Goal: Task Accomplishment & Management: Manage account settings

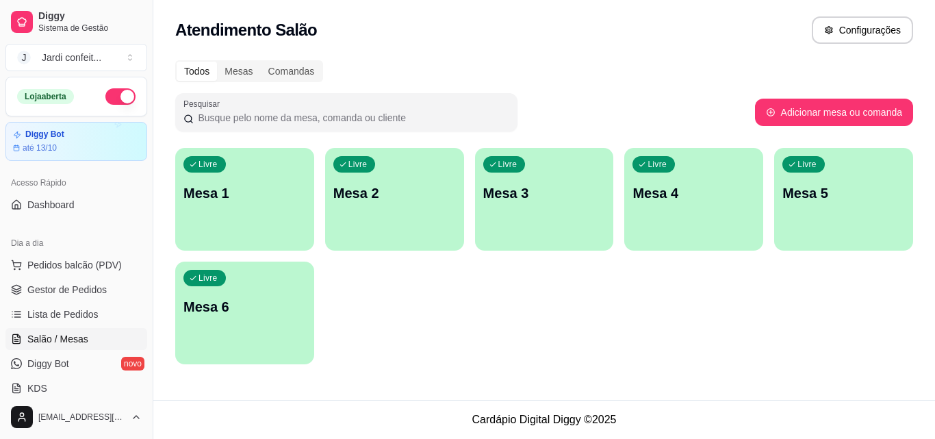
scroll to position [205, 0]
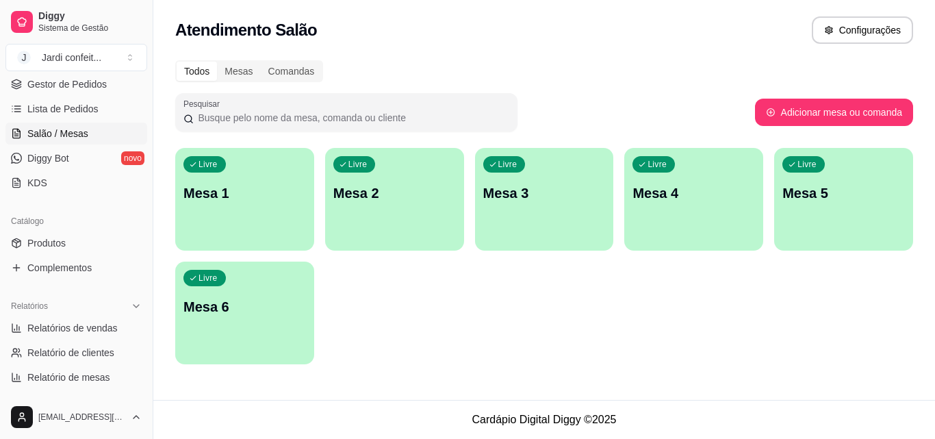
click at [268, 175] on div "Livre Mesa 1" at bounding box center [244, 191] width 139 height 86
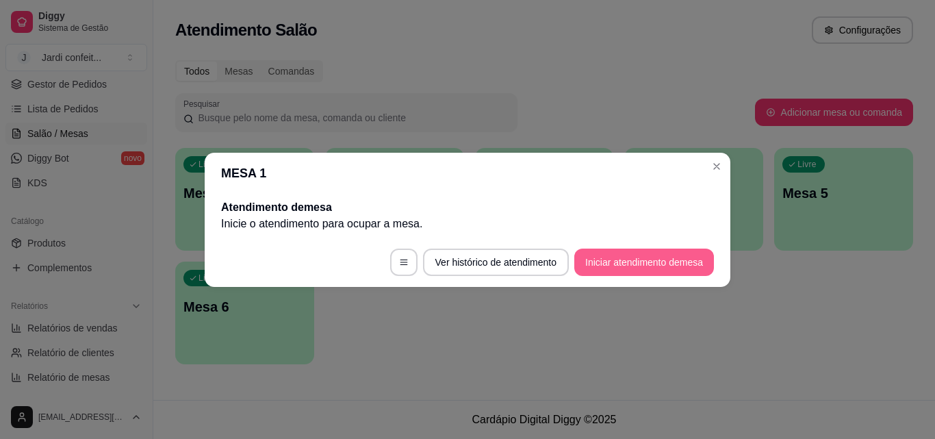
click at [621, 260] on button "Iniciar atendimento de mesa" at bounding box center [644, 261] width 140 height 27
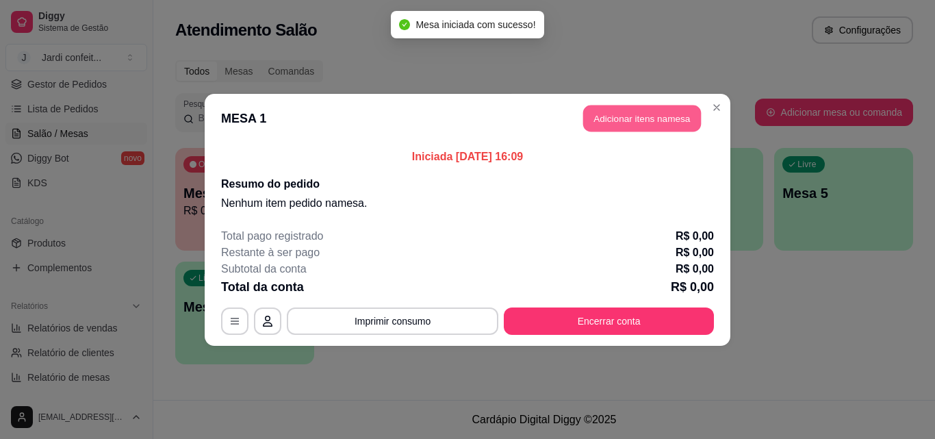
click at [662, 121] on button "Adicionar itens na mesa" at bounding box center [642, 118] width 118 height 27
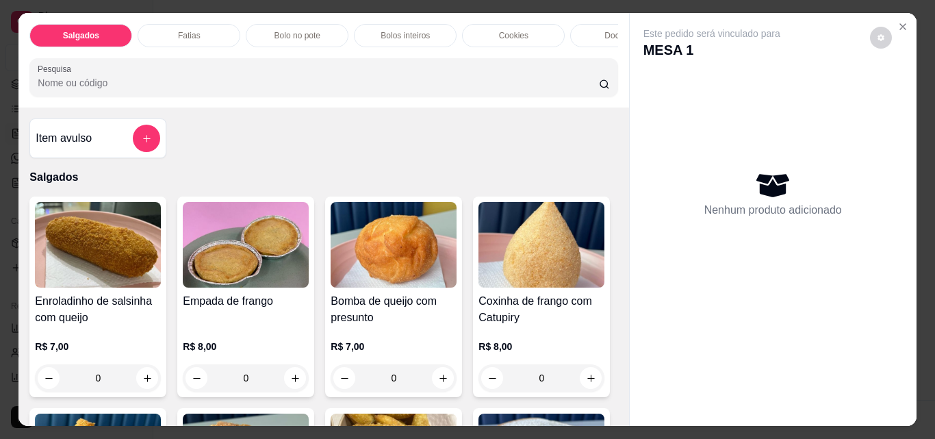
drag, startPoint x: 405, startPoint y: 375, endPoint x: 368, endPoint y: 383, distance: 37.7
click at [368, 383] on input "0" at bounding box center [393, 377] width 77 height 27
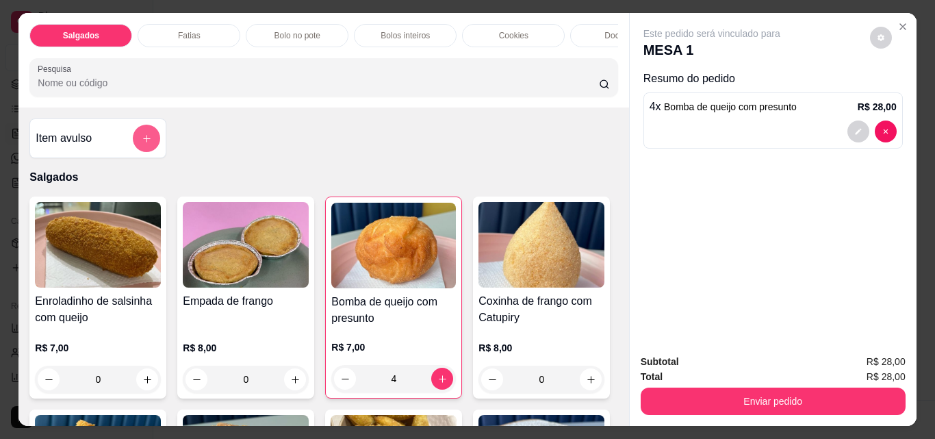
type input "4"
click at [136, 150] on button "add-separate-item" at bounding box center [146, 138] width 27 height 27
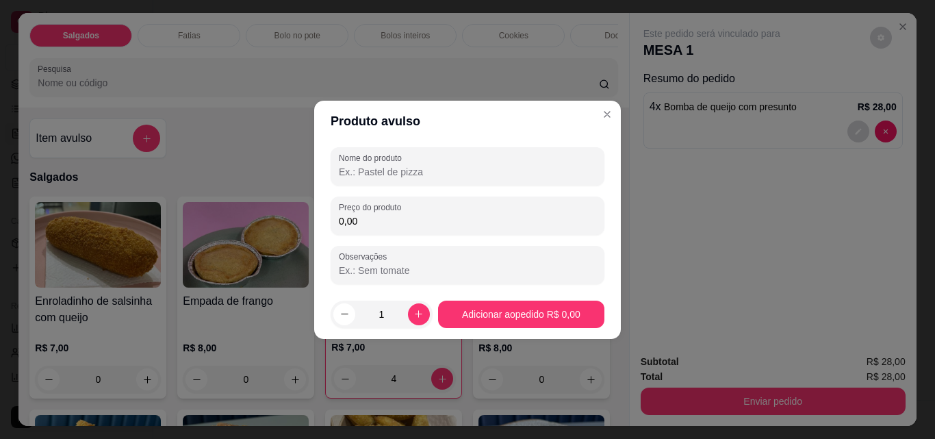
click at [409, 177] on input "Nome do produto" at bounding box center [467, 172] width 257 height 14
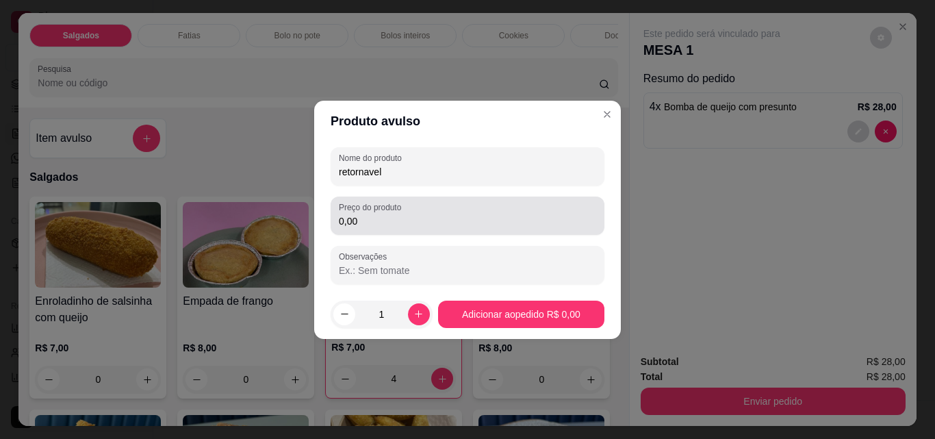
type input "retornavel"
click at [418, 221] on input "0,00" at bounding box center [467, 221] width 257 height 14
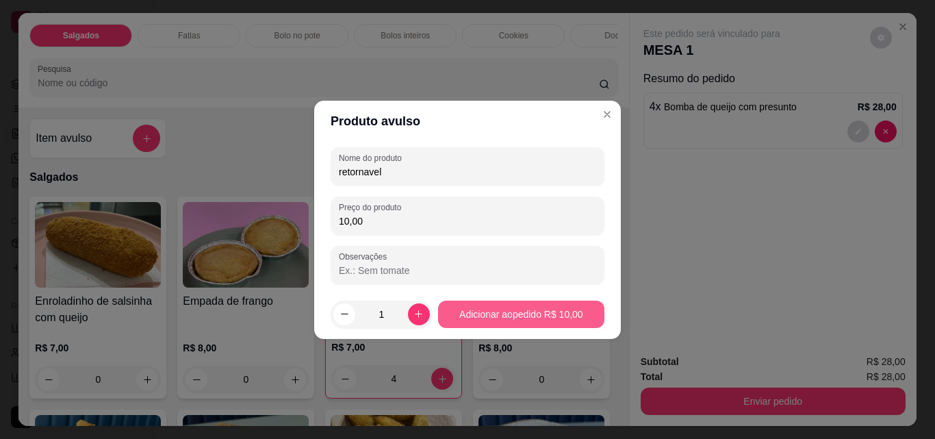
type input "10,00"
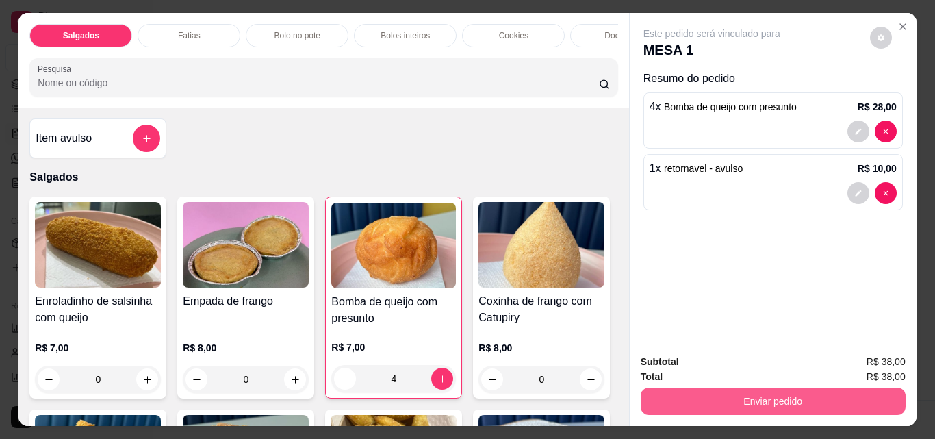
click at [708, 400] on button "Enviar pedido" at bounding box center [773, 400] width 265 height 27
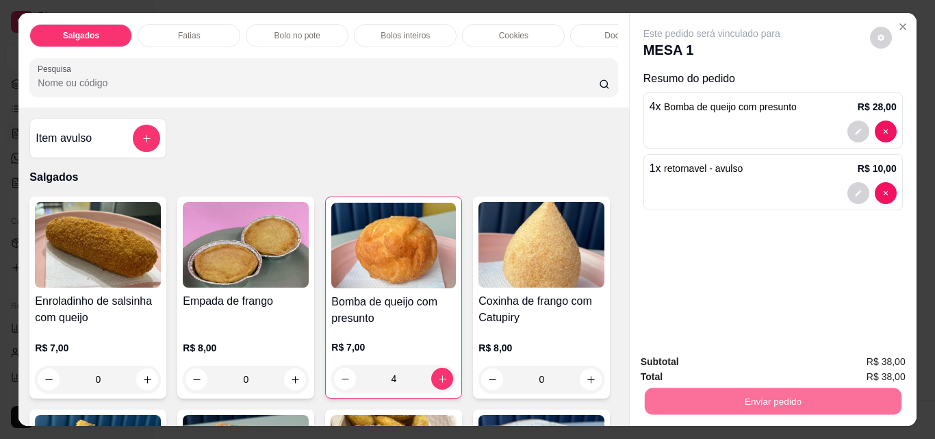
click at [870, 359] on button "Enviar pedido" at bounding box center [869, 362] width 77 height 26
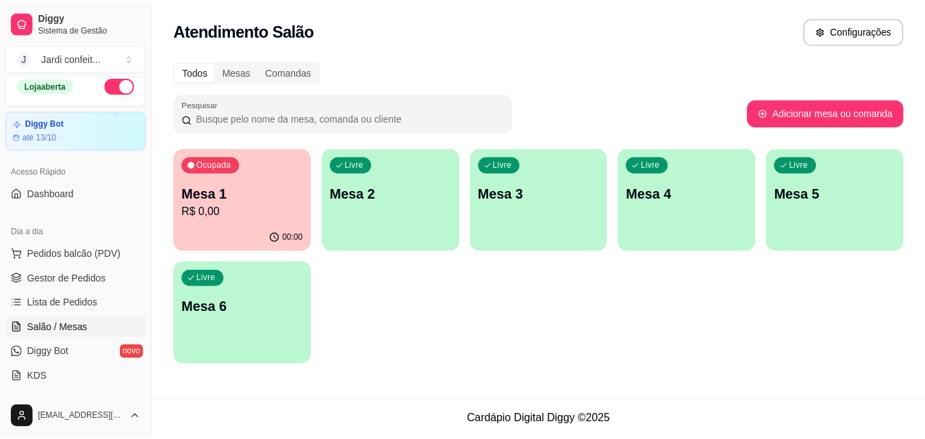
scroll to position [0, 0]
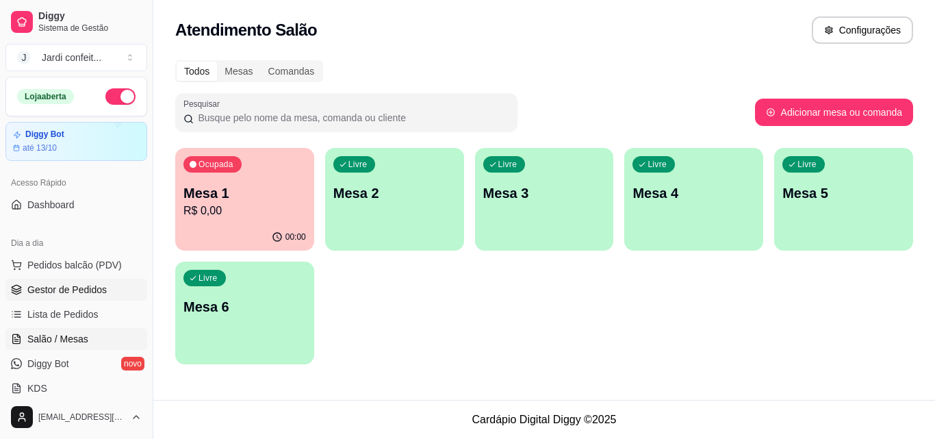
click at [93, 294] on span "Gestor de Pedidos" at bounding box center [66, 290] width 79 height 14
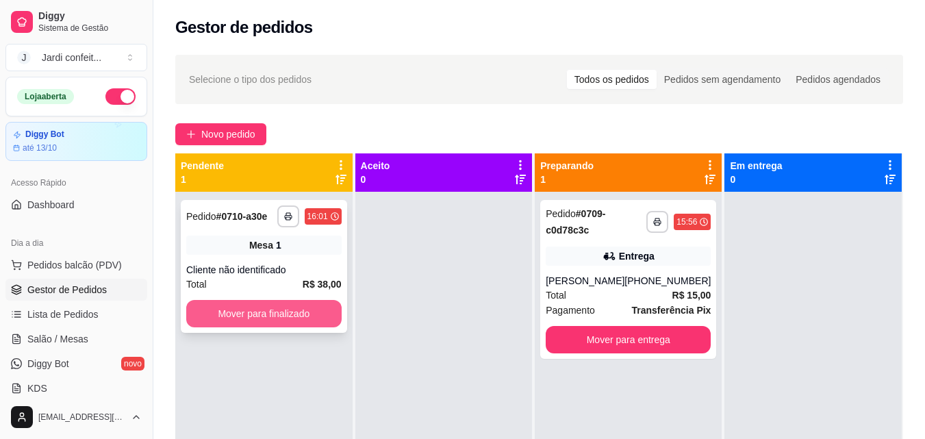
click at [312, 309] on button "Mover para finalizado" at bounding box center [263, 313] width 155 height 27
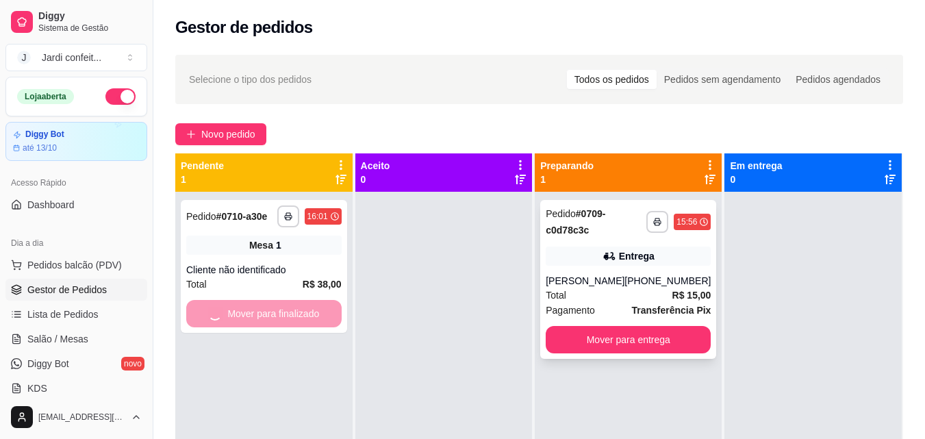
click at [665, 344] on button "Mover para entrega" at bounding box center [628, 339] width 165 height 27
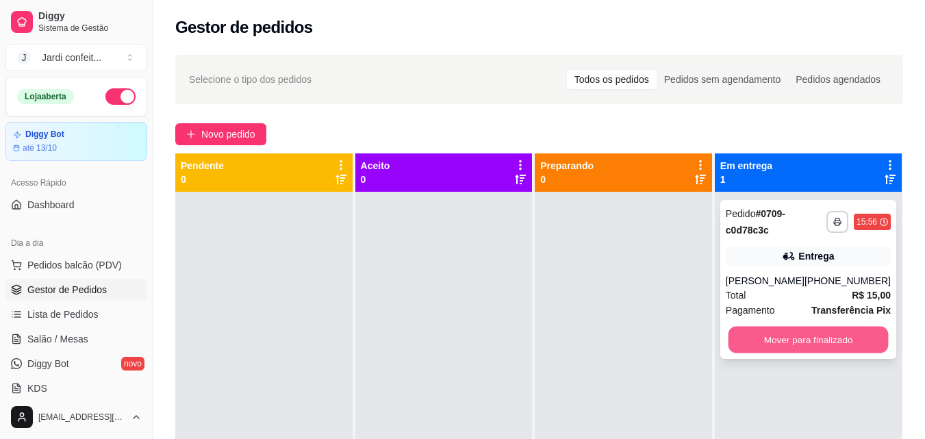
click at [800, 349] on button "Mover para finalizado" at bounding box center [808, 339] width 160 height 27
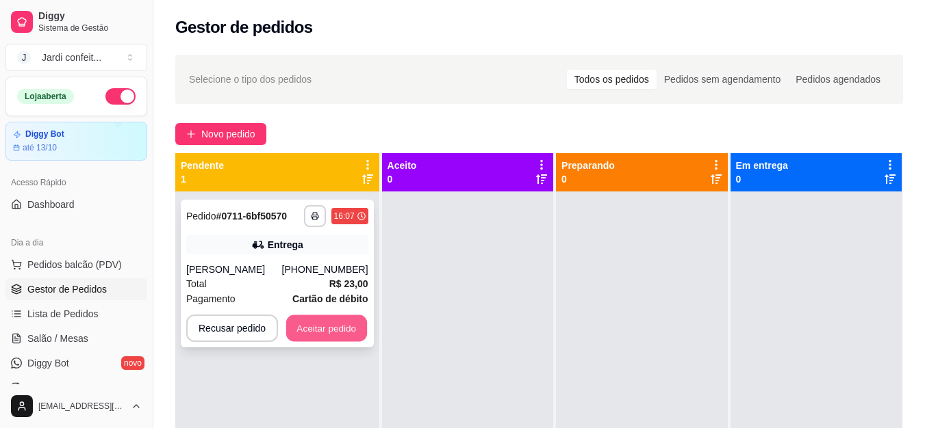
click at [357, 334] on button "Aceitar pedido" at bounding box center [326, 329] width 81 height 27
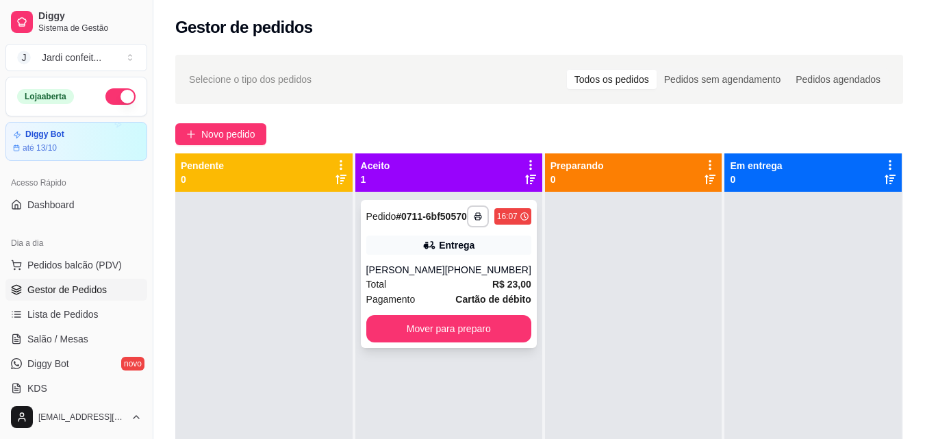
click at [415, 342] on button "Mover para preparo" at bounding box center [448, 328] width 165 height 27
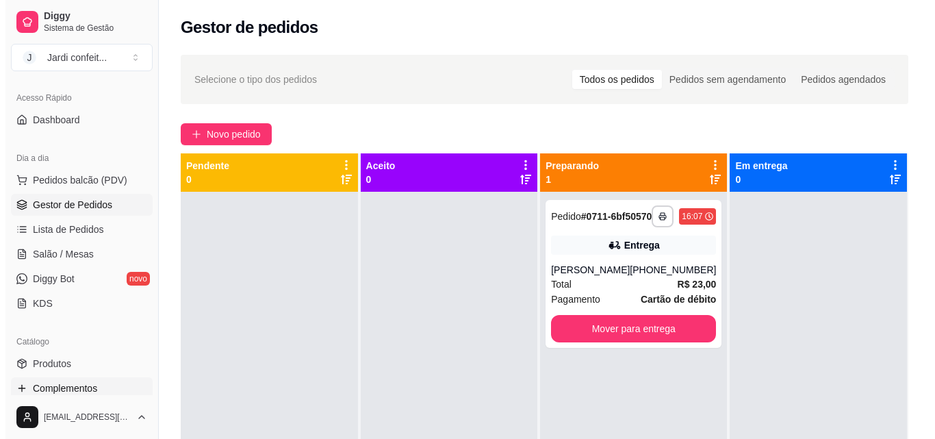
scroll to position [137, 0]
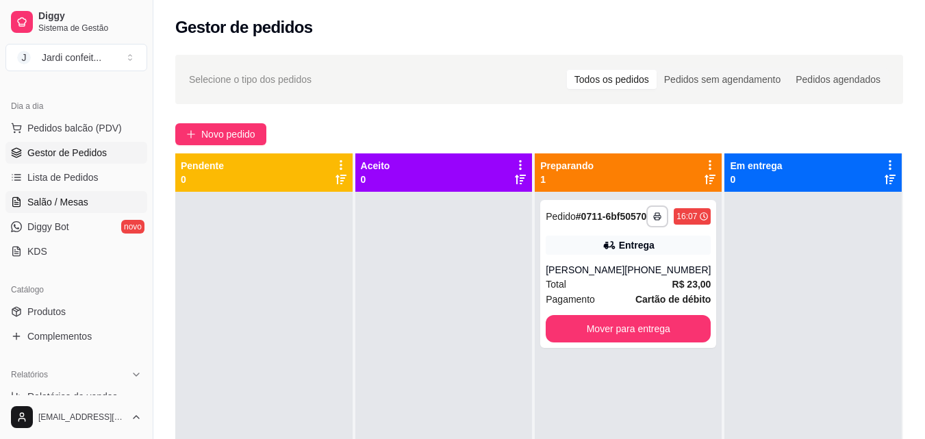
click at [86, 198] on link "Salão / Mesas" at bounding box center [76, 202] width 142 height 22
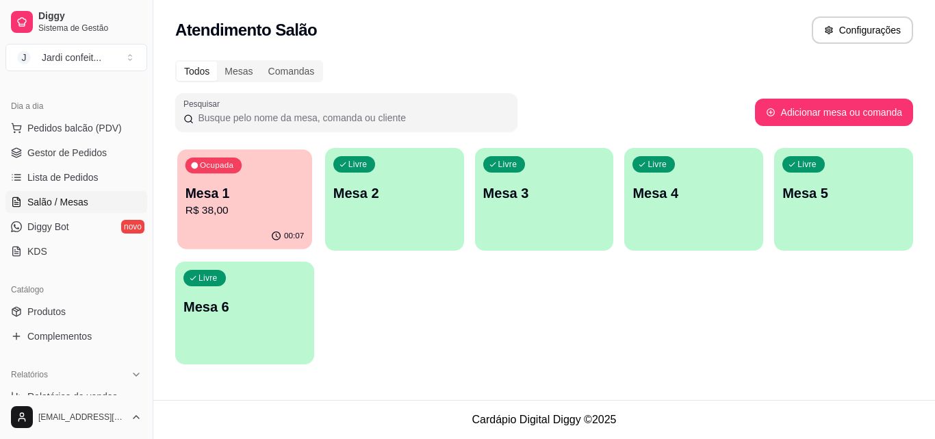
click at [270, 207] on p "R$ 38,00" at bounding box center [244, 211] width 118 height 16
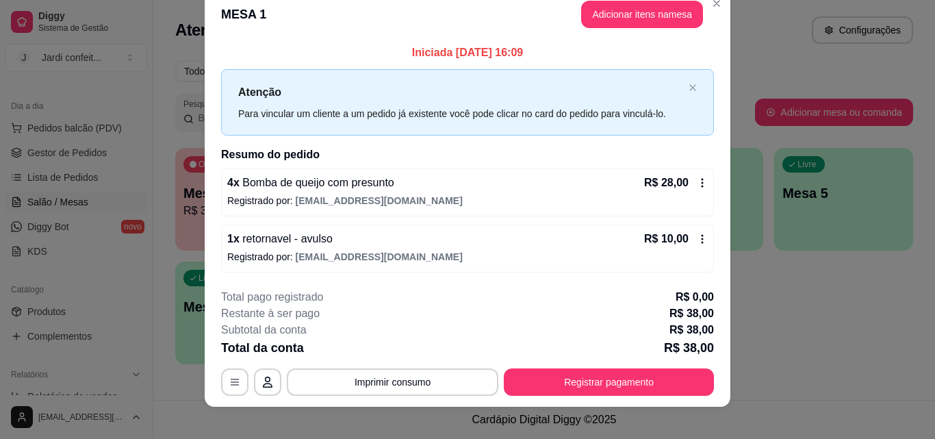
scroll to position [33, 0]
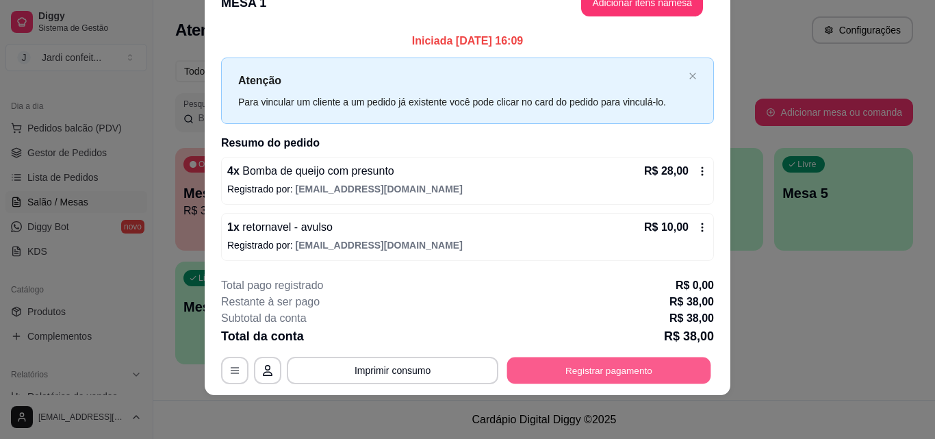
click at [640, 373] on button "Registrar pagamento" at bounding box center [609, 370] width 204 height 27
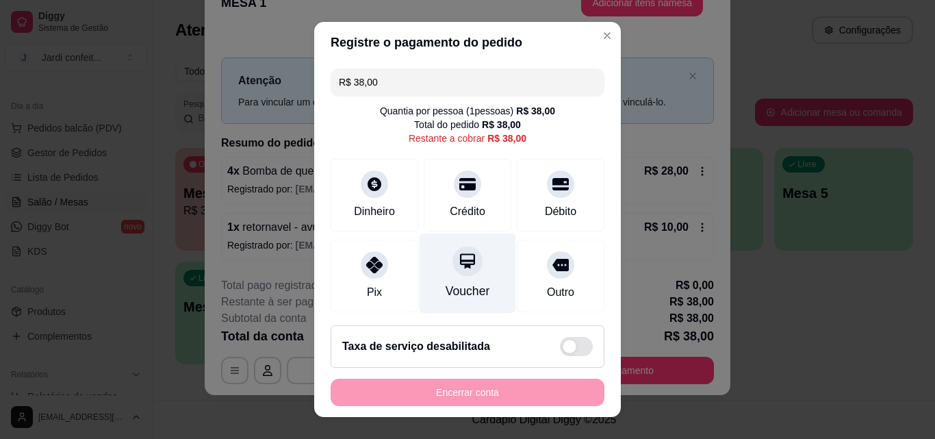
scroll to position [101, 0]
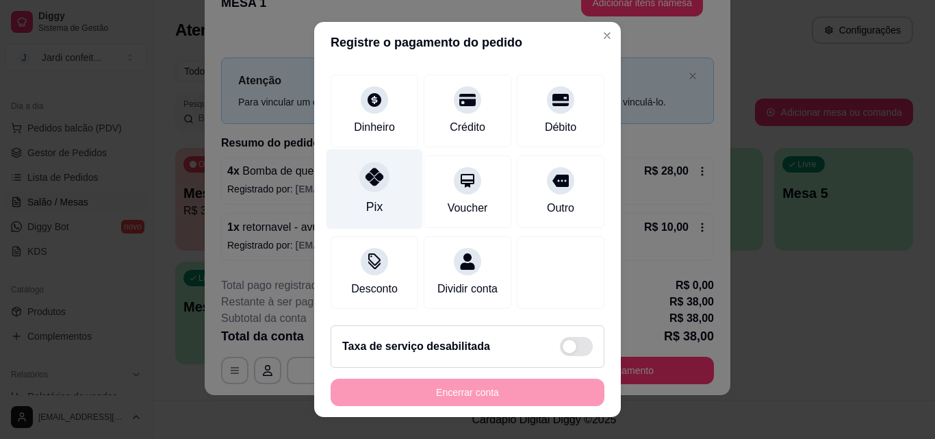
click at [366, 198] on div "Pix" at bounding box center [374, 207] width 16 height 18
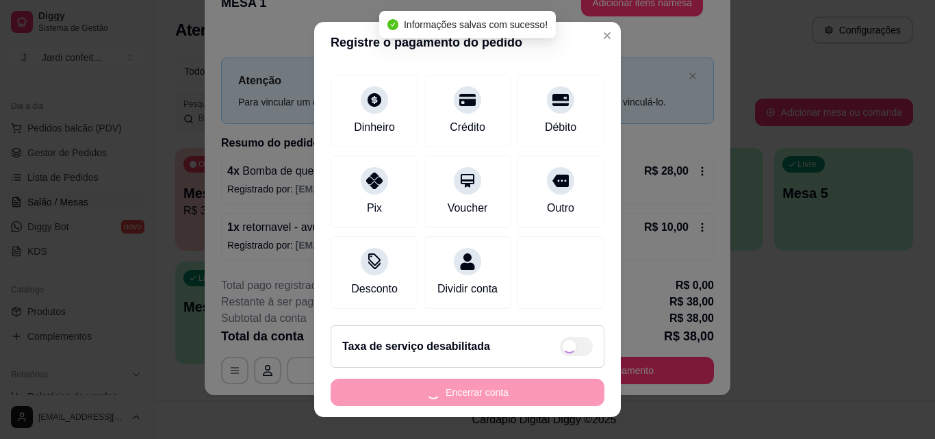
type input "R$ 0,00"
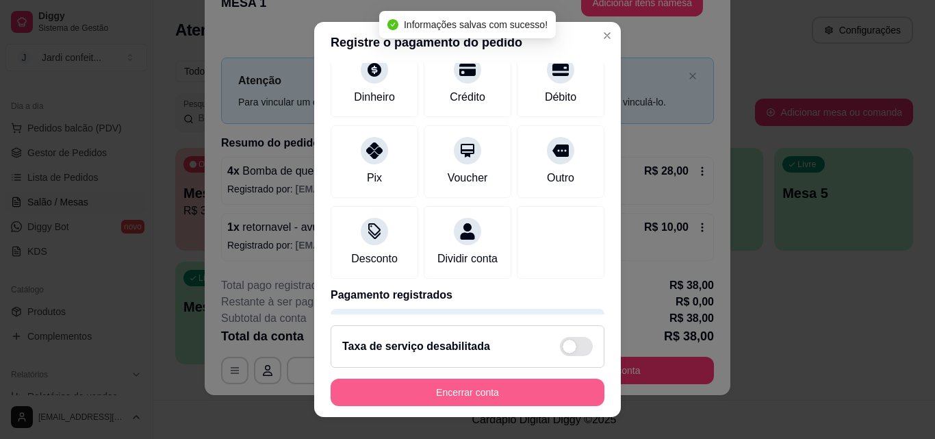
scroll to position [87, 0]
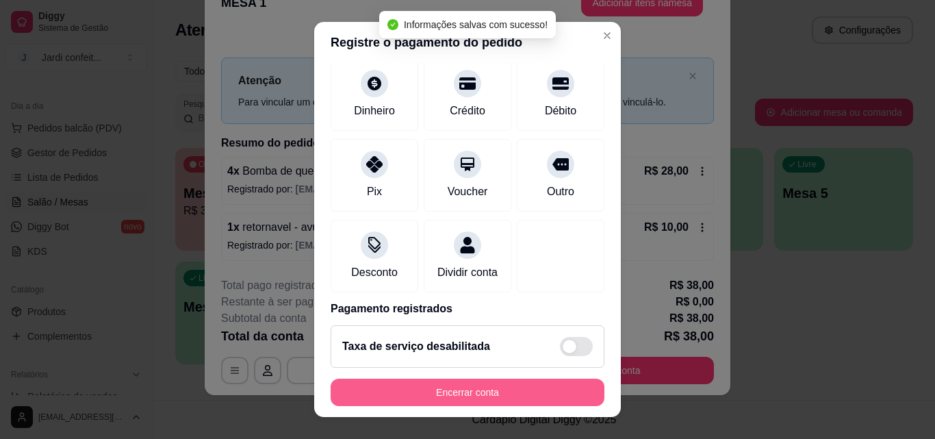
click at [506, 386] on button "Encerrar conta" at bounding box center [468, 392] width 274 height 27
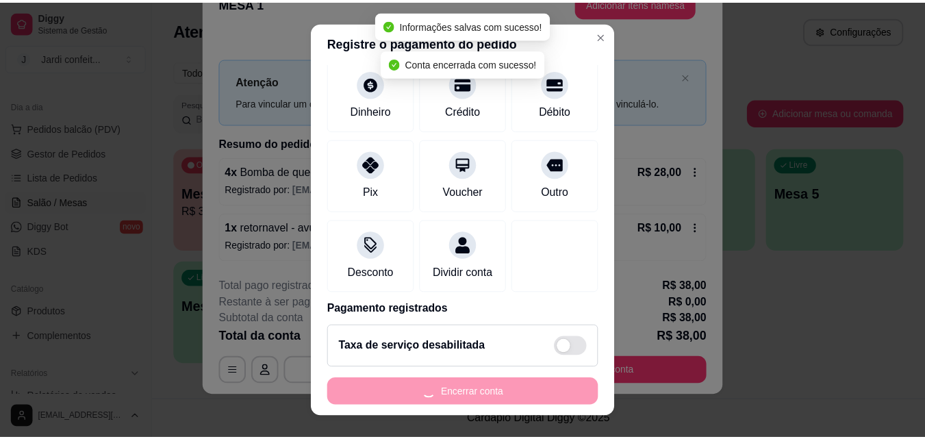
scroll to position [0, 0]
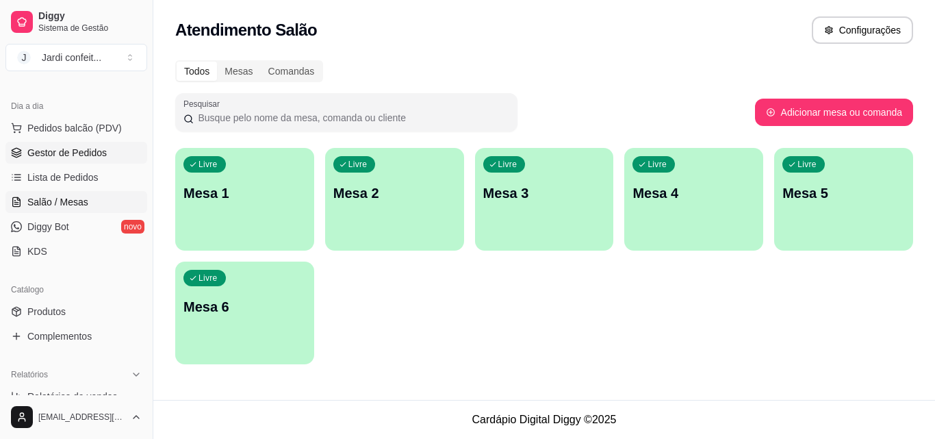
click at [112, 149] on link "Gestor de Pedidos" at bounding box center [76, 153] width 142 height 22
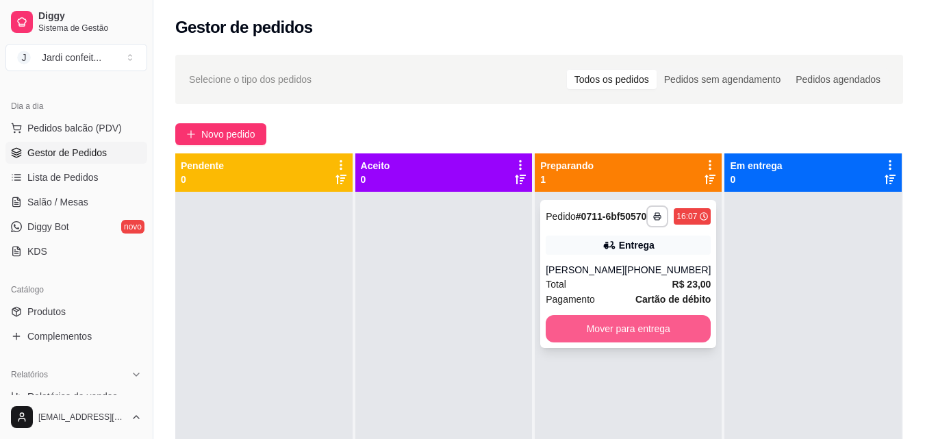
click at [626, 342] on button "Mover para entrega" at bounding box center [628, 328] width 165 height 27
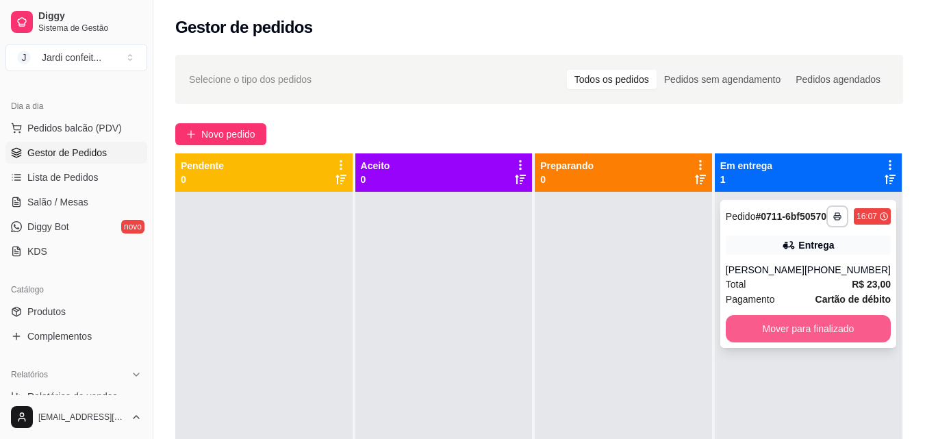
click at [764, 329] on button "Mover para finalizado" at bounding box center [808, 328] width 165 height 27
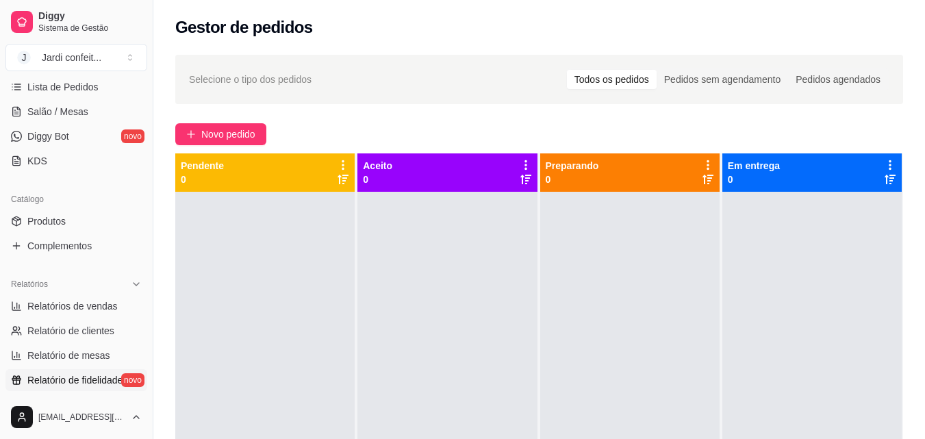
scroll to position [342, 0]
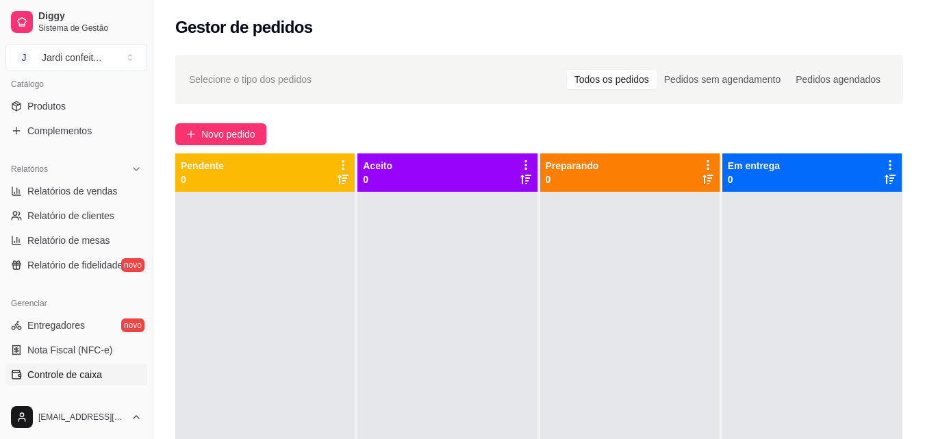
click at [93, 376] on span "Controle de caixa" at bounding box center [64, 375] width 75 height 14
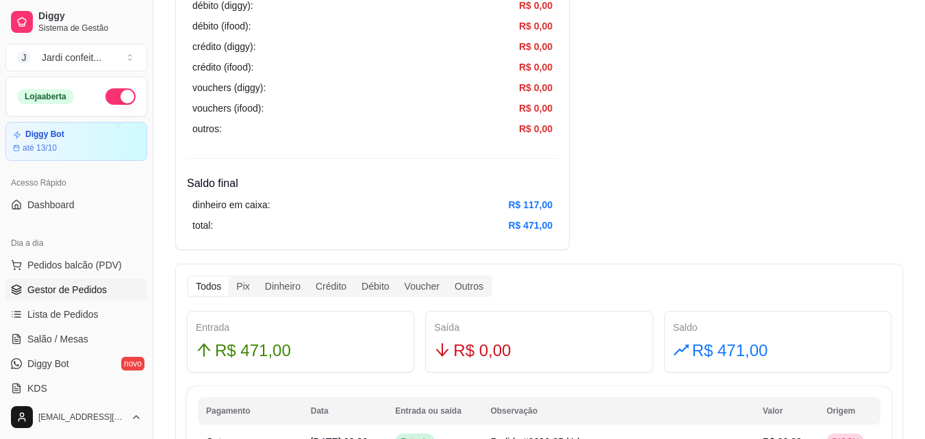
click at [75, 296] on span "Gestor de Pedidos" at bounding box center [66, 290] width 79 height 14
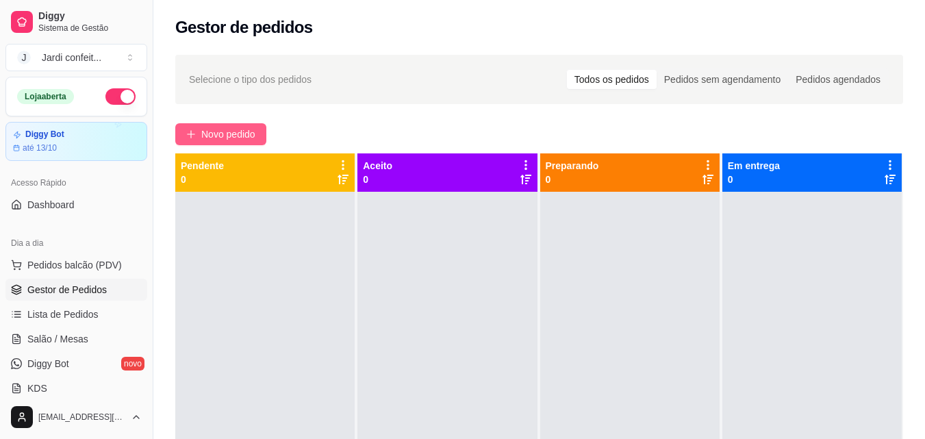
click at [261, 139] on button "Novo pedido" at bounding box center [220, 134] width 91 height 22
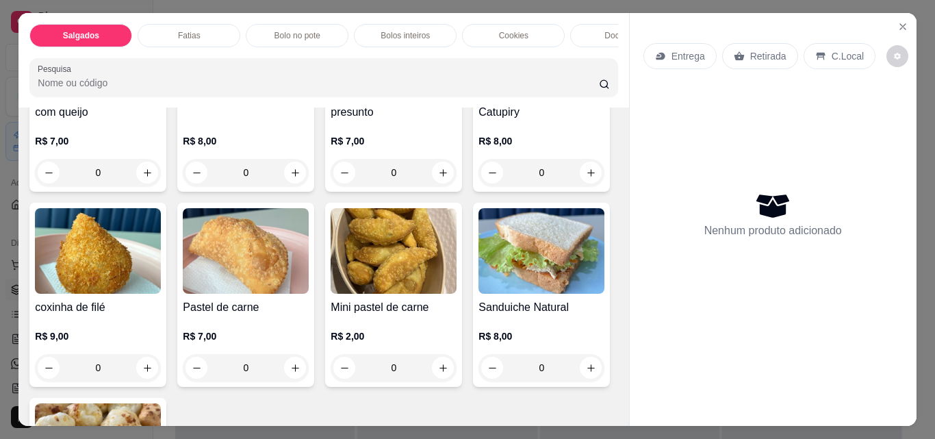
scroll to position [274, 0]
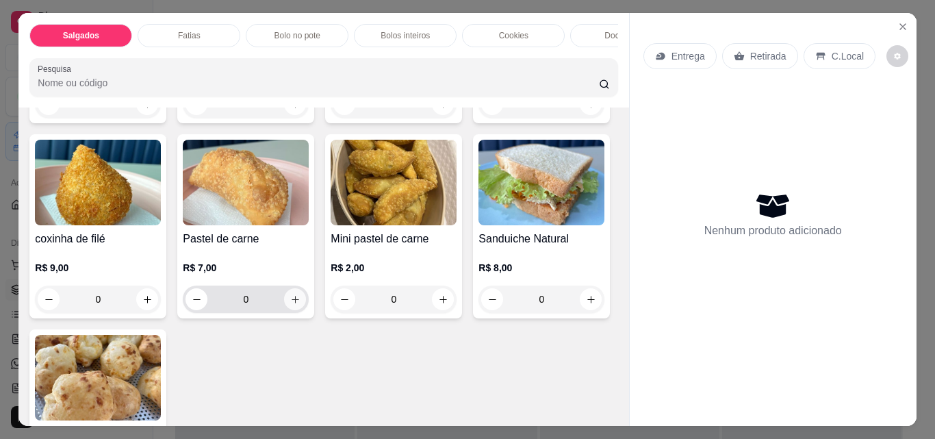
click at [306, 310] on button "increase-product-quantity" at bounding box center [295, 299] width 22 height 22
type input "1"
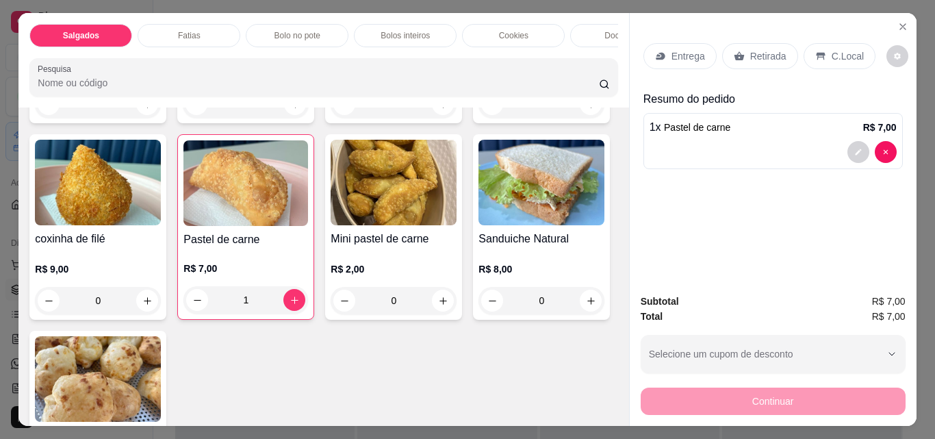
click at [760, 55] on p "Retirada" at bounding box center [768, 56] width 36 height 14
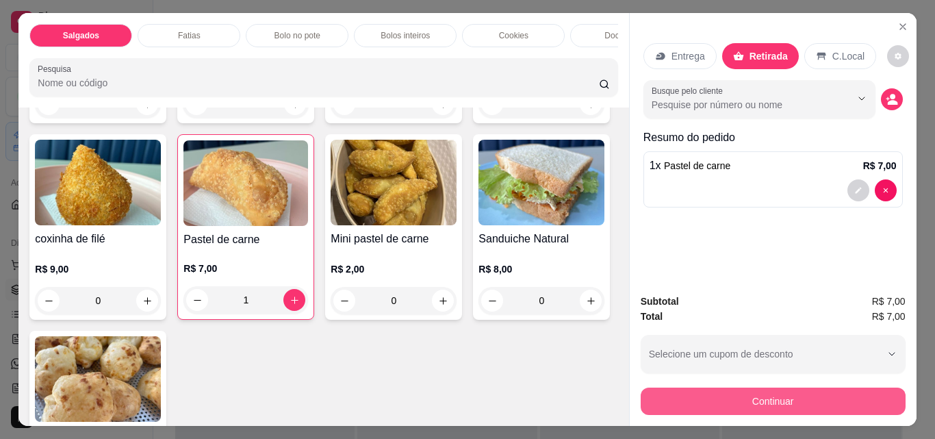
click at [795, 391] on button "Continuar" at bounding box center [773, 400] width 265 height 27
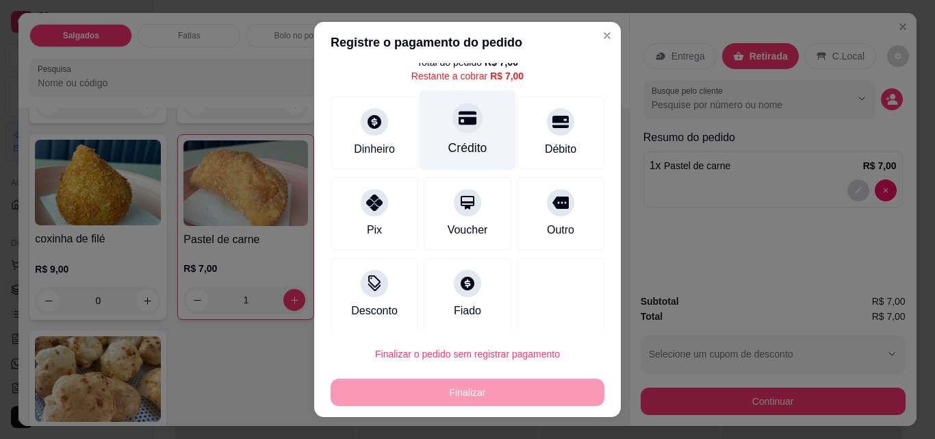
scroll to position [55, 0]
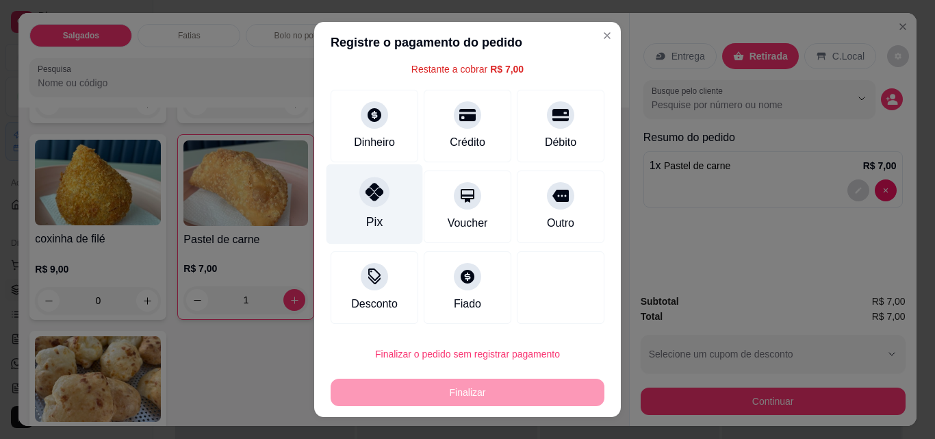
click at [372, 207] on div "Pix" at bounding box center [374, 204] width 97 height 80
type input "R$ 0,00"
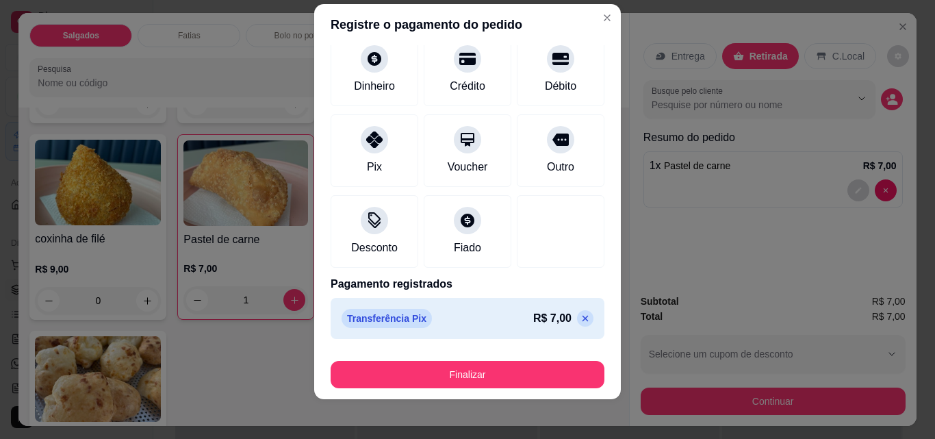
scroll to position [22, 0]
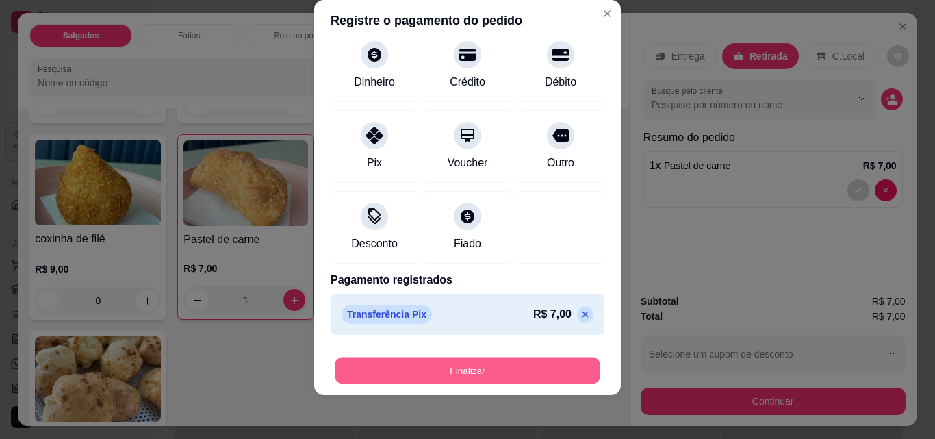
click at [532, 374] on button "Finalizar" at bounding box center [468, 370] width 266 height 27
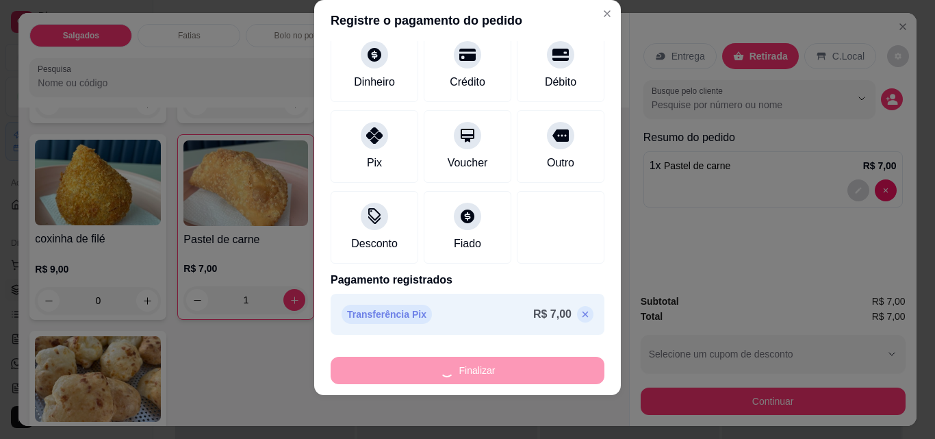
type input "0"
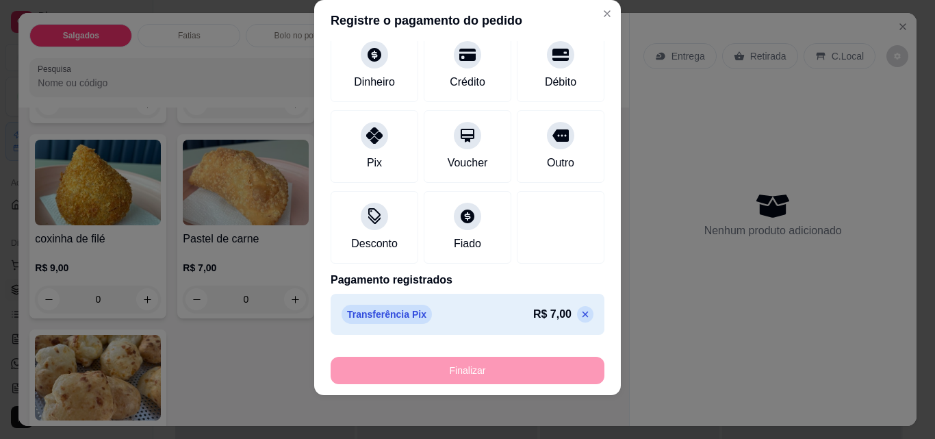
type input "-R$ 7,00"
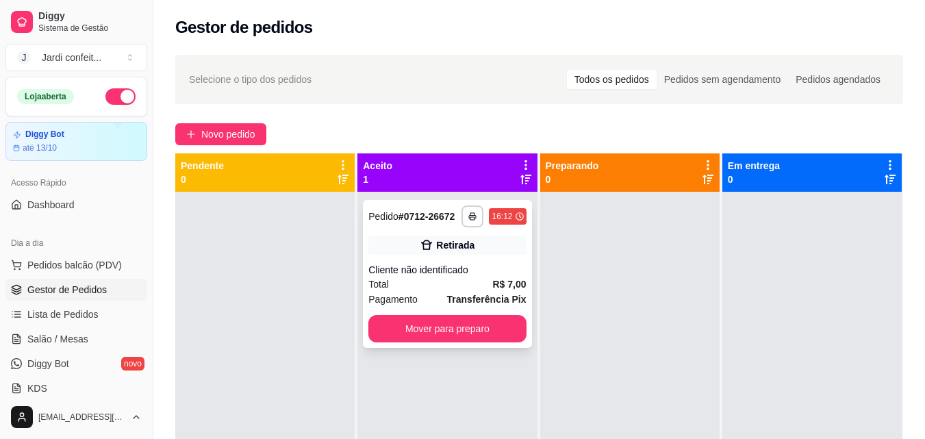
click at [508, 233] on div "**********" at bounding box center [447, 274] width 168 height 148
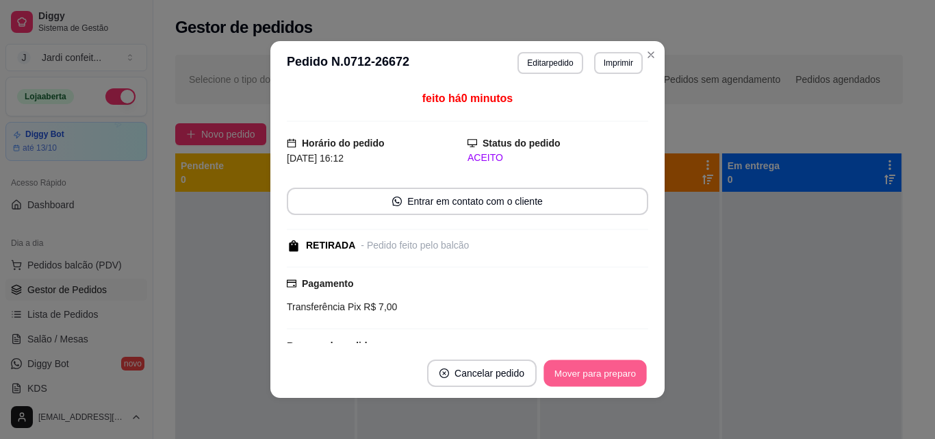
click at [586, 373] on button "Mover para preparo" at bounding box center [594, 373] width 103 height 27
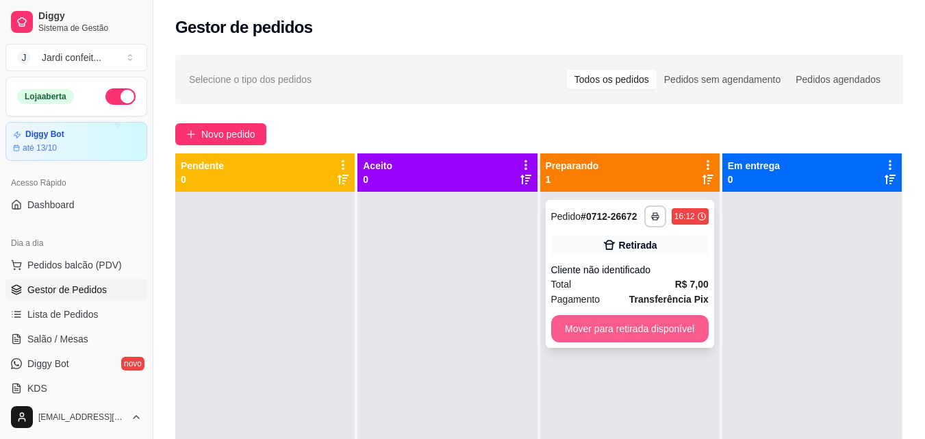
click at [645, 331] on button "Mover para retirada disponível" at bounding box center [629, 328] width 157 height 27
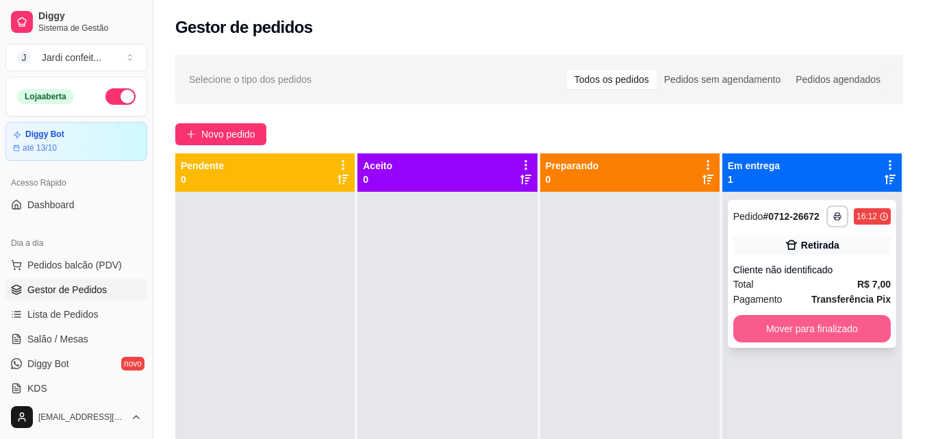
click at [773, 335] on button "Mover para finalizado" at bounding box center [811, 328] width 157 height 27
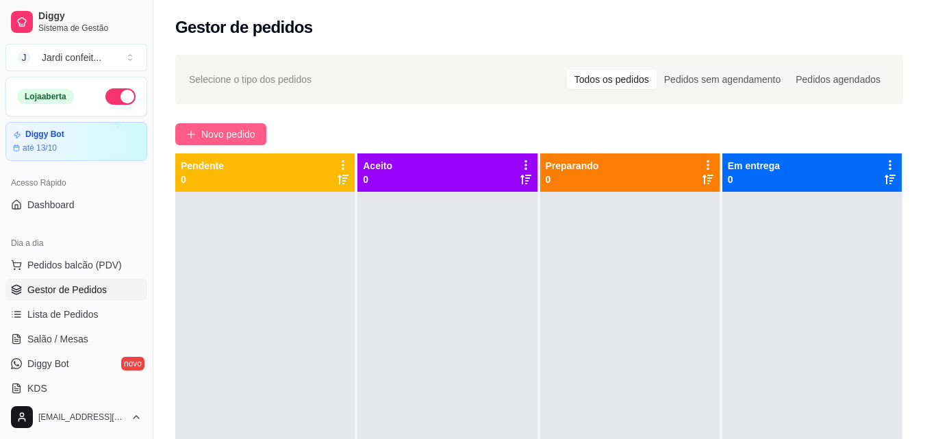
click at [244, 131] on span "Novo pedido" at bounding box center [228, 134] width 54 height 15
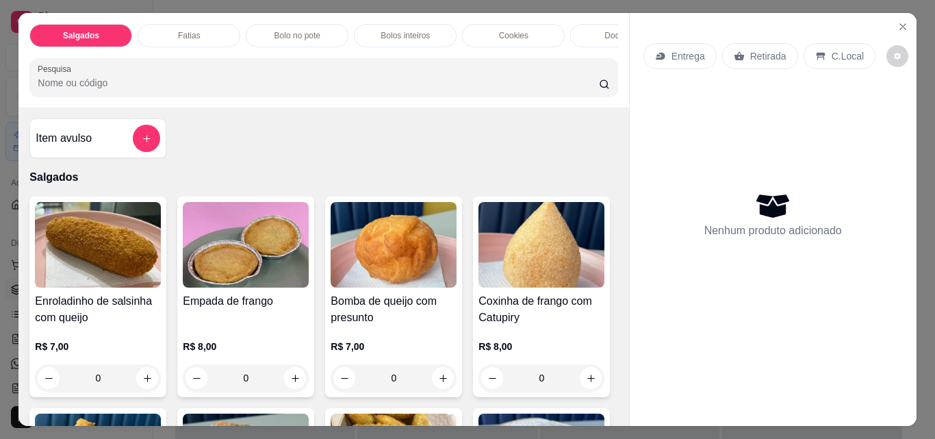
scroll to position [274, 0]
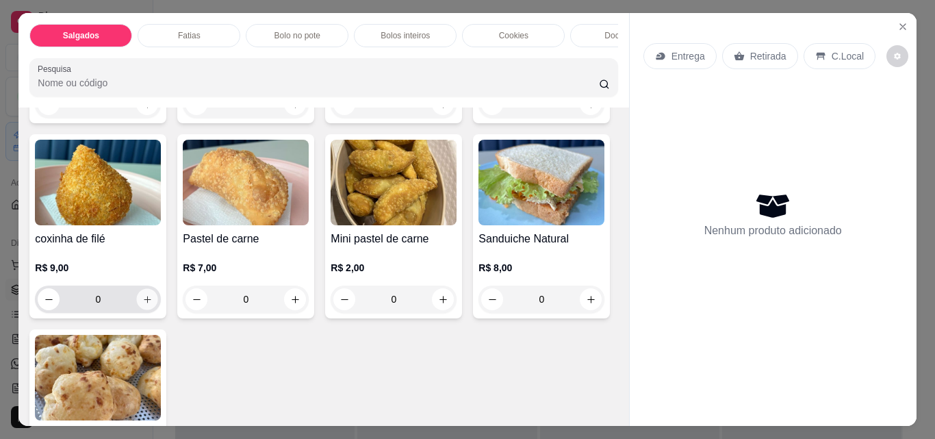
click at [158, 310] on button "increase-product-quantity" at bounding box center [147, 299] width 21 height 21
type input "1"
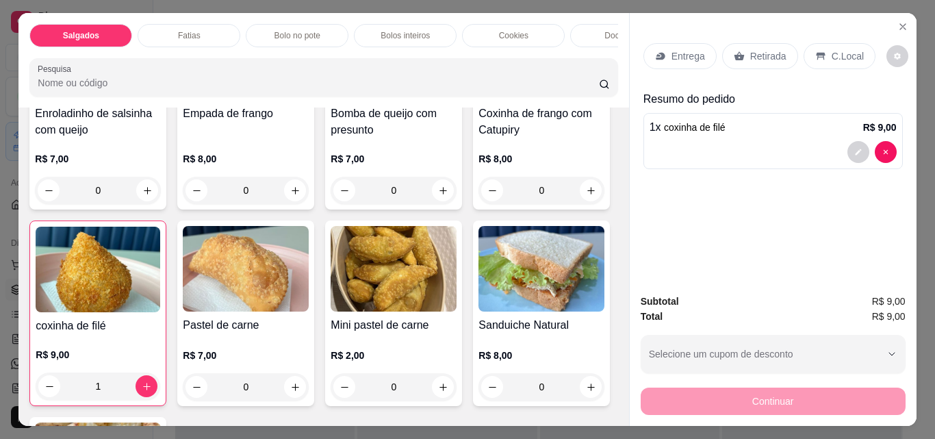
scroll to position [0, 0]
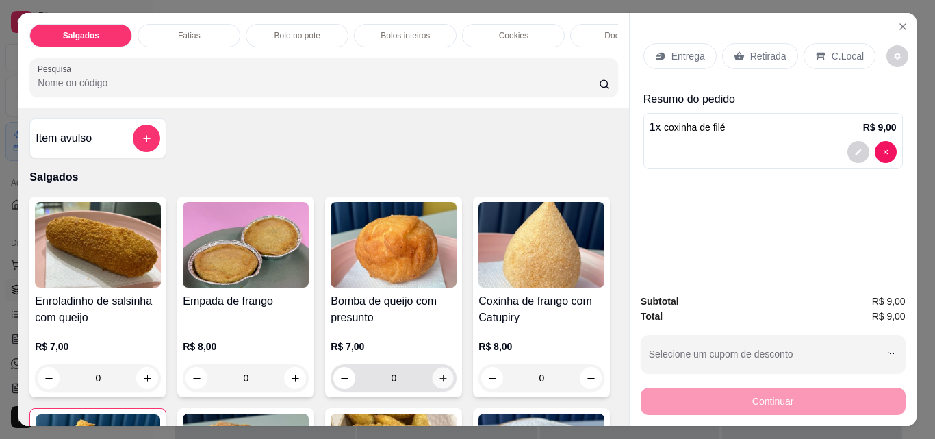
click at [436, 389] on button "increase-product-quantity" at bounding box center [443, 378] width 21 height 21
type input "1"
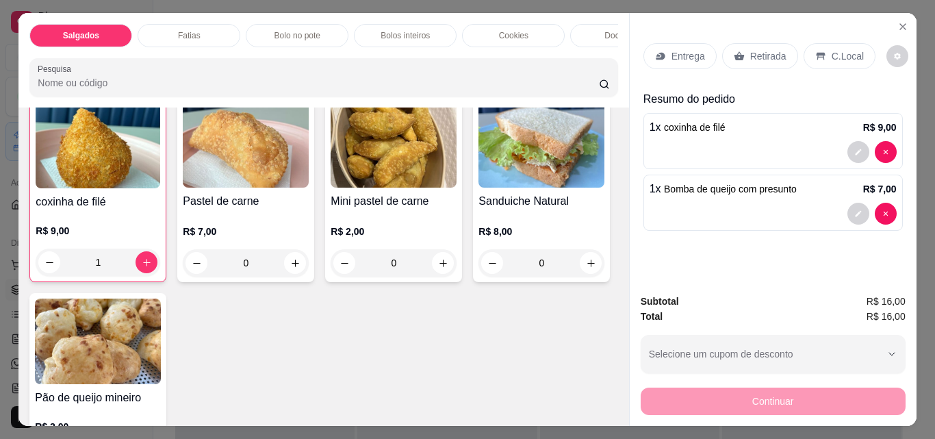
scroll to position [342, 0]
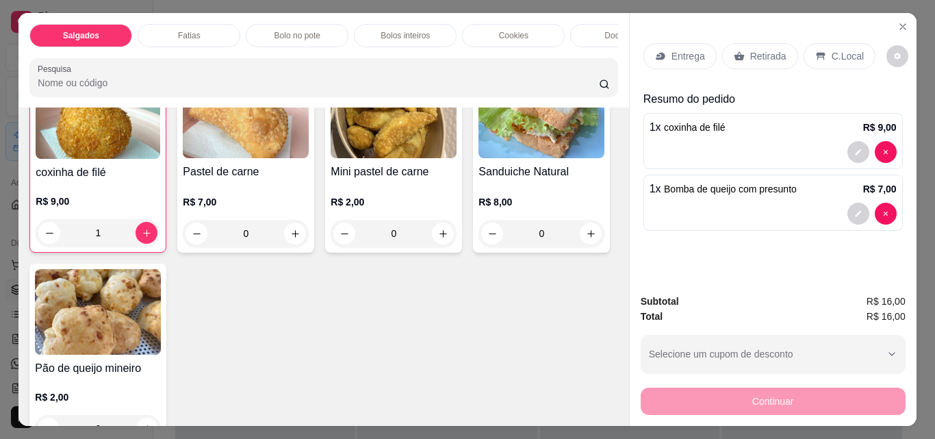
drag, startPoint x: 270, startPoint y: 54, endPoint x: 341, endPoint y: 41, distance: 71.7
click at [341, 41] on div "Salgados Fatias Bolo no pote Bolos inteiros Cookies Docinhos Brownie Pudim Bolo…" at bounding box center [323, 60] width 610 height 94
click at [475, 31] on p "Bebidas geladas" at bounding box center [497, 35] width 61 height 11
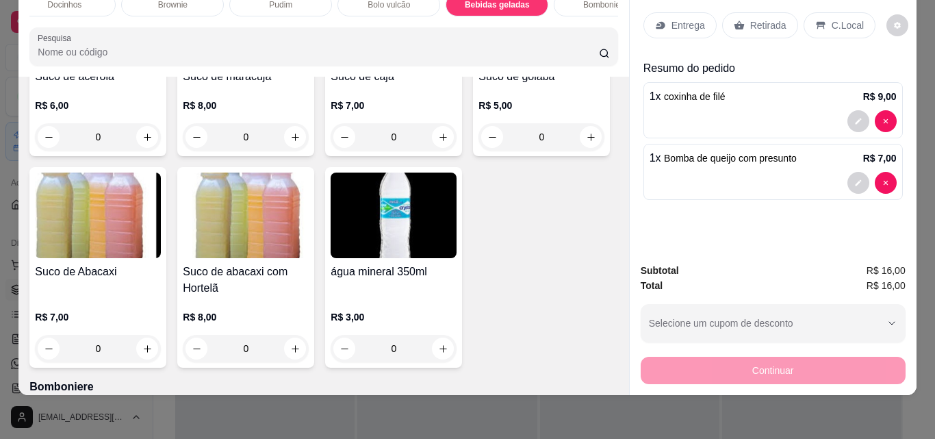
scroll to position [3643, 0]
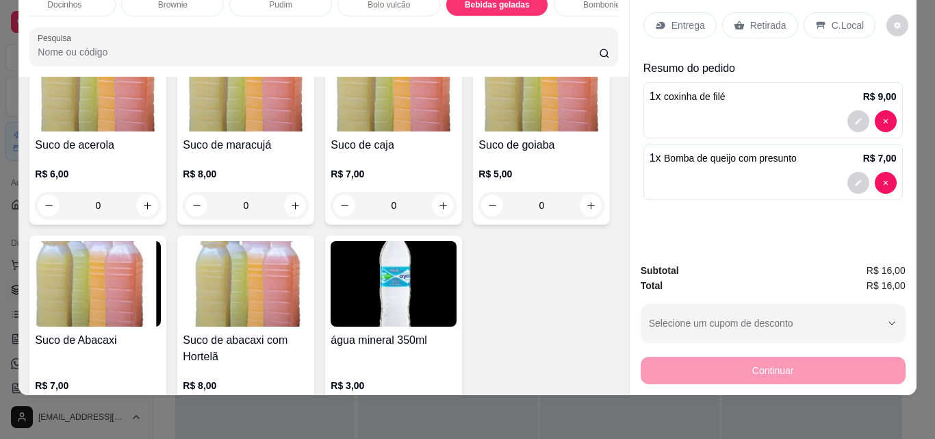
type input "1"
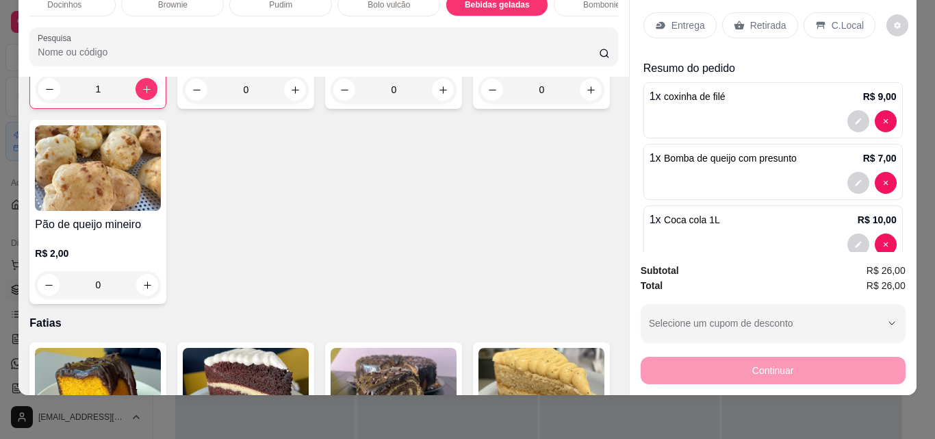
scroll to position [479, 0]
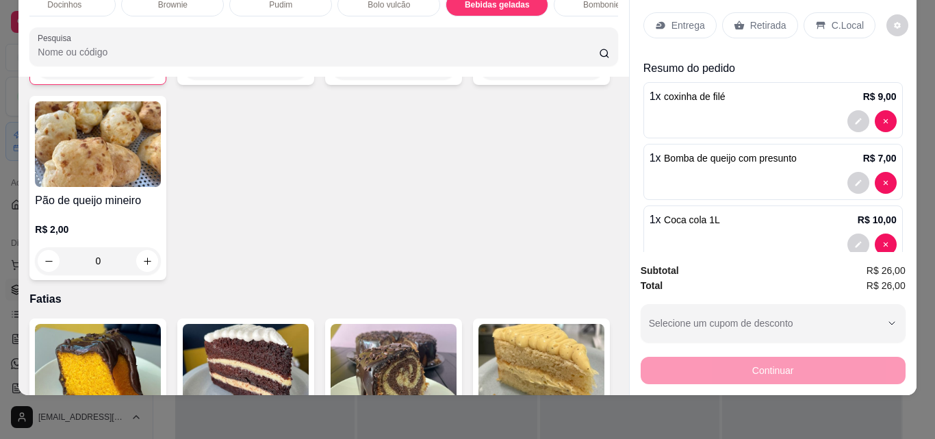
click at [333, 79] on div "0" at bounding box center [393, 65] width 120 height 27
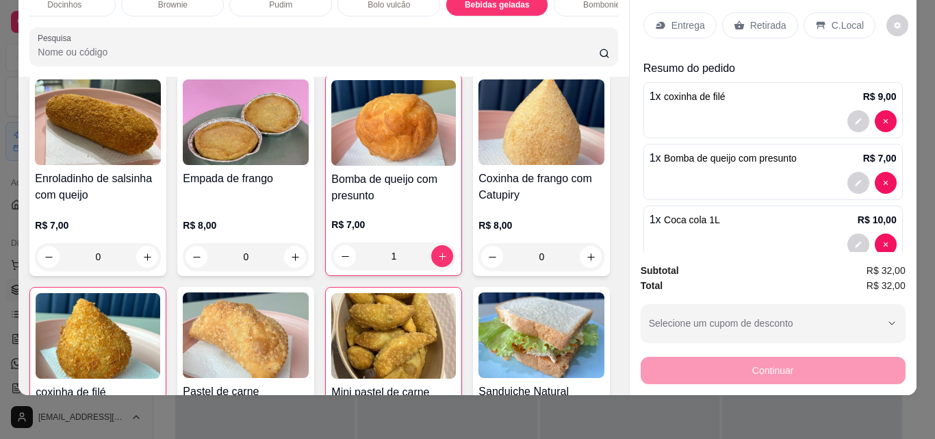
scroll to position [68, 0]
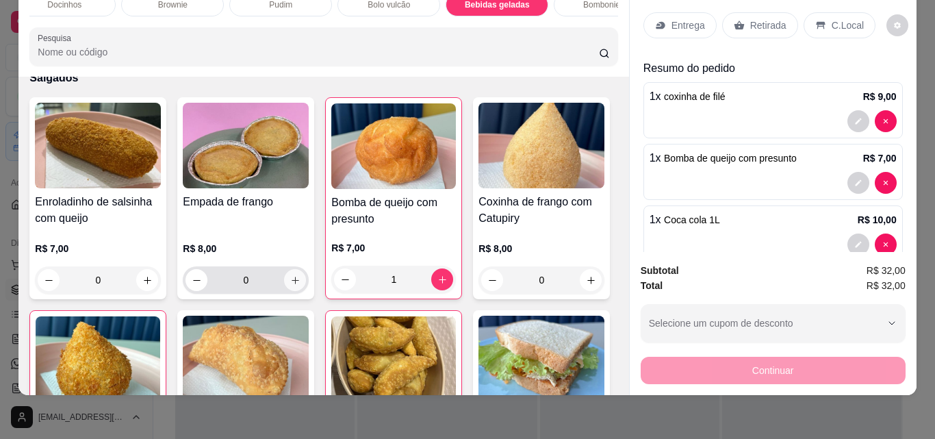
type input "3"
click at [293, 283] on icon "increase-product-quantity" at bounding box center [295, 280] width 10 height 10
type input "1"
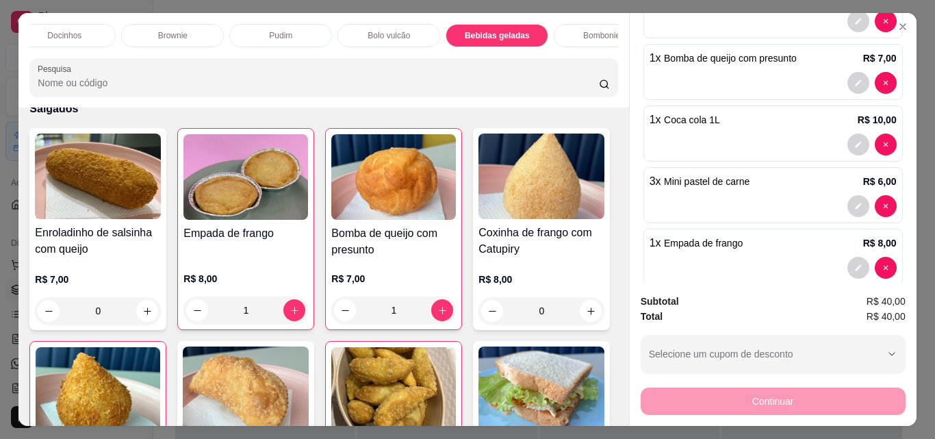
scroll to position [0, 0]
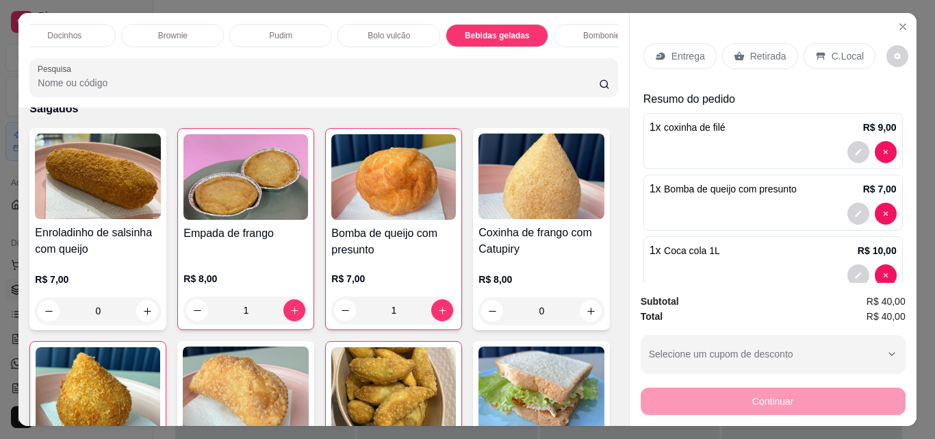
click at [757, 60] on div "Retirada" at bounding box center [760, 56] width 76 height 26
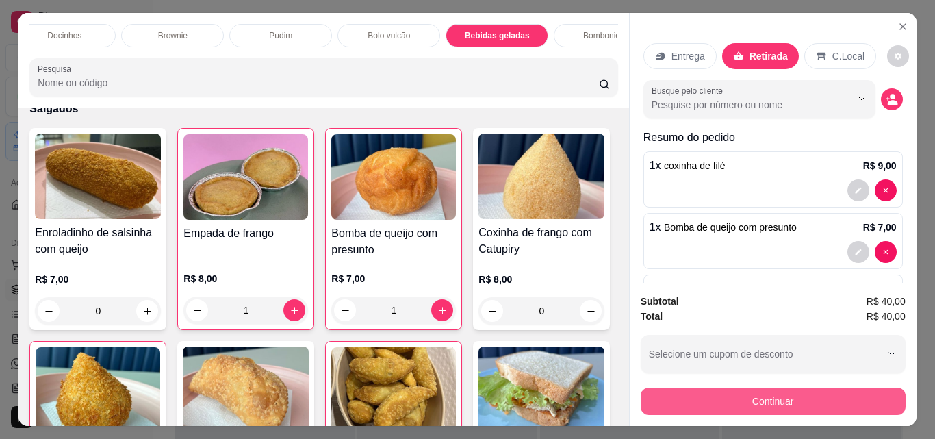
click at [808, 394] on button "Continuar" at bounding box center [773, 400] width 265 height 27
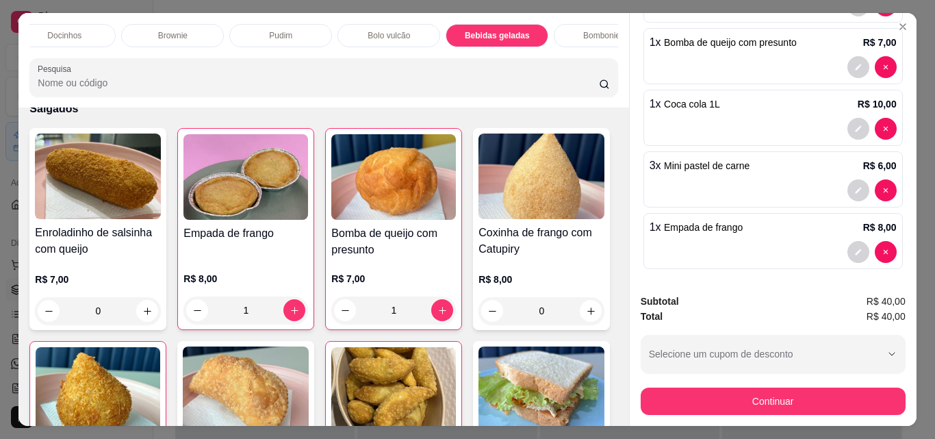
scroll to position [190, 0]
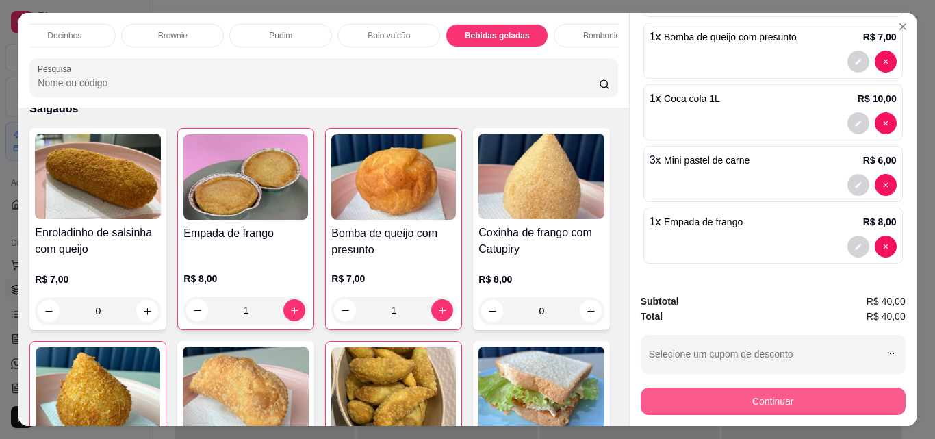
click at [773, 387] on button "Continuar" at bounding box center [773, 400] width 265 height 27
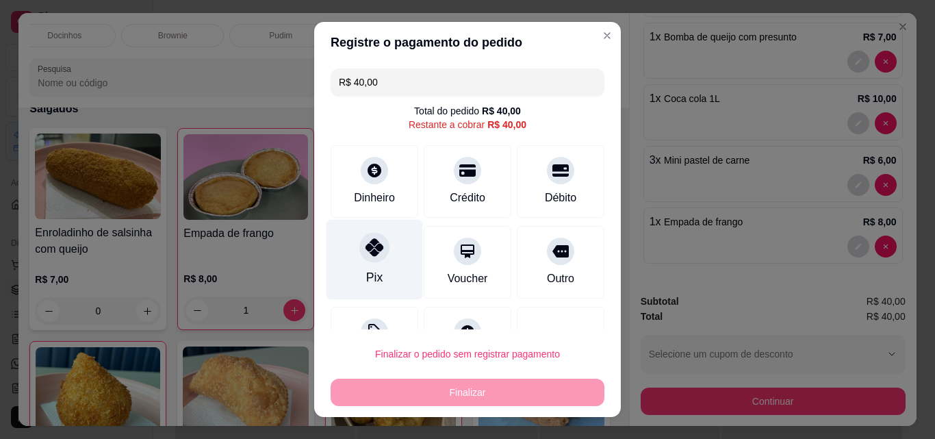
drag, startPoint x: 356, startPoint y: 259, endPoint x: 363, endPoint y: 257, distance: 7.0
click at [359, 259] on div at bounding box center [374, 247] width 30 height 30
type input "R$ 0,00"
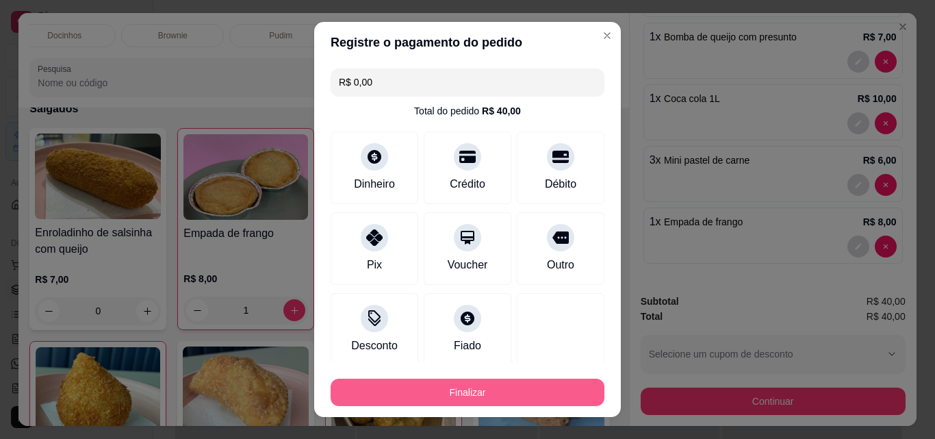
click at [489, 387] on button "Finalizar" at bounding box center [468, 392] width 274 height 27
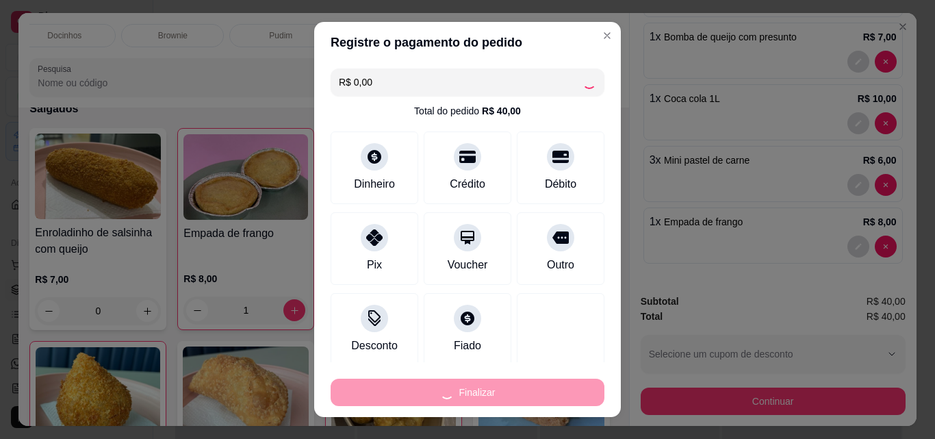
type input "0"
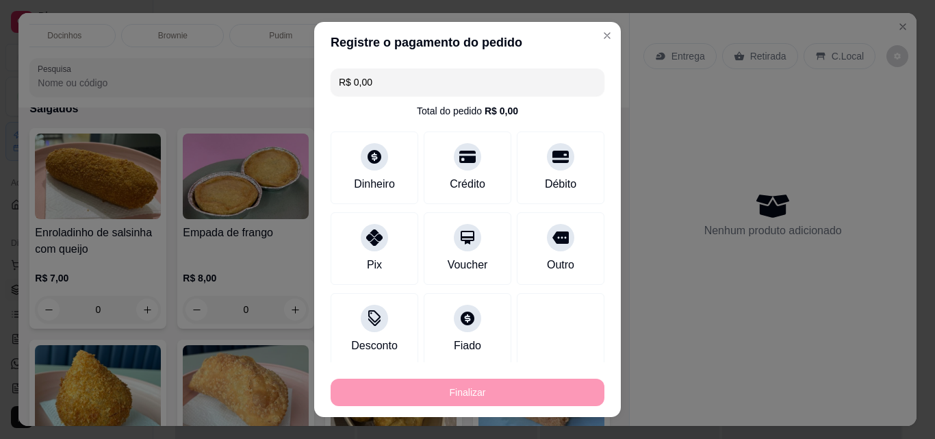
type input "-R$ 40,00"
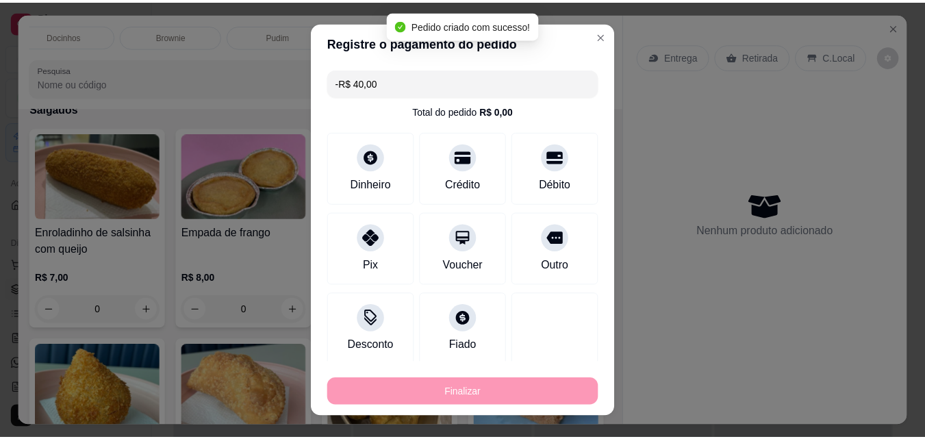
scroll to position [0, 0]
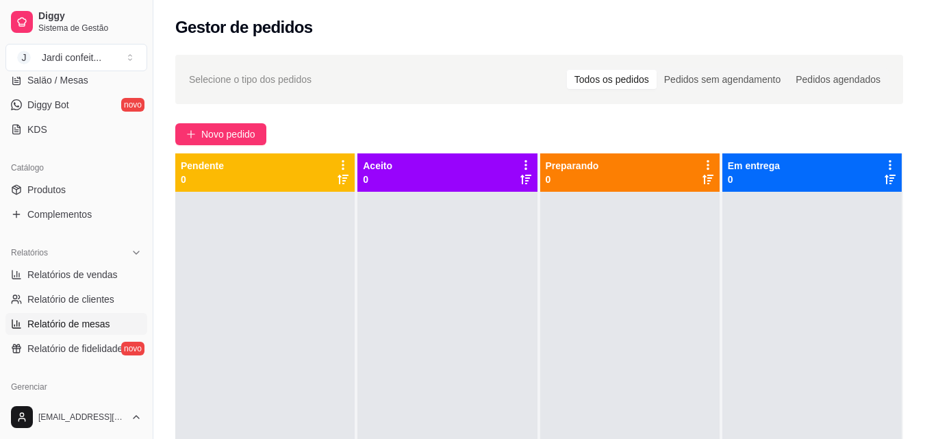
scroll to position [274, 0]
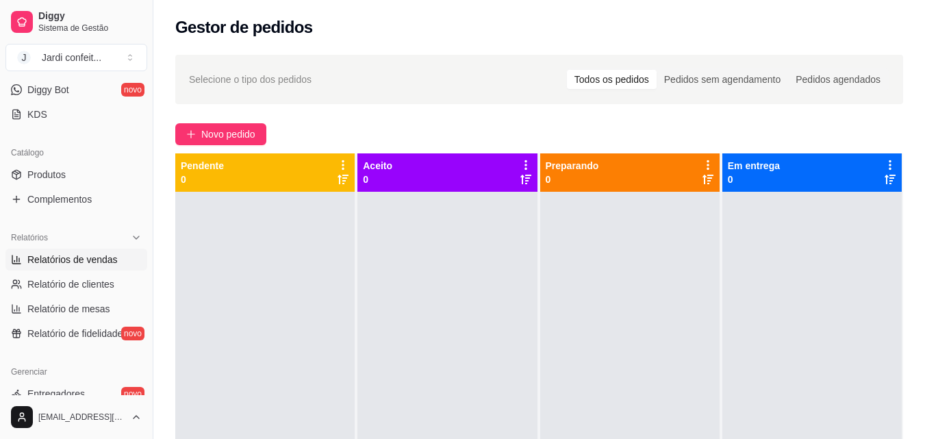
click at [75, 266] on link "Relatórios de vendas" at bounding box center [76, 259] width 142 height 22
select select "ALL"
select select "0"
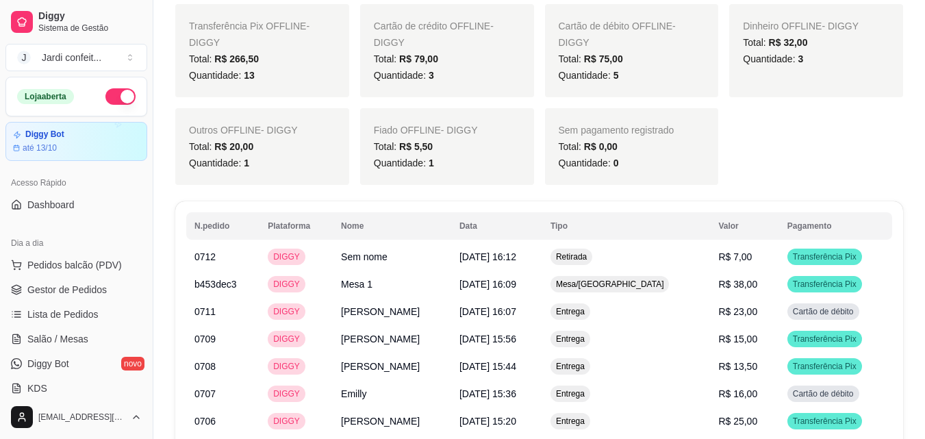
scroll to position [958, 0]
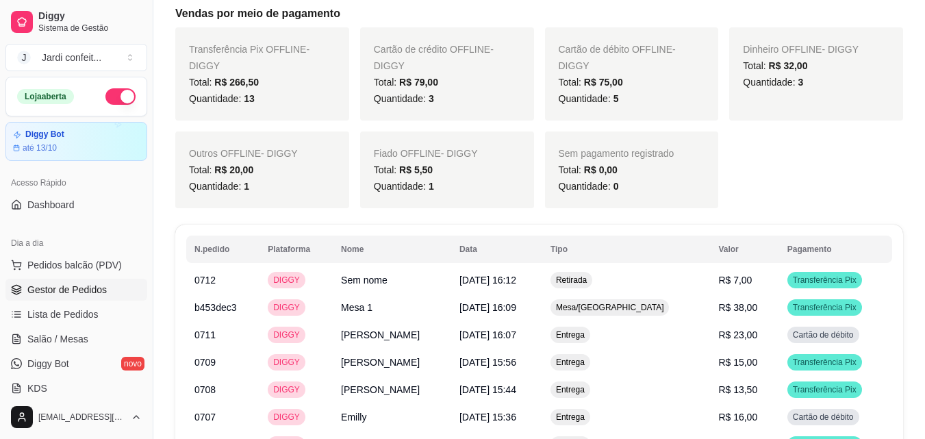
click at [104, 292] on span "Gestor de Pedidos" at bounding box center [66, 290] width 79 height 14
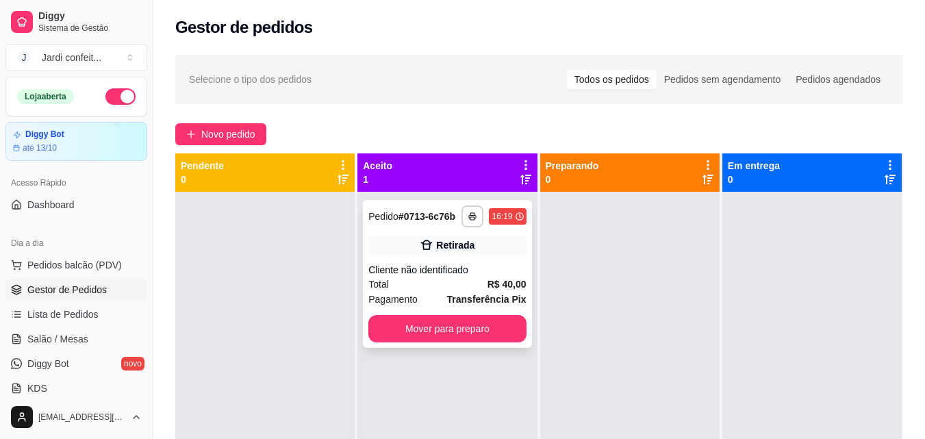
click at [482, 277] on div "Total R$ 40,00" at bounding box center [446, 284] width 157 height 15
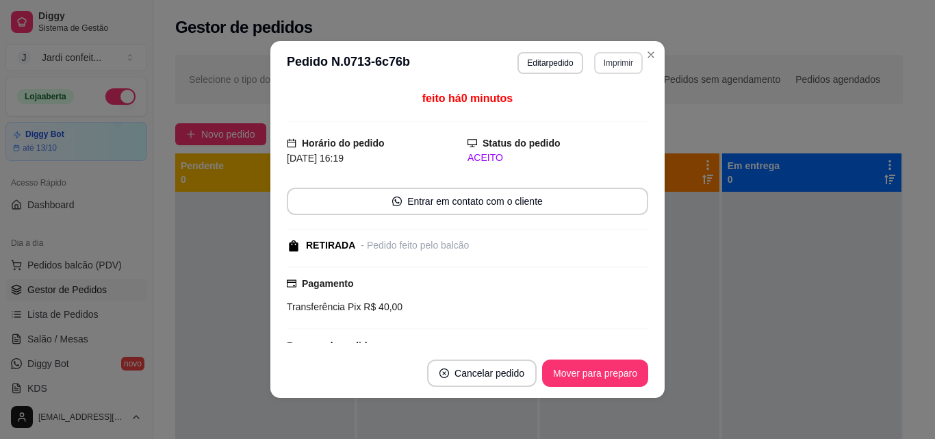
click at [626, 60] on button "Imprimir" at bounding box center [618, 63] width 49 height 22
click at [611, 110] on button "Impressora" at bounding box center [589, 110] width 96 height 21
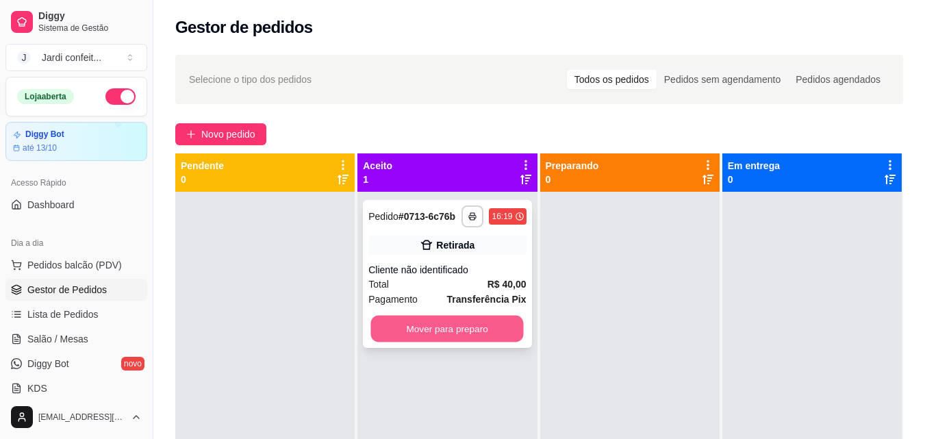
click at [493, 325] on button "Mover para preparo" at bounding box center [447, 329] width 153 height 27
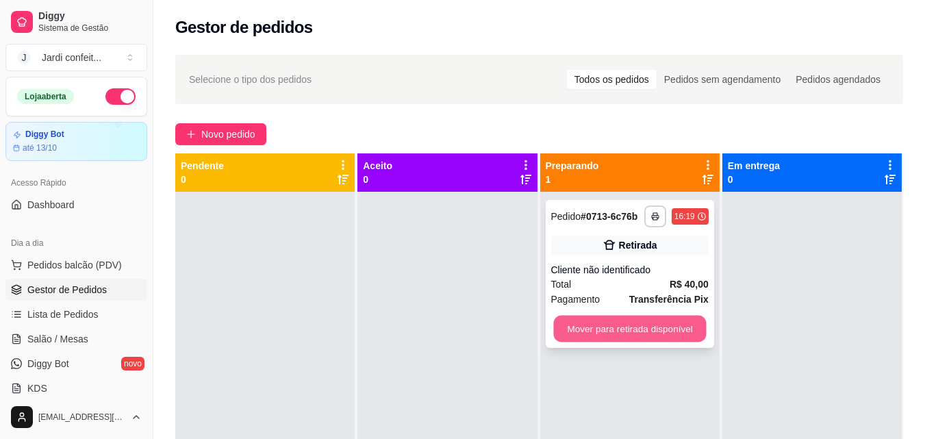
click at [633, 316] on button "Mover para retirada disponível" at bounding box center [629, 329] width 153 height 27
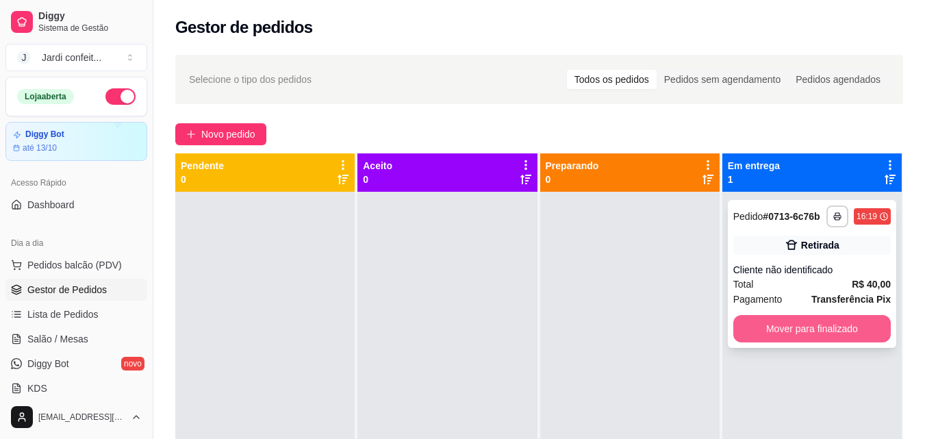
click at [807, 333] on button "Mover para finalizado" at bounding box center [811, 328] width 157 height 27
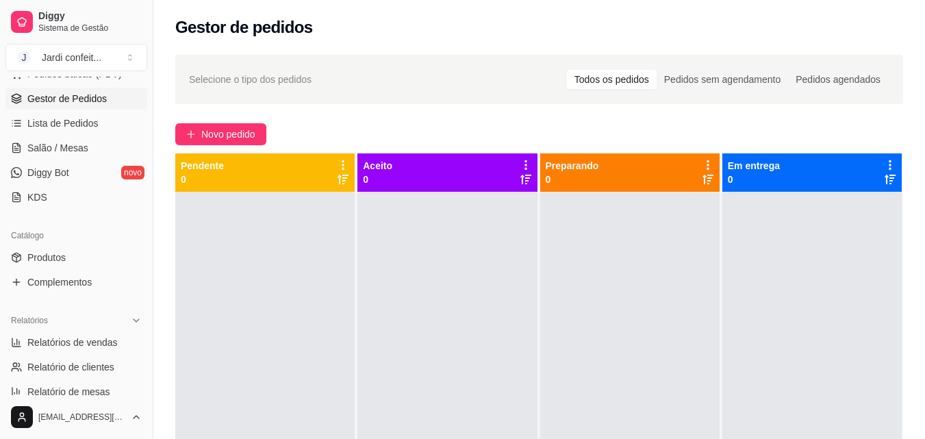
scroll to position [342, 0]
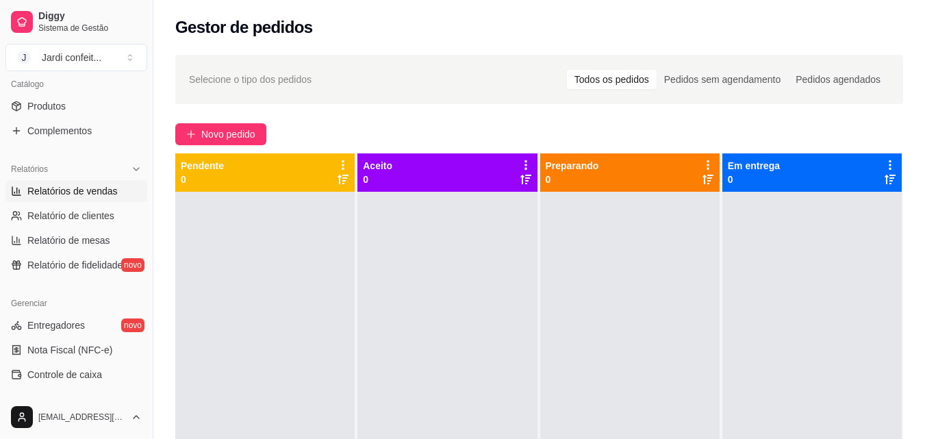
click at [106, 192] on span "Relatórios de vendas" at bounding box center [72, 191] width 90 height 14
select select "ALL"
select select "0"
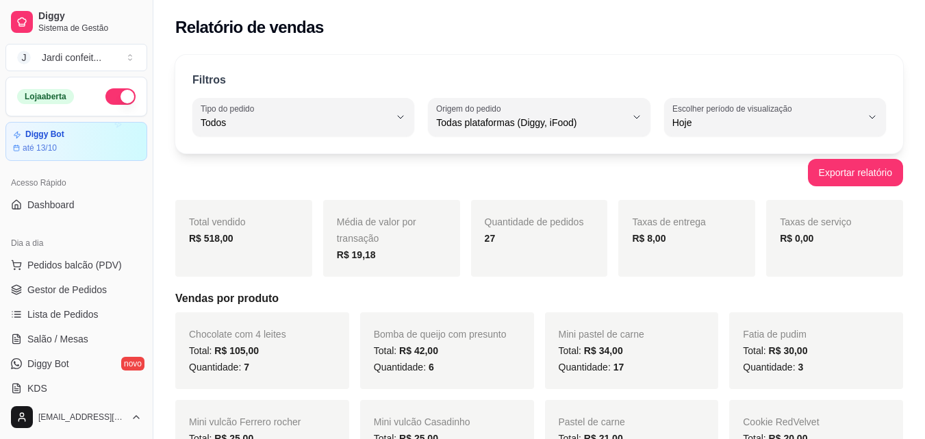
click at [76, 278] on ul "Pedidos balcão (PDV) Gestor de Pedidos Lista de Pedidos Salão / Mesas Diggy Bot…" at bounding box center [76, 326] width 142 height 145
click at [77, 279] on link "Gestor de Pedidos" at bounding box center [76, 290] width 142 height 22
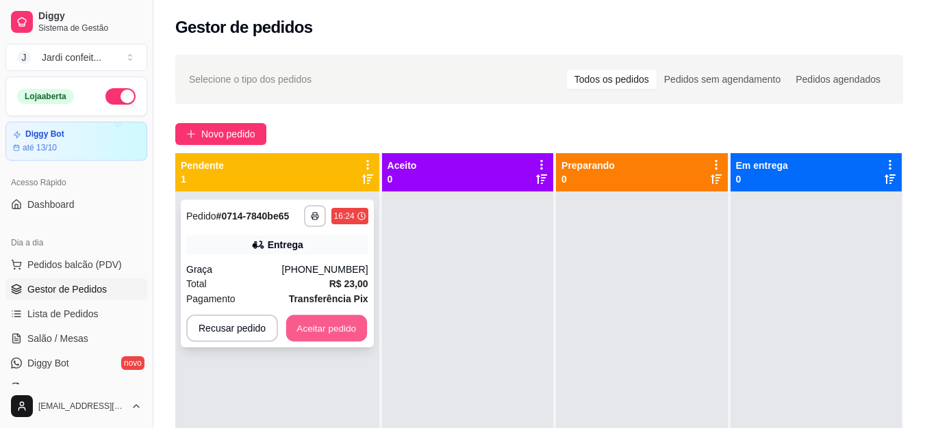
click at [345, 333] on button "Aceitar pedido" at bounding box center [326, 329] width 81 height 27
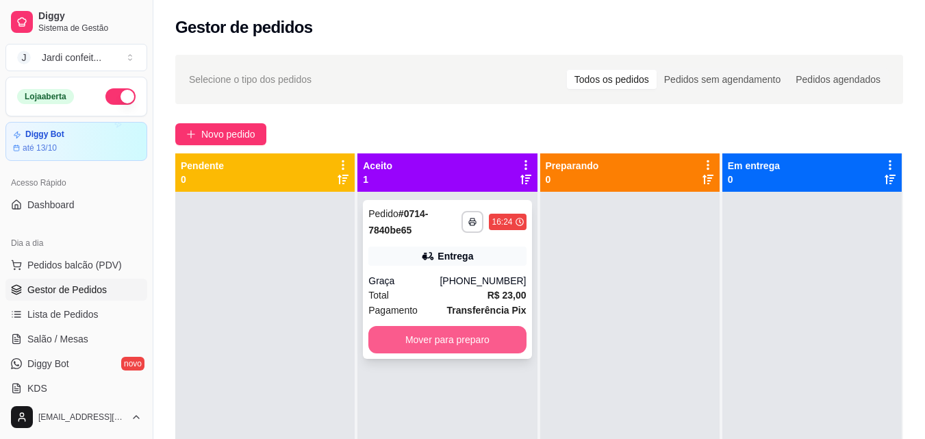
click at [437, 338] on button "Mover para preparo" at bounding box center [446, 339] width 157 height 27
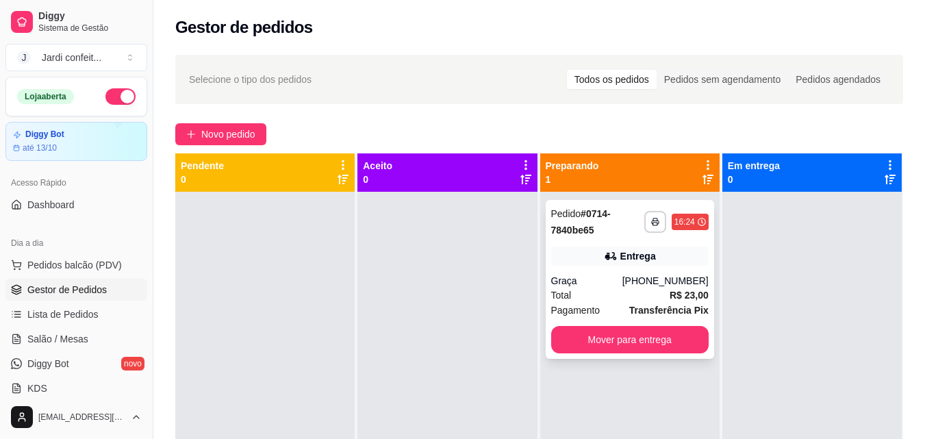
click at [609, 265] on div "Entrega" at bounding box center [629, 255] width 157 height 19
click at [238, 134] on span "Novo pedido" at bounding box center [228, 134] width 54 height 15
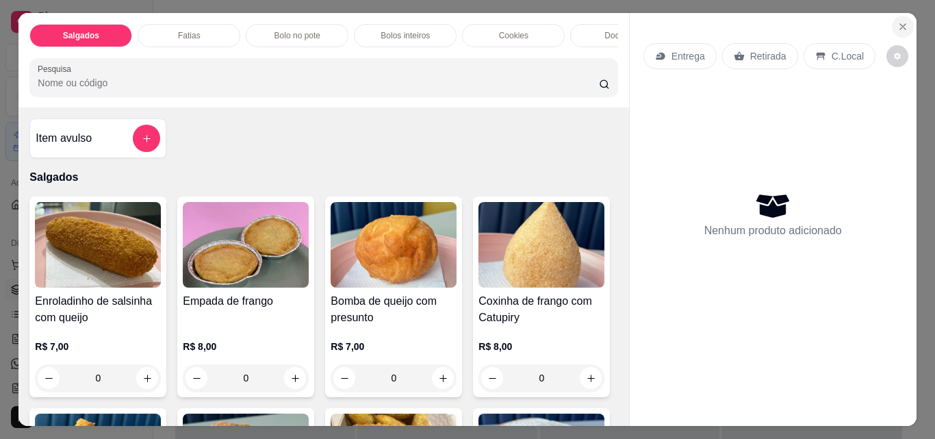
click at [897, 25] on icon "Close" at bounding box center [902, 26] width 11 height 11
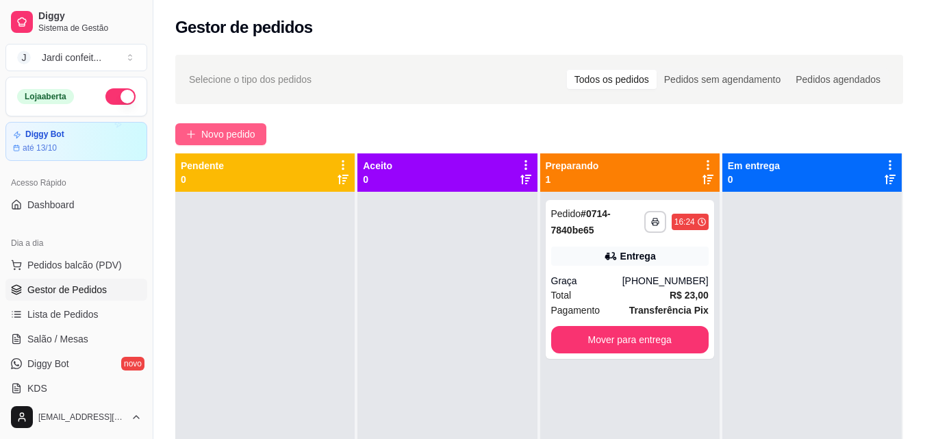
click at [249, 125] on button "Novo pedido" at bounding box center [220, 134] width 91 height 22
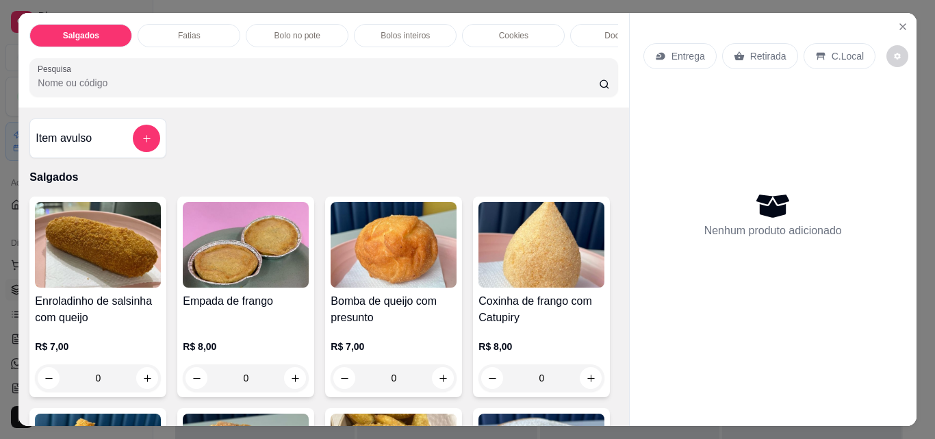
scroll to position [274, 0]
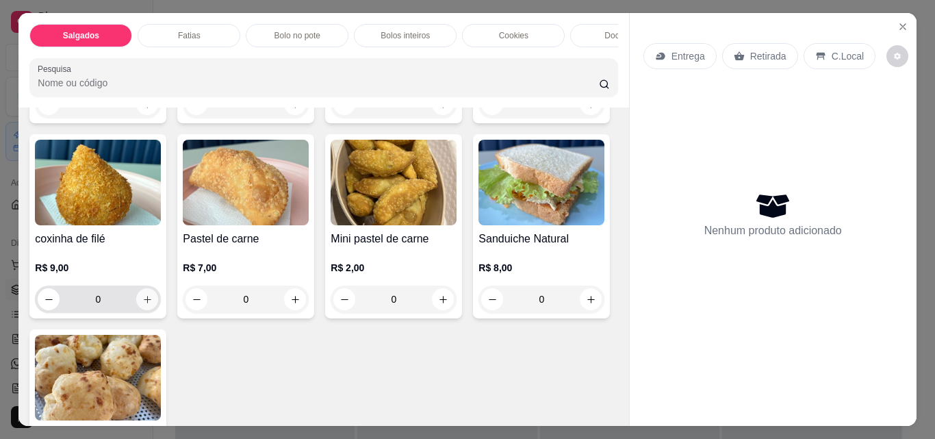
click at [153, 305] on icon "increase-product-quantity" at bounding box center [147, 299] width 10 height 10
type input "1"
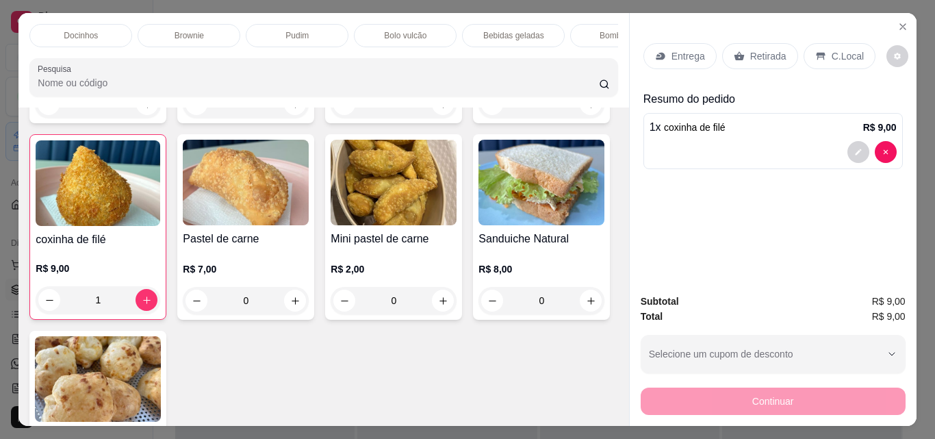
scroll to position [0, 552]
click at [505, 30] on p "Bebidas geladas" at bounding box center [502, 35] width 61 height 11
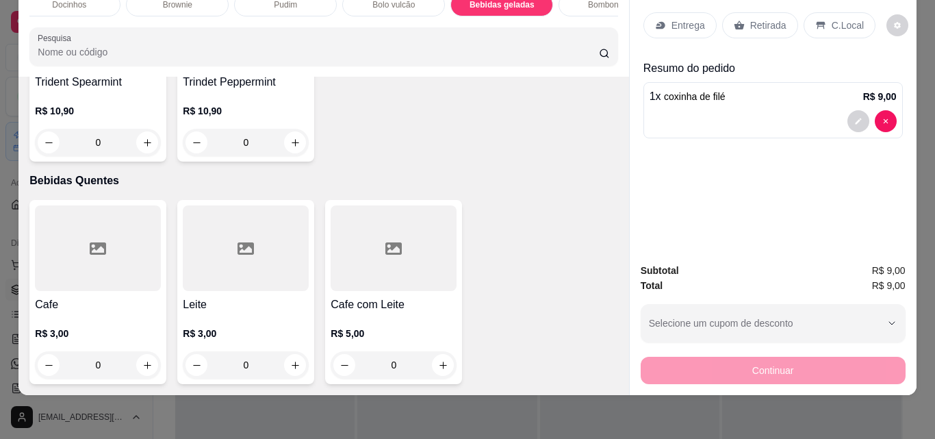
scroll to position [4463, 0]
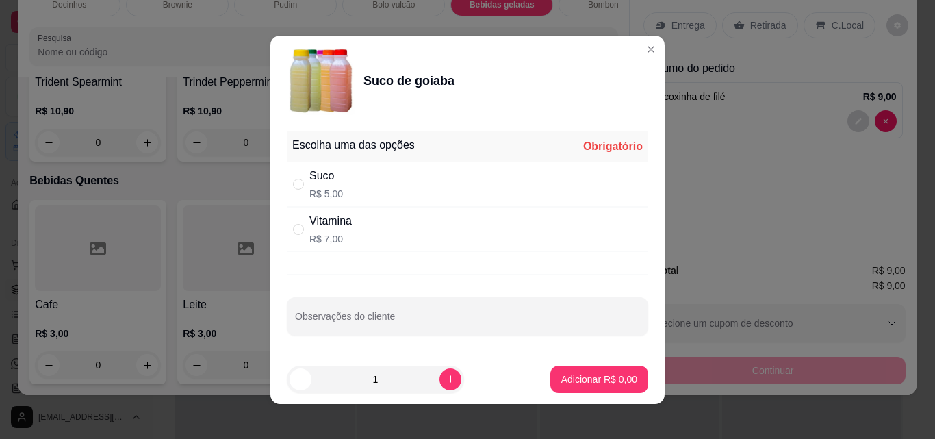
click at [344, 192] on div "Suco R$ 5,00" at bounding box center [467, 184] width 361 height 45
radio input "true"
click at [604, 378] on p "Adicionar R$ 5,00" at bounding box center [599, 378] width 74 height 13
type input "1"
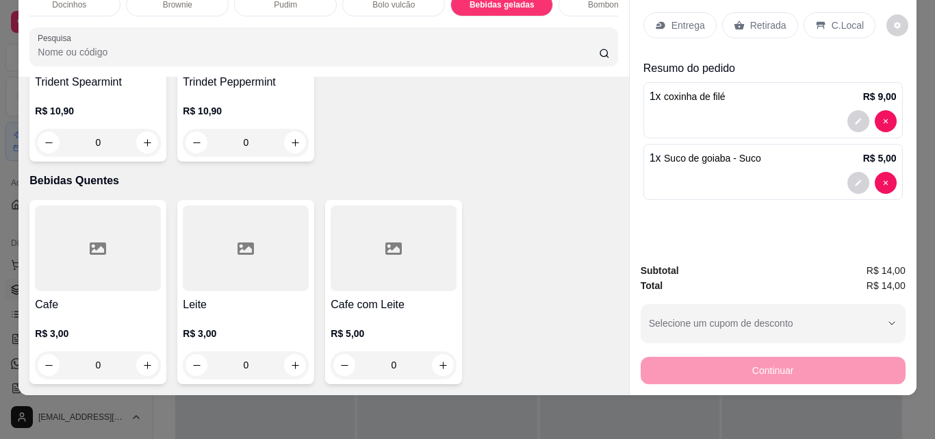
scroll to position [4464, 0]
click at [778, 18] on p "Retirada" at bounding box center [768, 25] width 36 height 14
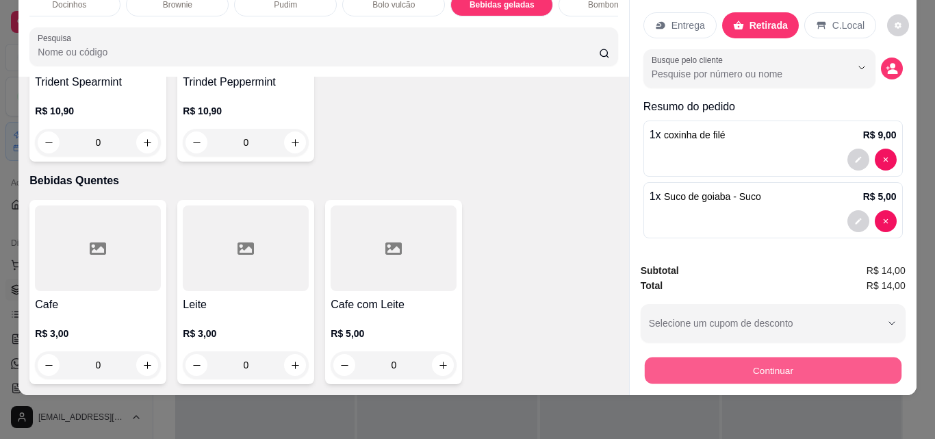
click at [823, 358] on button "Continuar" at bounding box center [772, 370] width 257 height 27
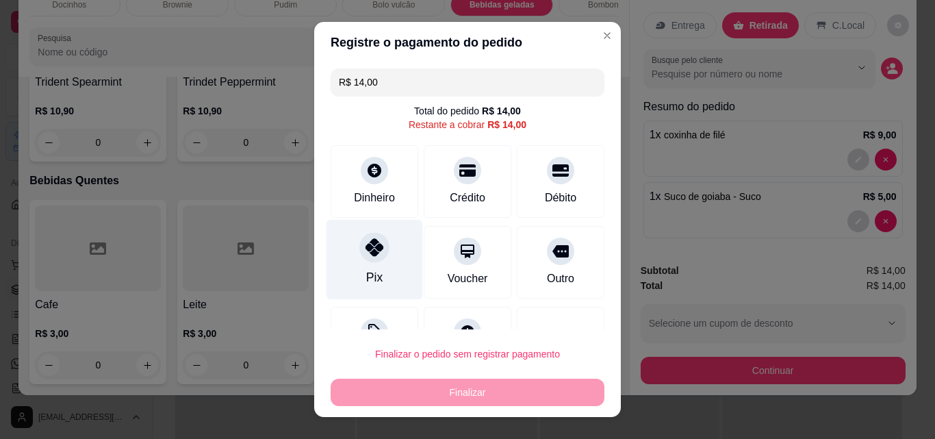
click at [391, 263] on div "Pix" at bounding box center [374, 260] width 97 height 80
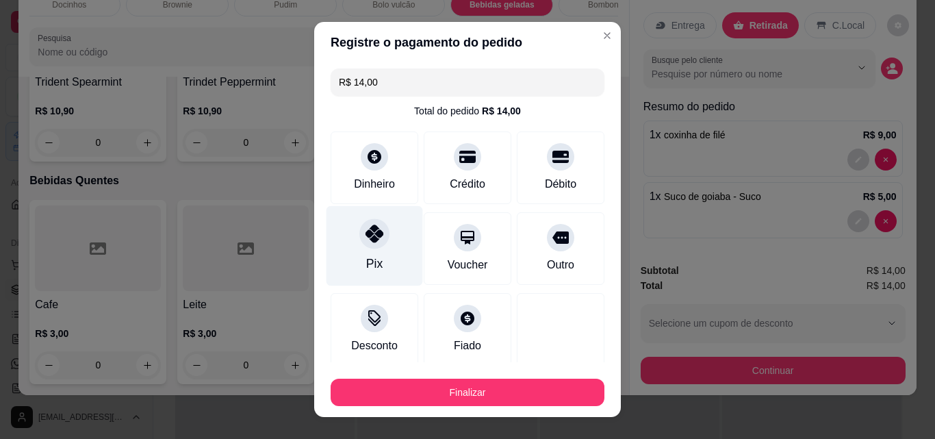
type input "R$ 0,00"
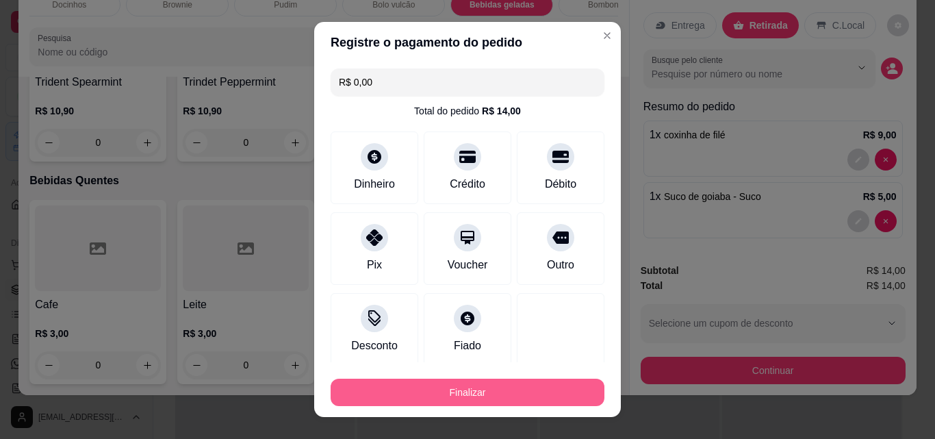
click at [515, 396] on button "Finalizar" at bounding box center [468, 392] width 274 height 27
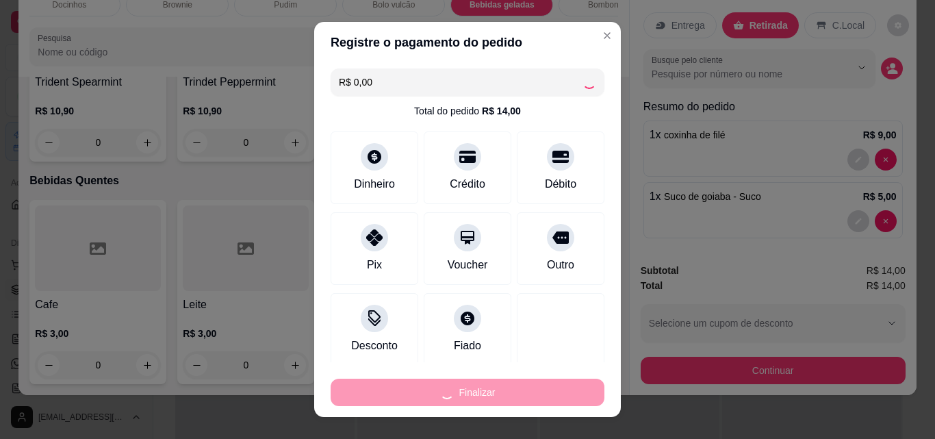
type input "0"
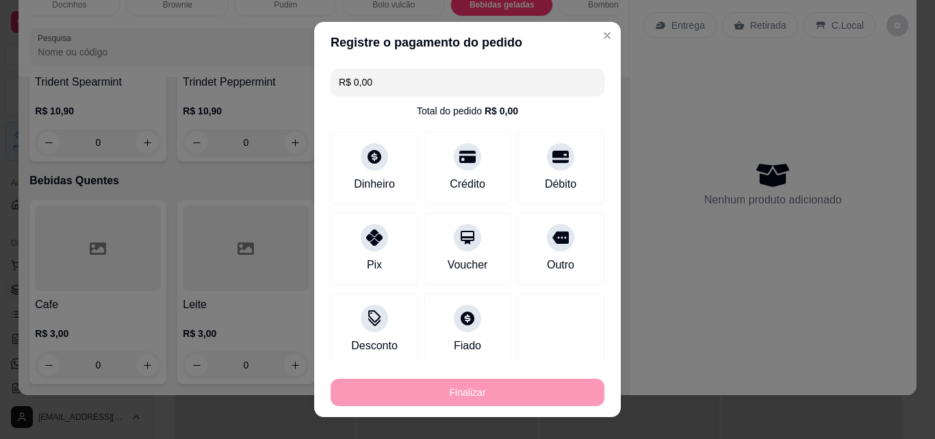
type input "-R$ 14,00"
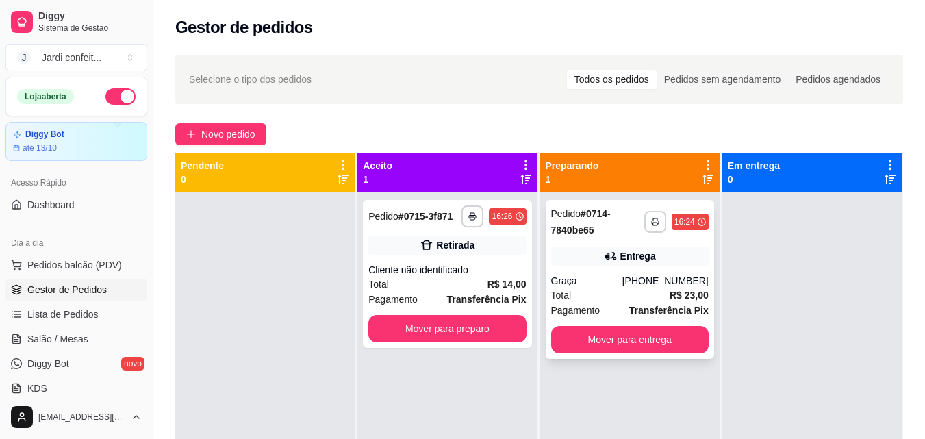
click at [701, 346] on div "**********" at bounding box center [630, 279] width 168 height 159
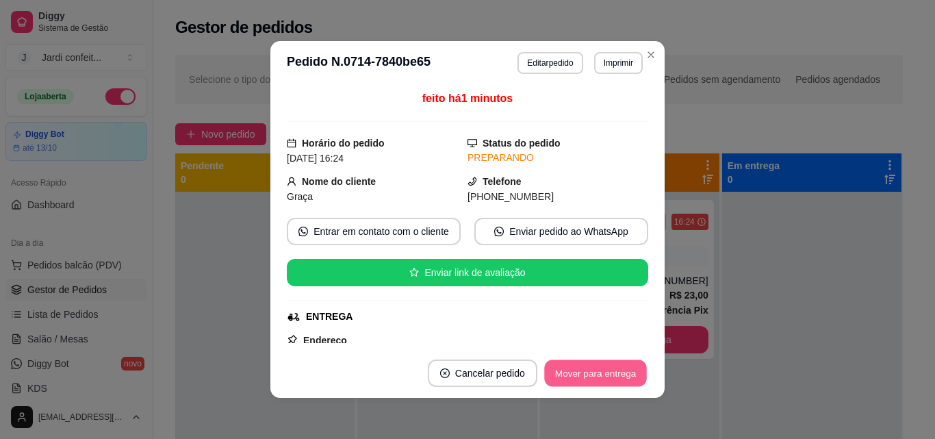
click at [574, 384] on button "Mover para entrega" at bounding box center [595, 373] width 103 height 27
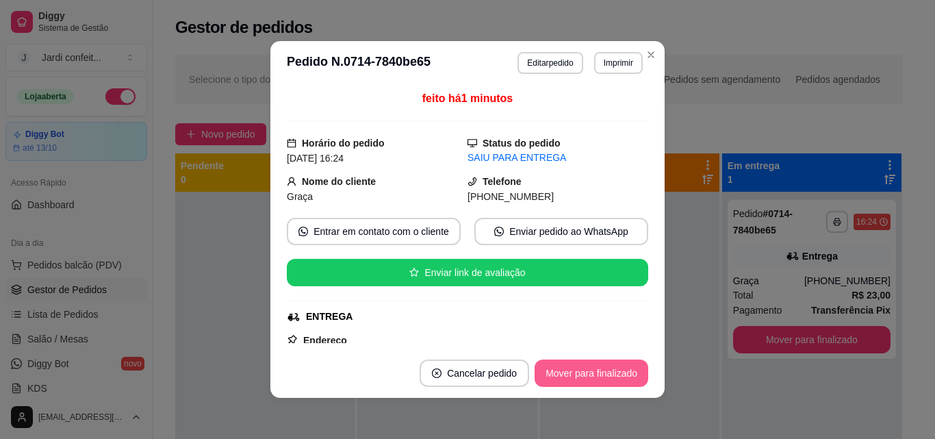
click at [638, 373] on button "Mover para finalizado" at bounding box center [592, 372] width 114 height 27
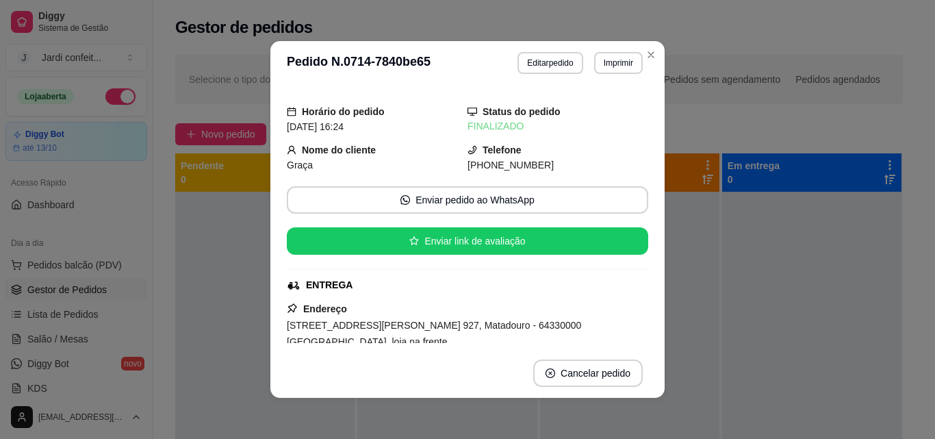
click at [647, 66] on header "**********" at bounding box center [467, 63] width 394 height 44
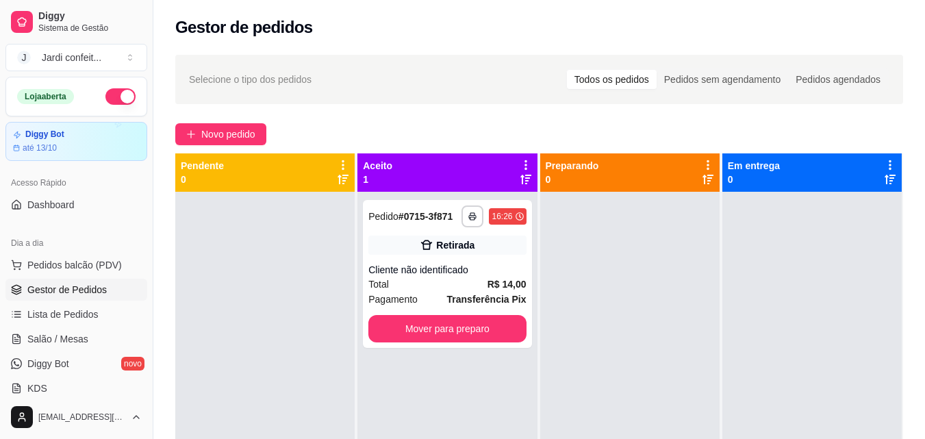
click at [652, 60] on div "Selecione o tipo dos pedidos Todos os pedidos Pedidos sem agendamento Pedidos a…" at bounding box center [539, 79] width 728 height 49
click at [465, 278] on div "Total R$ 14,00" at bounding box center [446, 284] width 157 height 15
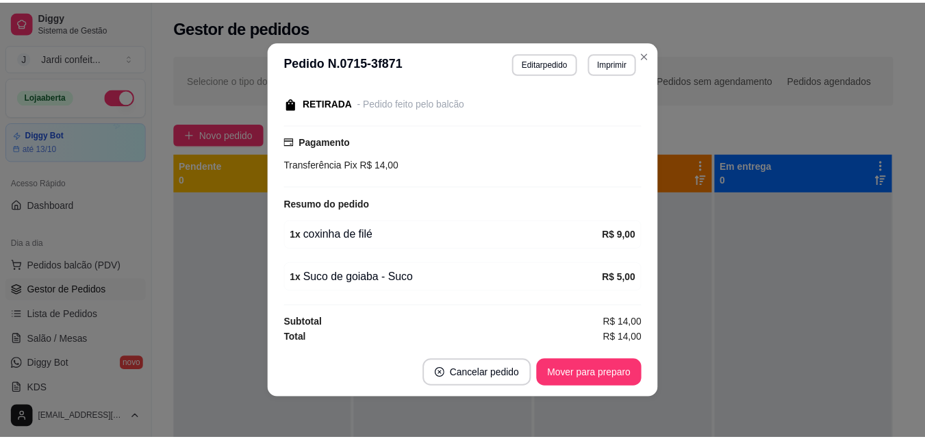
scroll to position [144, 0]
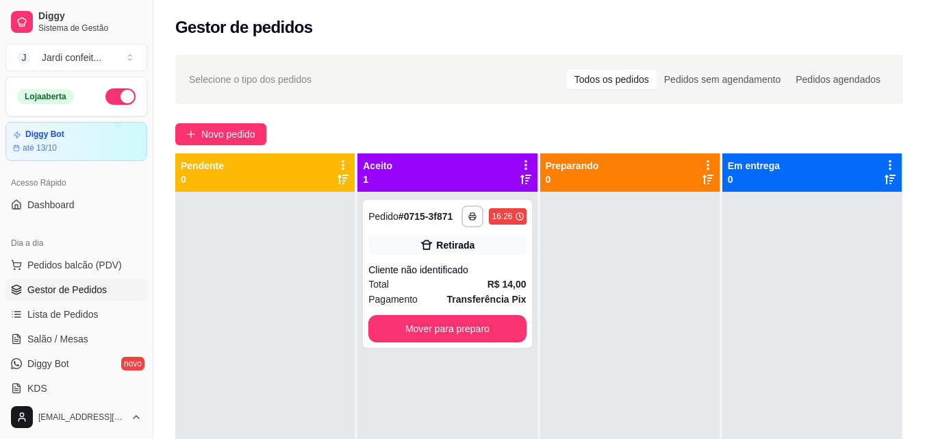
click at [652, 52] on div "**********" at bounding box center [538, 328] width 771 height 562
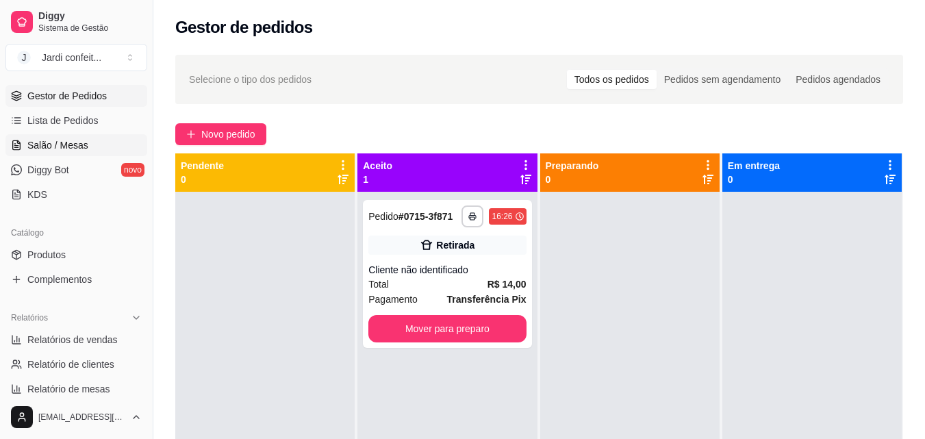
scroll to position [205, 0]
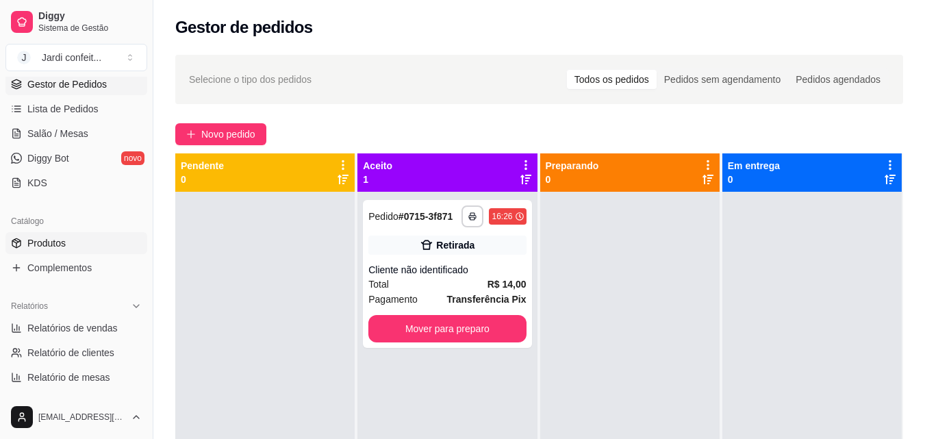
click at [80, 244] on link "Produtos" at bounding box center [76, 243] width 142 height 22
click at [107, 234] on link "Produtos" at bounding box center [76, 243] width 142 height 22
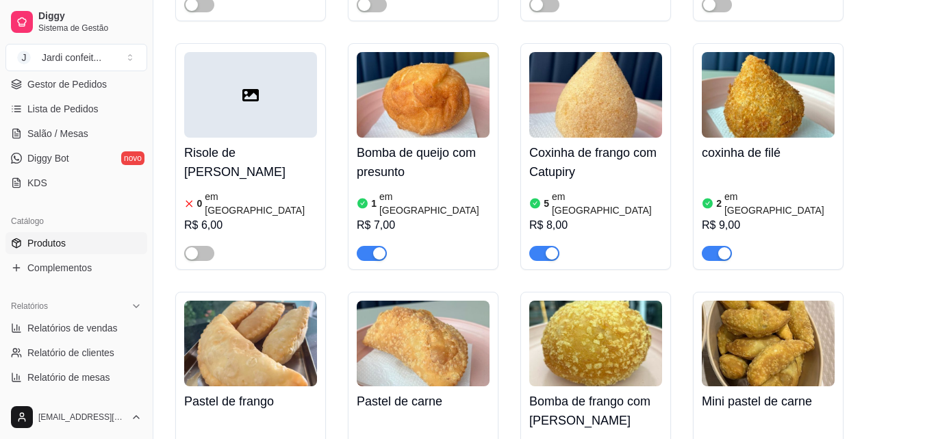
scroll to position [821, 0]
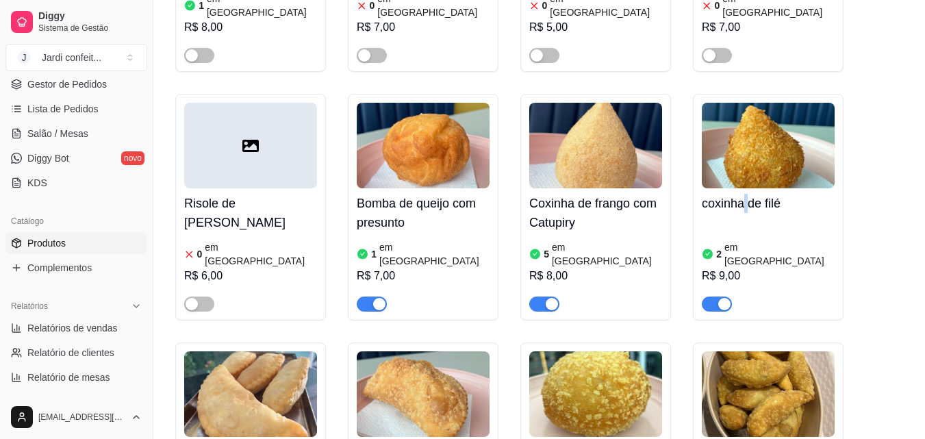
click at [747, 188] on div "coxinha de filé 2 em estoque R$ 9,00" at bounding box center [768, 249] width 133 height 123
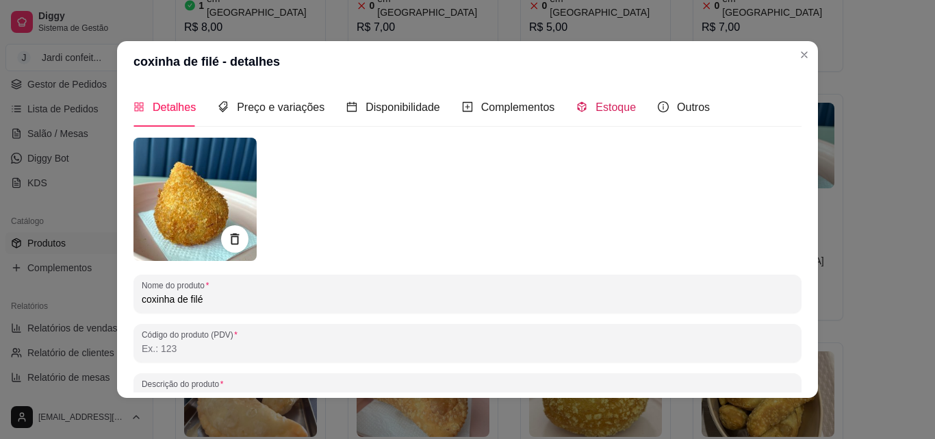
click at [615, 113] on span "Estoque" at bounding box center [615, 107] width 40 height 12
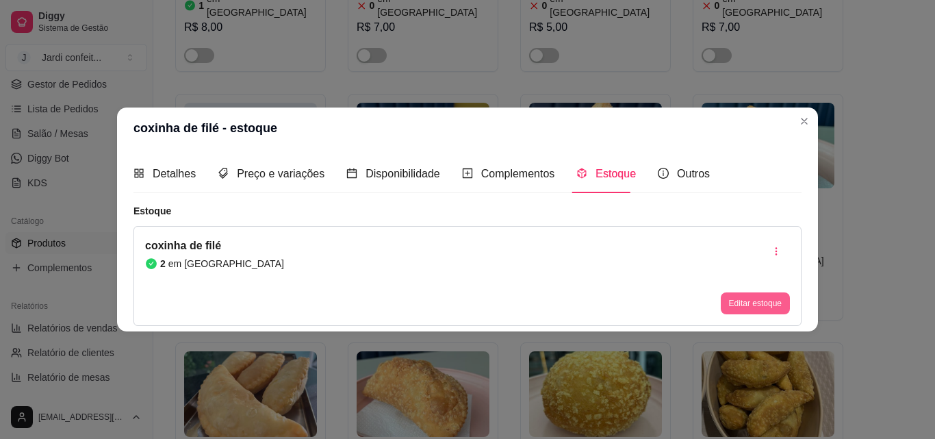
click at [766, 298] on button "Editar estoque" at bounding box center [755, 303] width 69 height 22
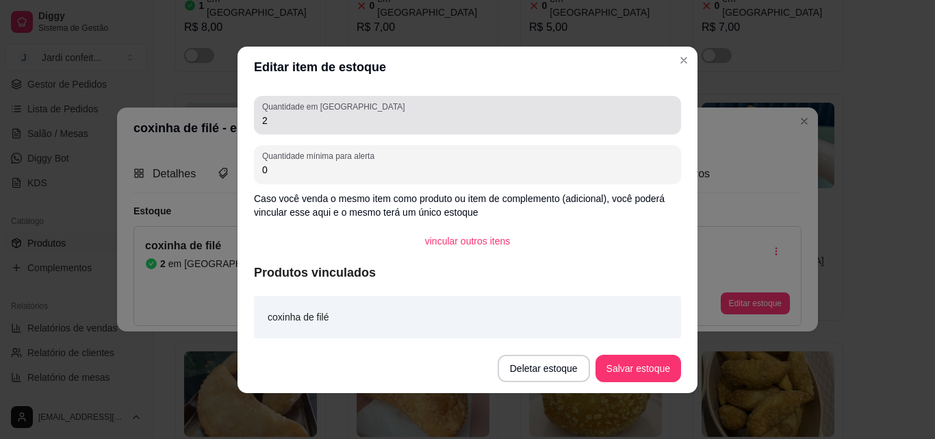
click at [515, 125] on input "2" at bounding box center [467, 121] width 411 height 14
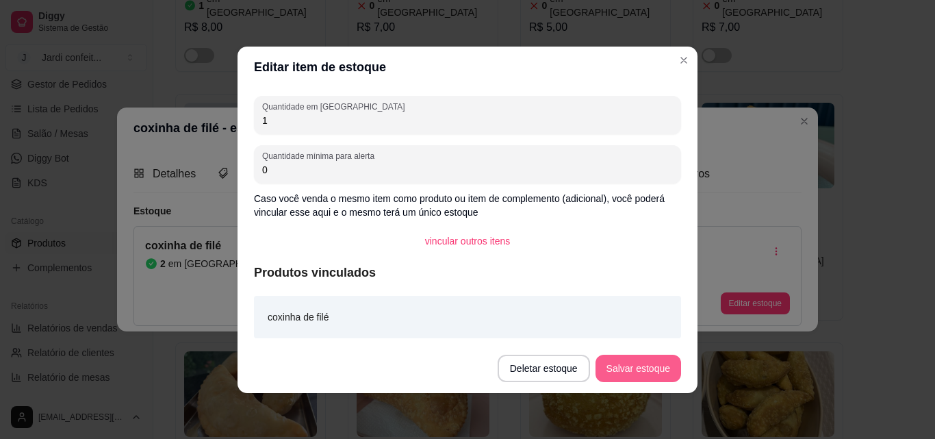
type input "1"
click at [661, 363] on button "Salvar estoque" at bounding box center [638, 368] width 84 height 27
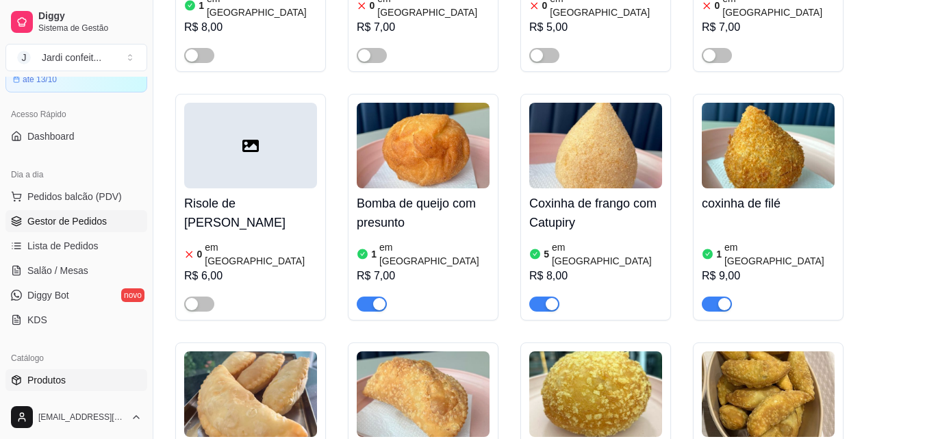
scroll to position [0, 0]
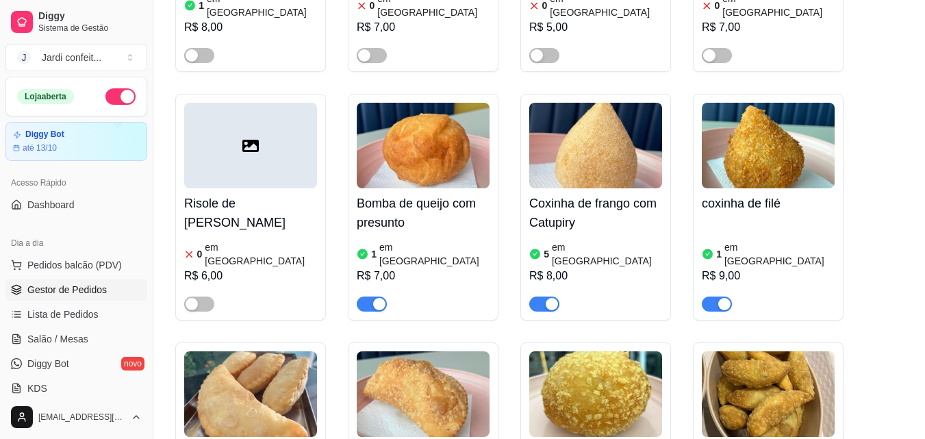
click at [90, 289] on span "Gestor de Pedidos" at bounding box center [66, 290] width 79 height 14
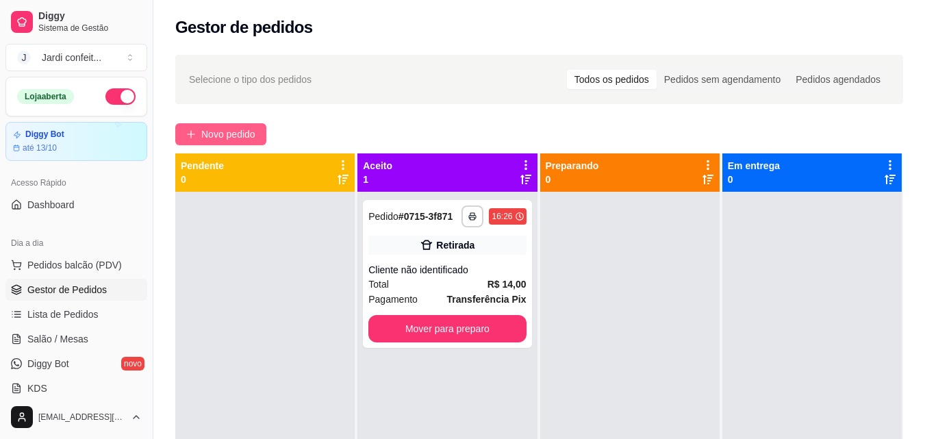
click at [255, 132] on span "Novo pedido" at bounding box center [228, 134] width 54 height 15
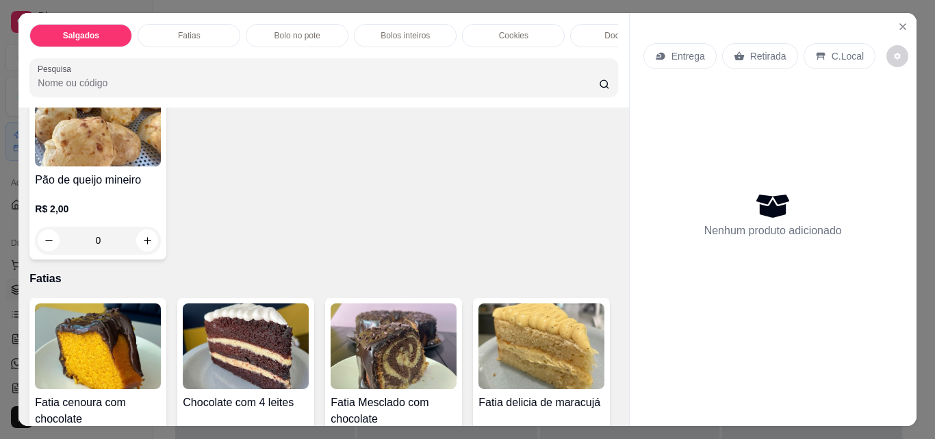
scroll to position [548, 0]
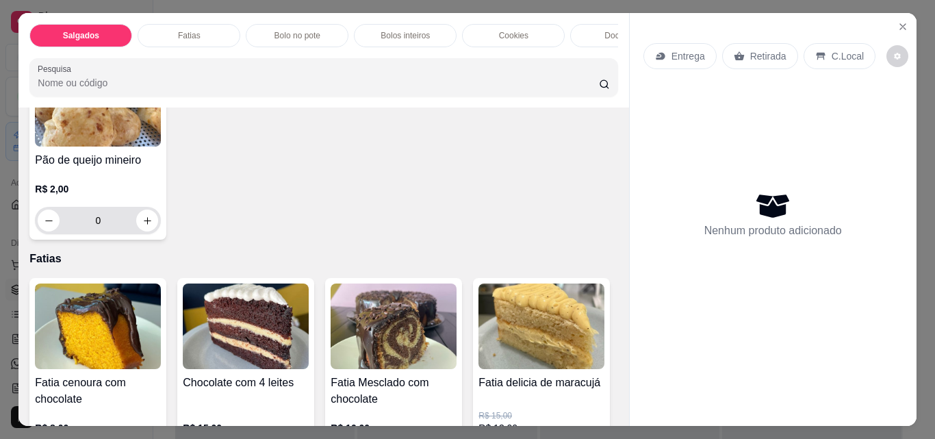
click at [136, 234] on input "0" at bounding box center [98, 220] width 77 height 27
click at [151, 224] on icon "increase-product-quantity" at bounding box center [147, 220] width 7 height 7
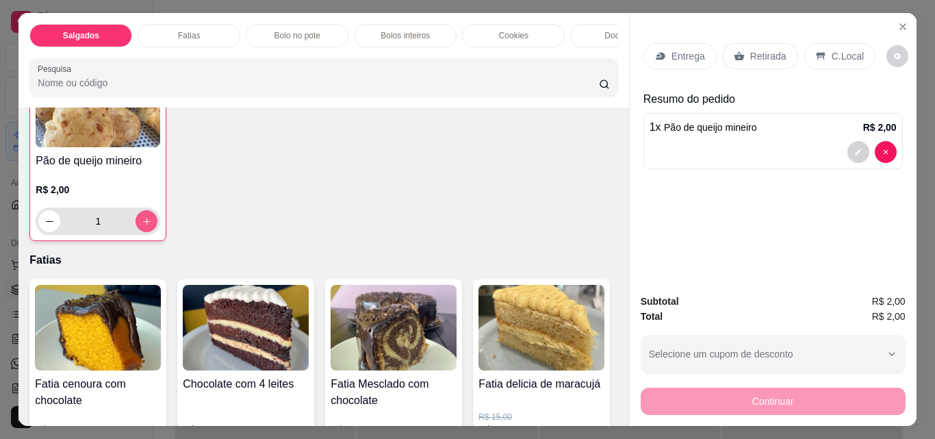
click at [152, 227] on icon "increase-product-quantity" at bounding box center [147, 221] width 10 height 10
type input "3"
click at [761, 55] on p "Retirada" at bounding box center [768, 56] width 36 height 14
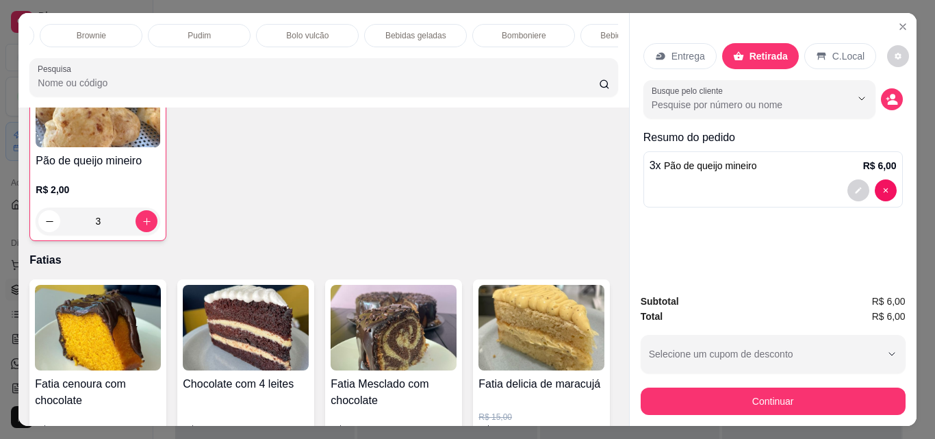
scroll to position [0, 645]
click at [419, 34] on p "Bebidas geladas" at bounding box center [409, 35] width 61 height 11
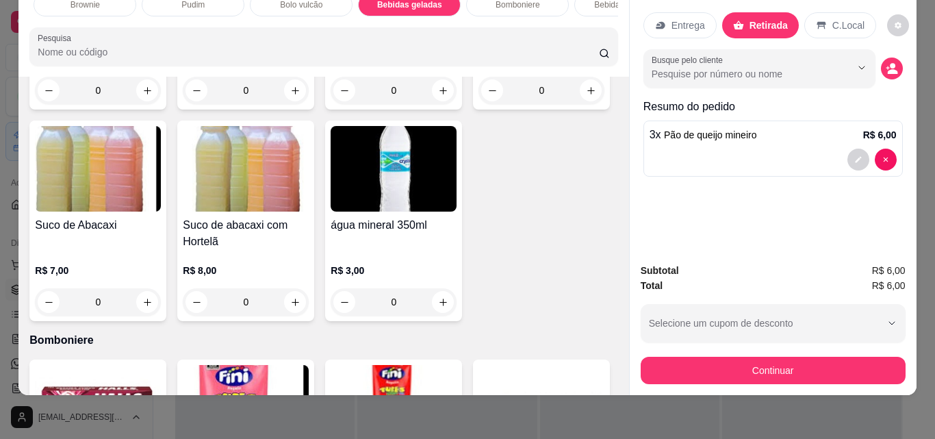
scroll to position [3780, 0]
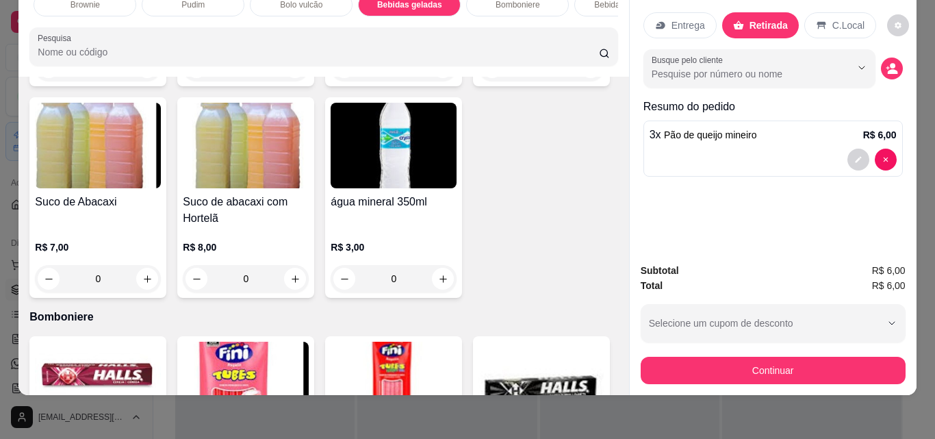
type input "1"
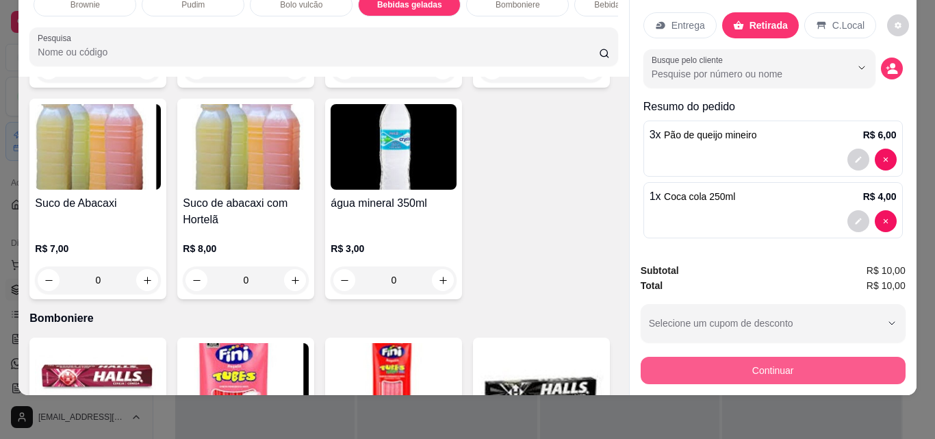
click at [765, 366] on button "Continuar" at bounding box center [773, 370] width 265 height 27
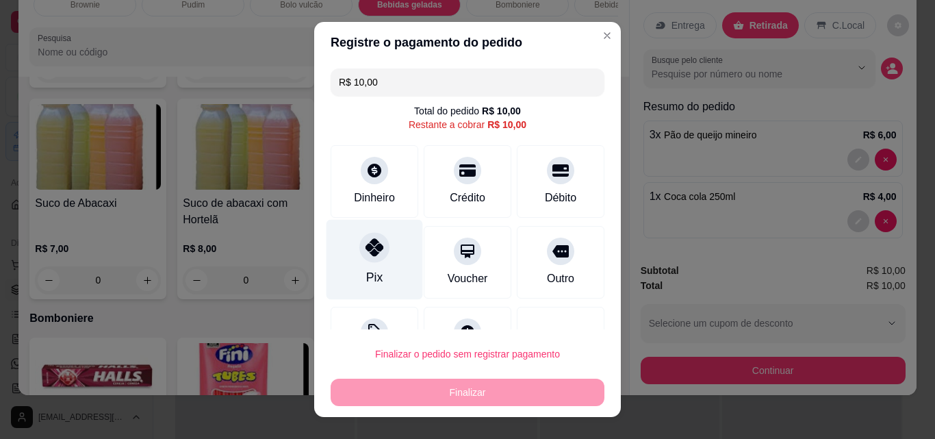
click at [374, 235] on div at bounding box center [374, 247] width 30 height 30
type input "R$ 0,00"
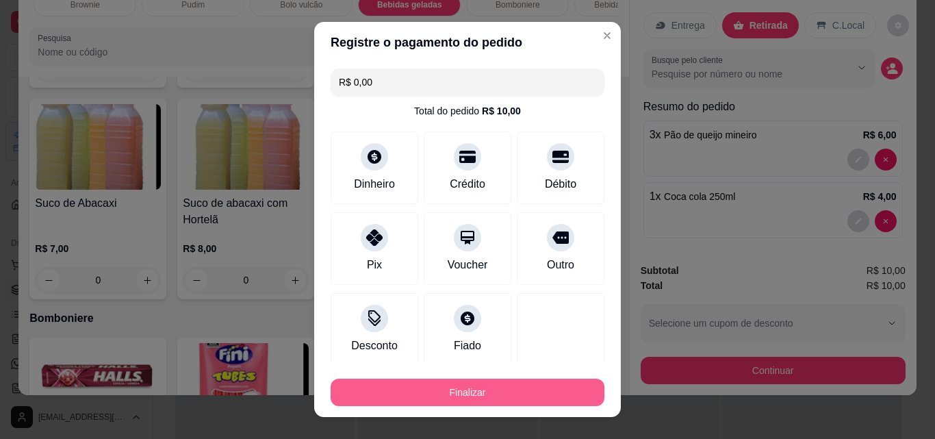
click at [442, 383] on button "Finalizar" at bounding box center [468, 392] width 274 height 27
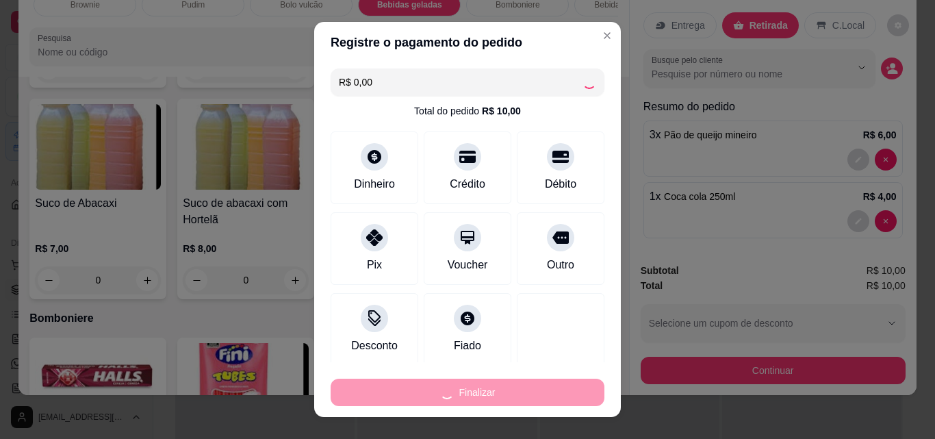
type input "0"
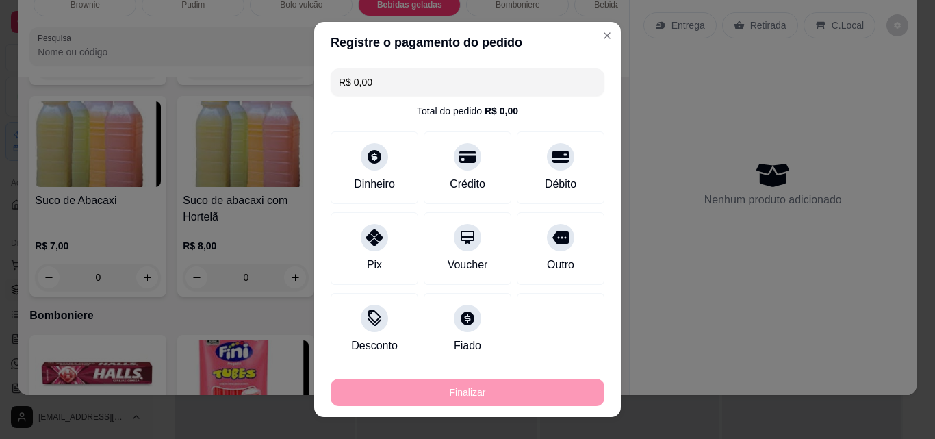
type input "-R$ 10,00"
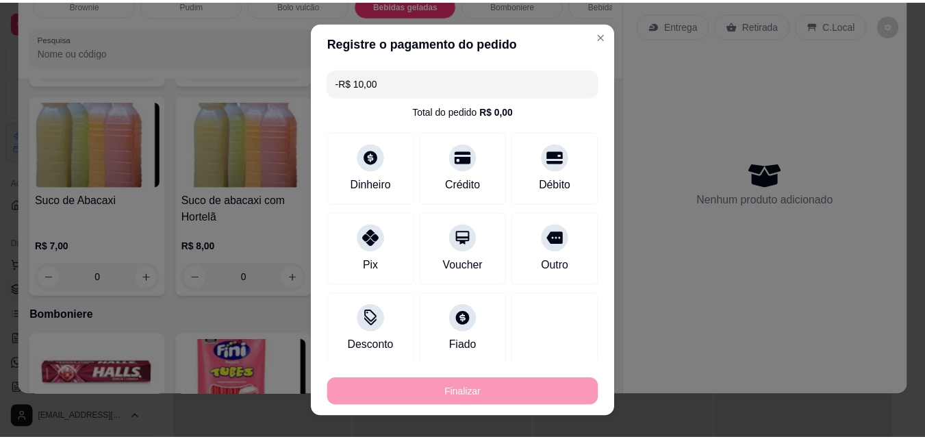
scroll to position [3779, 0]
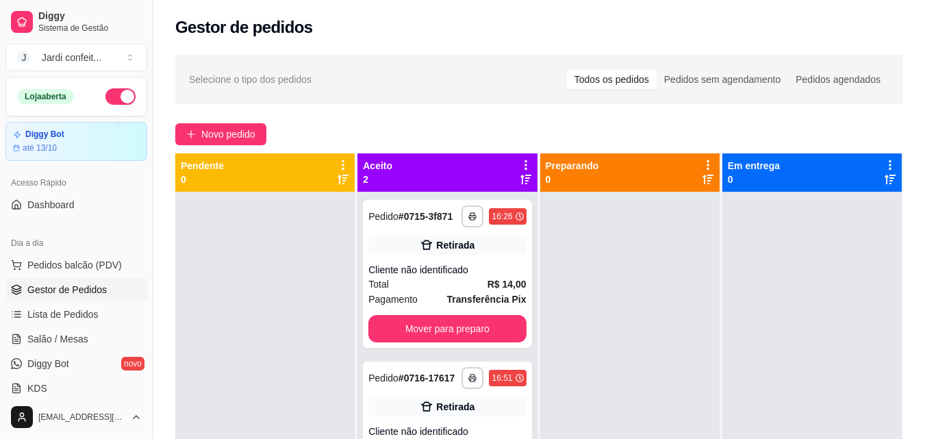
scroll to position [209, 0]
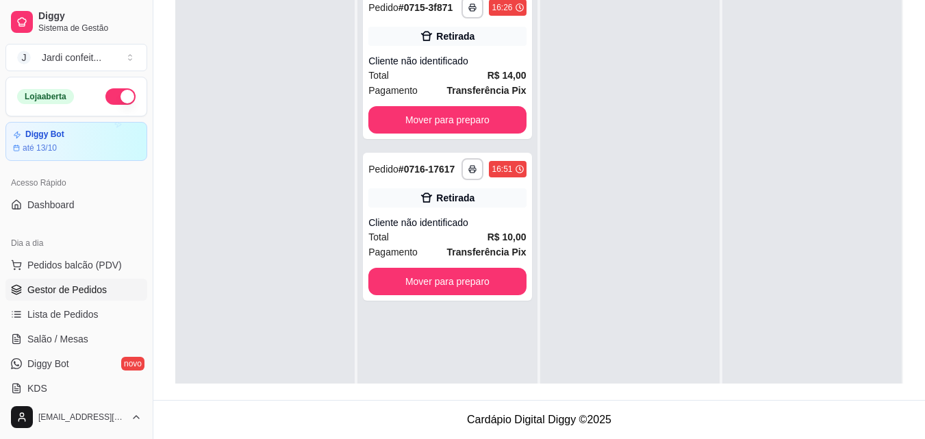
click at [636, 238] on div at bounding box center [629, 202] width 179 height 439
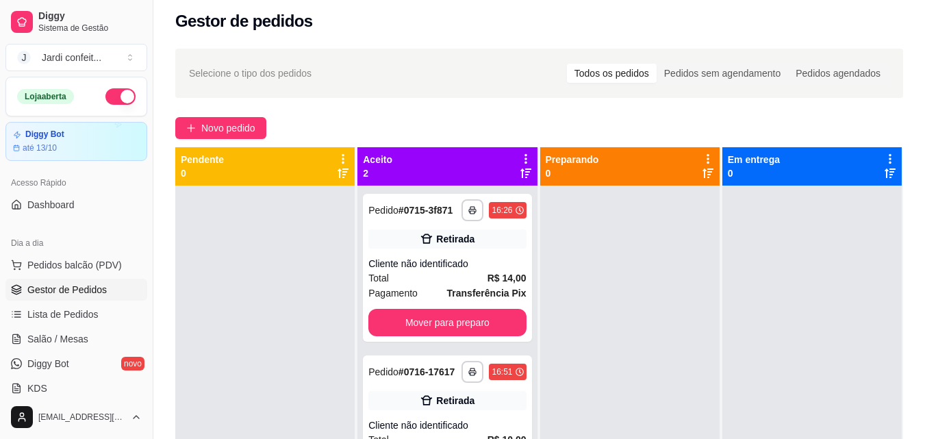
scroll to position [0, 0]
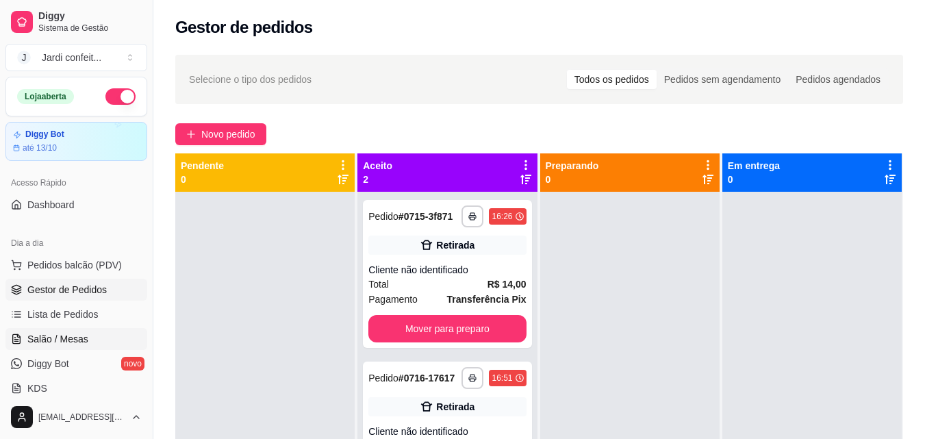
click at [52, 342] on span "Salão / Mesas" at bounding box center [57, 339] width 61 height 14
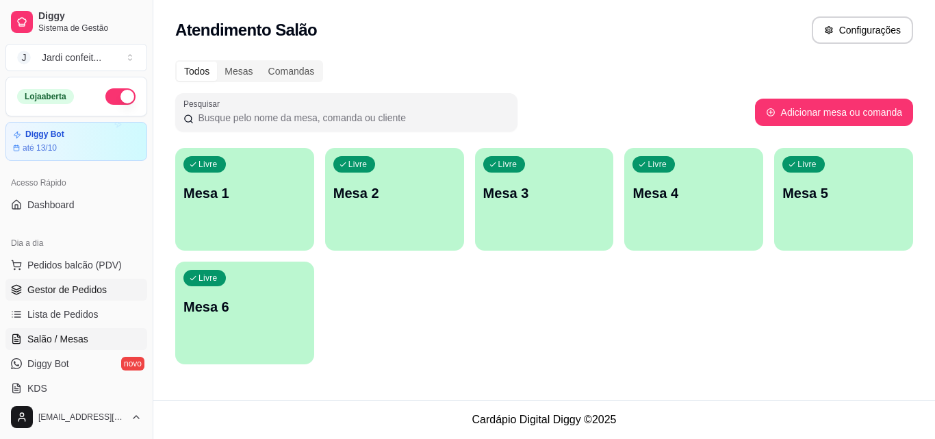
click at [84, 285] on span "Gestor de Pedidos" at bounding box center [66, 290] width 79 height 14
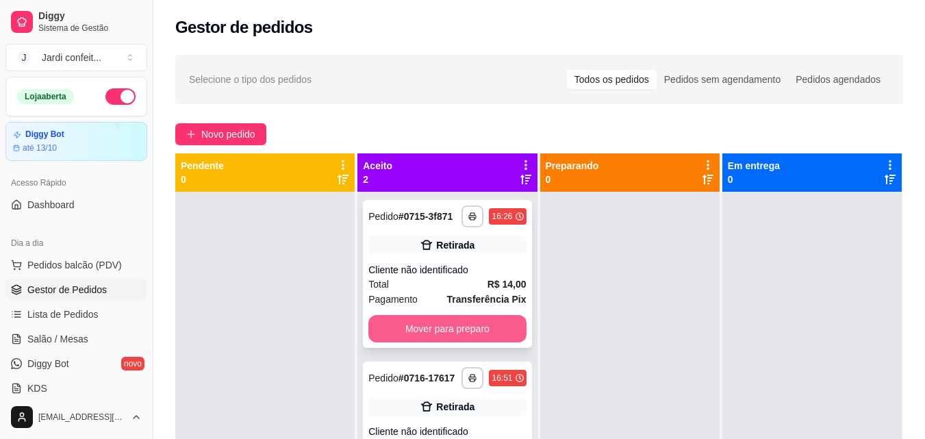
click at [465, 330] on button "Mover para preparo" at bounding box center [446, 328] width 157 height 27
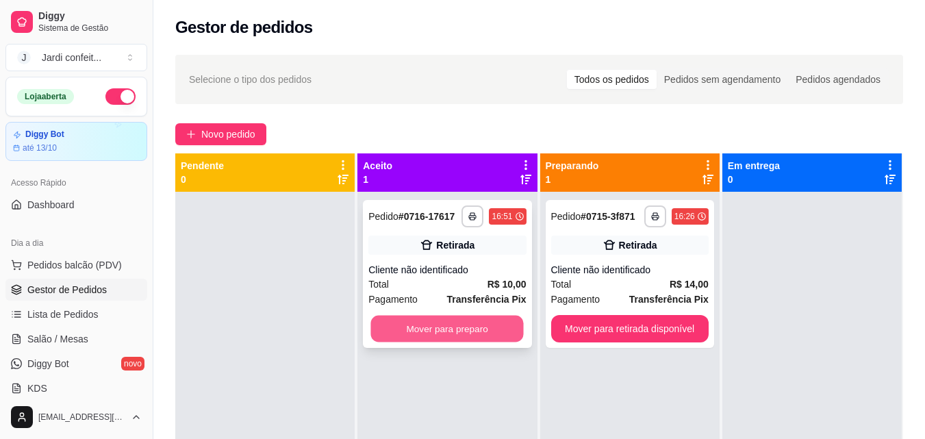
click at [494, 331] on button "Mover para preparo" at bounding box center [447, 329] width 153 height 27
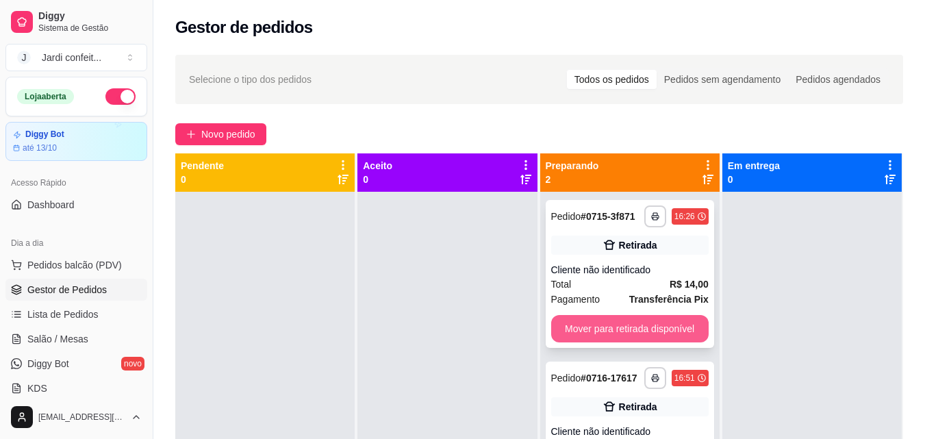
click at [574, 324] on button "Mover para retirada disponível" at bounding box center [629, 328] width 157 height 27
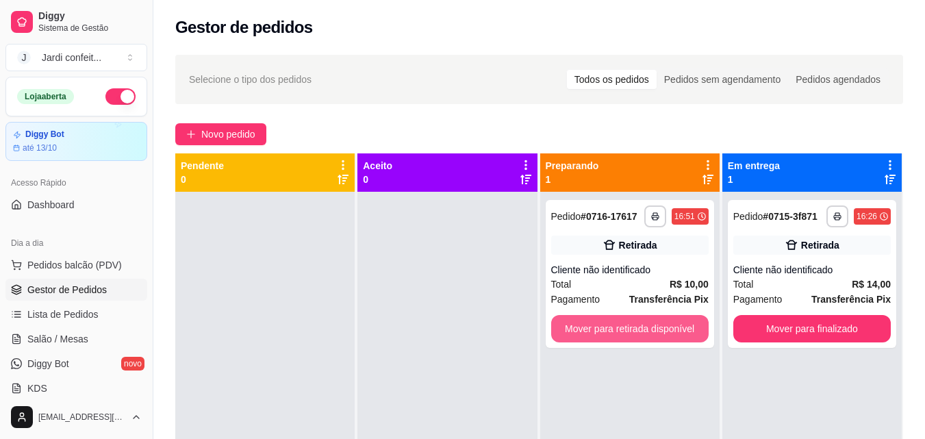
click at [574, 324] on button "Mover para retirada disponível" at bounding box center [629, 328] width 157 height 27
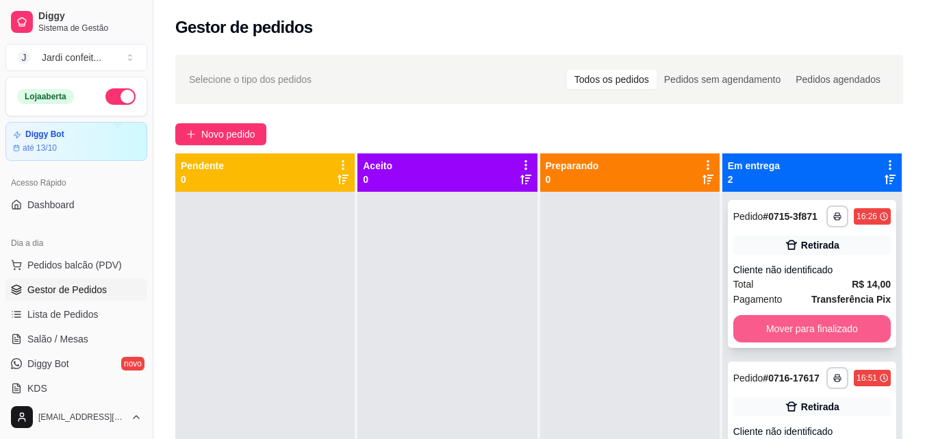
click at [757, 324] on button "Mover para finalizado" at bounding box center [811, 328] width 157 height 27
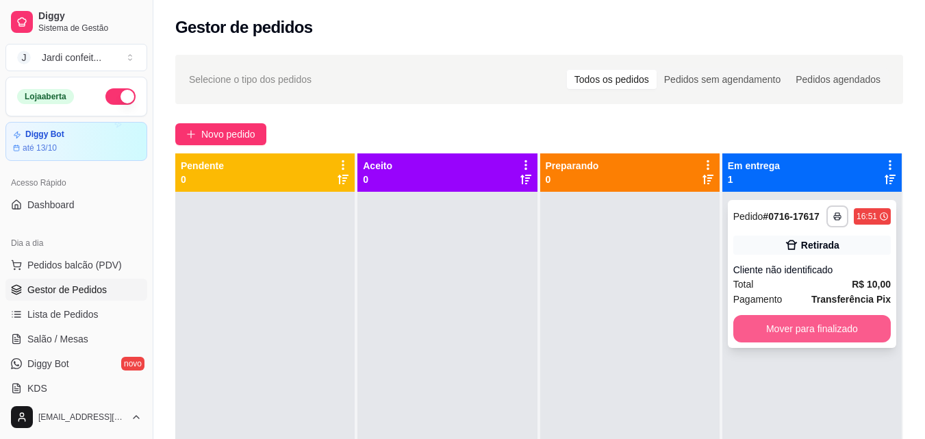
click at [760, 325] on button "Mover para finalizado" at bounding box center [811, 328] width 157 height 27
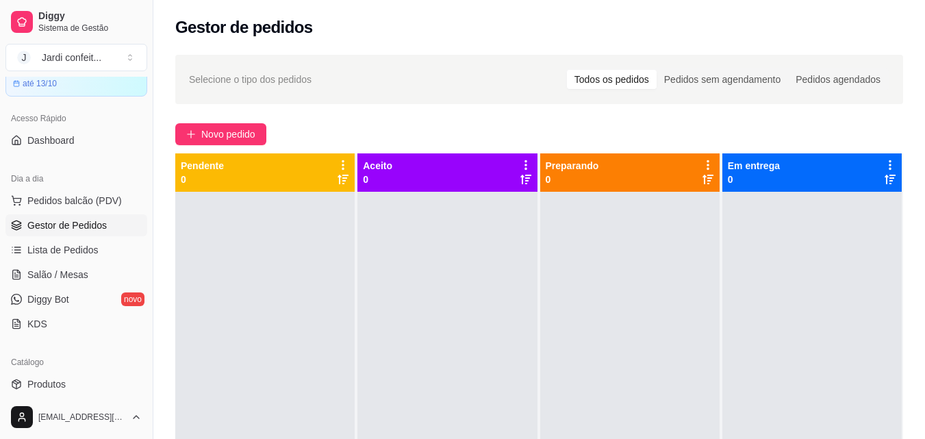
scroll to position [205, 0]
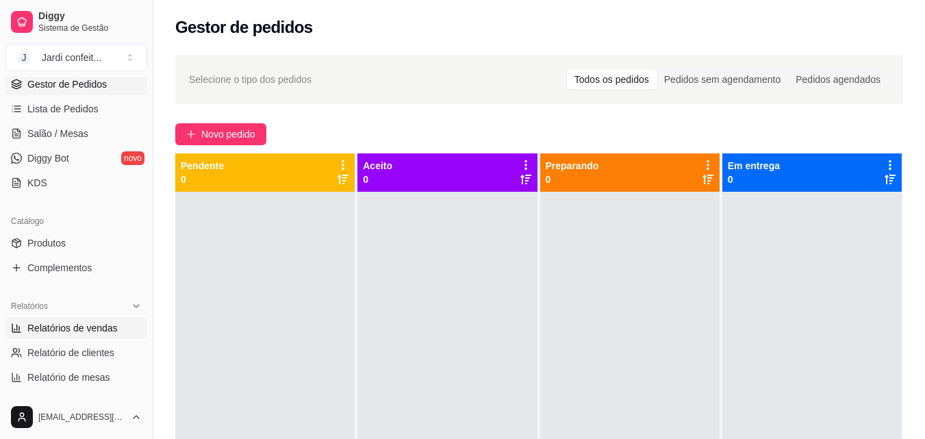
click at [52, 322] on span "Relatórios de vendas" at bounding box center [72, 328] width 90 height 14
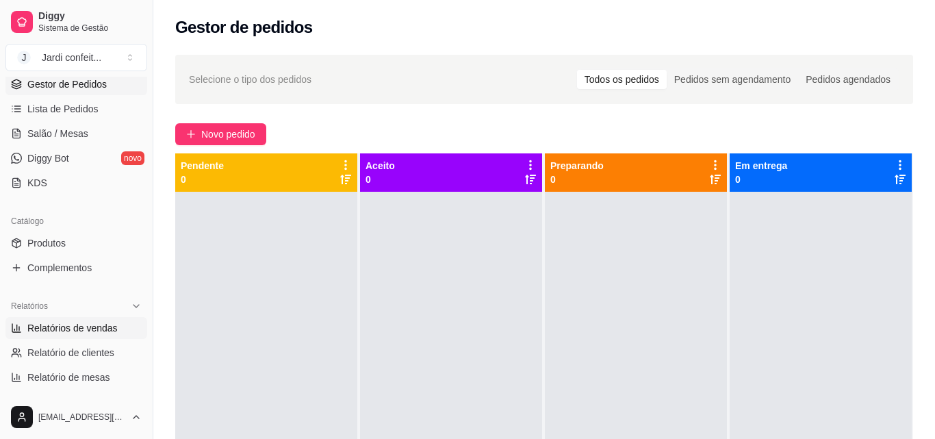
select select "ALL"
select select "0"
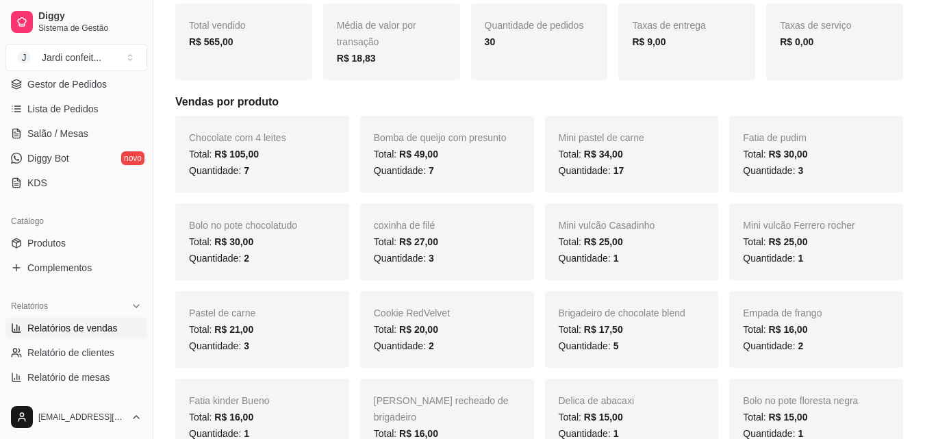
scroll to position [274, 0]
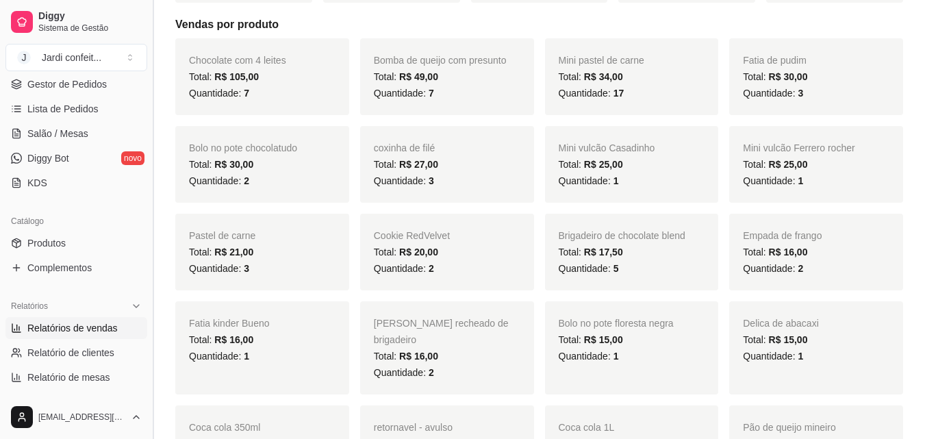
click at [147, 229] on button "Toggle Sidebar" at bounding box center [152, 219] width 11 height 439
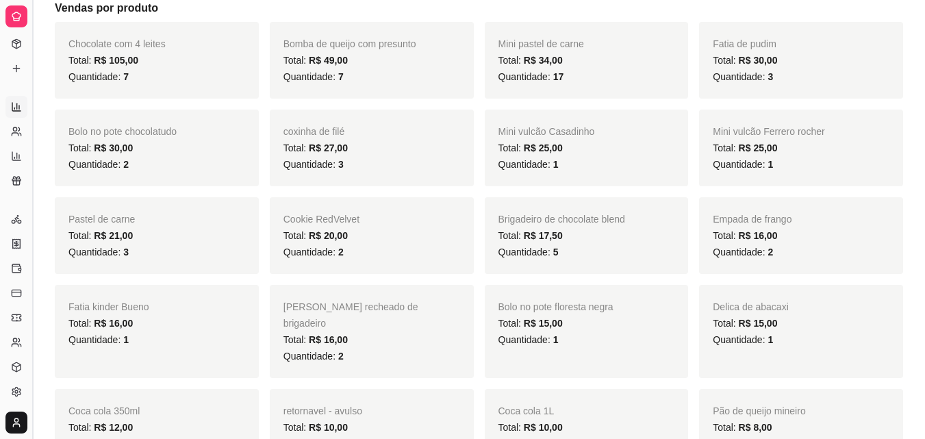
scroll to position [116, 0]
click at [32, 172] on button "Toggle Sidebar" at bounding box center [32, 219] width 11 height 439
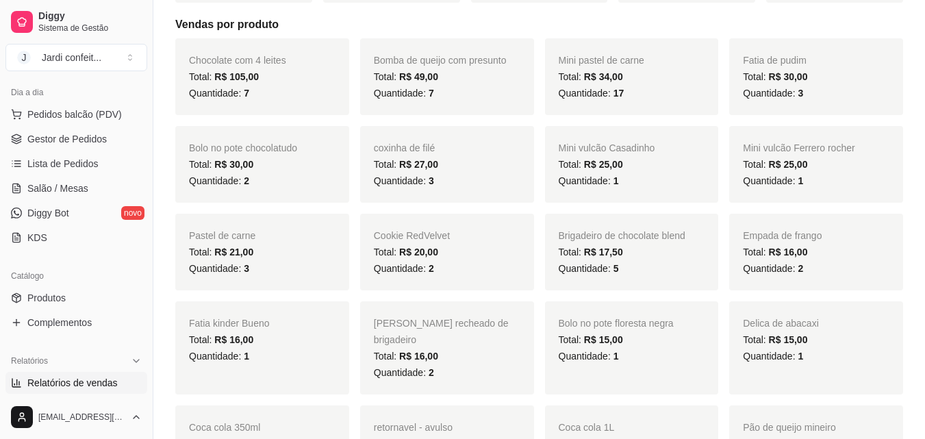
scroll to position [0, 0]
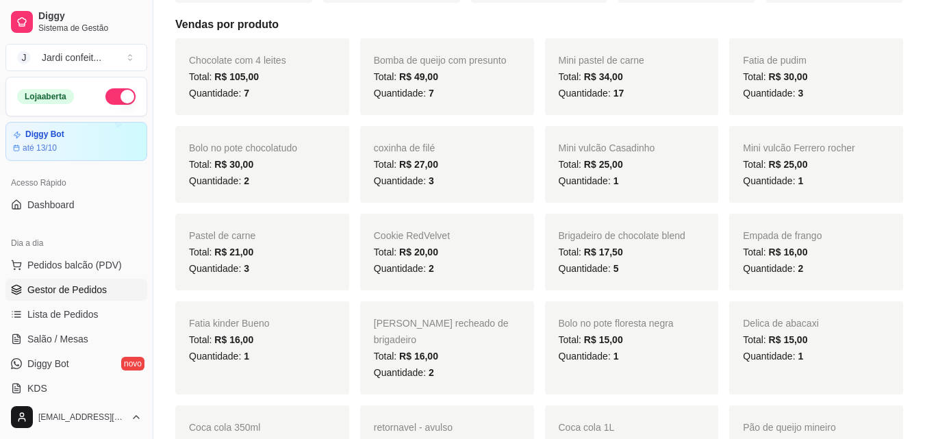
click at [81, 296] on span "Gestor de Pedidos" at bounding box center [66, 290] width 79 height 14
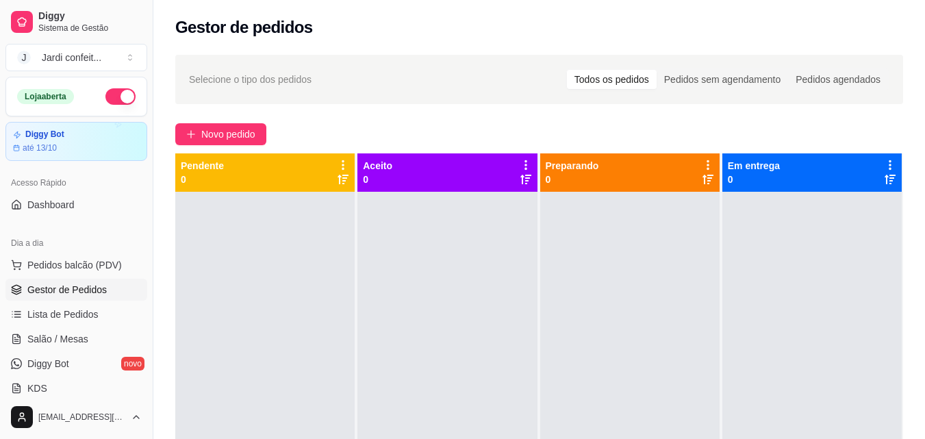
scroll to position [137, 0]
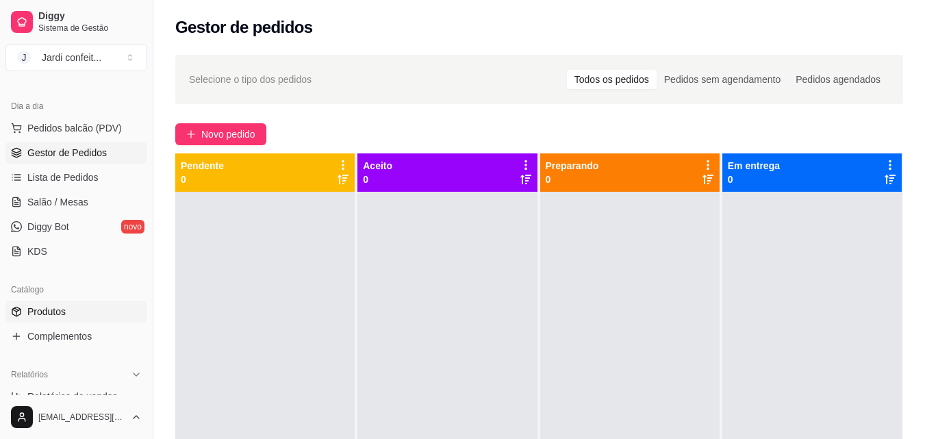
click at [96, 320] on link "Produtos" at bounding box center [76, 311] width 142 height 22
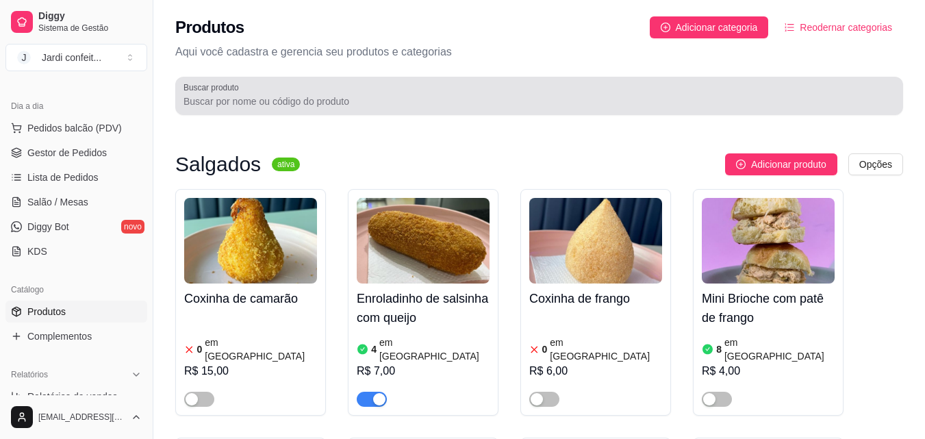
click at [413, 94] on div at bounding box center [538, 95] width 711 height 27
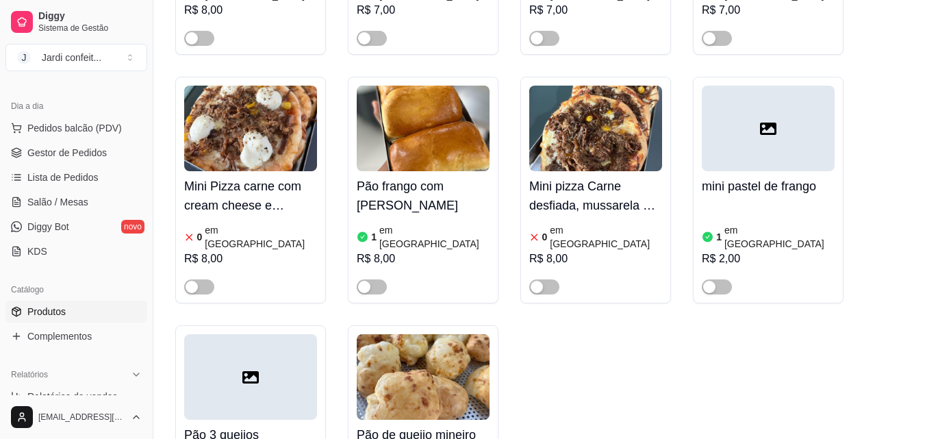
scroll to position [1369, 0]
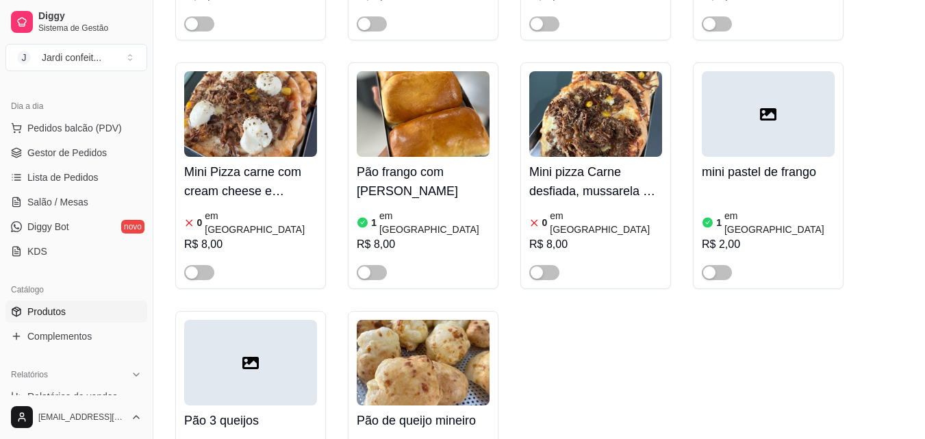
type input "p"
click at [438, 320] on img at bounding box center [423, 363] width 133 height 86
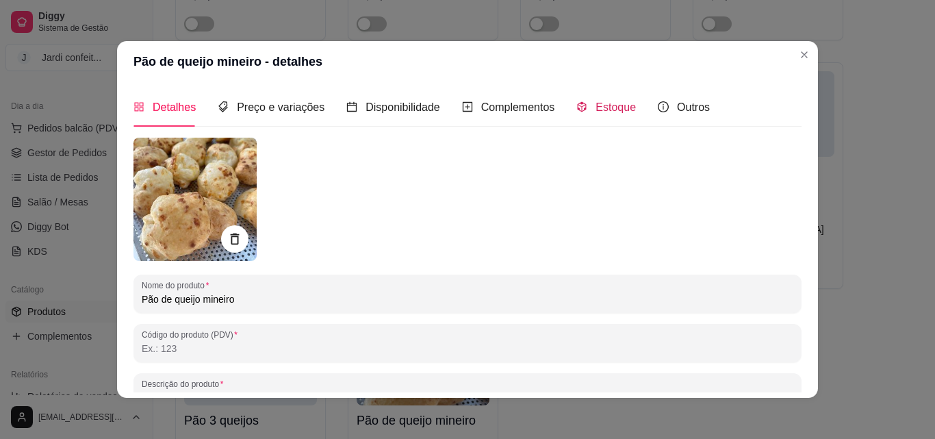
click at [621, 110] on span "Estoque" at bounding box center [615, 107] width 40 height 12
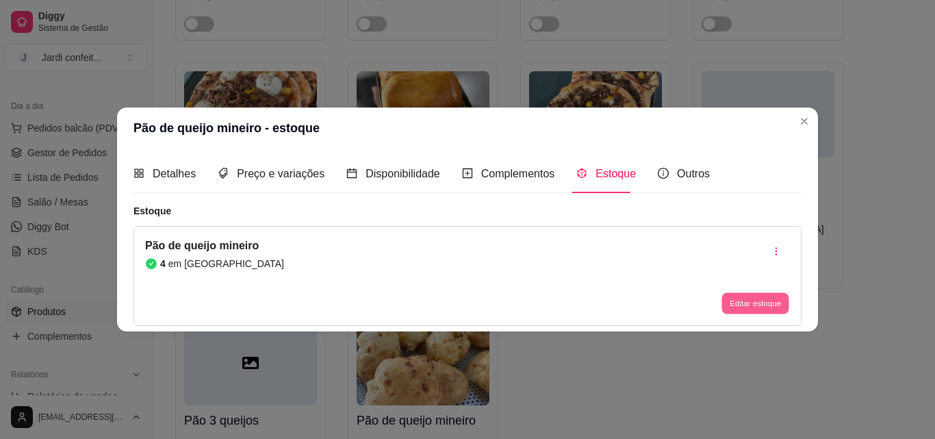
click at [772, 308] on button "Editar estoque" at bounding box center [754, 303] width 67 height 21
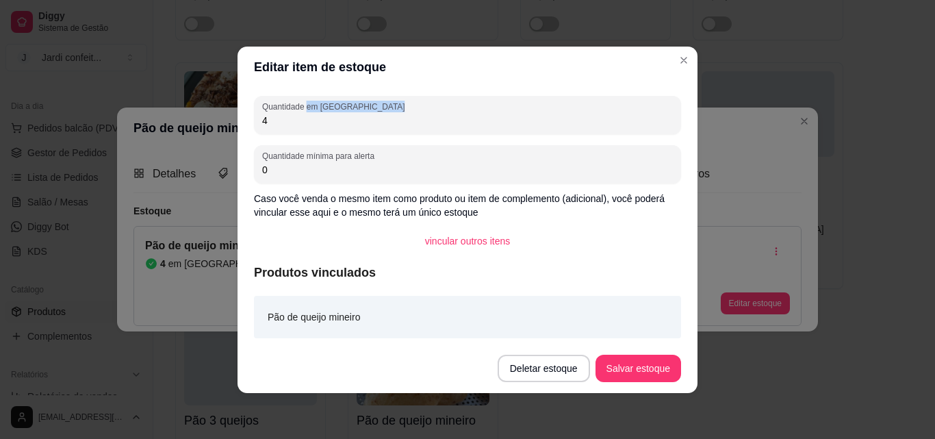
drag, startPoint x: 273, startPoint y: 118, endPoint x: 186, endPoint y: 124, distance: 87.1
click at [186, 124] on div "Editar item de estoque Quantidade em estoque 4 Quantidade mínima para alerta 0 …" at bounding box center [467, 219] width 935 height 439
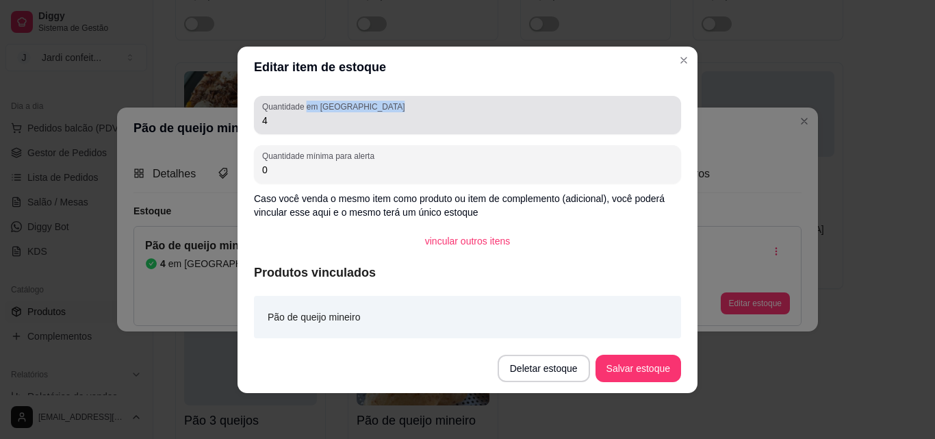
click at [281, 118] on input "4" at bounding box center [467, 121] width 411 height 14
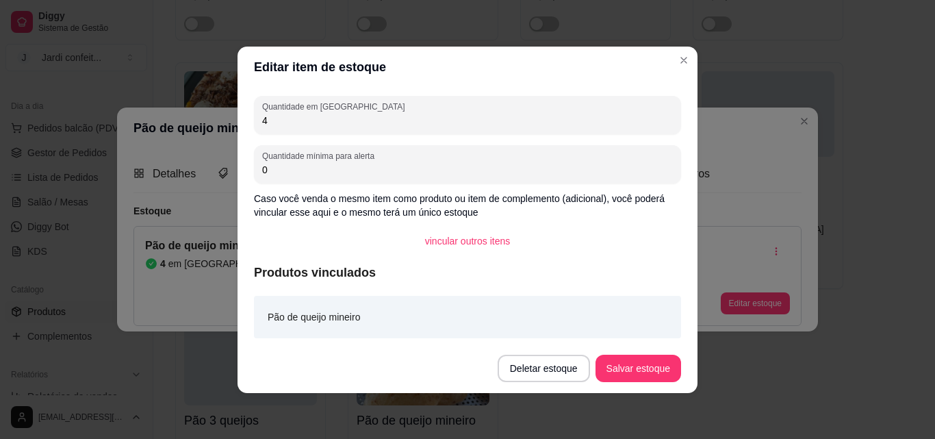
drag, startPoint x: 258, startPoint y: 127, endPoint x: 227, endPoint y: 131, distance: 31.7
click at [231, 130] on div "Editar item de estoque Quantidade em estoque 4 Quantidade mínima para alerta 0 …" at bounding box center [467, 219] width 935 height 439
type input "2"
click at [654, 376] on button "Salvar estoque" at bounding box center [638, 368] width 84 height 27
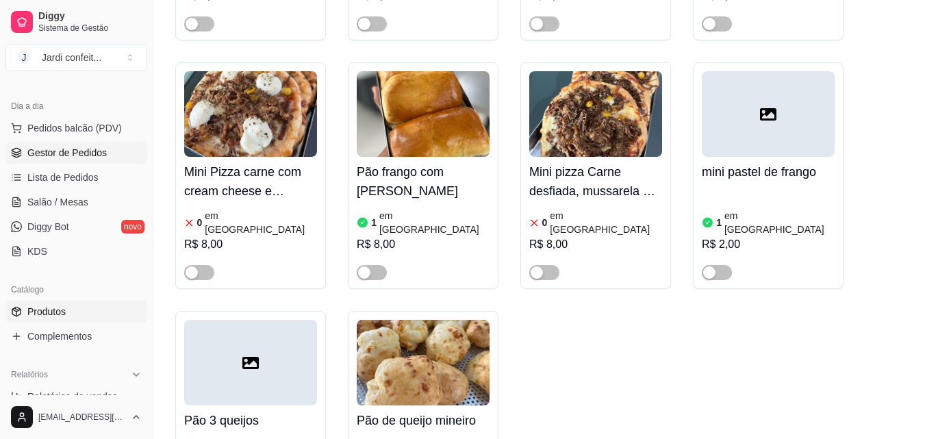
click at [105, 150] on link "Gestor de Pedidos" at bounding box center [76, 153] width 142 height 22
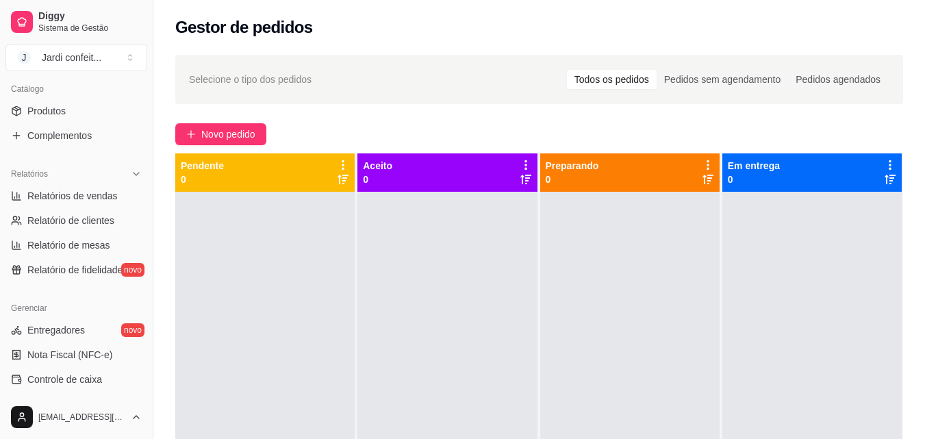
scroll to position [342, 0]
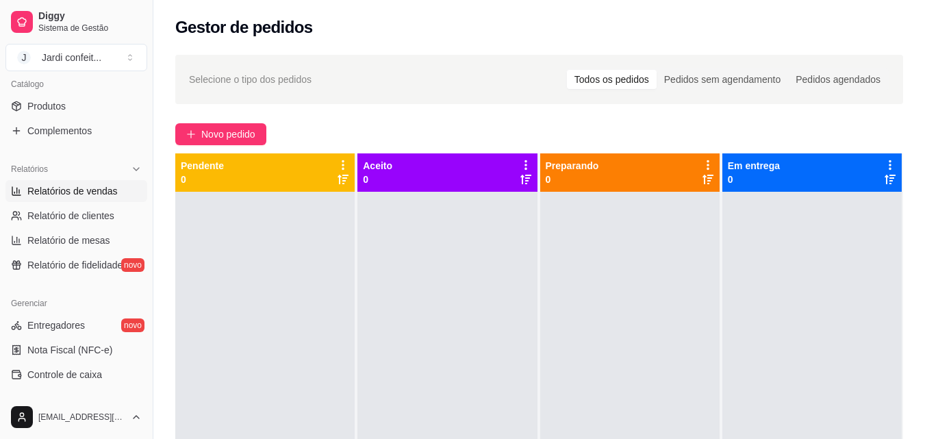
click at [84, 194] on span "Relatórios de vendas" at bounding box center [72, 191] width 90 height 14
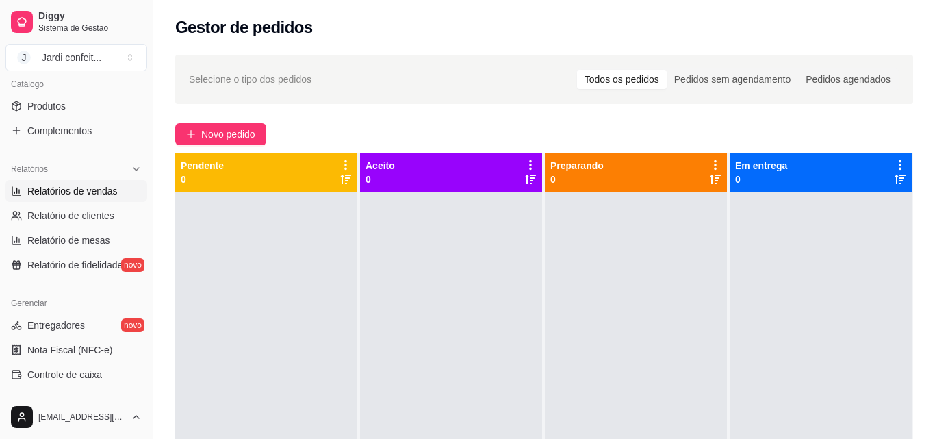
select select "ALL"
select select "0"
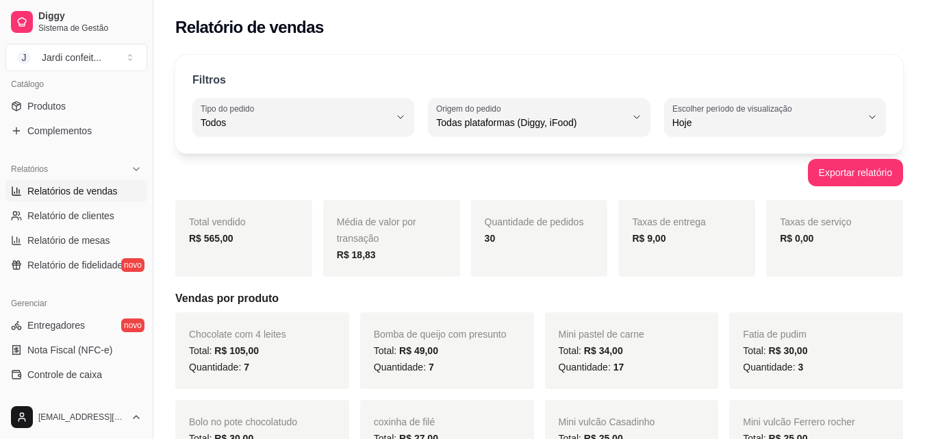
scroll to position [479, 0]
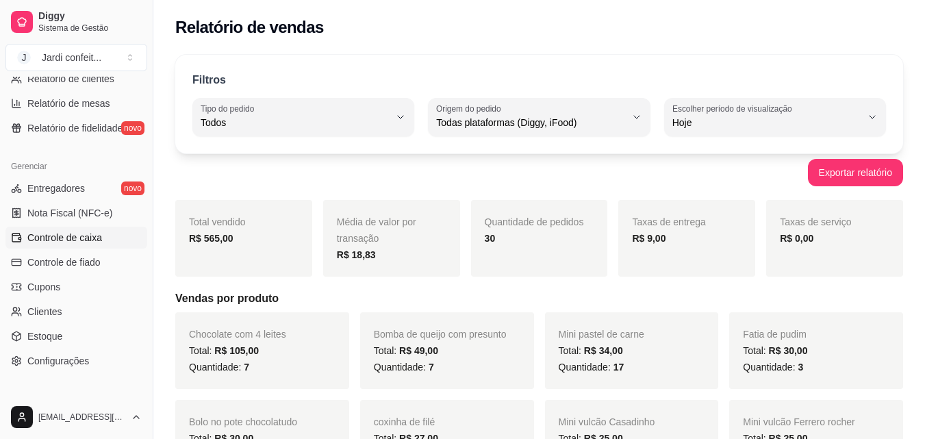
click at [101, 240] on link "Controle de caixa" at bounding box center [76, 238] width 142 height 22
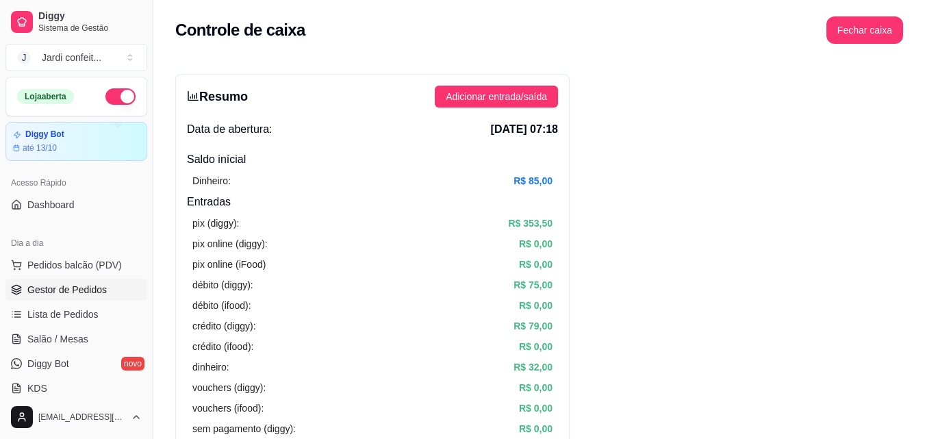
click at [40, 292] on span "Gestor de Pedidos" at bounding box center [66, 290] width 79 height 14
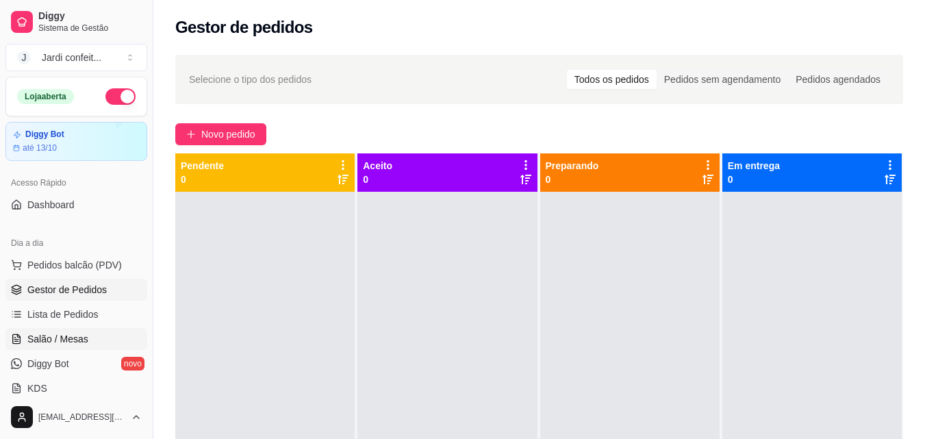
click at [49, 338] on span "Salão / Mesas" at bounding box center [57, 339] width 61 height 14
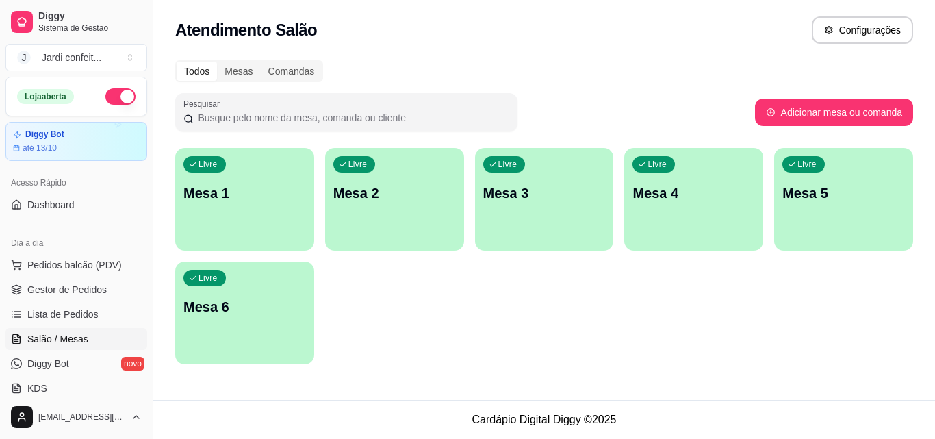
click at [284, 210] on div "Livre Mesa 1" at bounding box center [244, 191] width 139 height 86
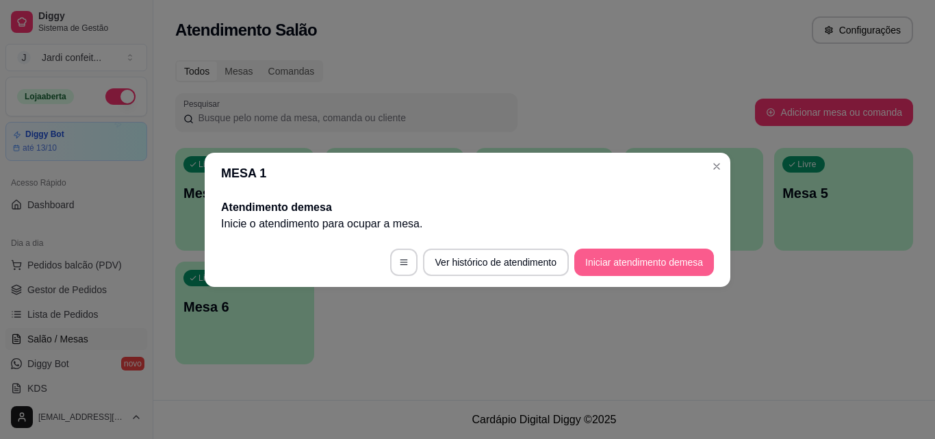
click at [634, 258] on button "Iniciar atendimento de mesa" at bounding box center [644, 261] width 140 height 27
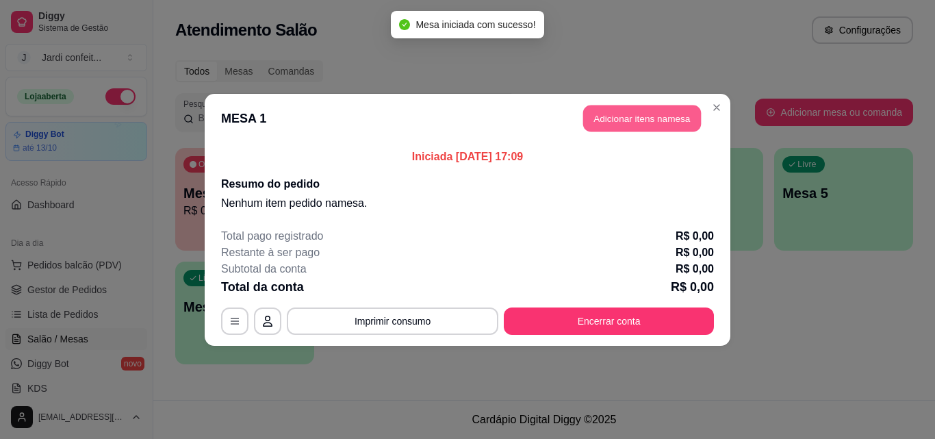
click at [652, 114] on button "Adicionar itens na mesa" at bounding box center [642, 118] width 118 height 27
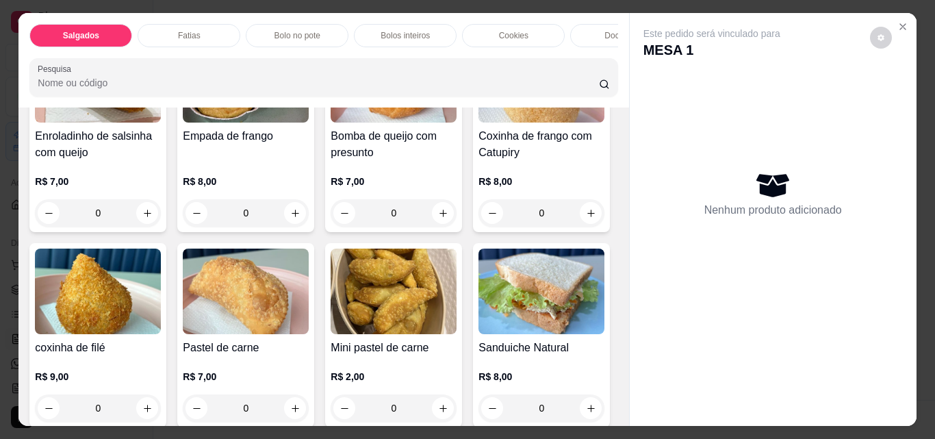
scroll to position [411, 0]
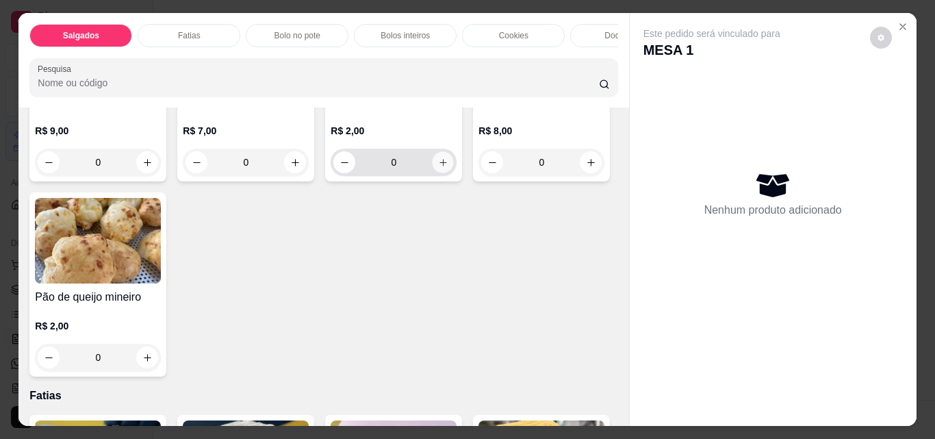
click at [438, 168] on icon "increase-product-quantity" at bounding box center [443, 162] width 10 height 10
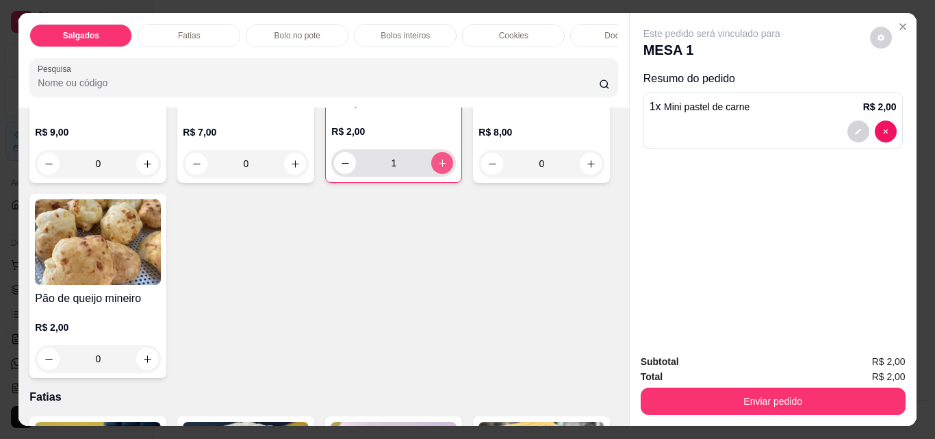
click at [437, 168] on icon "increase-product-quantity" at bounding box center [442, 163] width 10 height 10
type input "2"
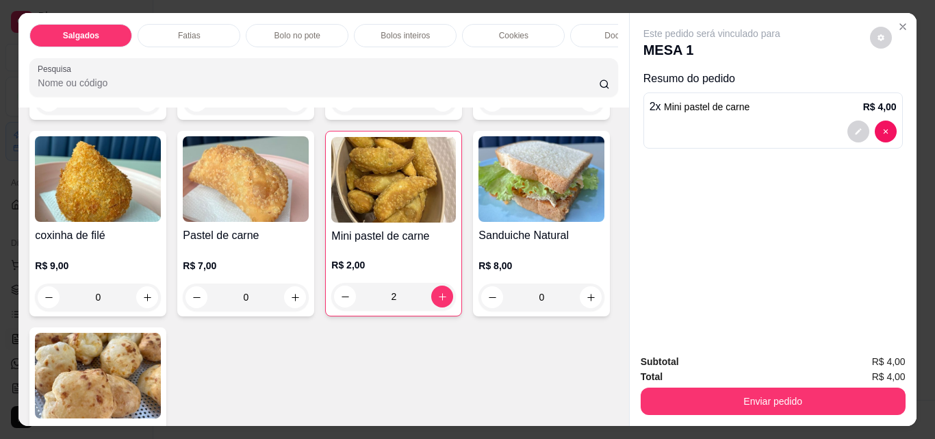
scroll to position [274, 0]
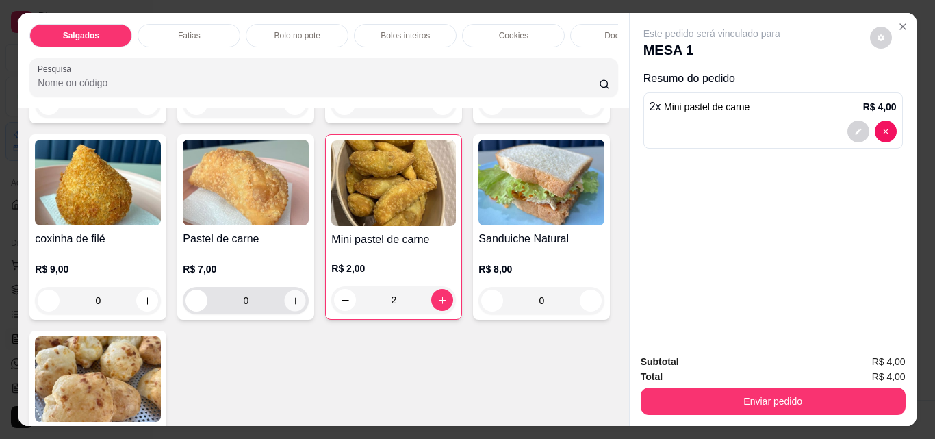
click at [300, 306] on icon "increase-product-quantity" at bounding box center [295, 301] width 10 height 10
type input "1"
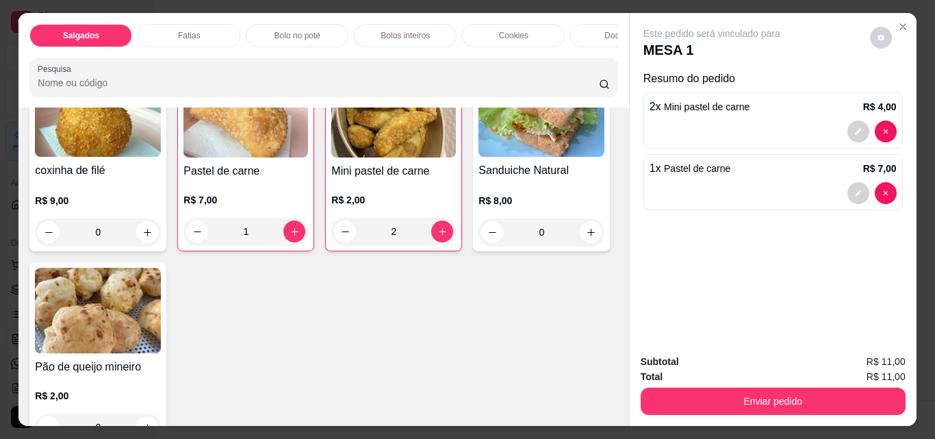
scroll to position [0, 515]
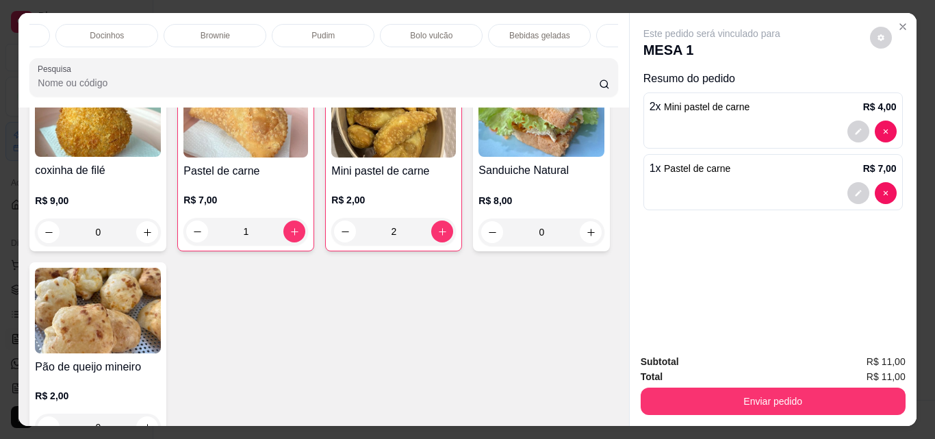
click at [562, 34] on p "Bebidas geladas" at bounding box center [539, 35] width 61 height 11
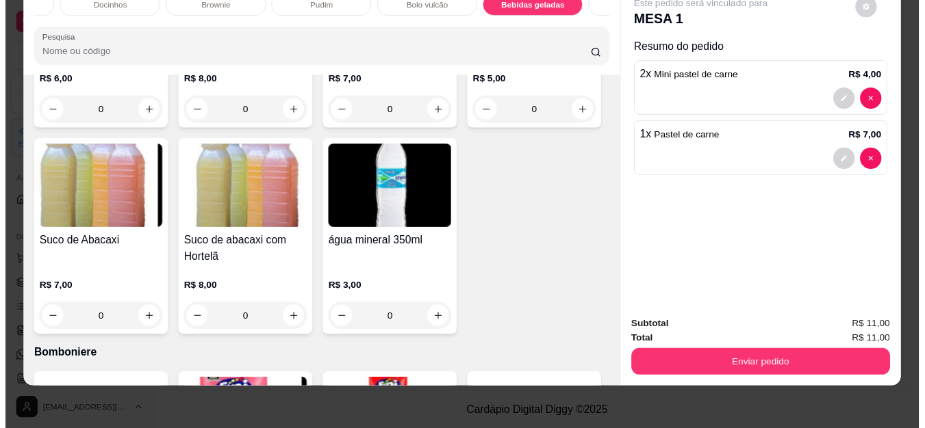
scroll to position [3780, 0]
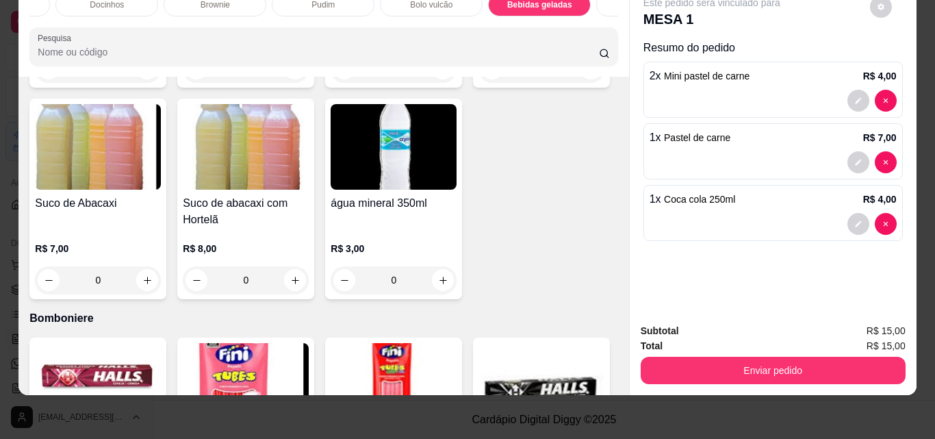
type input "2"
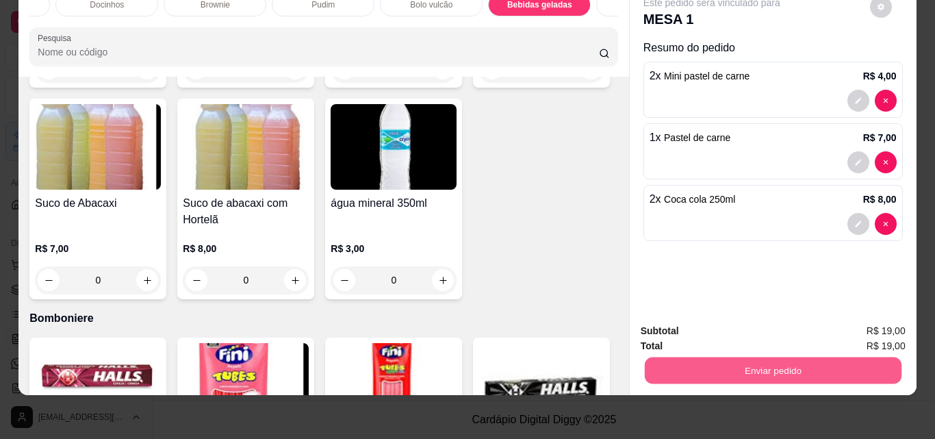
click at [753, 357] on button "Enviar pedido" at bounding box center [772, 370] width 257 height 27
click at [871, 327] on button "Enviar pedido" at bounding box center [869, 325] width 75 height 25
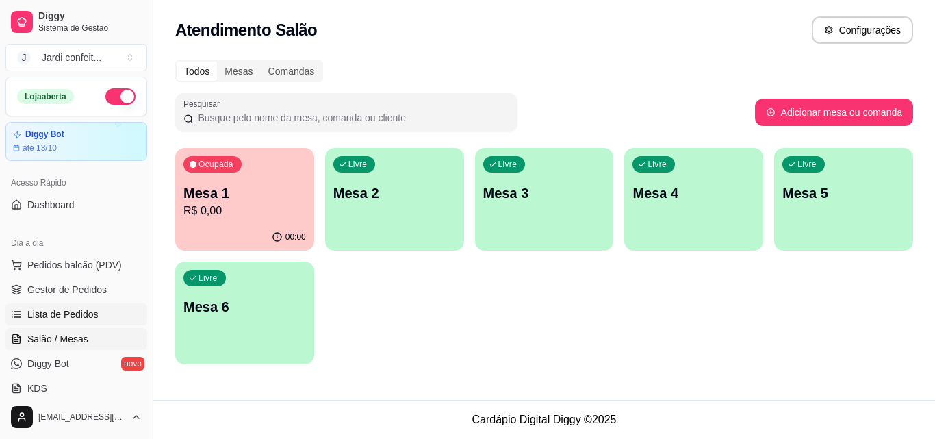
click at [81, 314] on span "Lista de Pedidos" at bounding box center [62, 314] width 71 height 14
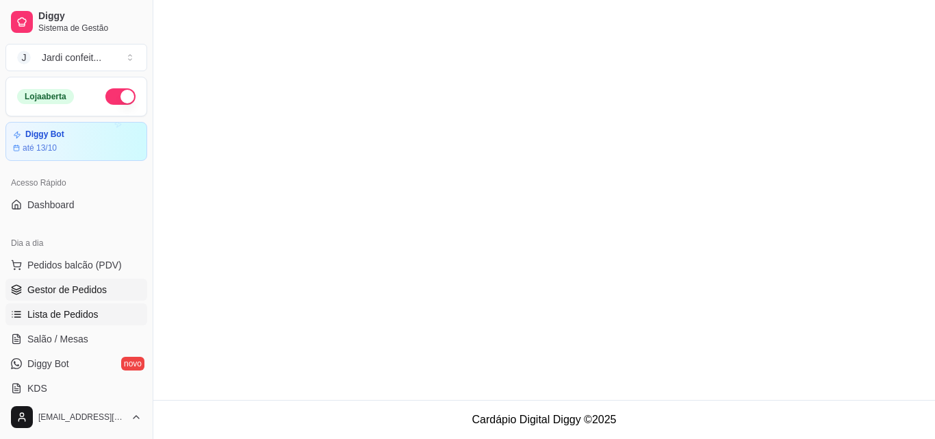
click at [47, 289] on span "Gestor de Pedidos" at bounding box center [66, 290] width 79 height 14
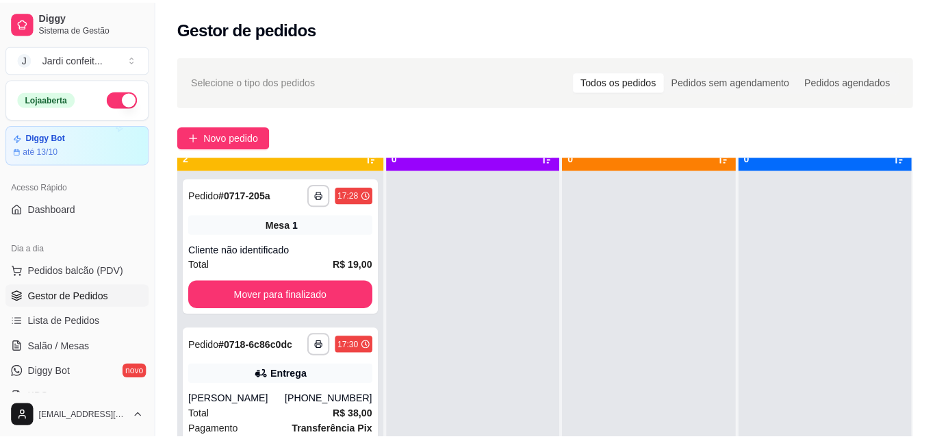
scroll to position [38, 0]
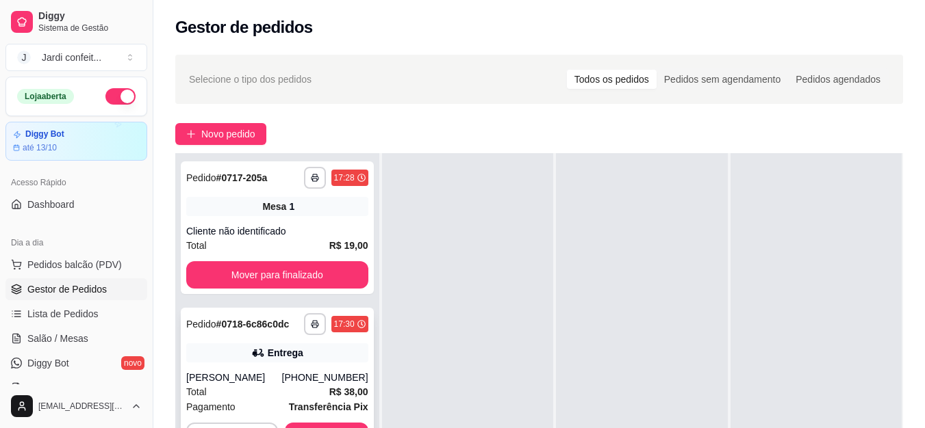
click at [285, 399] on div "Total R$ 38,00" at bounding box center [277, 392] width 182 height 15
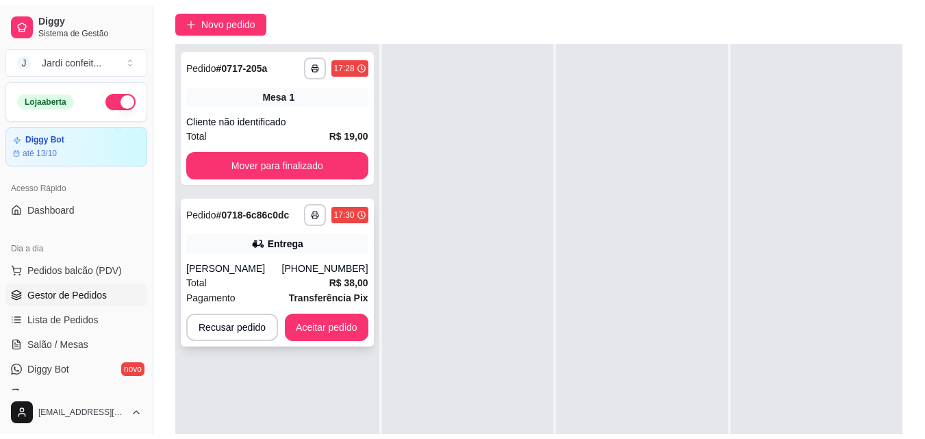
scroll to position [137, 0]
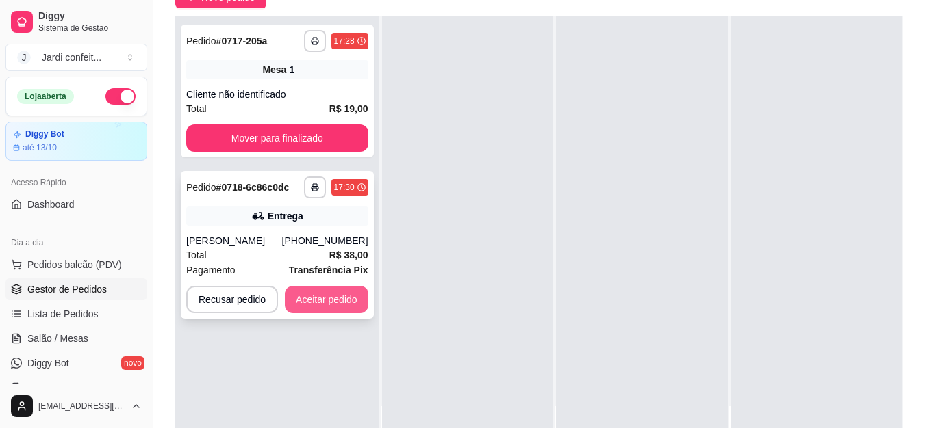
click at [303, 296] on button "Aceitar pedido" at bounding box center [327, 299] width 84 height 27
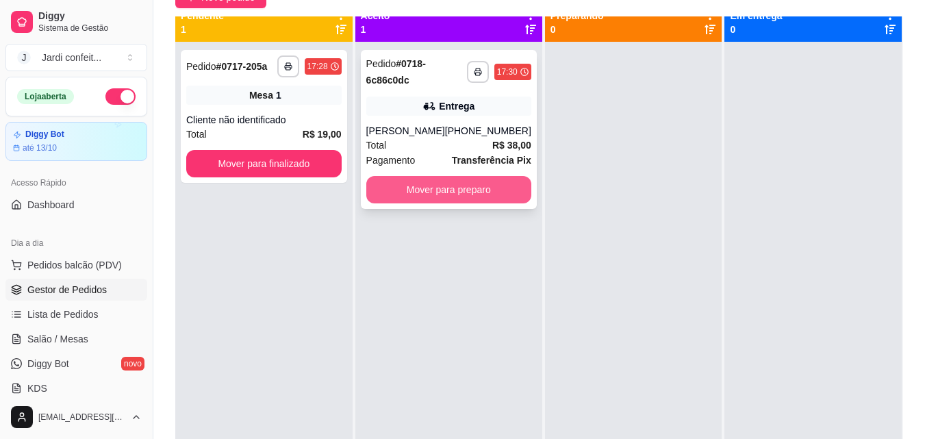
scroll to position [0, 0]
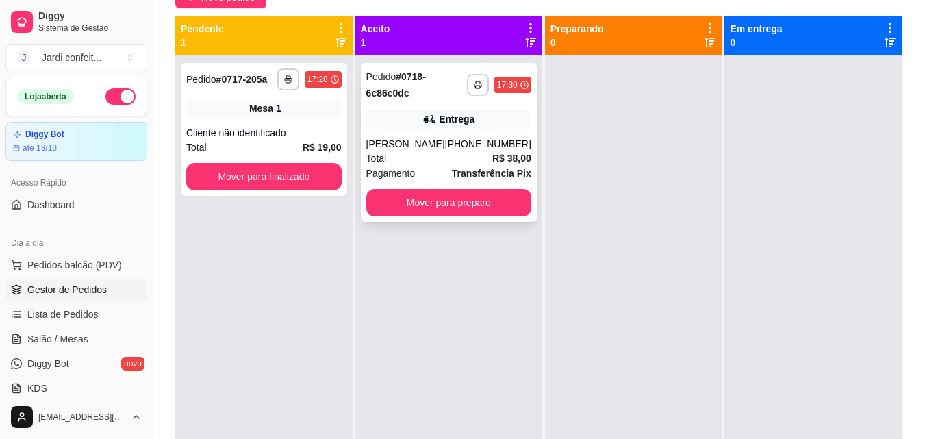
click at [422, 218] on div "**********" at bounding box center [449, 142] width 176 height 159
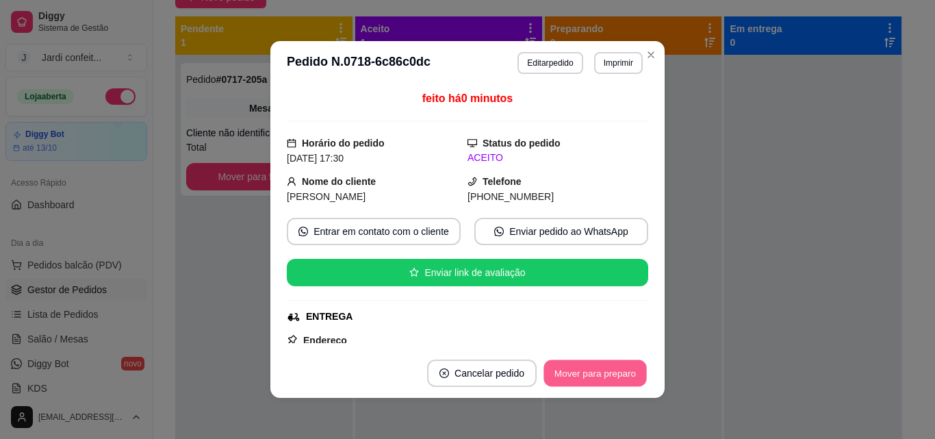
click at [576, 370] on button "Mover para preparo" at bounding box center [594, 373] width 103 height 27
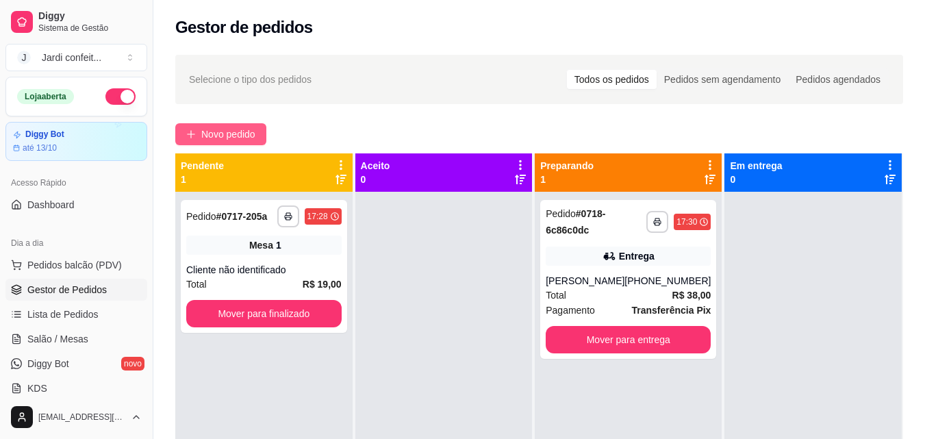
click at [210, 131] on span "Novo pedido" at bounding box center [228, 134] width 54 height 15
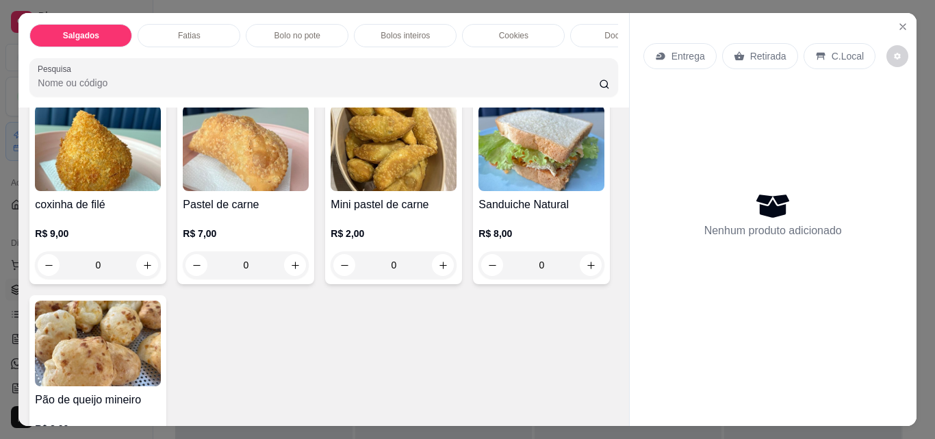
scroll to position [411, 0]
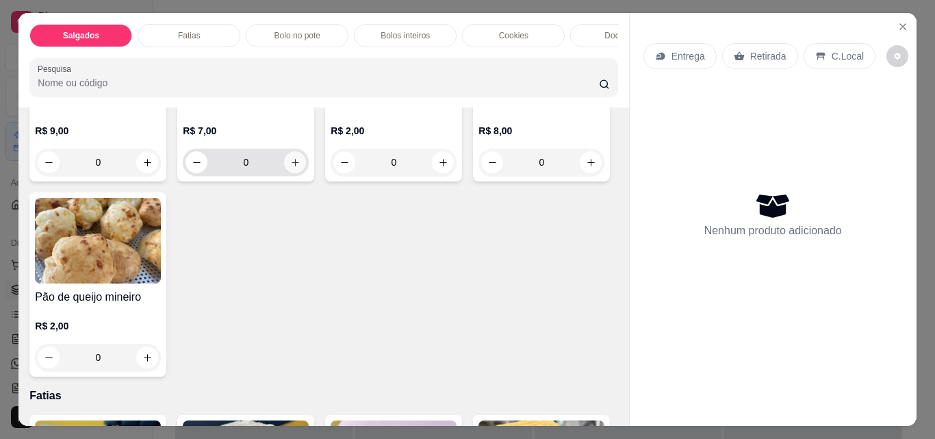
click at [300, 168] on icon "increase-product-quantity" at bounding box center [295, 162] width 10 height 10
type input "1"
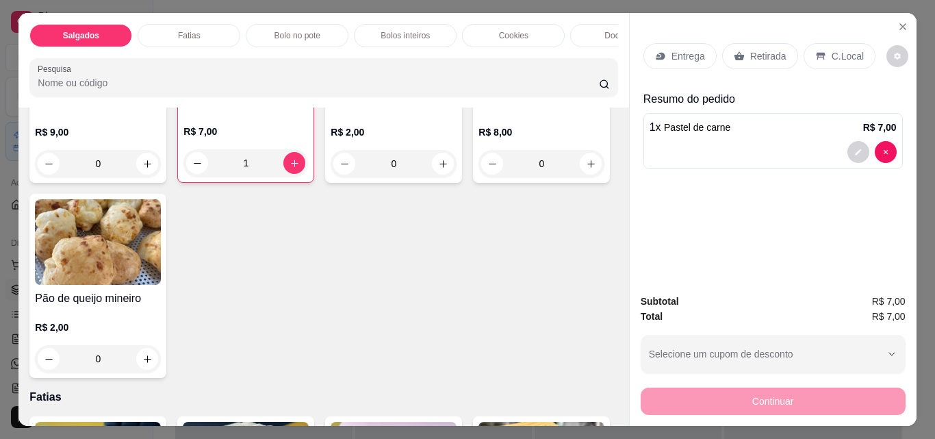
click at [741, 57] on div "Retirada" at bounding box center [760, 56] width 76 height 26
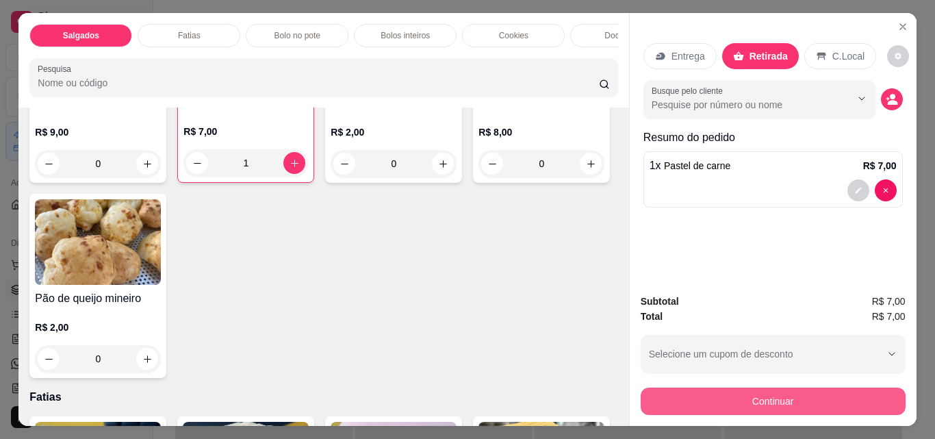
click at [745, 402] on button "Continuar" at bounding box center [773, 400] width 265 height 27
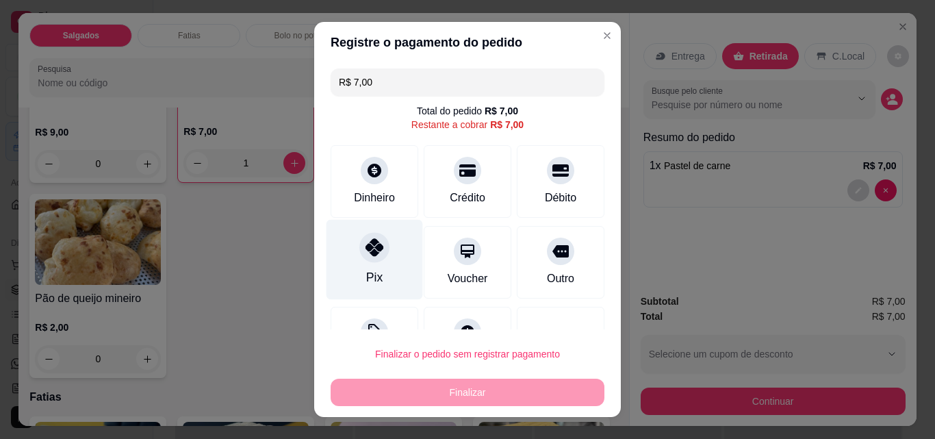
click at [365, 255] on icon at bounding box center [374, 247] width 18 height 18
type input "R$ 0,00"
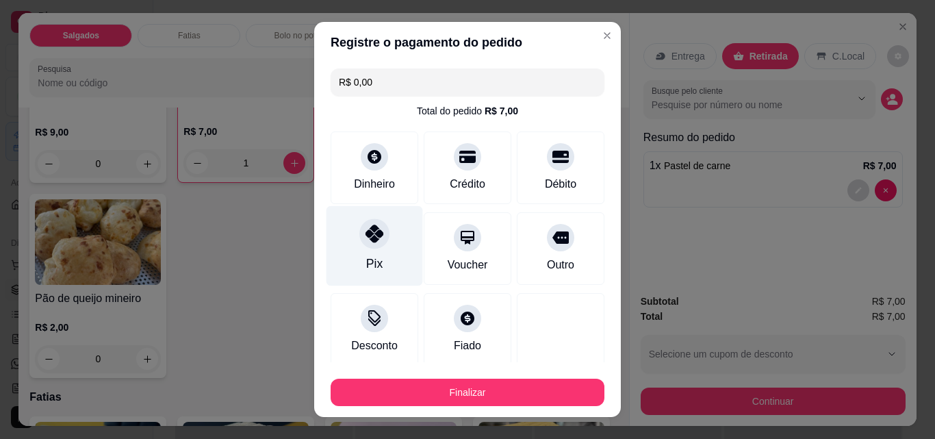
click at [381, 260] on div "Pix" at bounding box center [374, 246] width 97 height 80
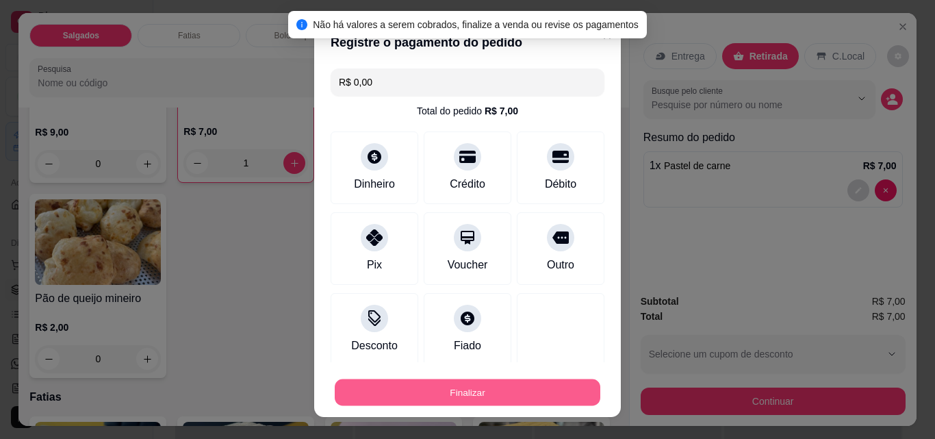
click at [467, 386] on button "Finalizar" at bounding box center [468, 392] width 266 height 27
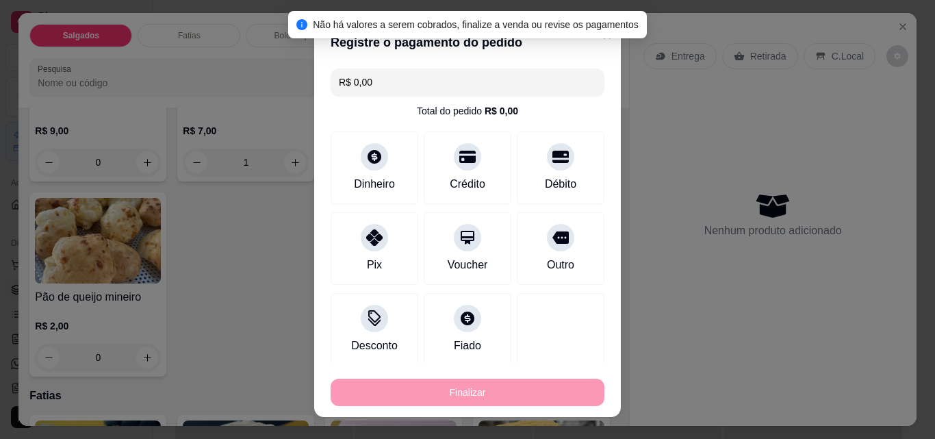
type input "0"
type input "-R$ 7,00"
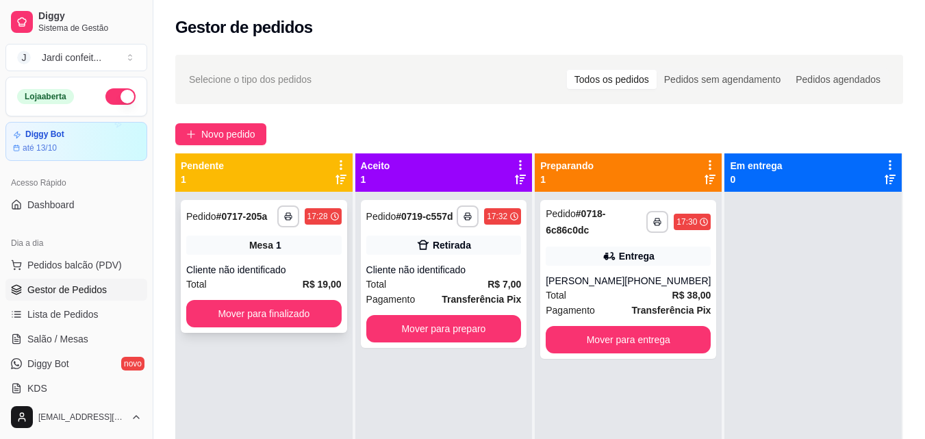
click at [285, 276] on div "Cliente não identificado" at bounding box center [263, 270] width 155 height 14
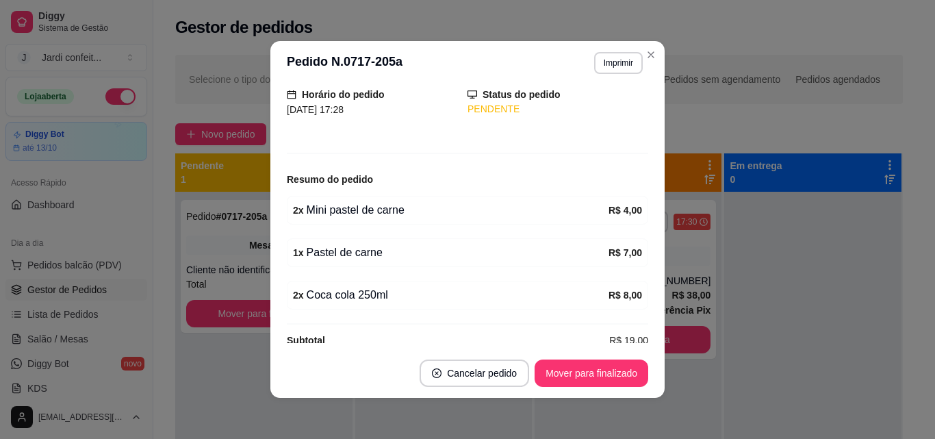
scroll to position [112, 0]
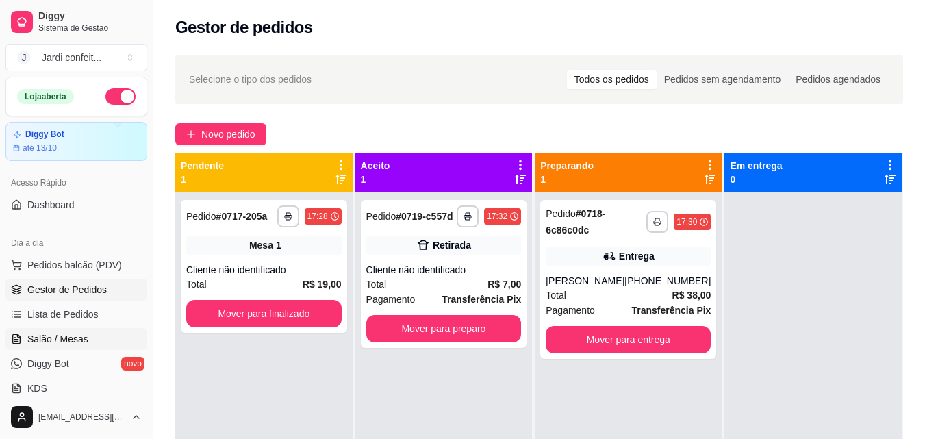
click at [40, 337] on span "Salão / Mesas" at bounding box center [57, 339] width 61 height 14
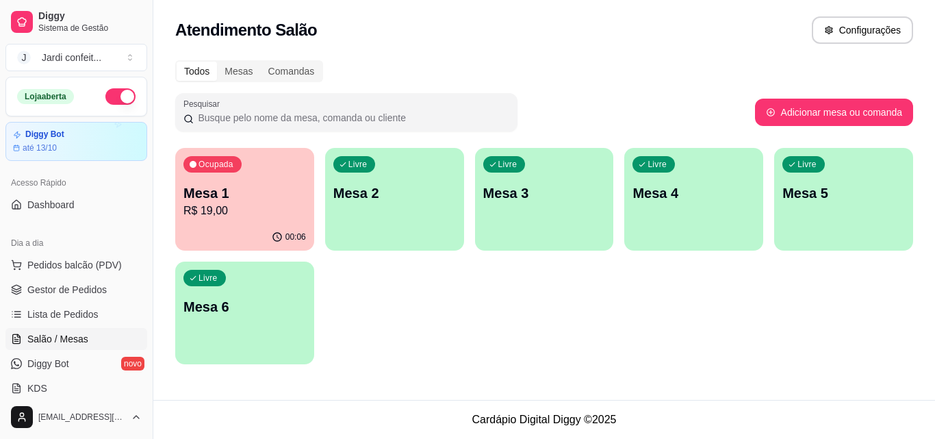
click at [240, 207] on p "R$ 19,00" at bounding box center [244, 211] width 123 height 16
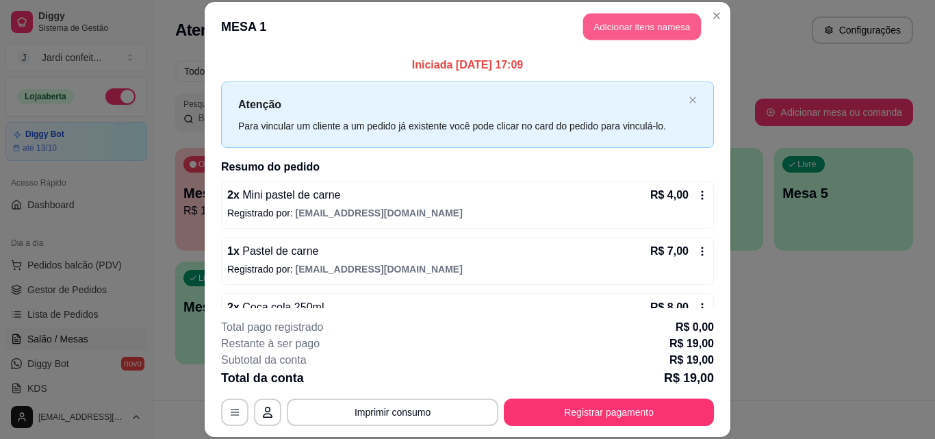
click at [641, 27] on button "Adicionar itens na mesa" at bounding box center [642, 27] width 118 height 27
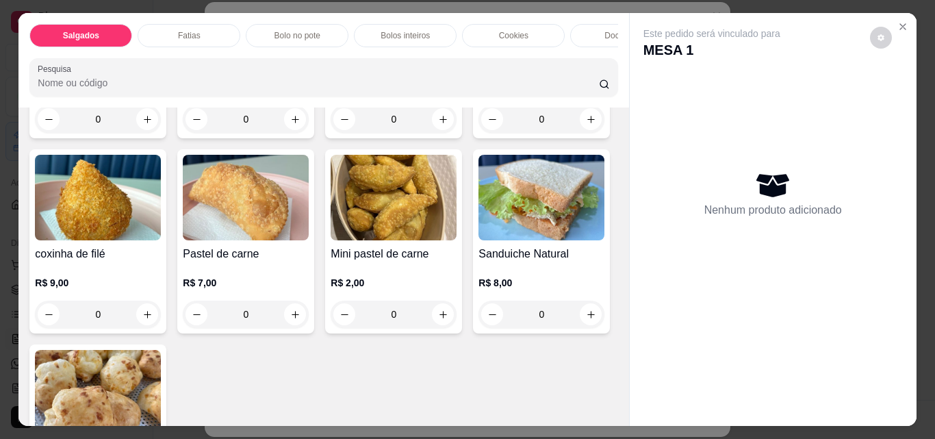
scroll to position [274, 0]
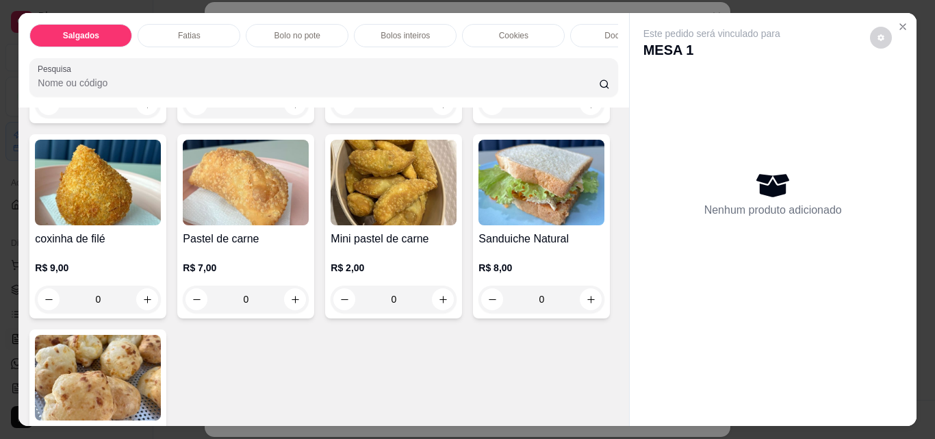
click at [591, 27] on div "Docinhos" at bounding box center [621, 35] width 103 height 23
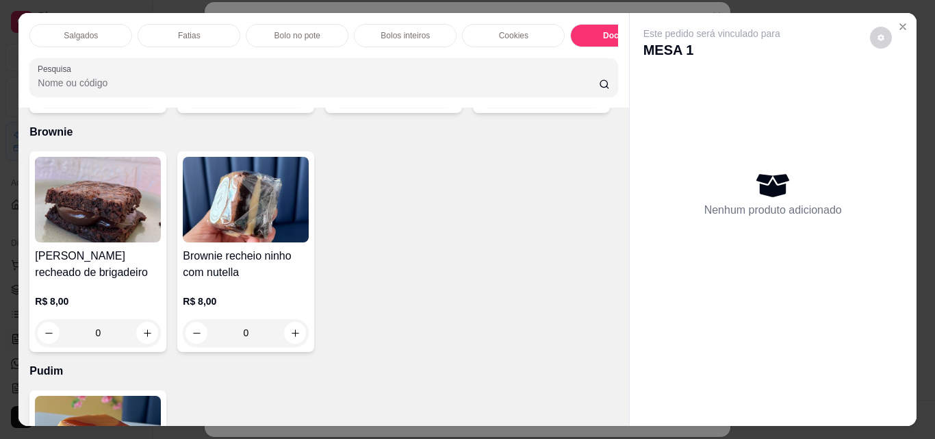
scroll to position [36, 0]
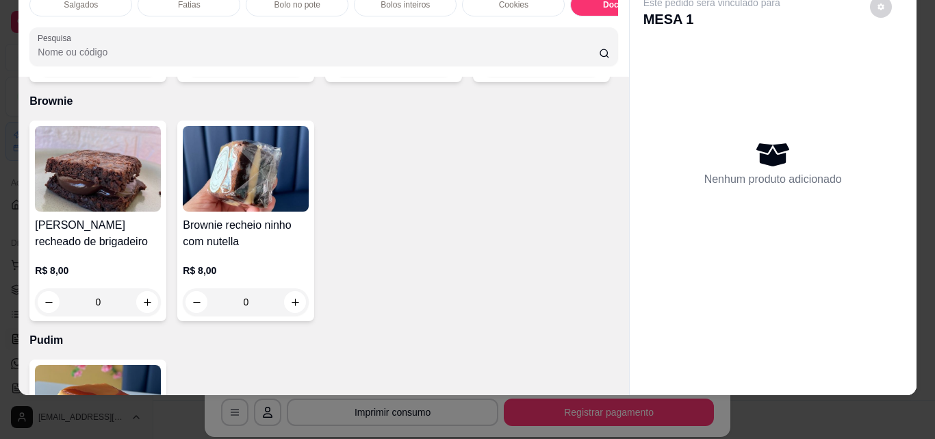
click at [136, 74] on button "increase-product-quantity" at bounding box center [147, 63] width 22 height 22
type input "1"
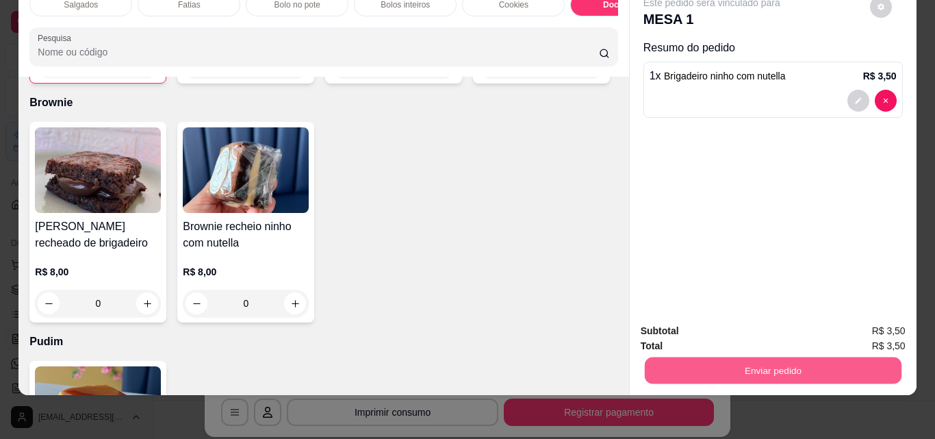
click at [769, 357] on button "Enviar pedido" at bounding box center [772, 370] width 257 height 27
click at [781, 321] on button "Registrar cliente" at bounding box center [778, 326] width 90 height 26
click at [830, 360] on button "Enviar pedido" at bounding box center [772, 370] width 257 height 27
click at [856, 324] on button "Enviar pedido" at bounding box center [869, 325] width 75 height 25
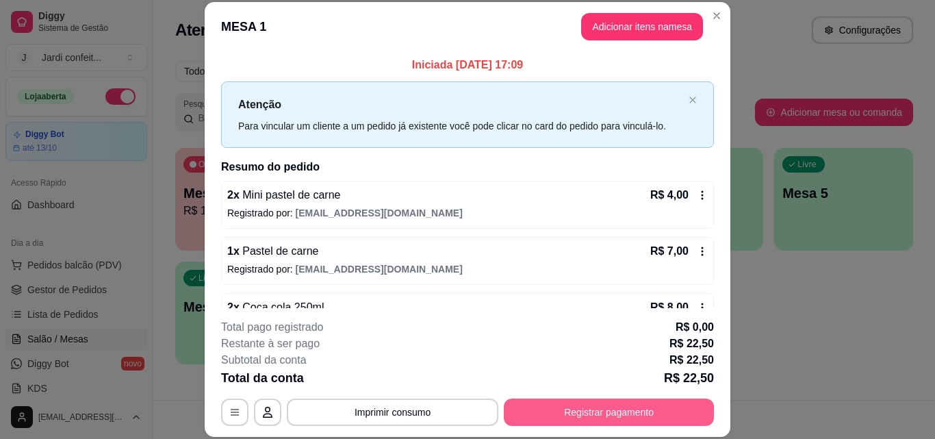
click at [595, 407] on button "Registrar pagamento" at bounding box center [609, 411] width 210 height 27
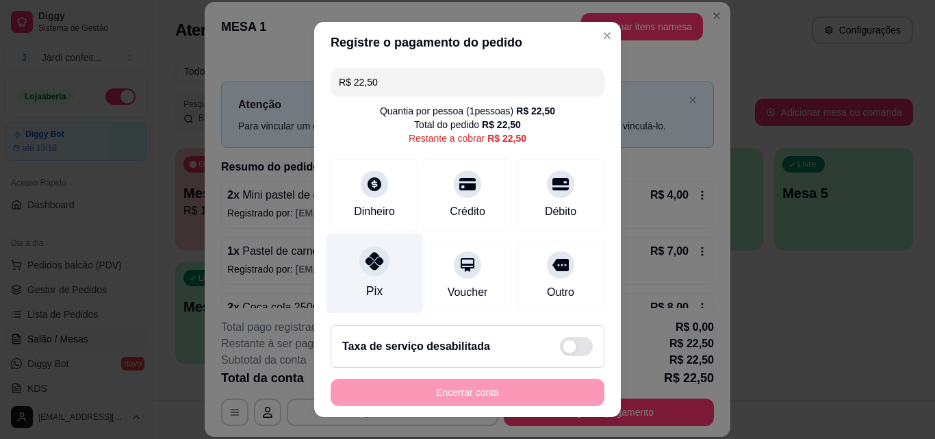
click at [374, 261] on icon at bounding box center [374, 261] width 18 height 18
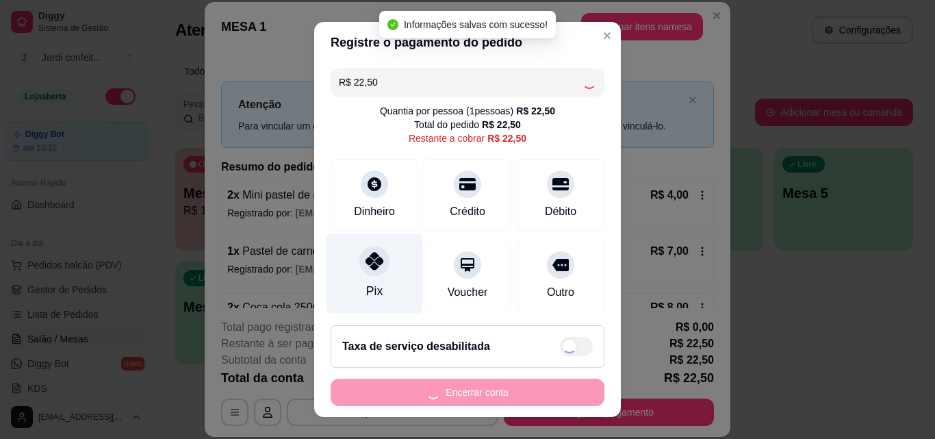
type input "R$ 0,00"
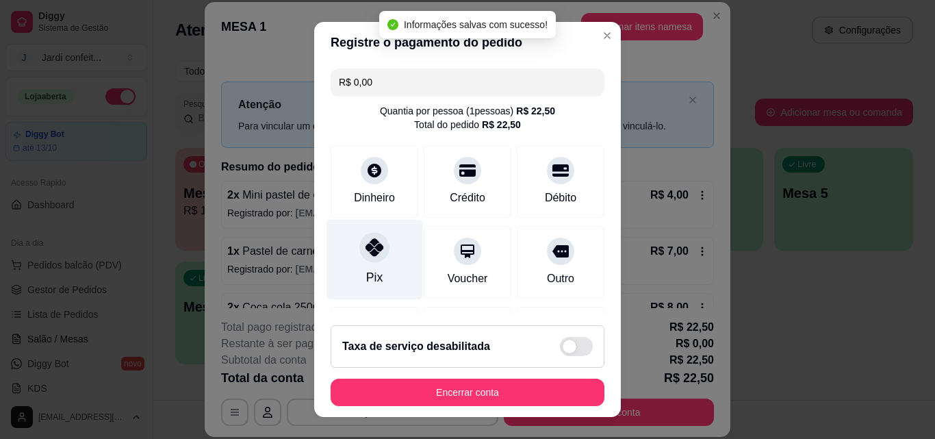
click at [356, 270] on div "Pix" at bounding box center [374, 260] width 97 height 80
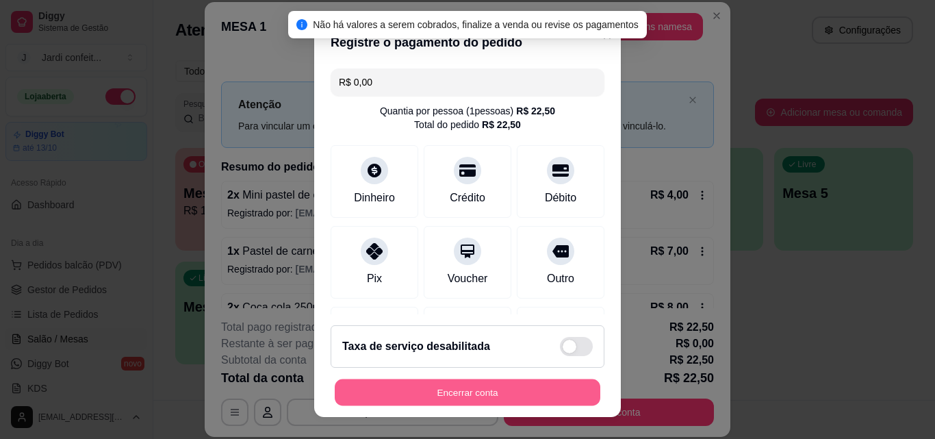
click at [416, 402] on button "Encerrar conta" at bounding box center [468, 392] width 266 height 27
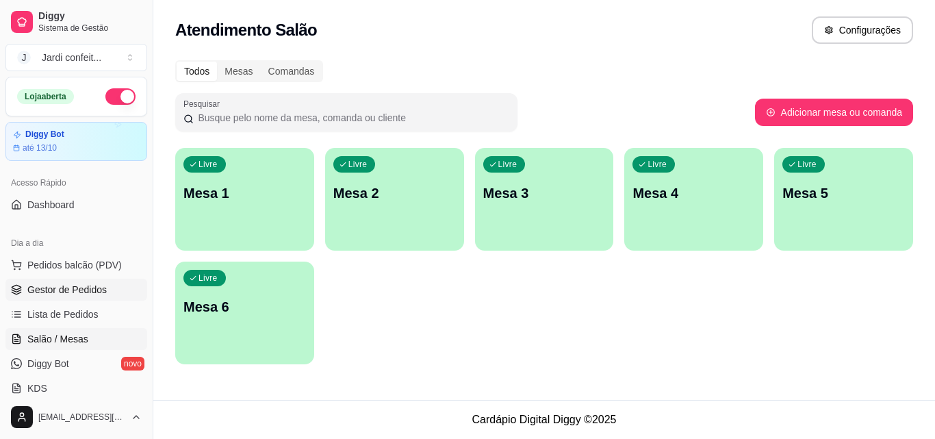
click at [65, 287] on span "Gestor de Pedidos" at bounding box center [66, 290] width 79 height 14
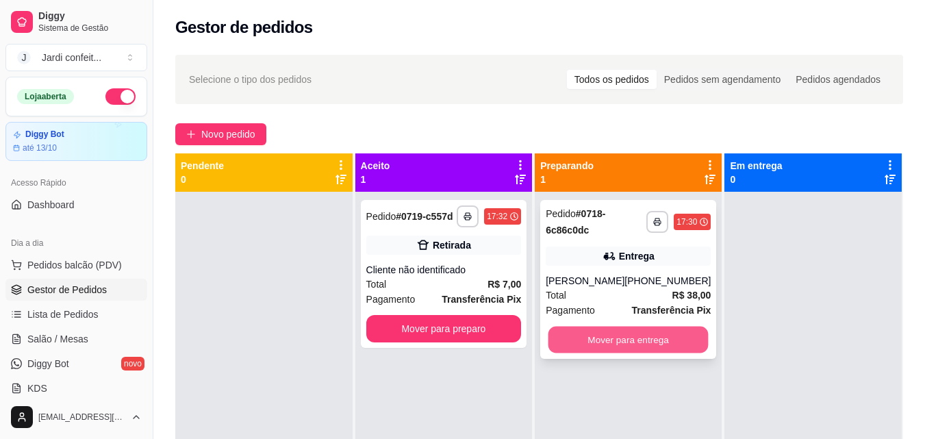
click at [659, 342] on button "Mover para entrega" at bounding box center [628, 339] width 160 height 27
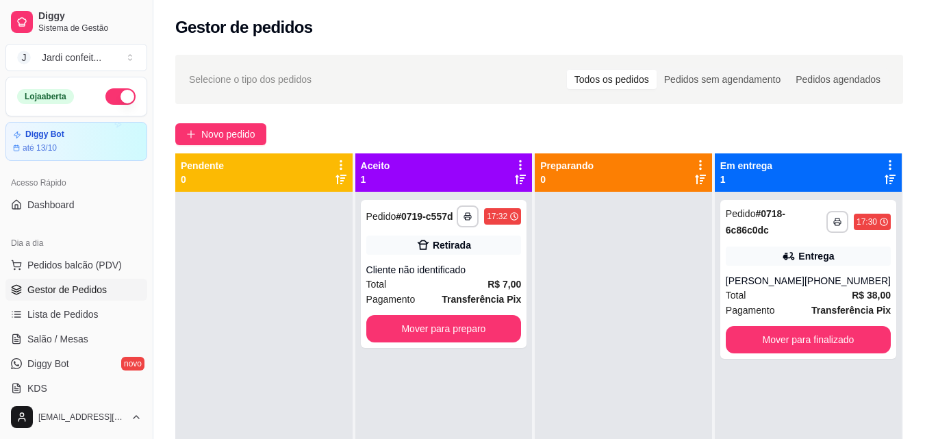
click at [659, 342] on div at bounding box center [623, 411] width 177 height 439
click at [232, 131] on span "Novo pedido" at bounding box center [228, 134] width 54 height 15
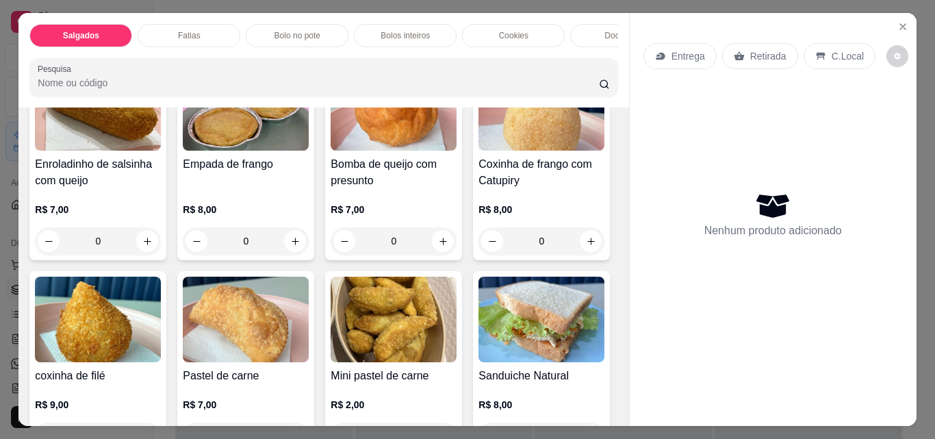
scroll to position [274, 0]
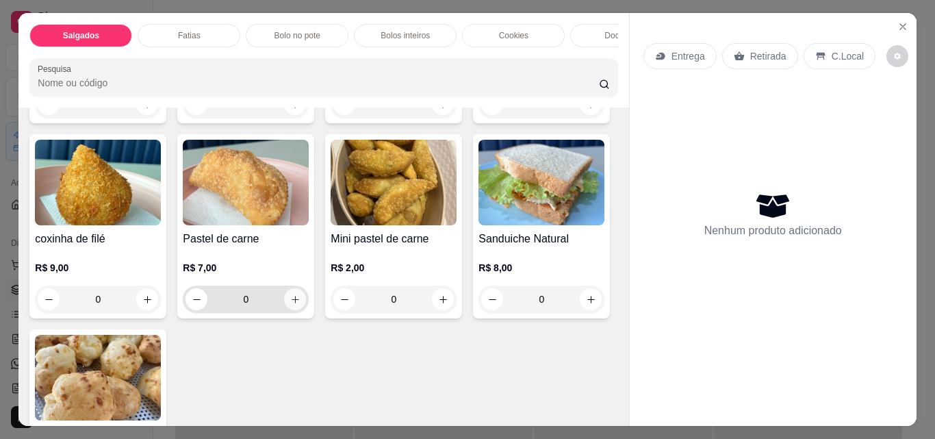
click at [300, 305] on icon "increase-product-quantity" at bounding box center [295, 299] width 10 height 10
type input "1"
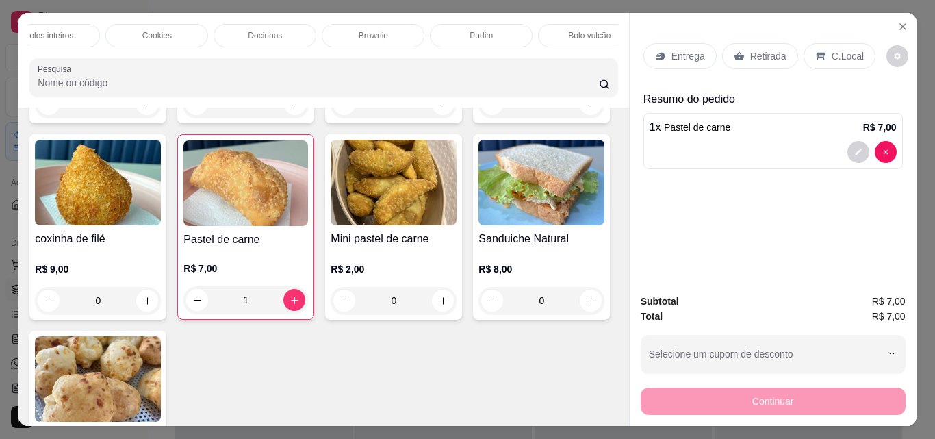
scroll to position [0, 391]
click at [445, 32] on p "Pudim" at bounding box center [446, 35] width 23 height 11
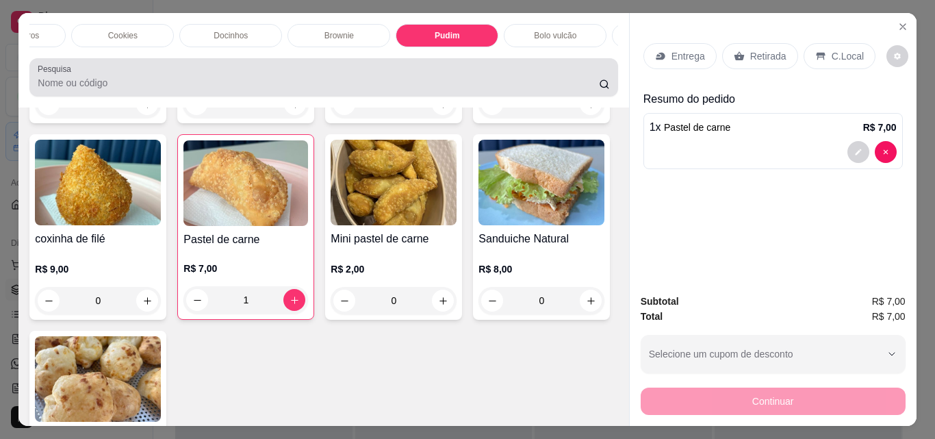
scroll to position [36, 0]
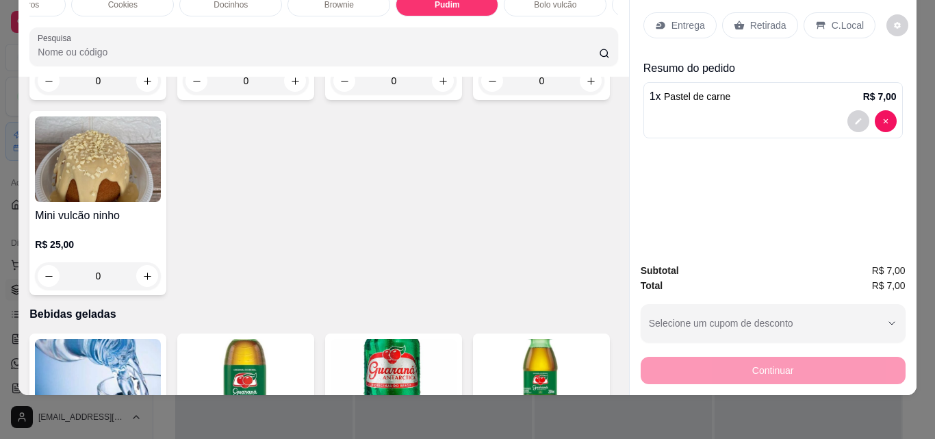
type input "1"
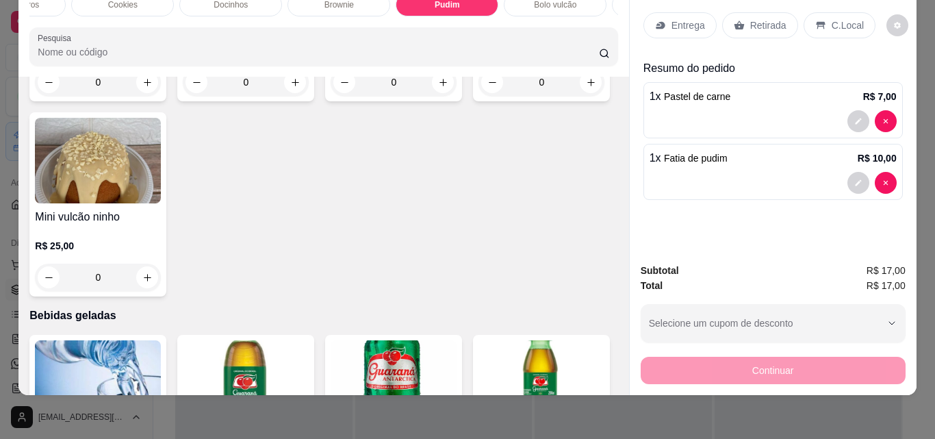
click at [762, 18] on p "Retirada" at bounding box center [768, 25] width 36 height 14
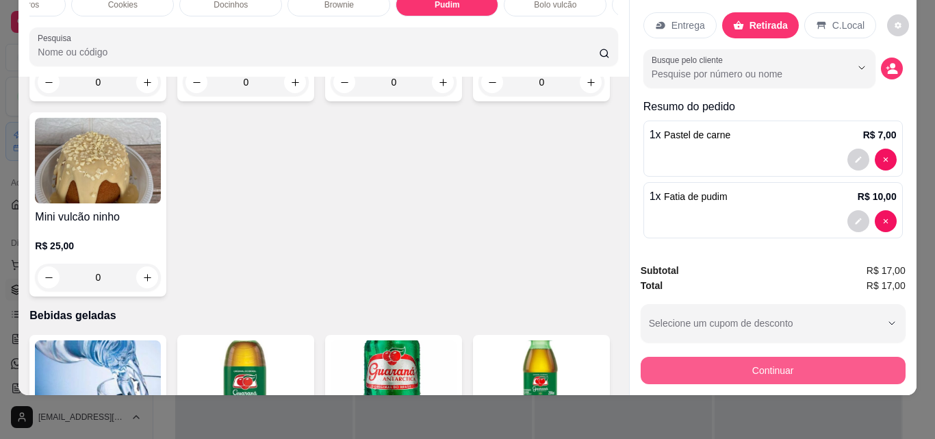
click at [771, 357] on button "Continuar" at bounding box center [773, 370] width 265 height 27
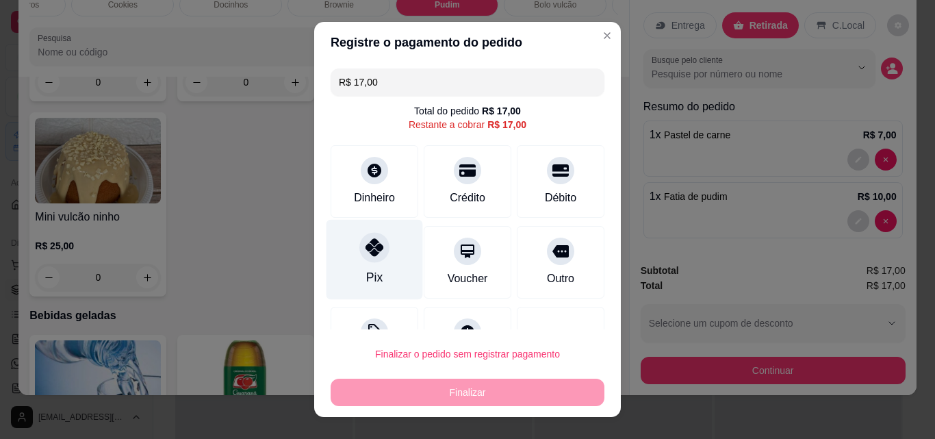
click at [374, 275] on div "Pix" at bounding box center [374, 277] width 16 height 18
type input "R$ 0,00"
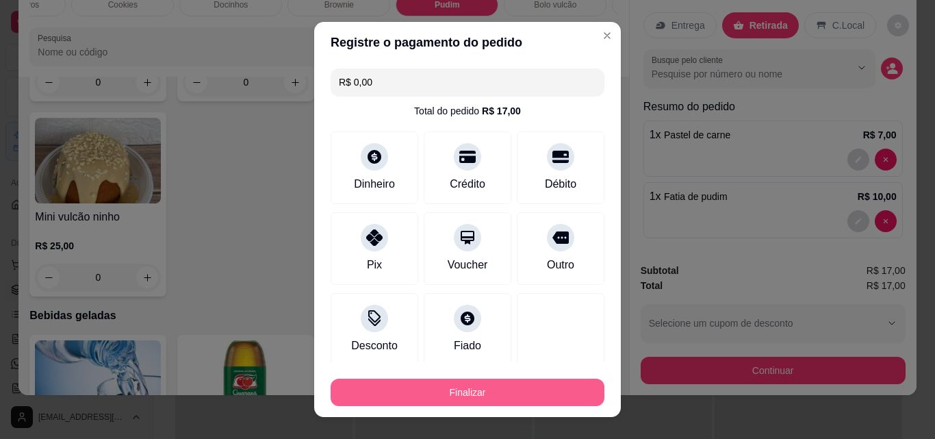
click at [492, 394] on button "Finalizar" at bounding box center [468, 392] width 274 height 27
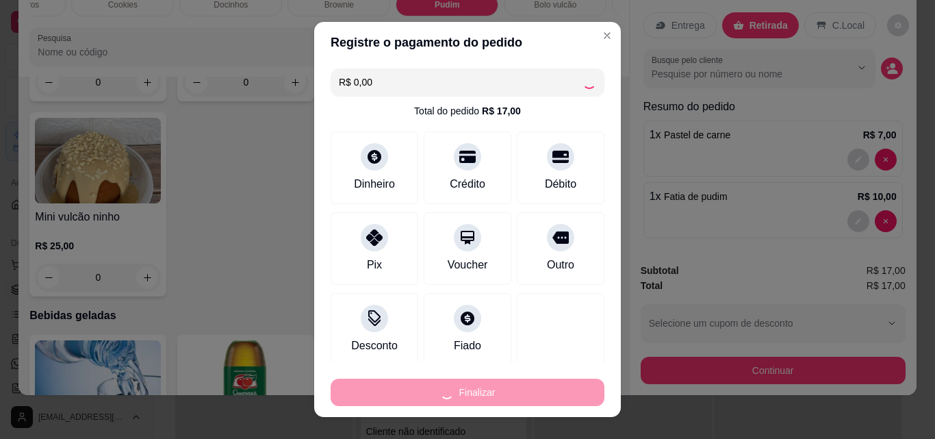
type input "0"
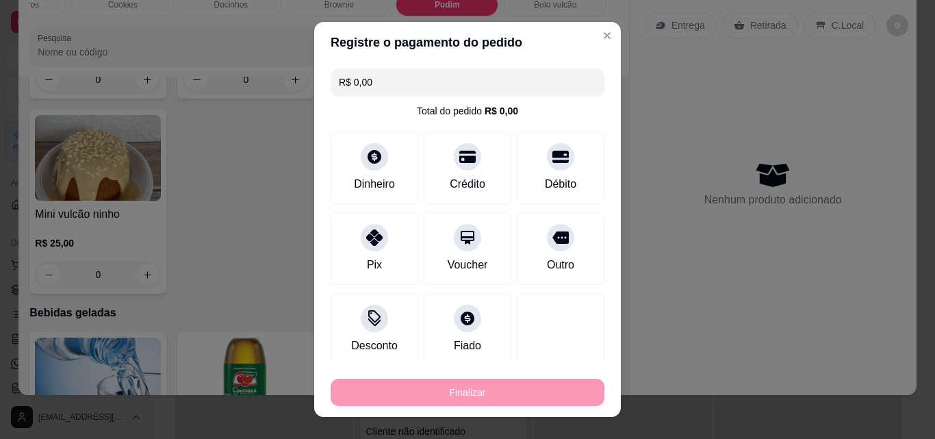
type input "-R$ 17,00"
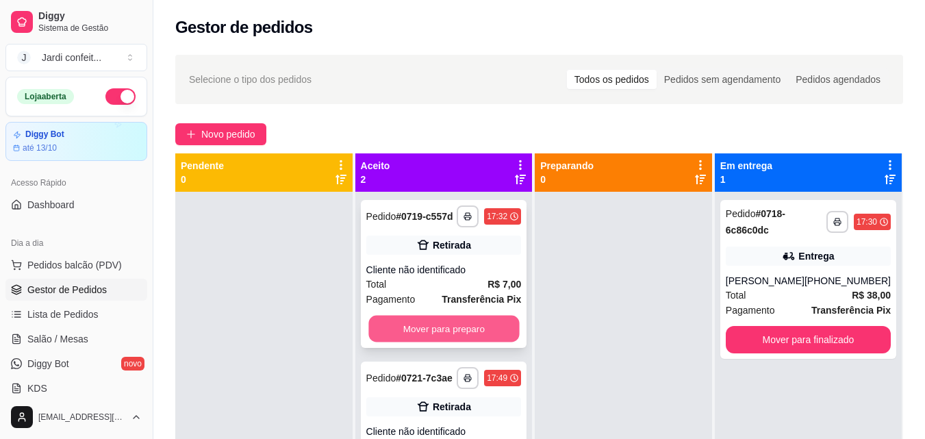
click at [505, 335] on button "Mover para preparo" at bounding box center [443, 329] width 151 height 27
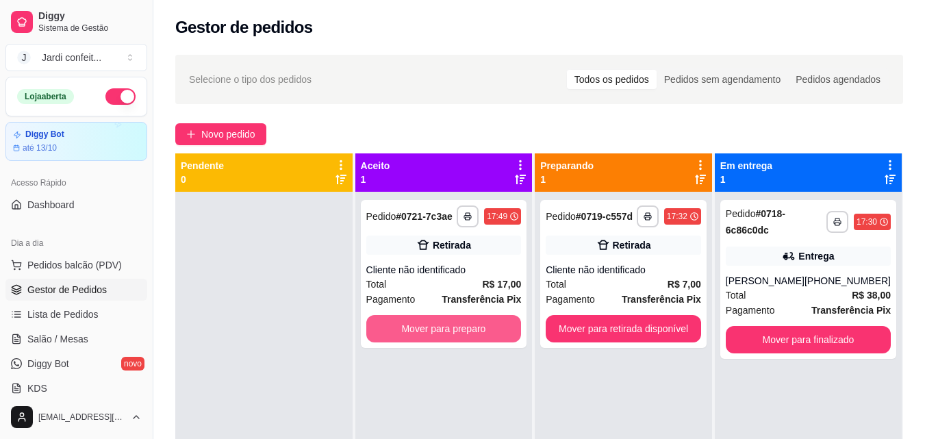
click at [506, 335] on button "Mover para preparo" at bounding box center [443, 328] width 155 height 27
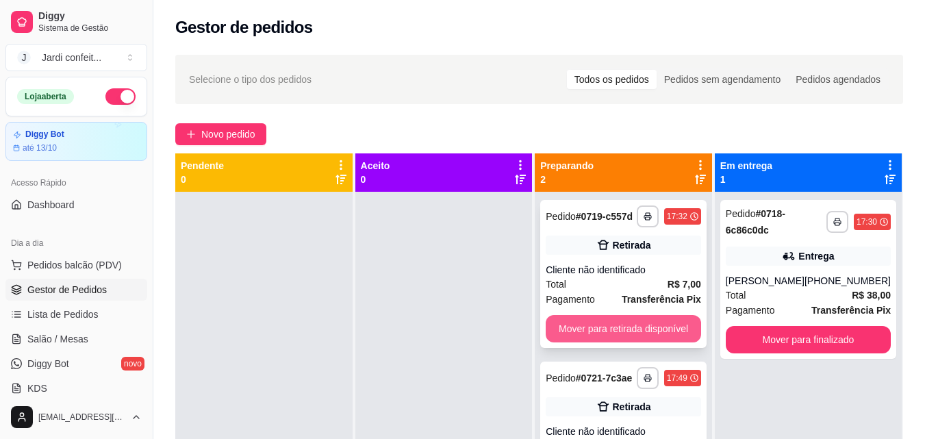
click at [605, 335] on button "Mover para retirada disponível" at bounding box center [623, 328] width 155 height 27
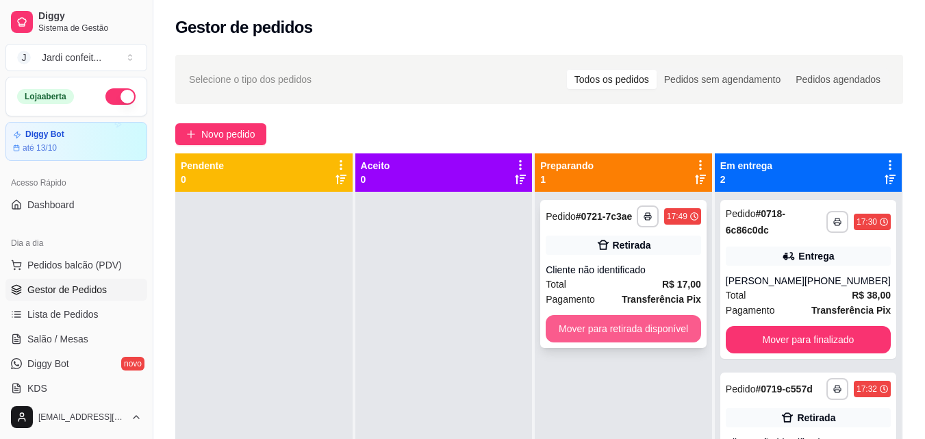
click at [609, 338] on button "Mover para retirada disponível" at bounding box center [623, 328] width 155 height 27
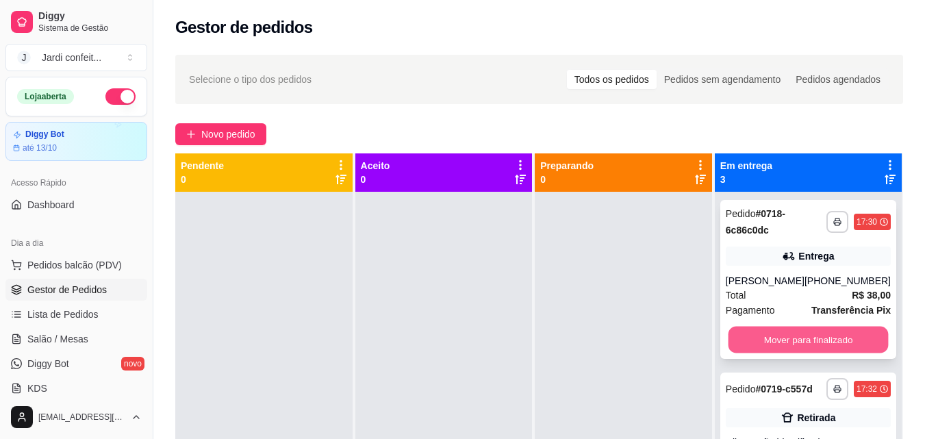
click at [801, 342] on button "Mover para finalizado" at bounding box center [808, 339] width 160 height 27
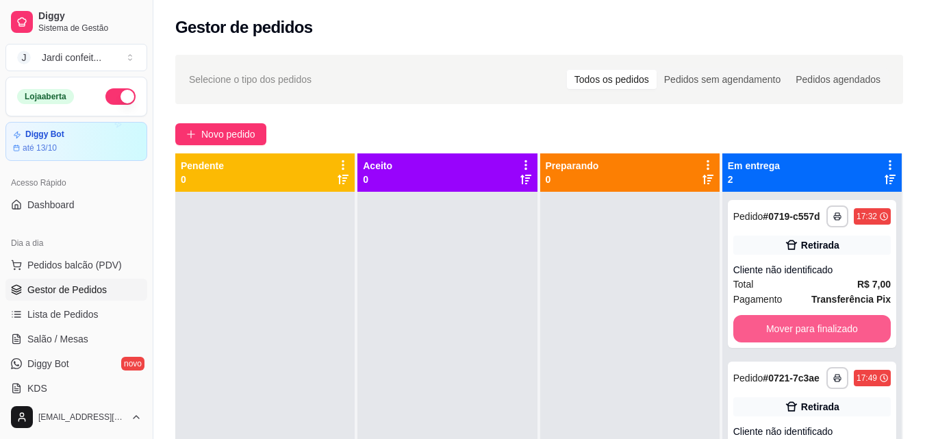
click at [801, 342] on button "Mover para finalizado" at bounding box center [811, 328] width 157 height 27
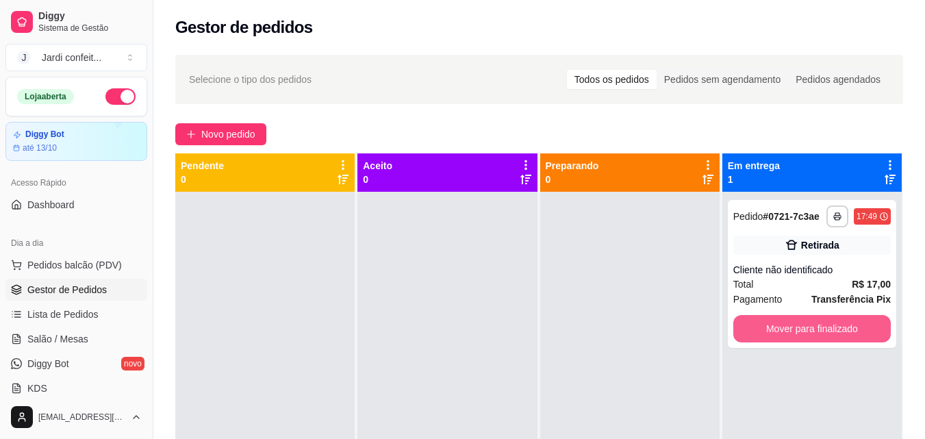
click at [801, 342] on button "Mover para finalizado" at bounding box center [811, 328] width 157 height 27
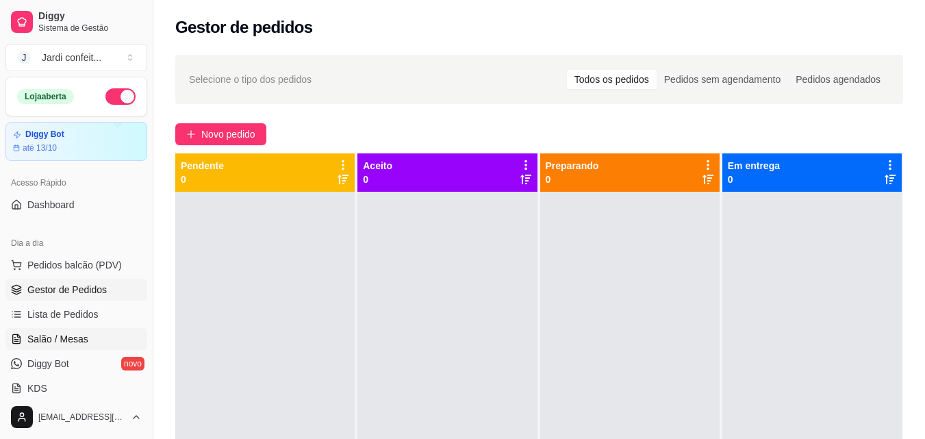
click at [120, 331] on link "Salão / Mesas" at bounding box center [76, 339] width 142 height 22
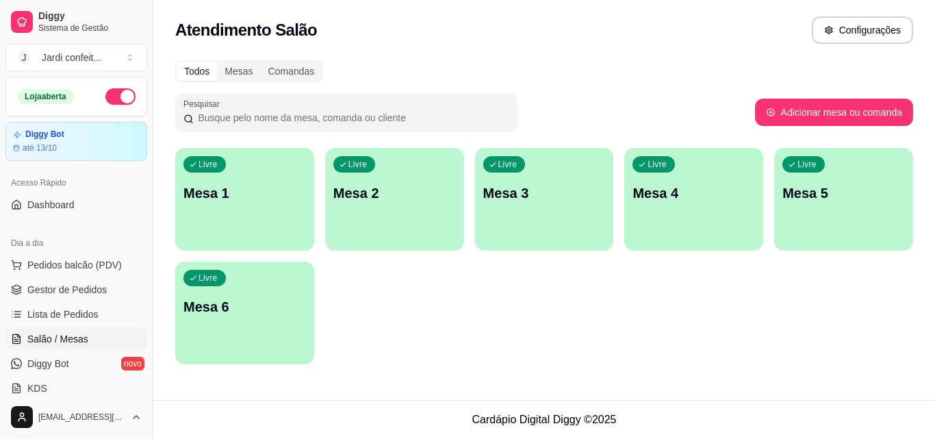
click at [244, 188] on p "Mesa 1" at bounding box center [244, 192] width 123 height 19
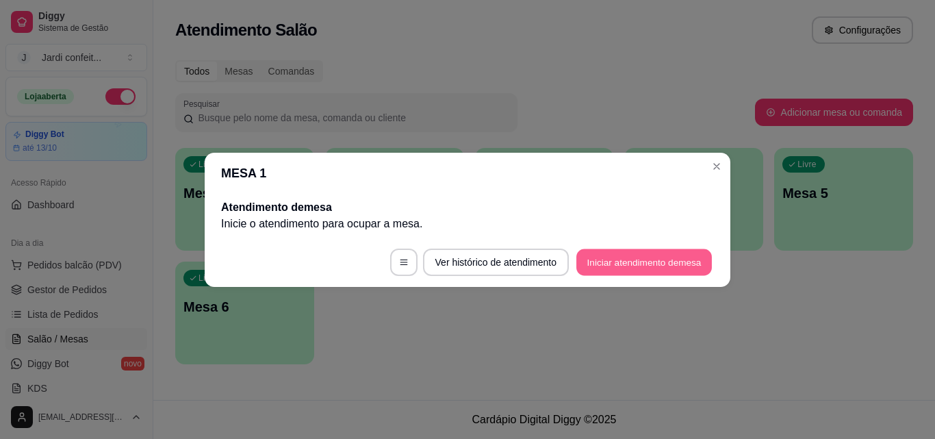
click at [646, 261] on button "Iniciar atendimento de mesa" at bounding box center [644, 261] width 136 height 27
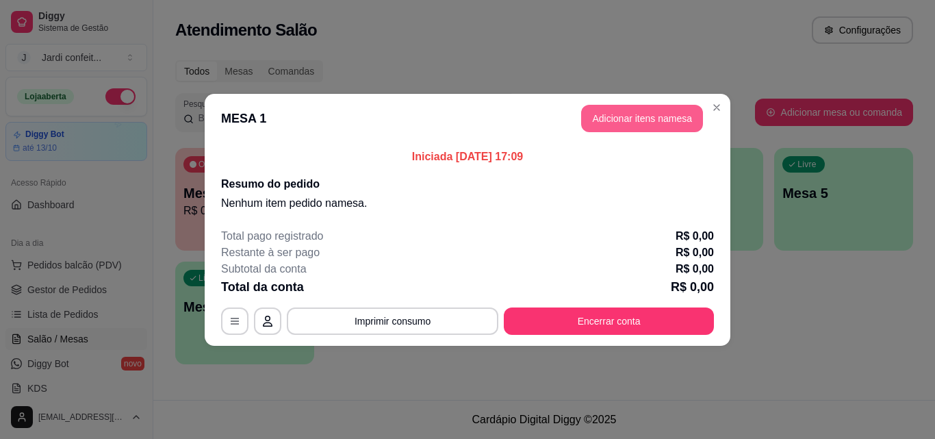
click at [682, 123] on button "Adicionar itens na mesa" at bounding box center [642, 118] width 122 height 27
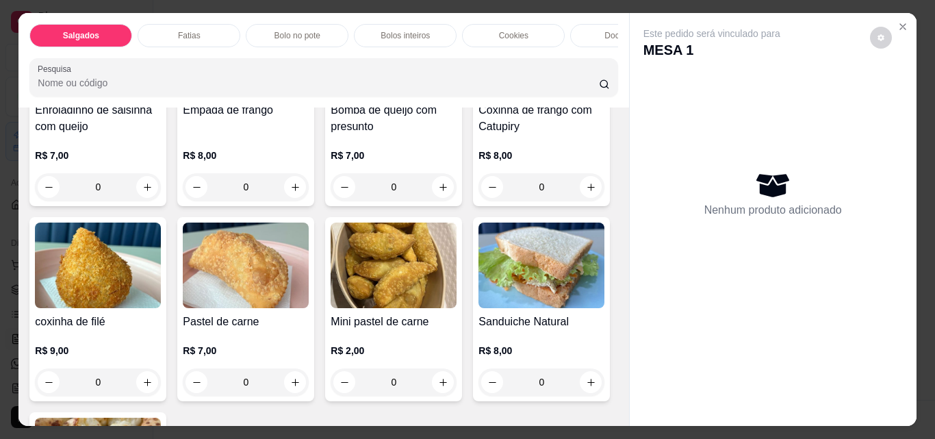
scroll to position [137, 0]
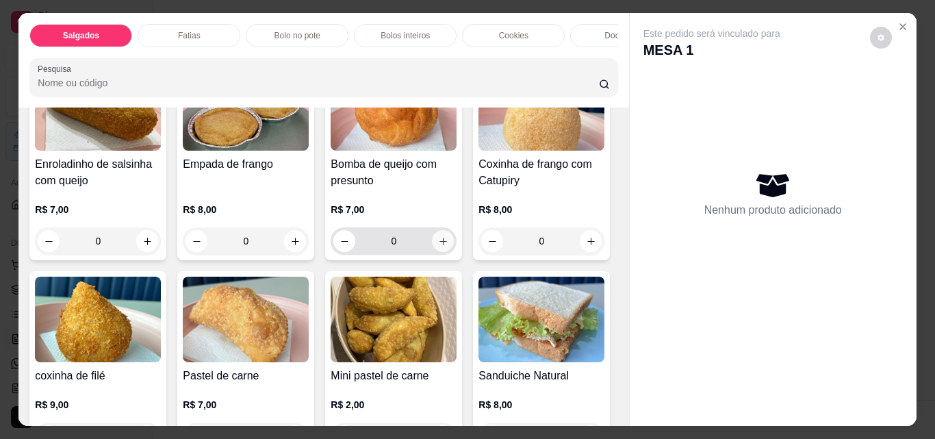
click at [443, 246] on icon "increase-product-quantity" at bounding box center [443, 241] width 10 height 10
type input "1"
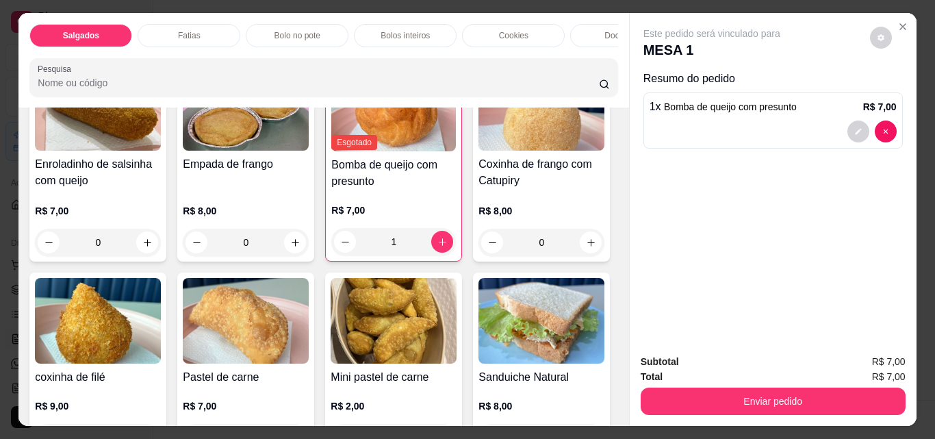
scroll to position [205, 0]
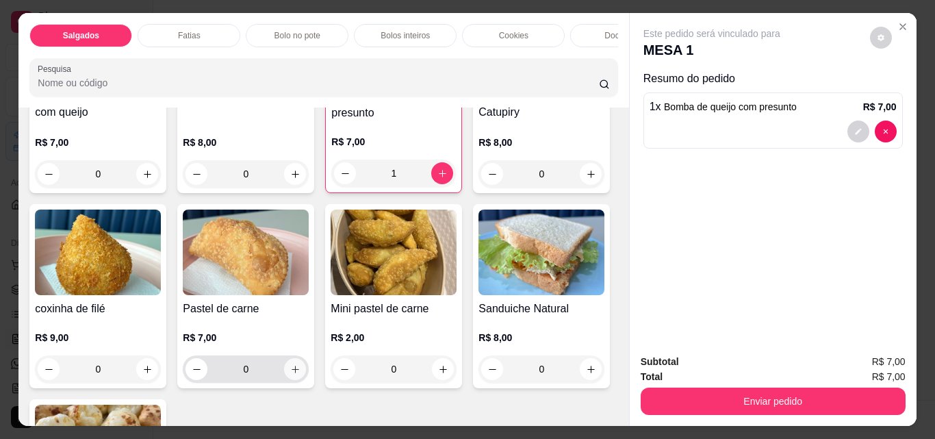
click at [300, 374] on icon "increase-product-quantity" at bounding box center [295, 369] width 10 height 10
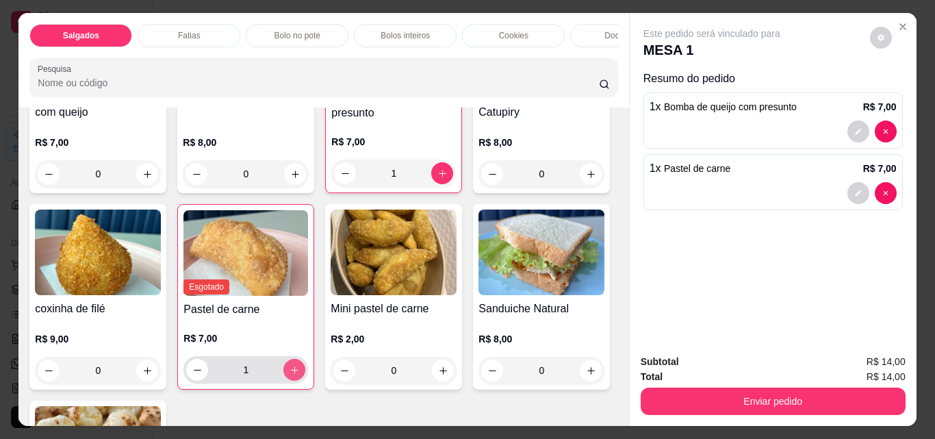
type input "1"
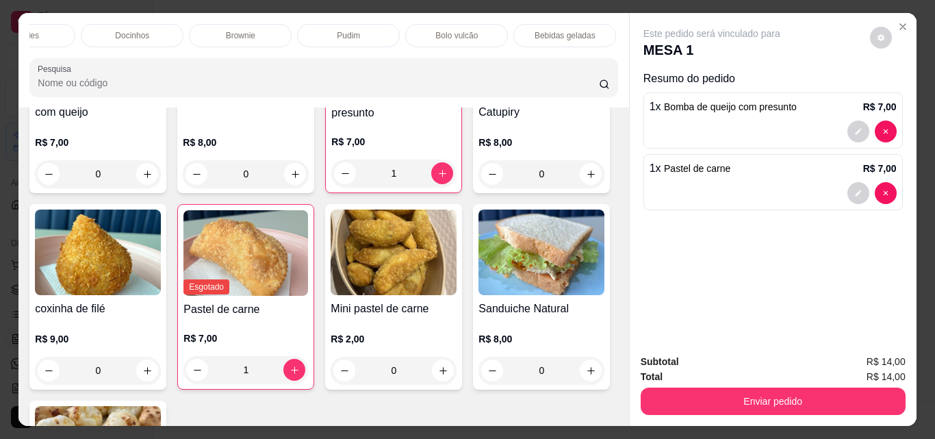
scroll to position [0, 506]
click at [549, 37] on div "Bebidas geladas" at bounding box center [547, 35] width 103 height 23
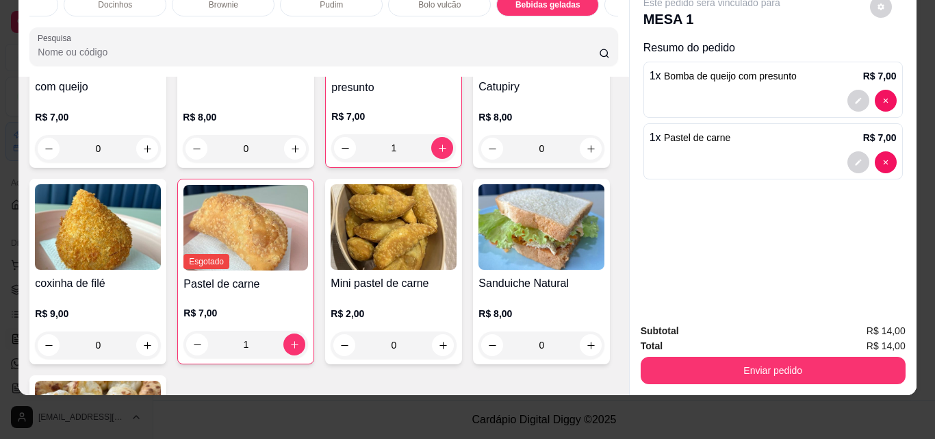
scroll to position [0, 0]
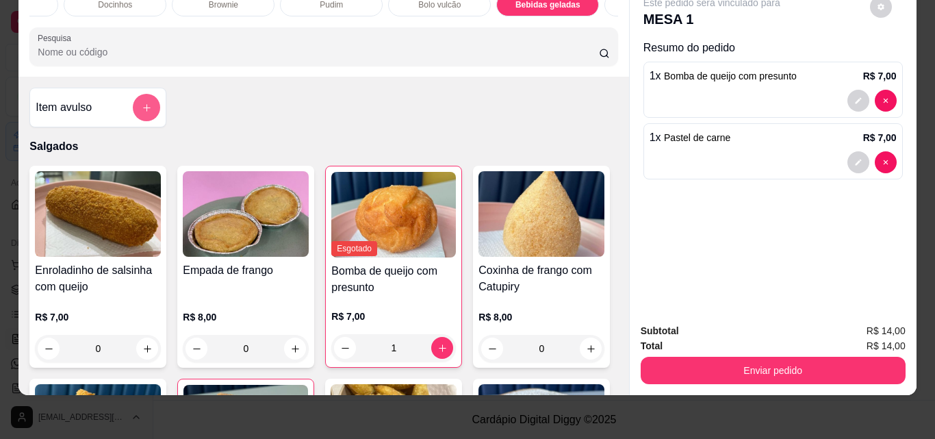
click at [133, 106] on button "add-separate-item" at bounding box center [146, 107] width 27 height 27
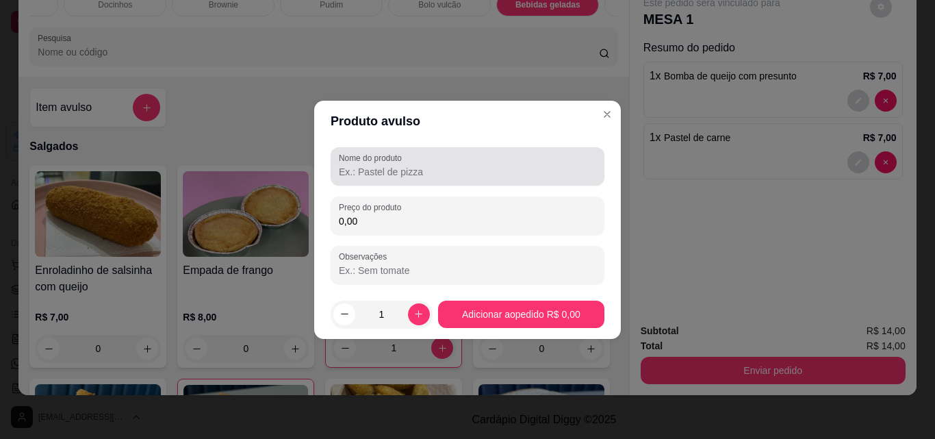
click at [367, 166] on input "Nome do produto" at bounding box center [467, 172] width 257 height 14
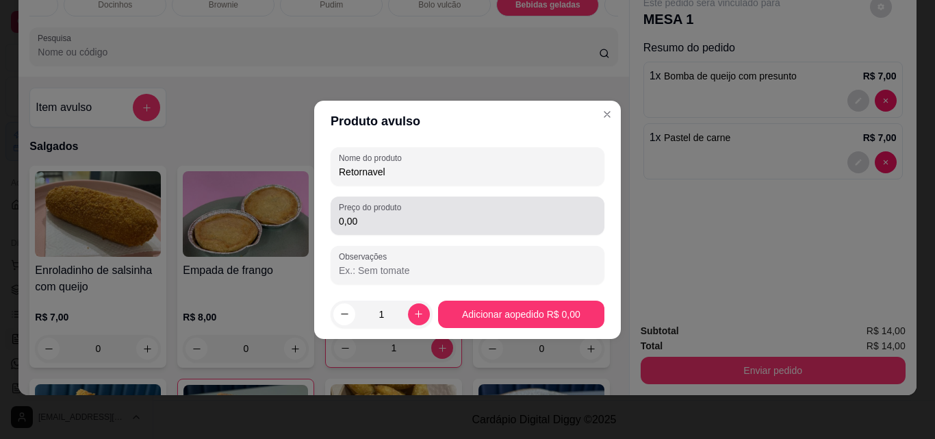
type input "Retornavel"
click at [407, 217] on input "0,00" at bounding box center [467, 221] width 257 height 14
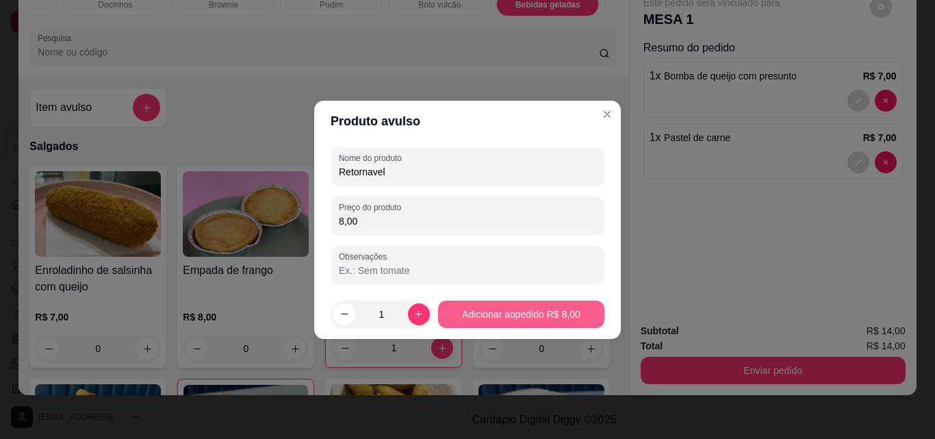
type input "8,00"
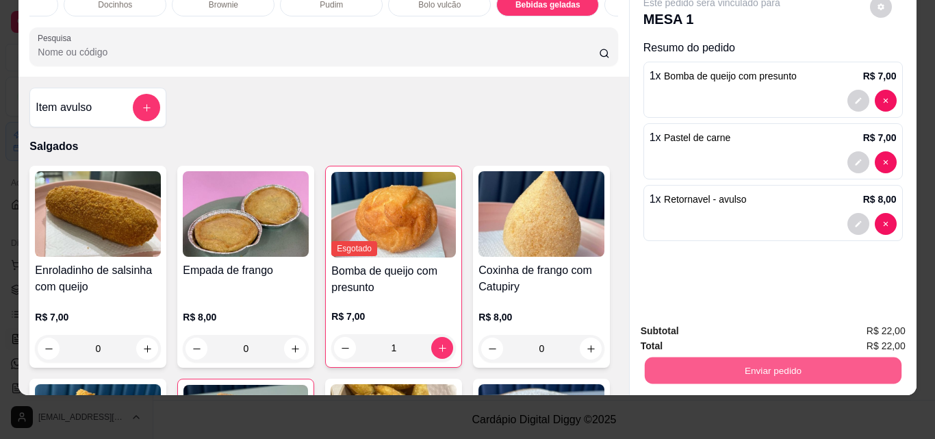
click at [758, 357] on button "Enviar pedido" at bounding box center [772, 370] width 257 height 27
click at [797, 329] on button "Registrar cliente" at bounding box center [778, 326] width 90 height 26
click at [799, 363] on button "Enviar pedido" at bounding box center [773, 370] width 265 height 27
click at [883, 329] on button "Enviar pedido" at bounding box center [869, 326] width 77 height 26
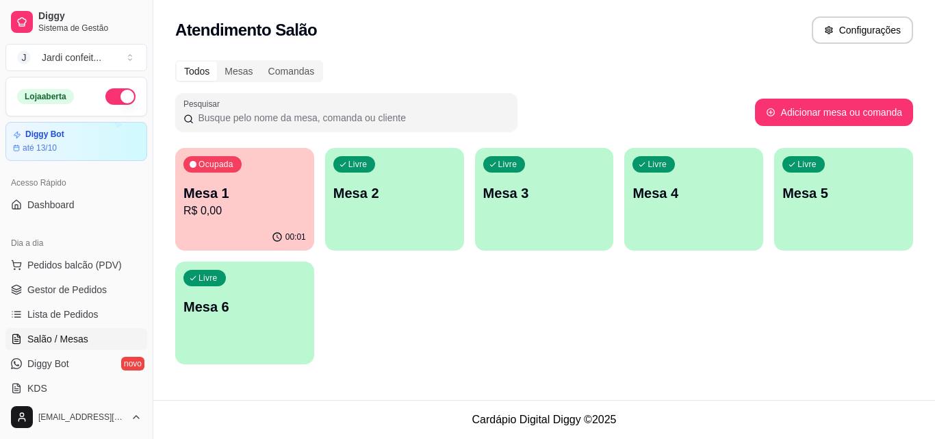
click at [424, 200] on p "Mesa 2" at bounding box center [394, 192] width 123 height 19
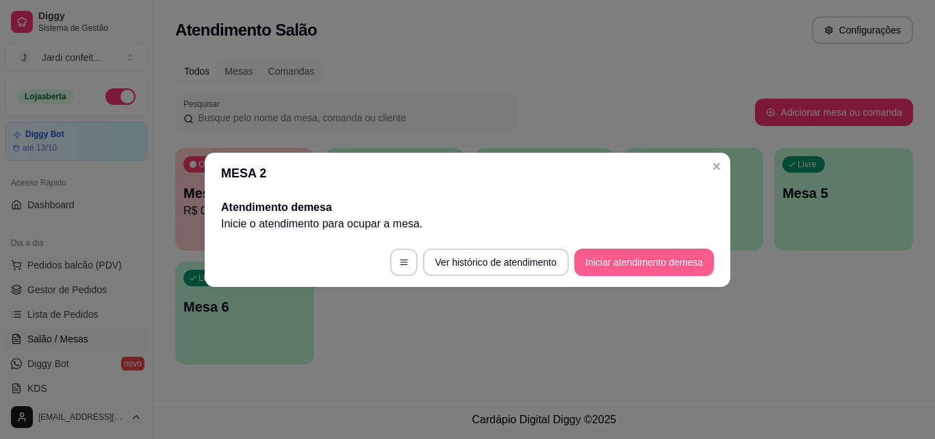
click at [654, 265] on button "Iniciar atendimento de mesa" at bounding box center [644, 261] width 140 height 27
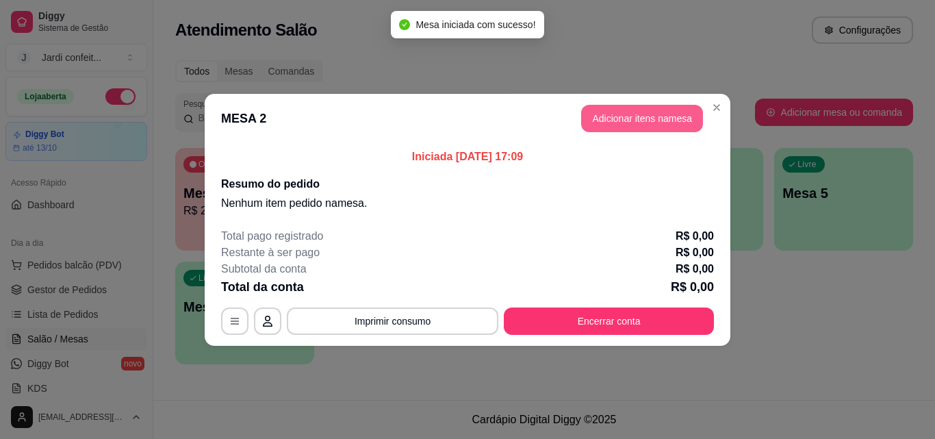
click at [655, 120] on button "Adicionar itens na mesa" at bounding box center [642, 118] width 122 height 27
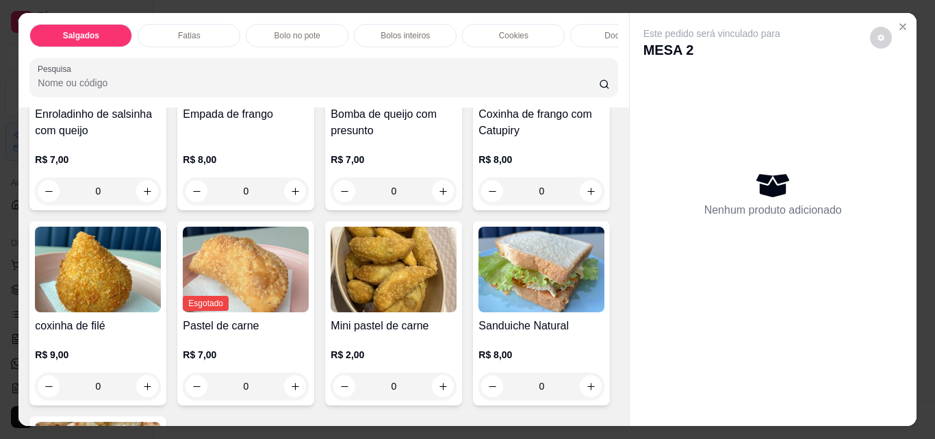
scroll to position [205, 0]
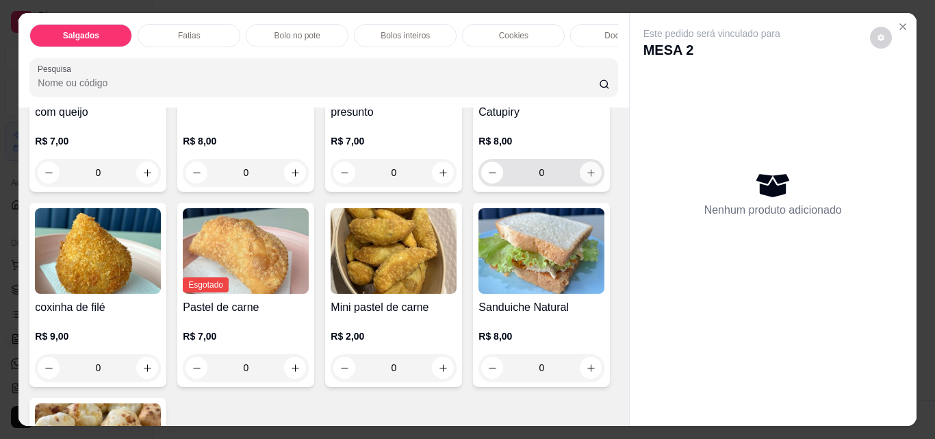
click at [586, 178] on icon "increase-product-quantity" at bounding box center [591, 173] width 10 height 10
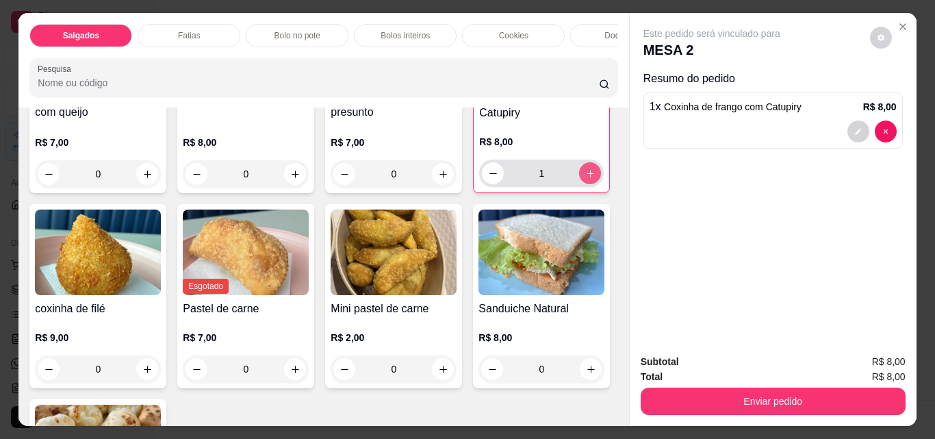
type input "1"
drag, startPoint x: 279, startPoint y: 53, endPoint x: 315, endPoint y: 57, distance: 36.6
click at [323, 61] on div "Salgados Fatias Bolo no pote Bolos inteiros Cookies Docinhos Brownie Pudim Bolo…" at bounding box center [323, 60] width 610 height 94
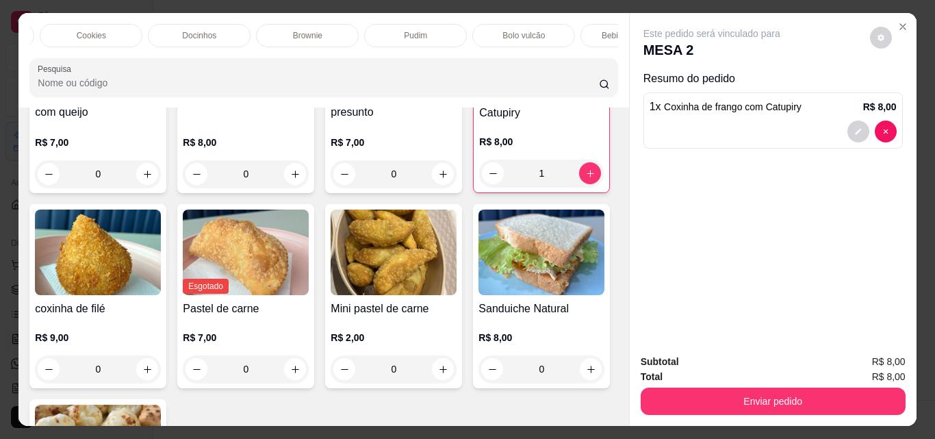
scroll to position [0, 477]
click at [574, 34] on p "Bebidas geladas" at bounding box center [577, 35] width 61 height 11
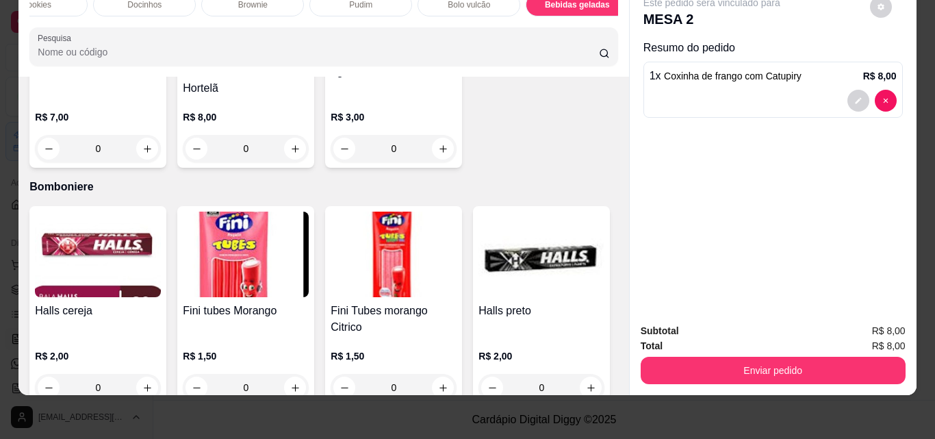
scroll to position [3917, 0]
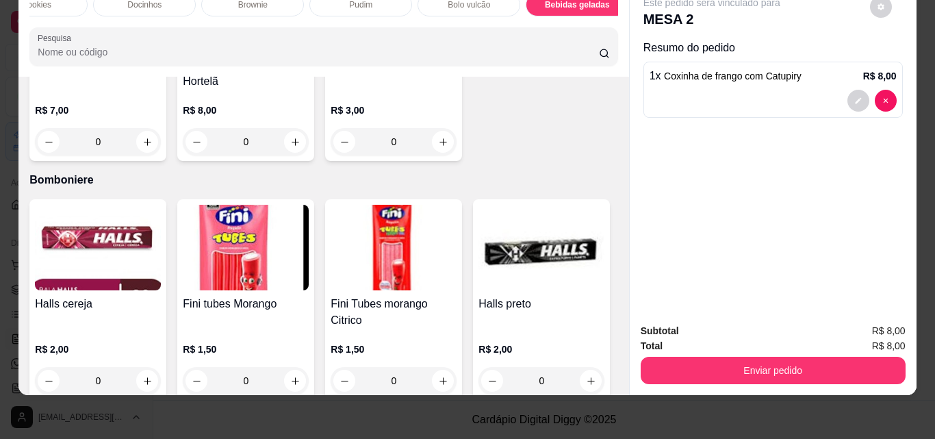
type input "1"
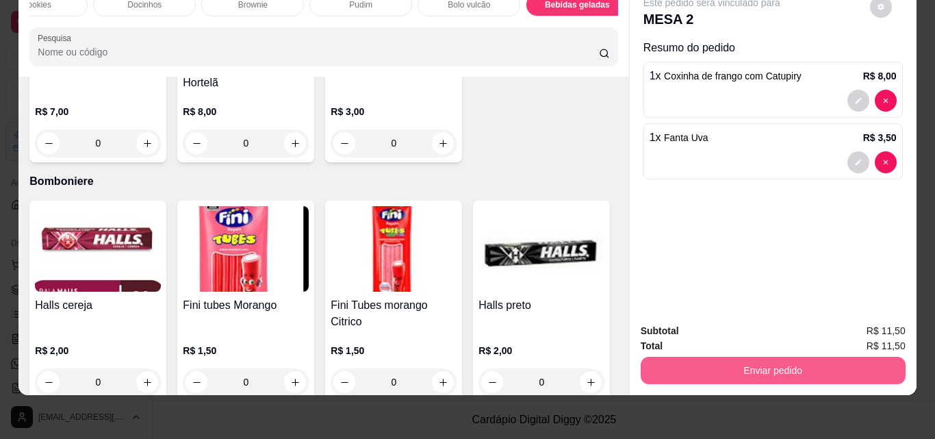
click at [835, 357] on button "Enviar pedido" at bounding box center [773, 370] width 265 height 27
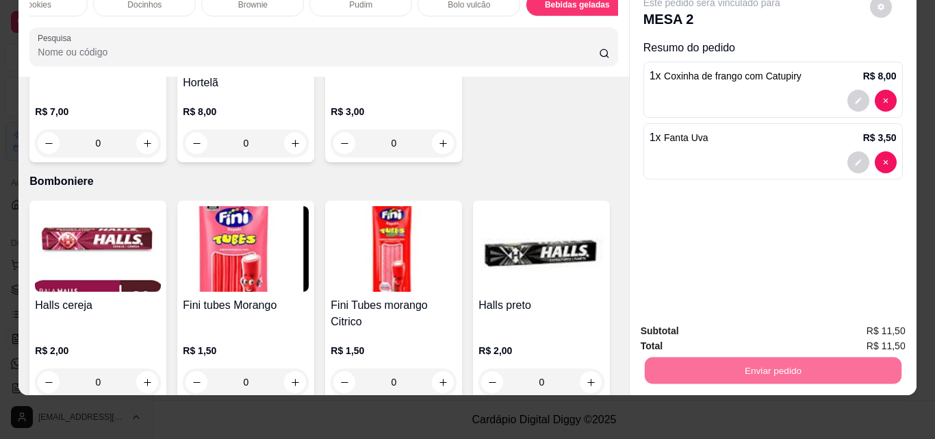
click at [856, 325] on button "Enviar pedido" at bounding box center [869, 326] width 77 height 26
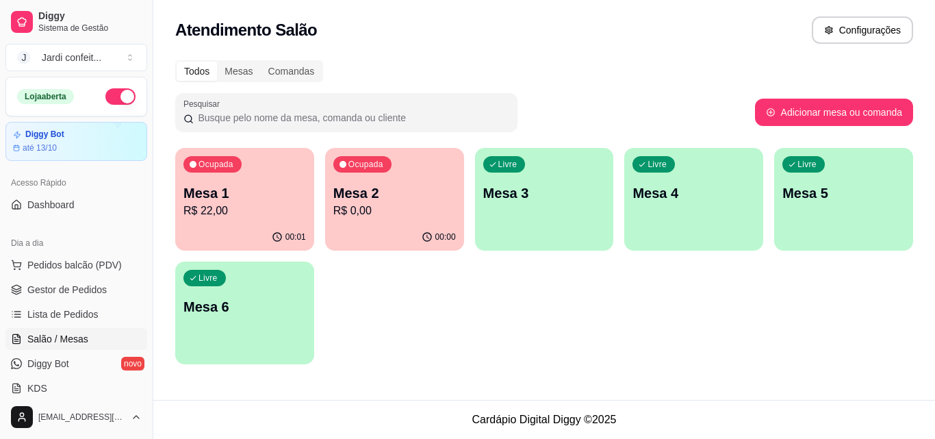
click at [389, 220] on div "Ocupada Mesa 2 R$ 0,00" at bounding box center [394, 186] width 139 height 76
click at [222, 184] on p "Mesa 1" at bounding box center [244, 192] width 123 height 19
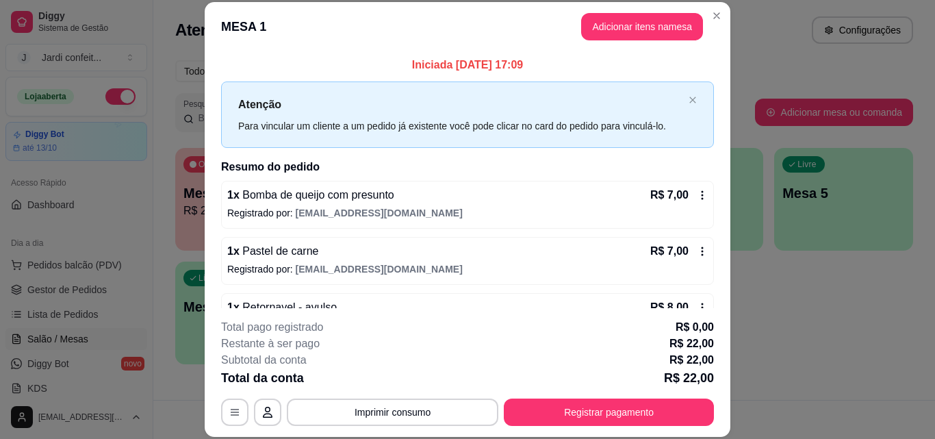
scroll to position [38, 0]
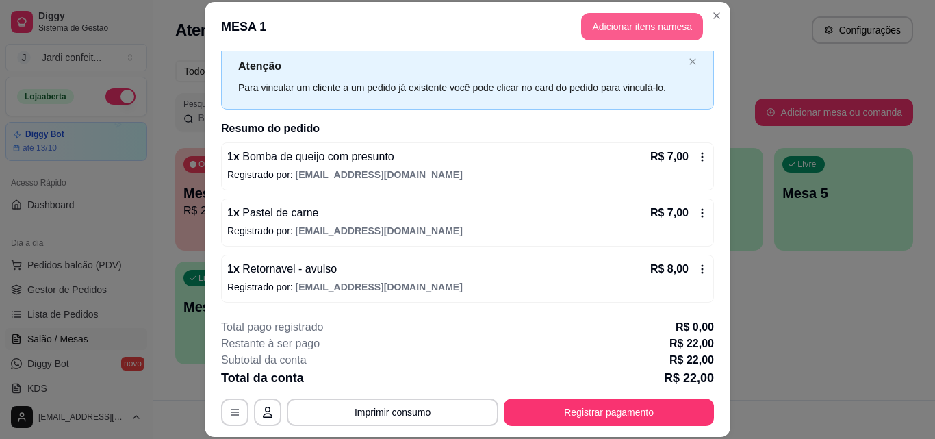
click at [667, 30] on button "Adicionar itens na mesa" at bounding box center [642, 26] width 122 height 27
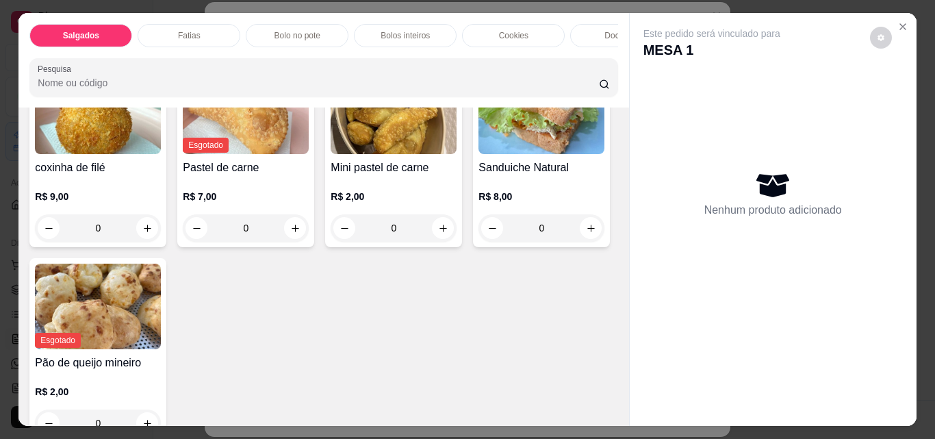
scroll to position [342, 0]
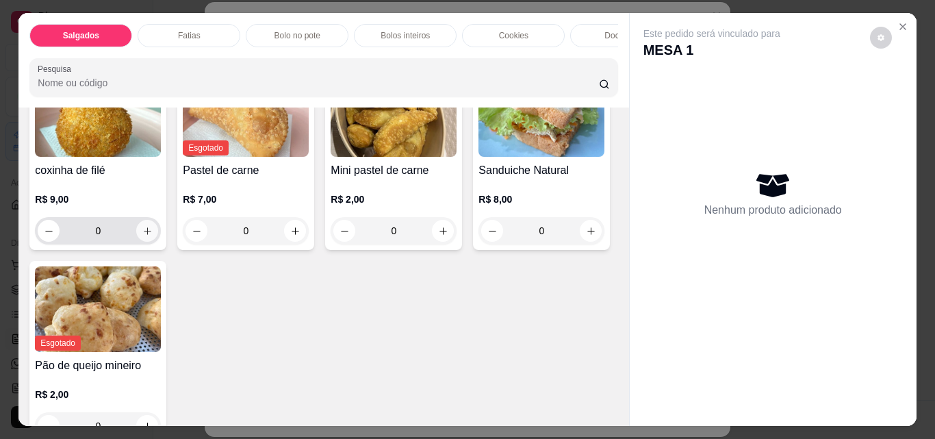
click at [153, 236] on icon "increase-product-quantity" at bounding box center [147, 231] width 10 height 10
type input "1"
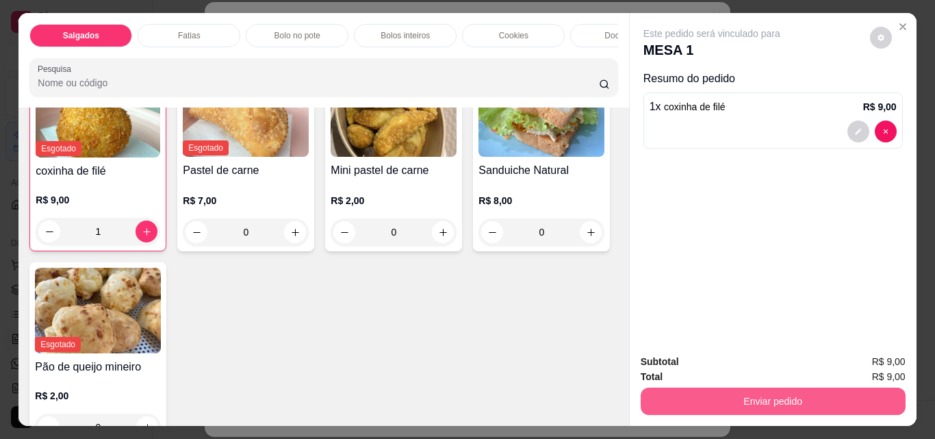
click at [732, 398] on button "Enviar pedido" at bounding box center [773, 400] width 265 height 27
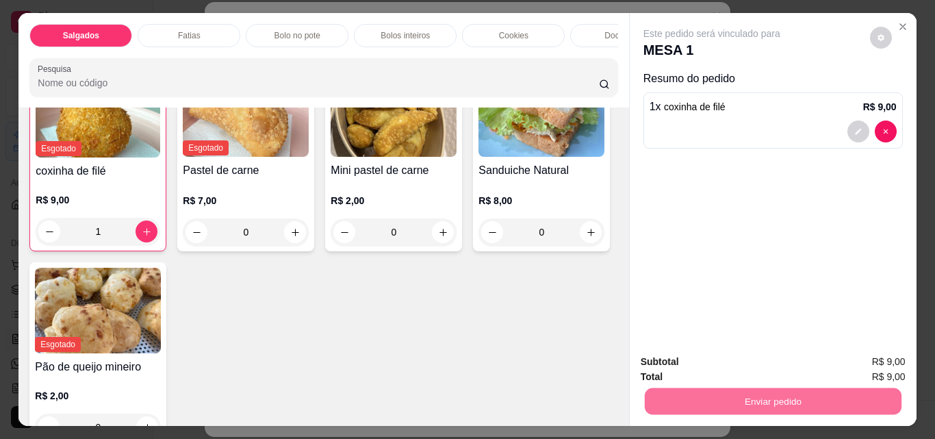
click at [880, 361] on button "Enviar pedido" at bounding box center [869, 361] width 75 height 25
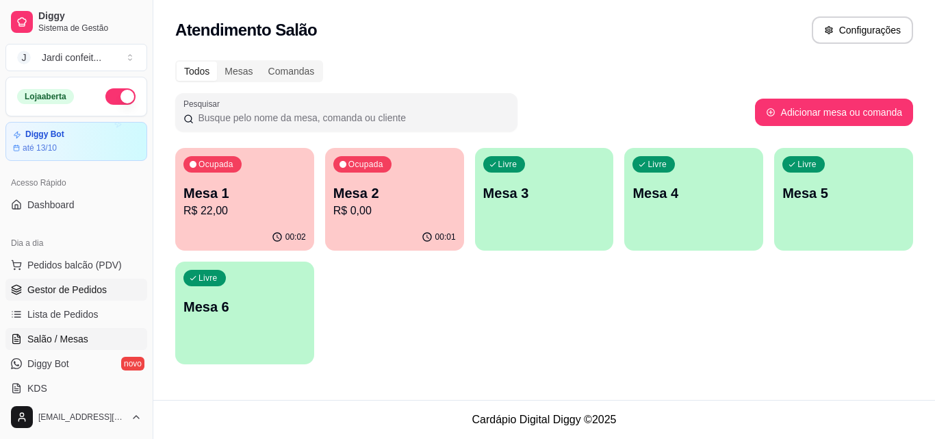
click at [81, 287] on span "Gestor de Pedidos" at bounding box center [66, 290] width 79 height 14
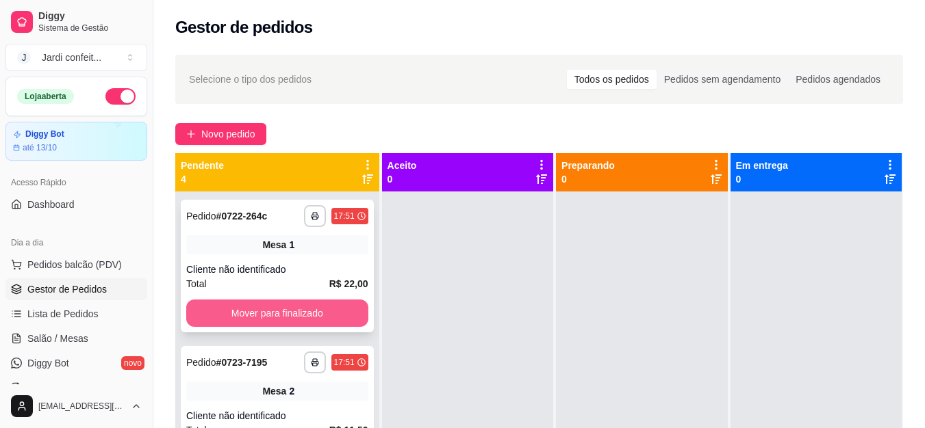
click at [325, 313] on button "Mover para finalizado" at bounding box center [277, 313] width 182 height 27
click at [328, 307] on button "Mover para finalizado" at bounding box center [277, 313] width 182 height 27
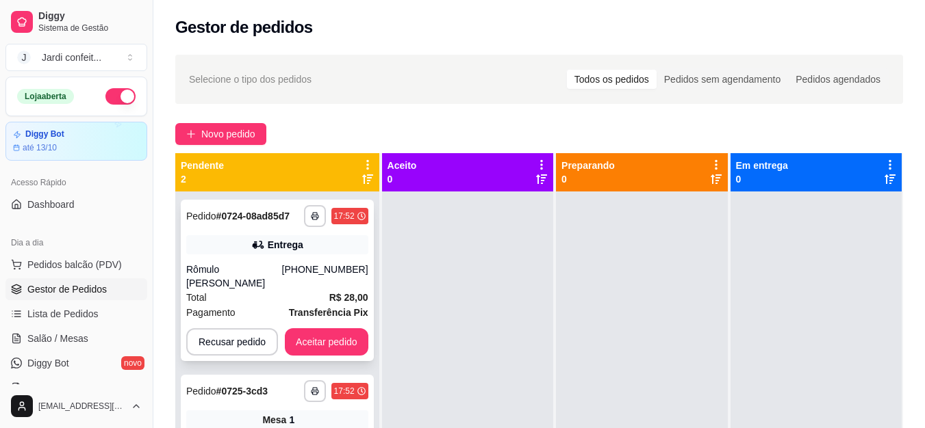
click at [341, 289] on div "[PHONE_NUMBER]" at bounding box center [325, 276] width 86 height 27
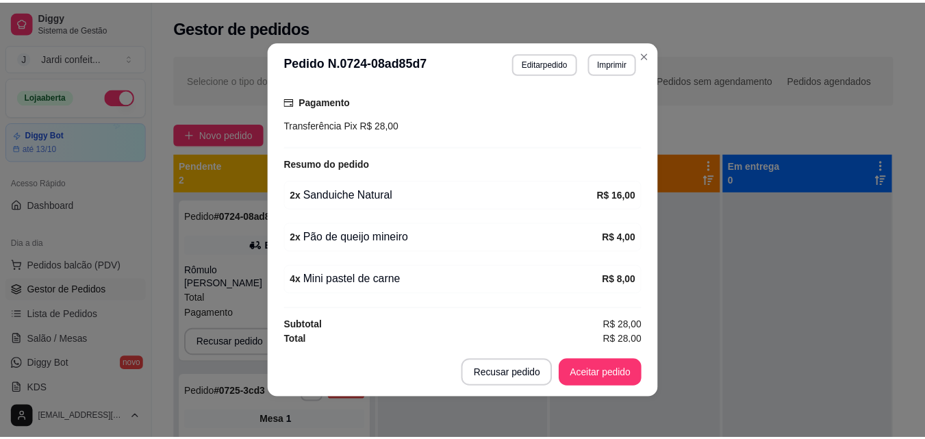
scroll to position [364, 0]
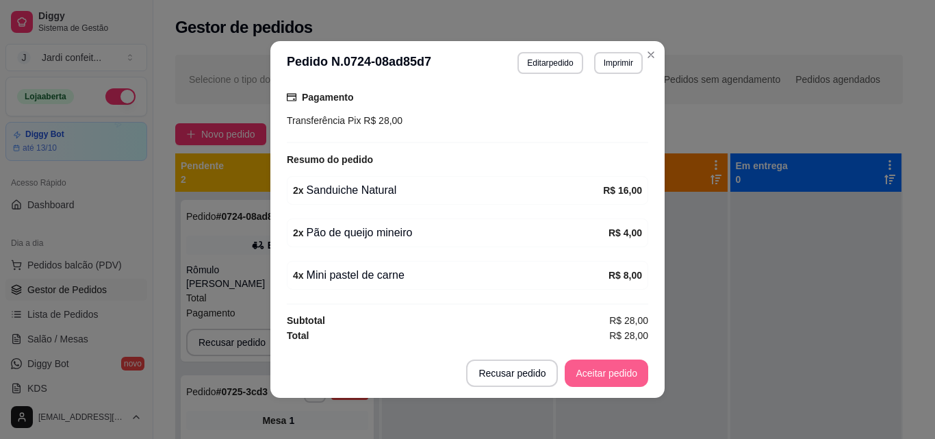
click at [615, 374] on button "Aceitar pedido" at bounding box center [607, 372] width 84 height 27
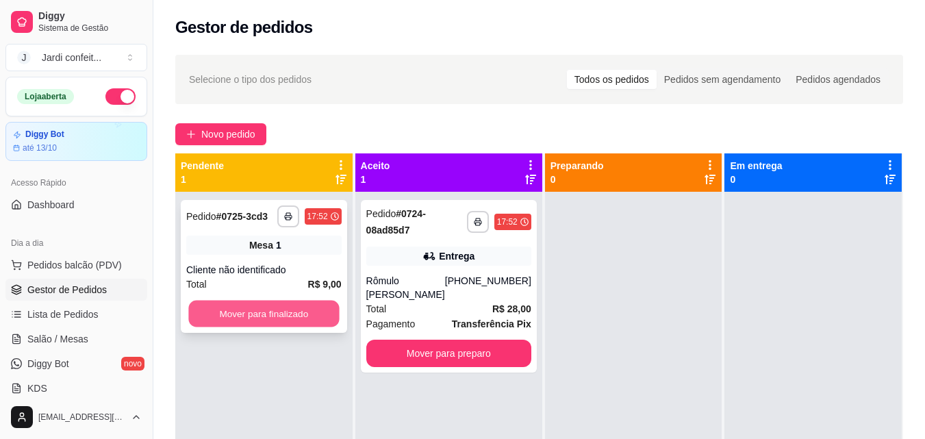
click at [305, 315] on button "Mover para finalizado" at bounding box center [263, 313] width 151 height 27
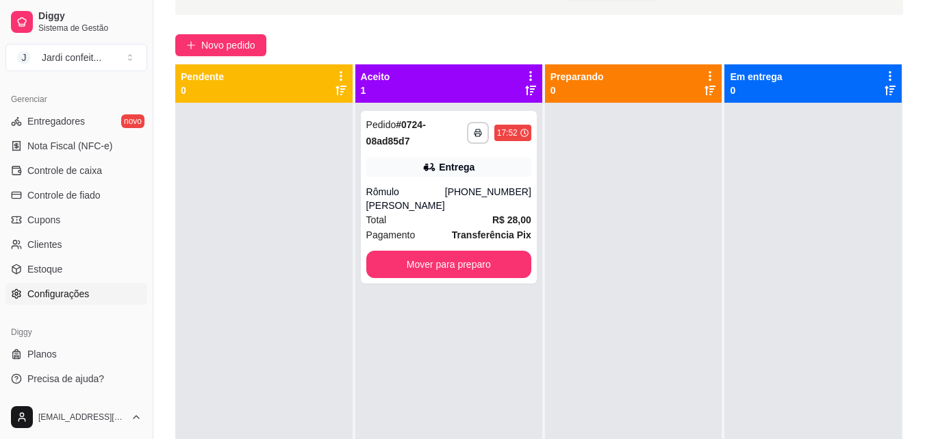
scroll to position [209, 0]
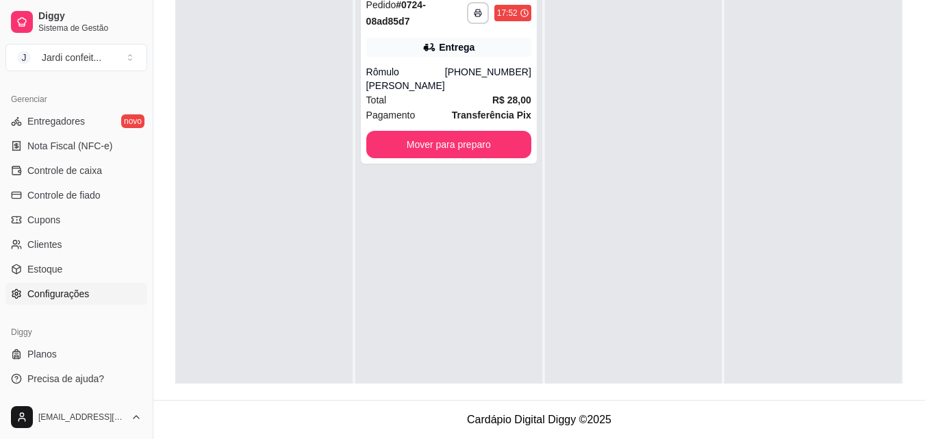
click at [77, 291] on span "Configurações" at bounding box center [58, 294] width 62 height 14
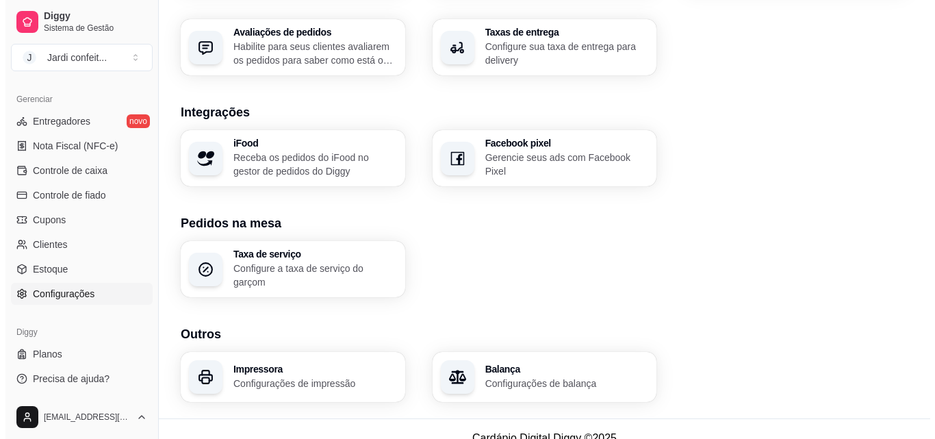
scroll to position [520, 0]
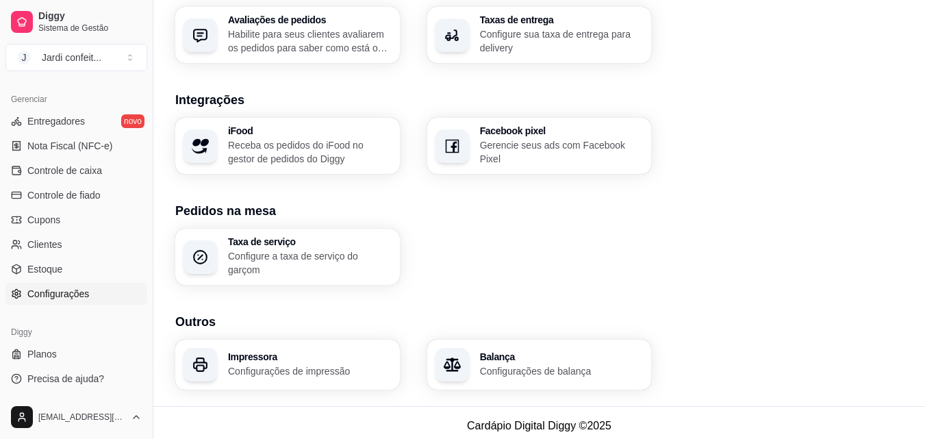
click at [331, 375] on div "Impressora Configurações de impressão" at bounding box center [287, 364] width 225 height 50
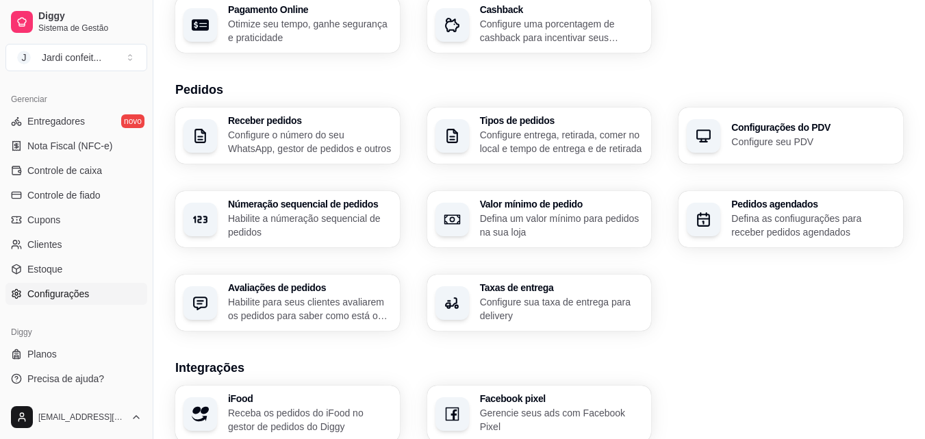
scroll to position [246, 0]
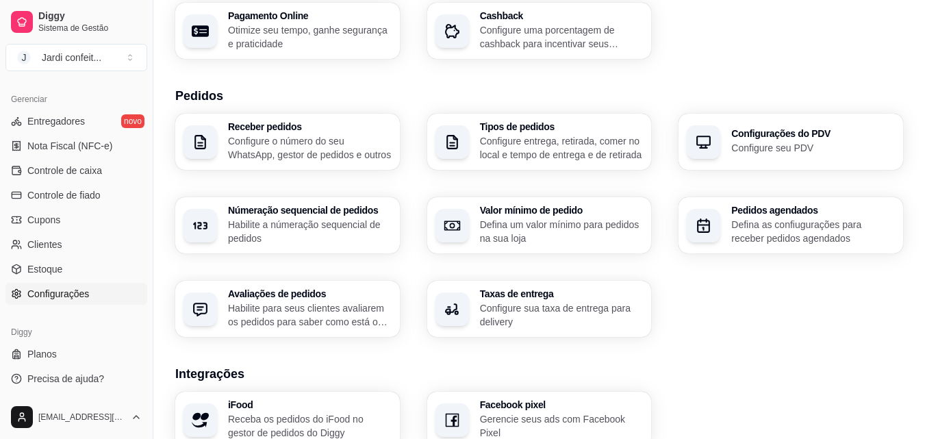
click at [600, 144] on p "Configure entrega, retirada, comer no local e tempo de entrega e de retirada" at bounding box center [562, 147] width 164 height 27
click at [843, 149] on p "Configure seu PDV" at bounding box center [813, 148] width 164 height 14
drag, startPoint x: 147, startPoint y: 300, endPoint x: 145, endPoint y: 286, distance: 13.8
click at [145, 286] on div "Diggy Sistema de Gestão J Jardi confeit ... Loja aberta Diggy Bot até 13/10 Ace…" at bounding box center [76, 219] width 153 height 439
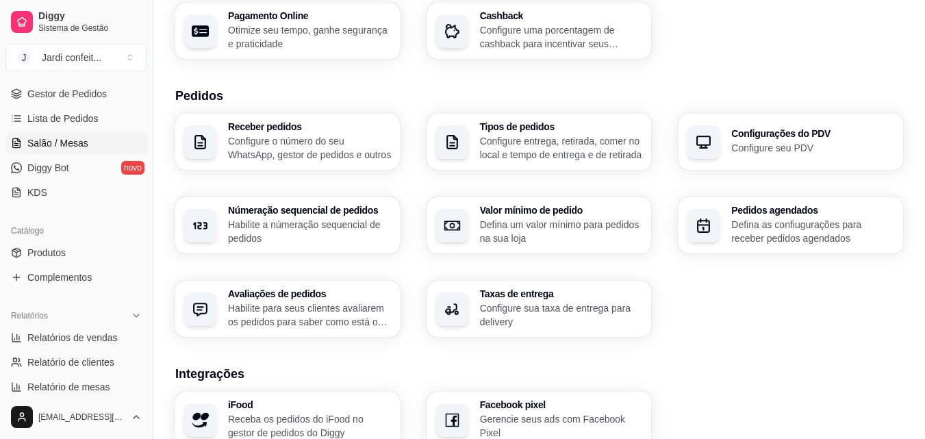
scroll to position [194, 0]
click at [90, 140] on link "Salão / Mesas" at bounding box center [76, 145] width 142 height 22
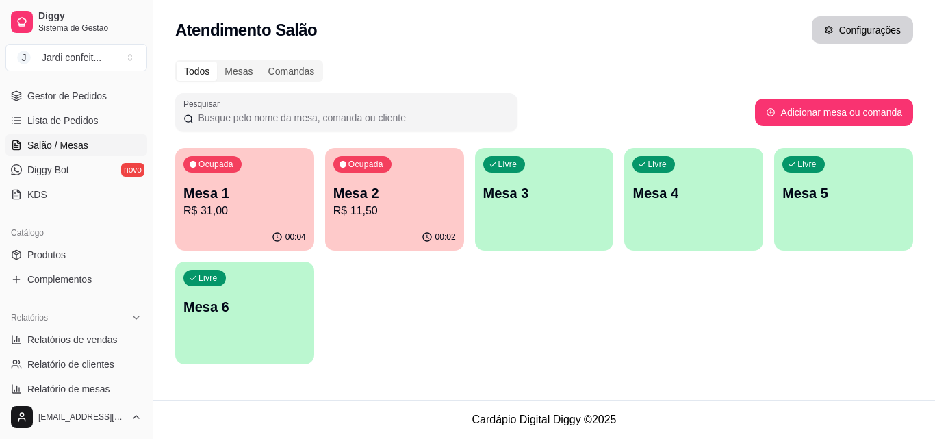
click at [856, 25] on button "Configurações" at bounding box center [862, 29] width 101 height 27
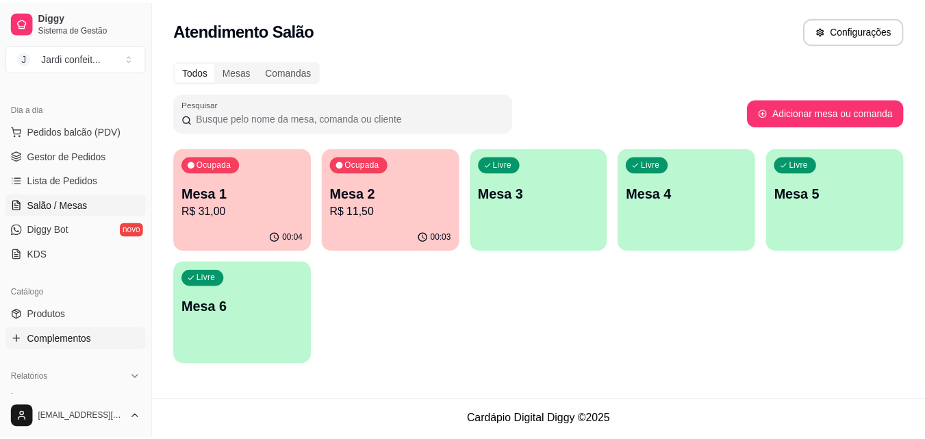
scroll to position [57, 0]
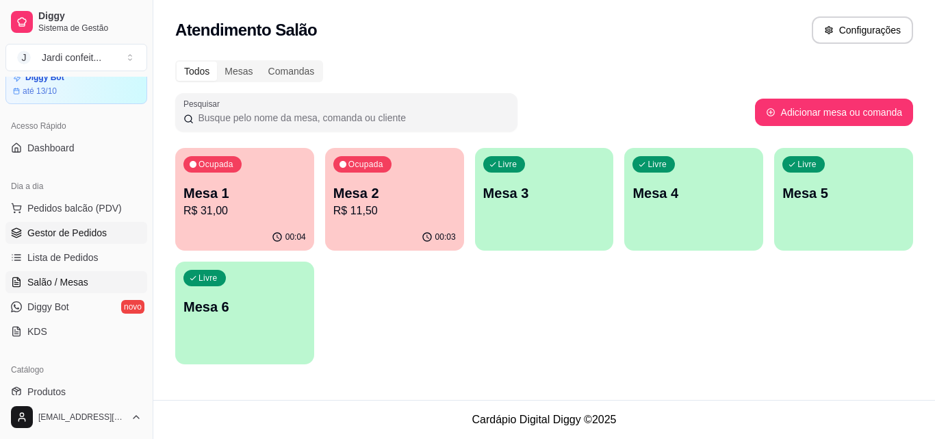
click at [86, 235] on span "Gestor de Pedidos" at bounding box center [66, 233] width 79 height 14
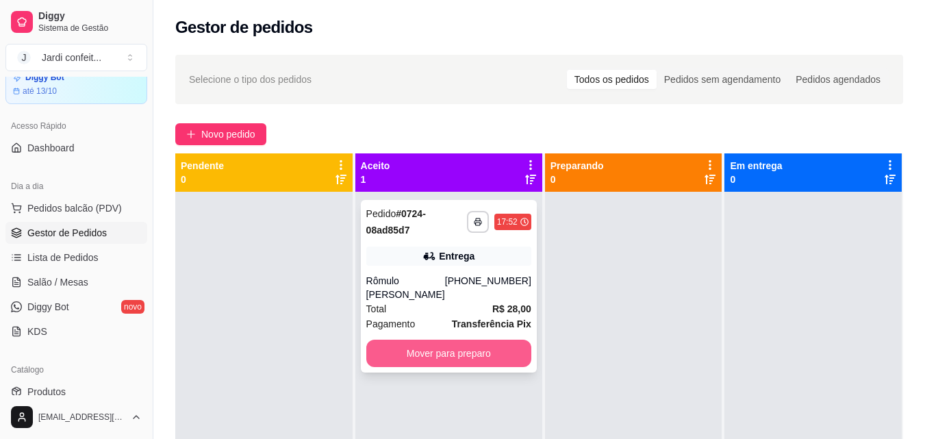
click at [471, 355] on button "Mover para preparo" at bounding box center [448, 352] width 165 height 27
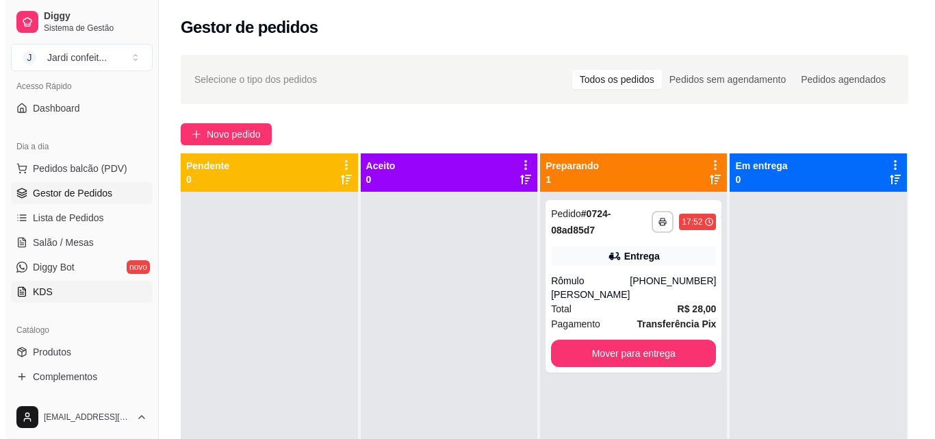
scroll to position [137, 0]
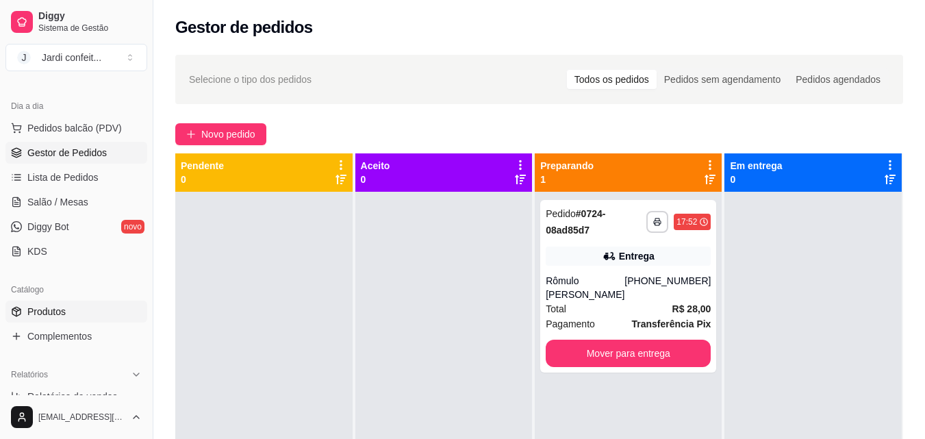
click at [101, 309] on link "Produtos" at bounding box center [76, 311] width 142 height 22
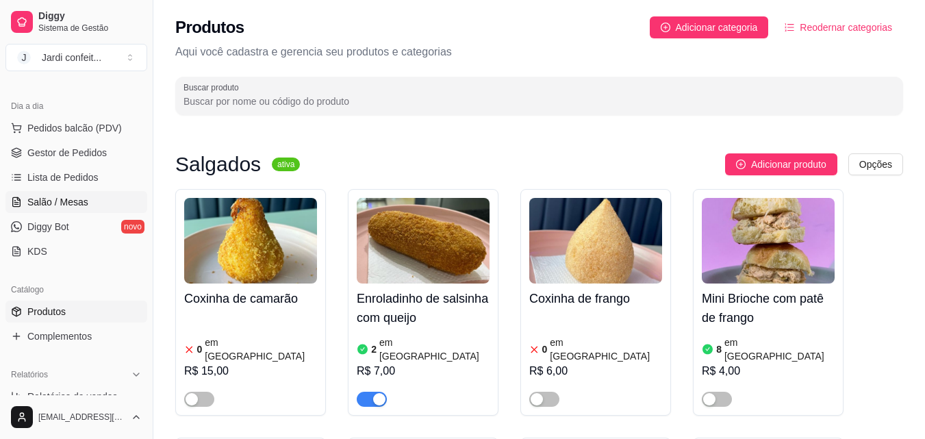
click at [91, 203] on link "Salão / Mesas" at bounding box center [76, 202] width 142 height 22
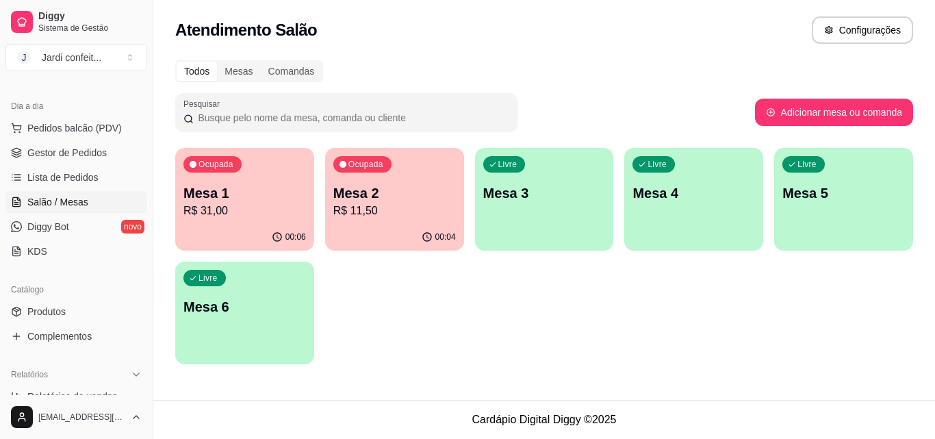
click at [407, 216] on p "R$ 11,50" at bounding box center [394, 211] width 123 height 16
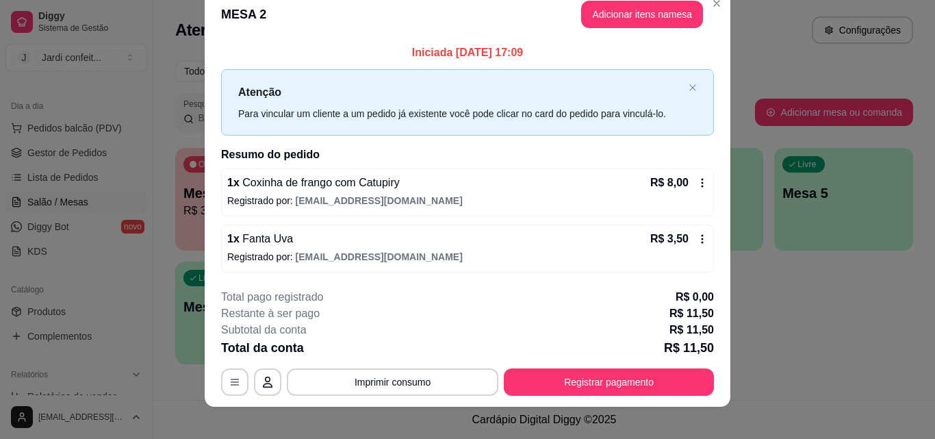
scroll to position [33, 0]
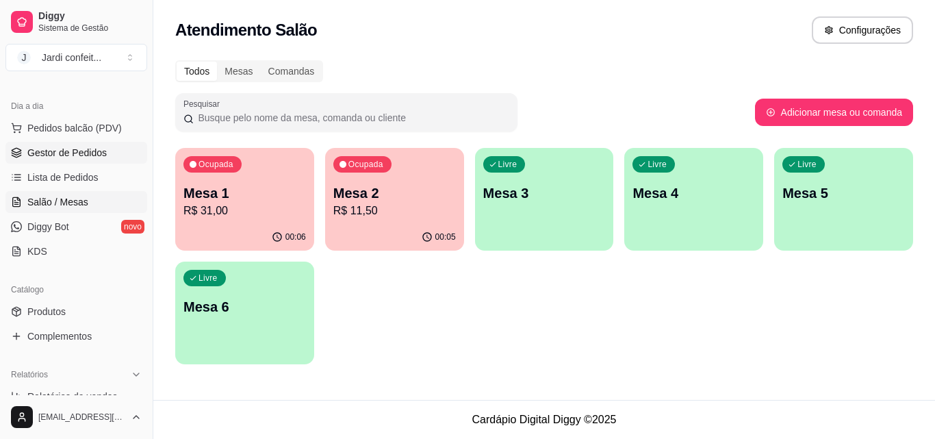
click at [114, 151] on link "Gestor de Pedidos" at bounding box center [76, 153] width 142 height 22
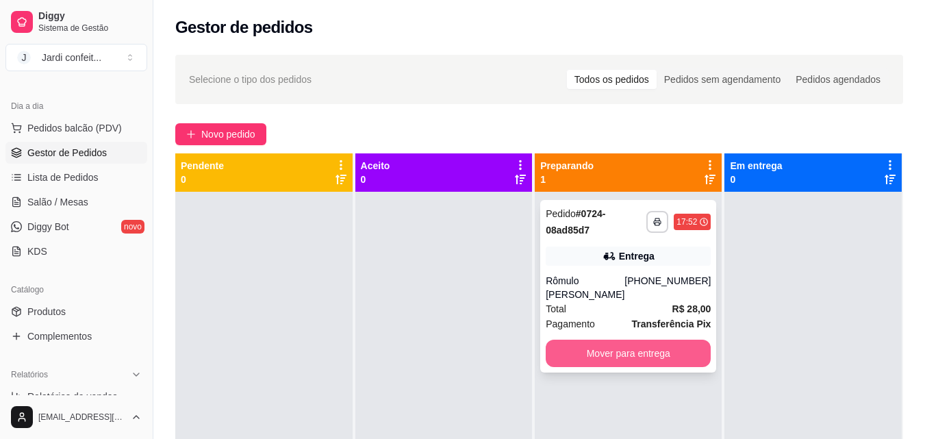
click at [629, 345] on button "Mover para entrega" at bounding box center [628, 352] width 165 height 27
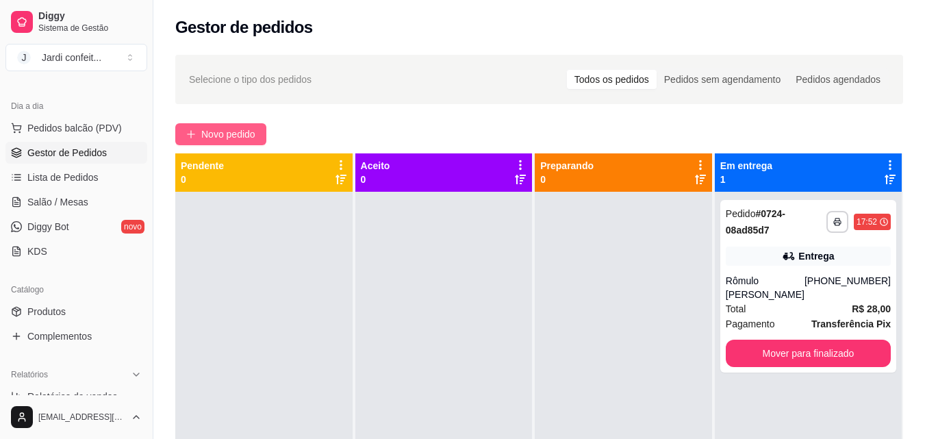
click at [238, 137] on span "Novo pedido" at bounding box center [228, 134] width 54 height 15
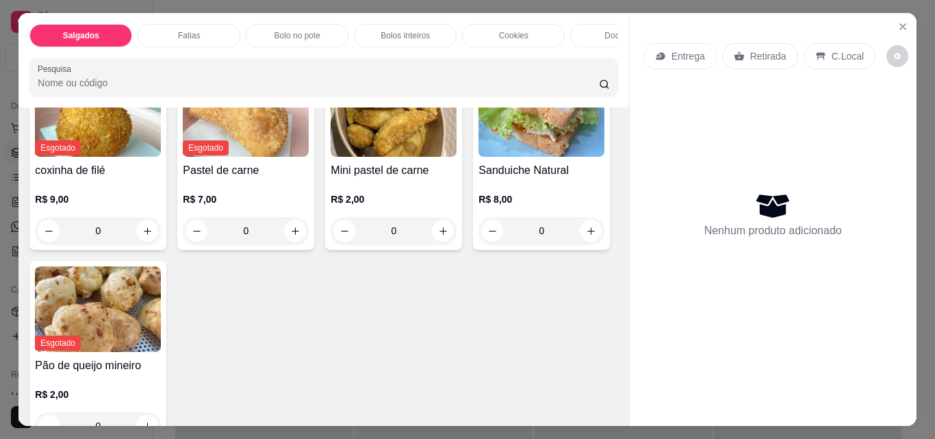
scroll to position [479, 0]
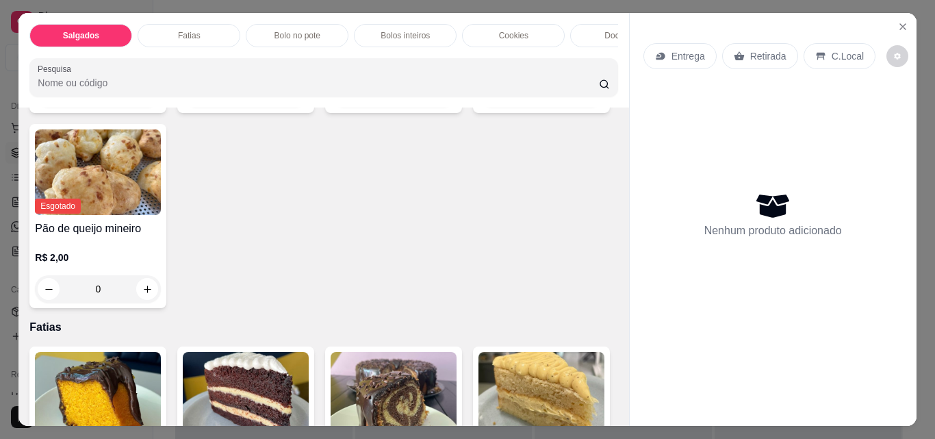
click at [432, 105] on button "increase-product-quantity" at bounding box center [443, 94] width 22 height 22
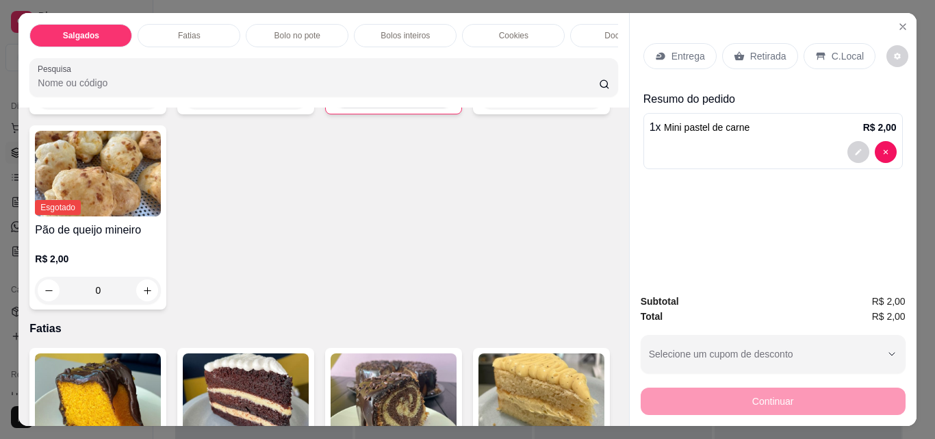
click at [431, 105] on button "increase-product-quantity" at bounding box center [442, 95] width 22 height 22
type input "2"
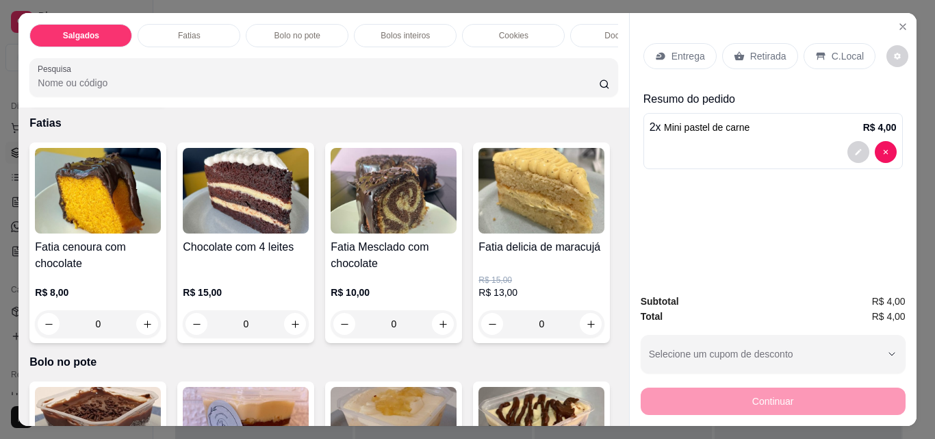
scroll to position [821, 0]
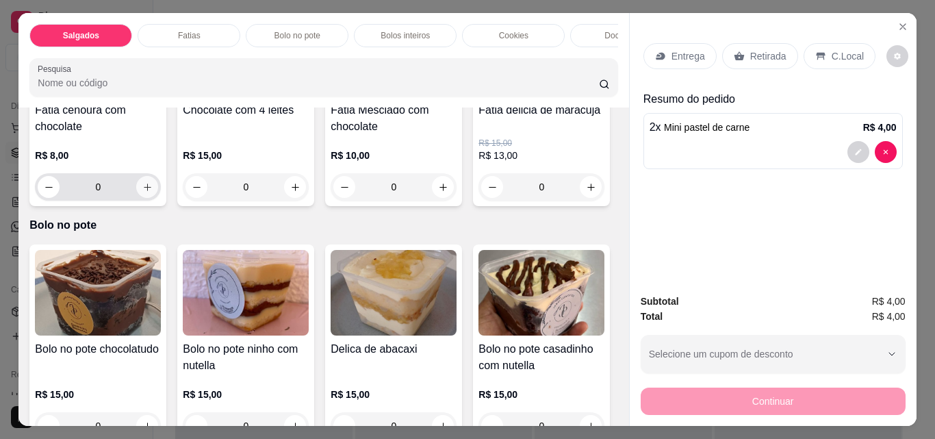
click at [142, 198] on button "increase-product-quantity" at bounding box center [147, 187] width 22 height 22
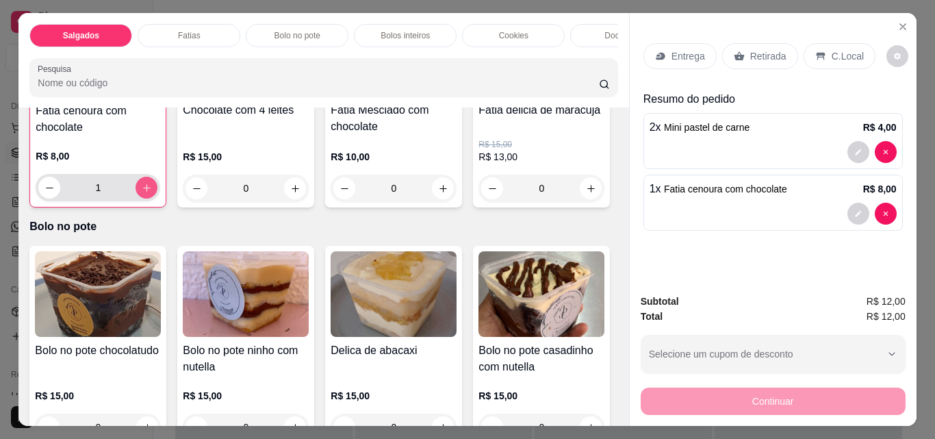
type input "1"
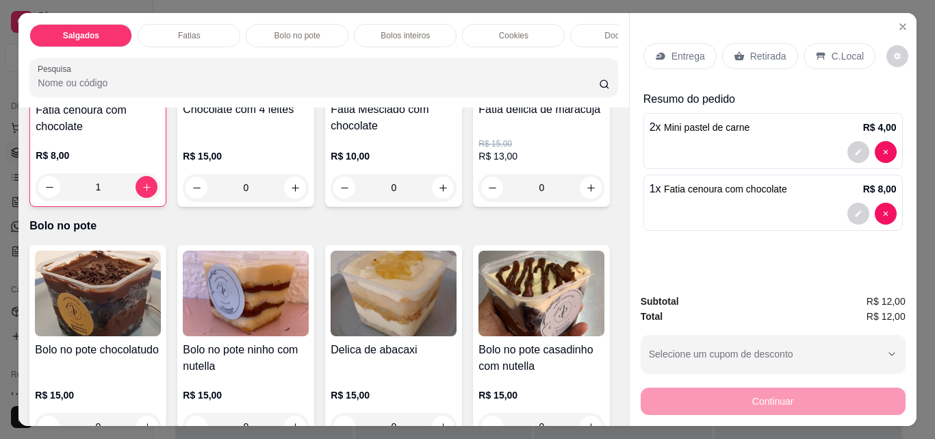
click at [758, 49] on p "Retirada" at bounding box center [768, 56] width 36 height 14
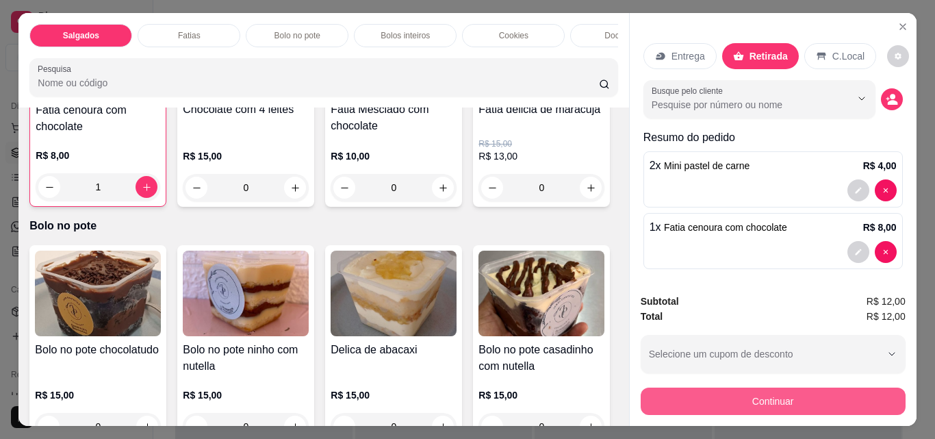
click at [795, 389] on button "Continuar" at bounding box center [773, 400] width 265 height 27
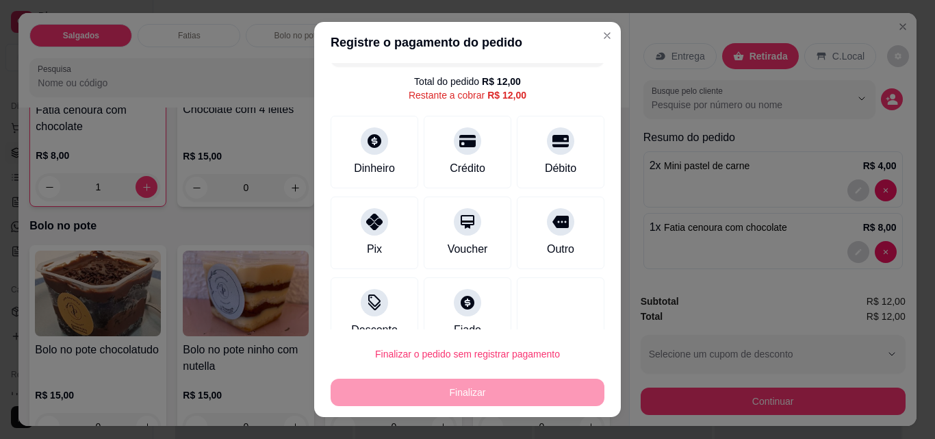
scroll to position [55, 0]
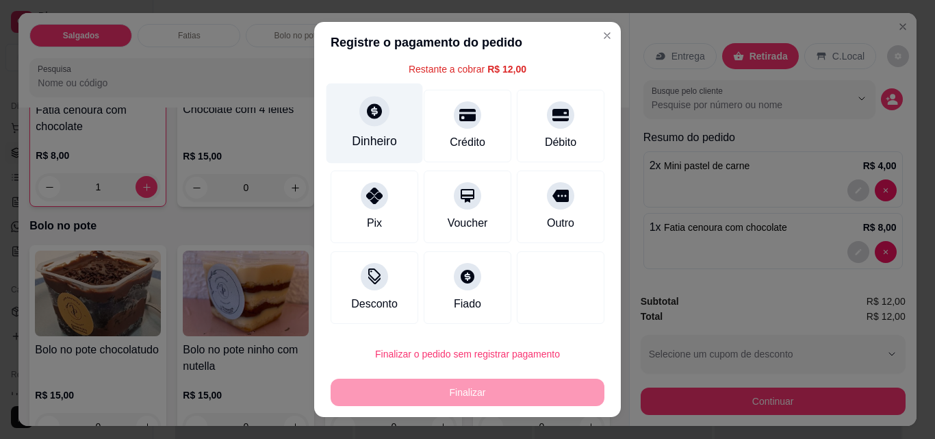
click at [380, 138] on div "Dinheiro" at bounding box center [374, 141] width 45 height 18
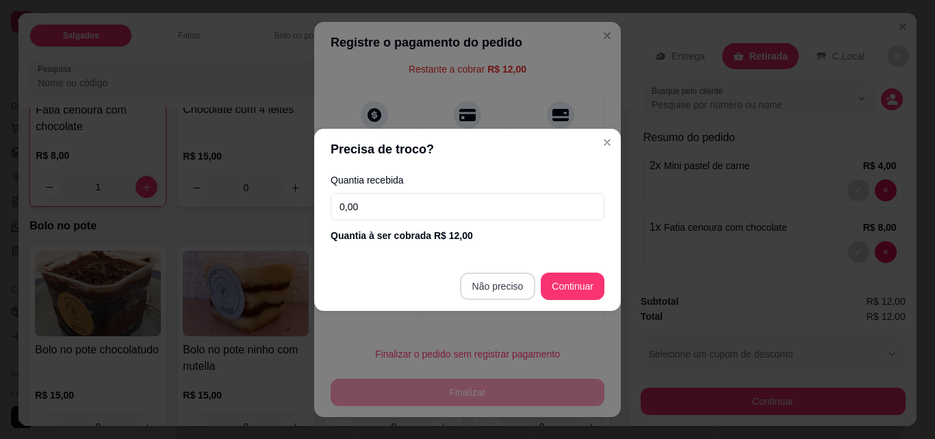
type input "R$ 0,00"
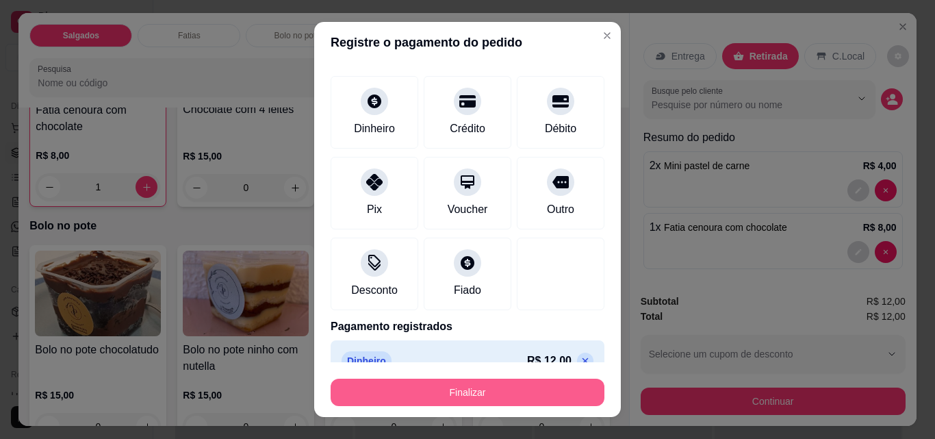
click at [513, 398] on button "Finalizar" at bounding box center [468, 392] width 274 height 27
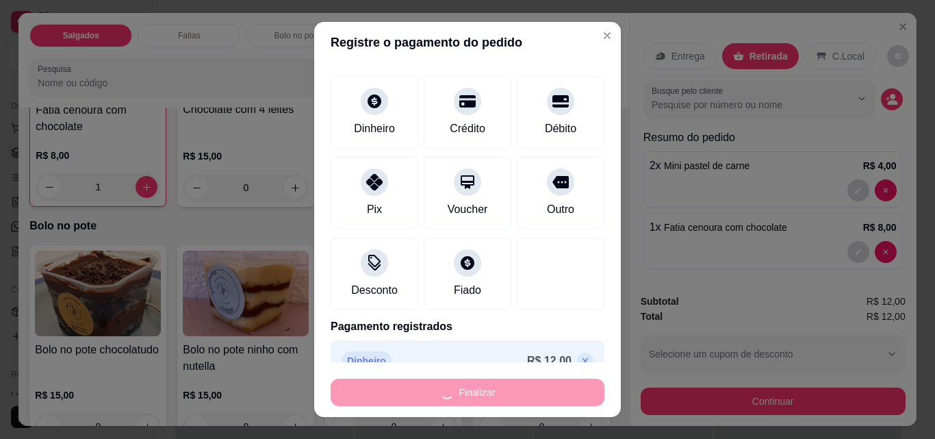
type input "0"
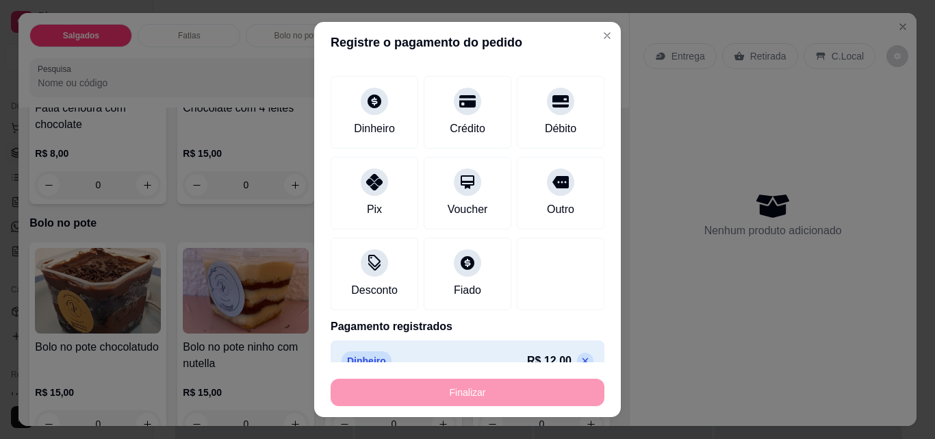
type input "-R$ 12,00"
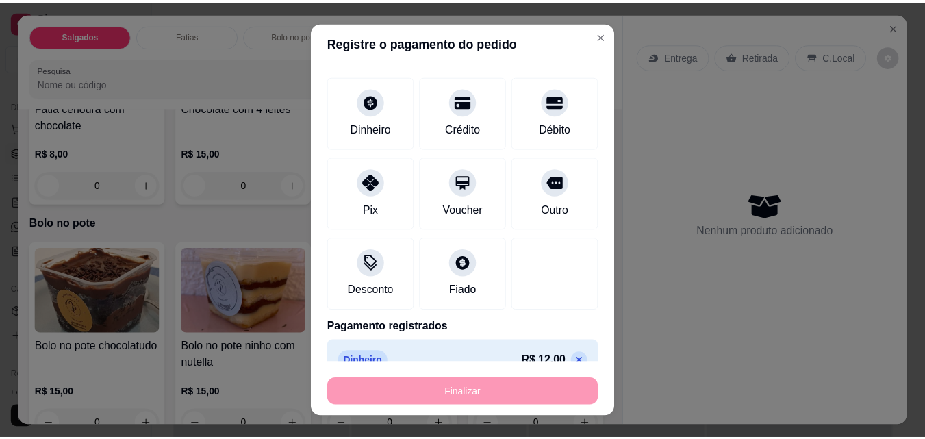
scroll to position [820, 0]
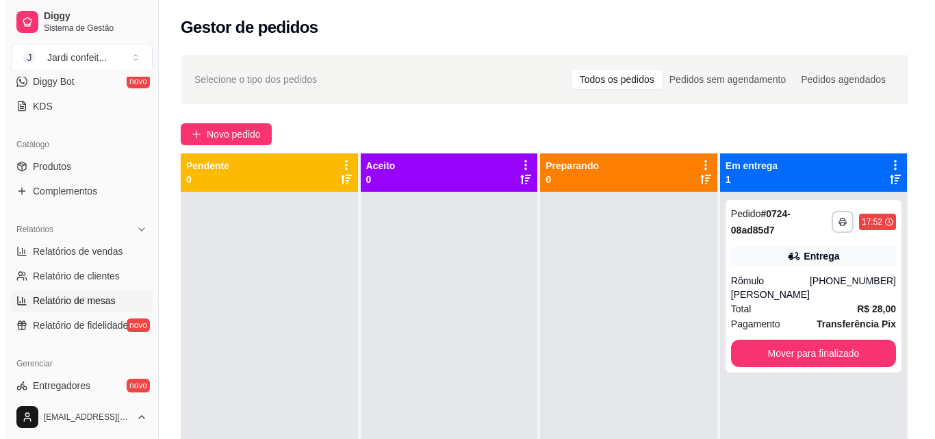
scroll to position [205, 0]
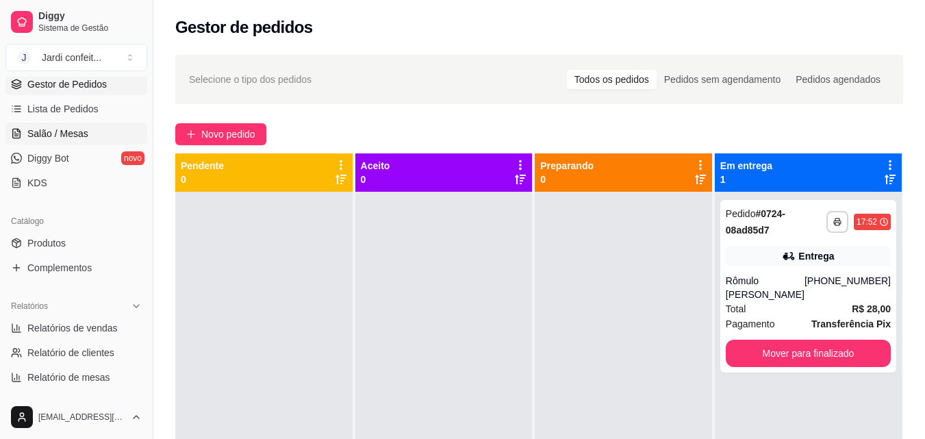
click at [71, 138] on span "Salão / Mesas" at bounding box center [57, 134] width 61 height 14
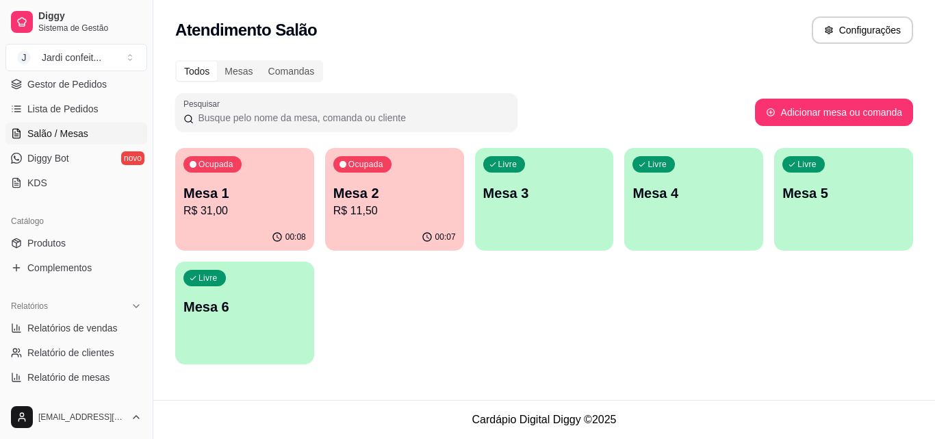
click at [235, 216] on p "R$ 31,00" at bounding box center [244, 211] width 123 height 16
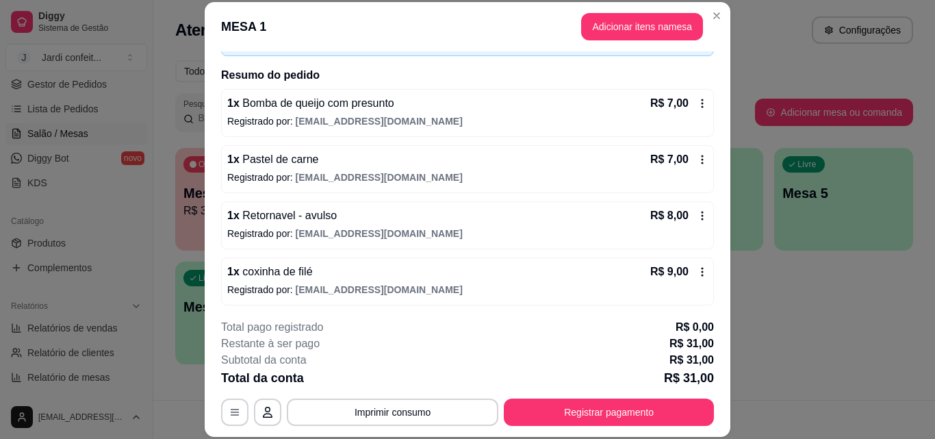
scroll to position [94, 0]
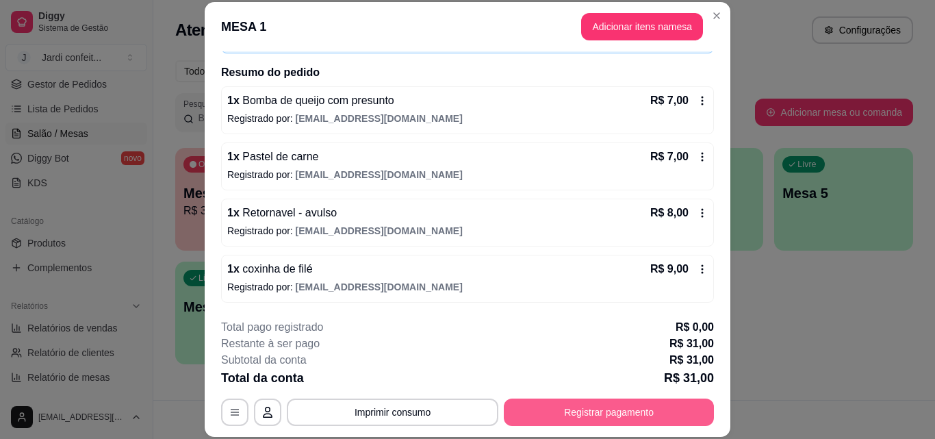
click at [672, 405] on button "Registrar pagamento" at bounding box center [609, 411] width 210 height 27
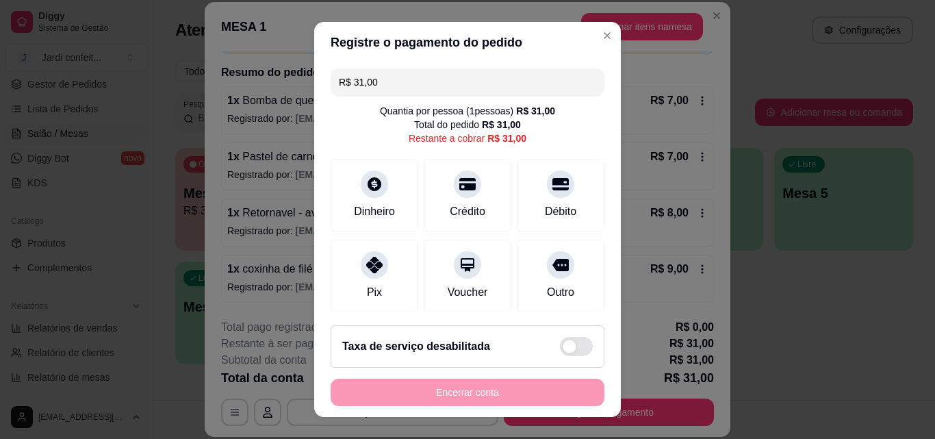
drag, startPoint x: 405, startPoint y: 84, endPoint x: 242, endPoint y: 103, distance: 163.3
click at [250, 99] on div "Registre o pagamento do pedido R$ 31,00 Quantia por pessoa ( 1 pessoas) R$ 31,0…" at bounding box center [467, 219] width 935 height 439
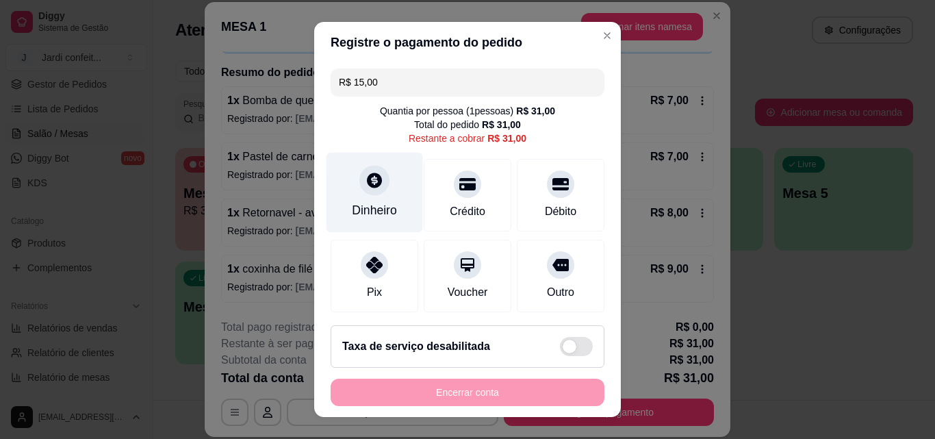
type input "R$ 15,00"
click at [378, 204] on div "Dinheiro" at bounding box center [374, 210] width 45 height 18
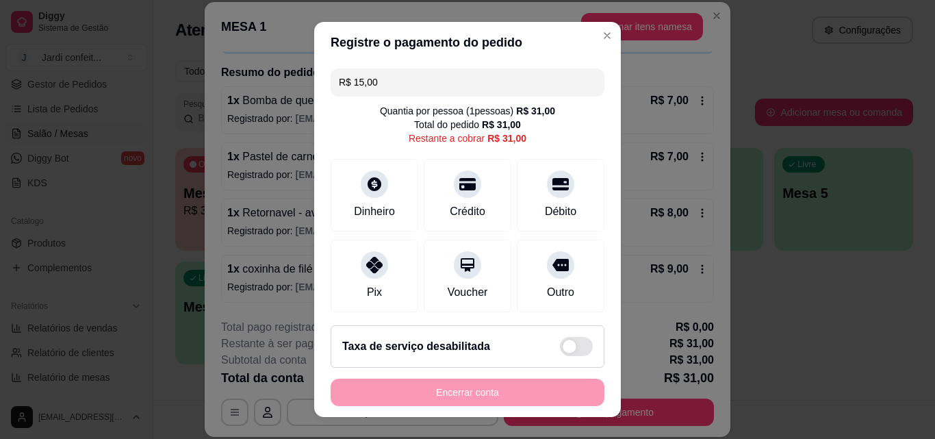
click at [390, 207] on input "0,00" at bounding box center [467, 205] width 274 height 27
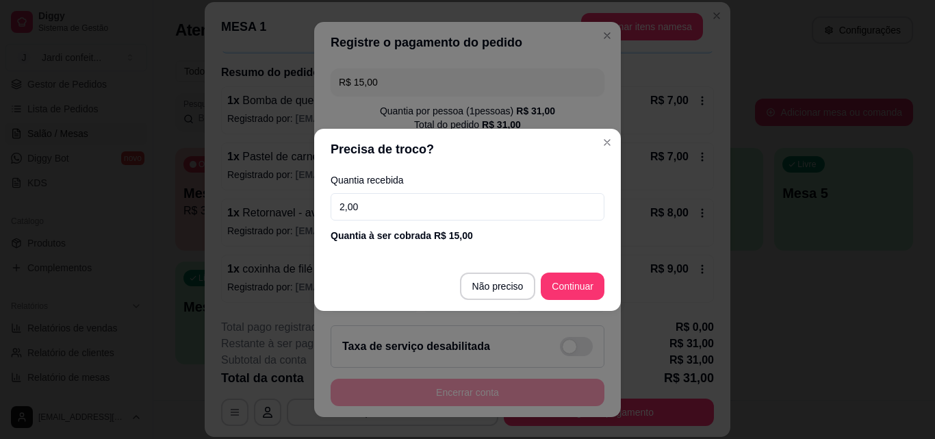
type input "20,00"
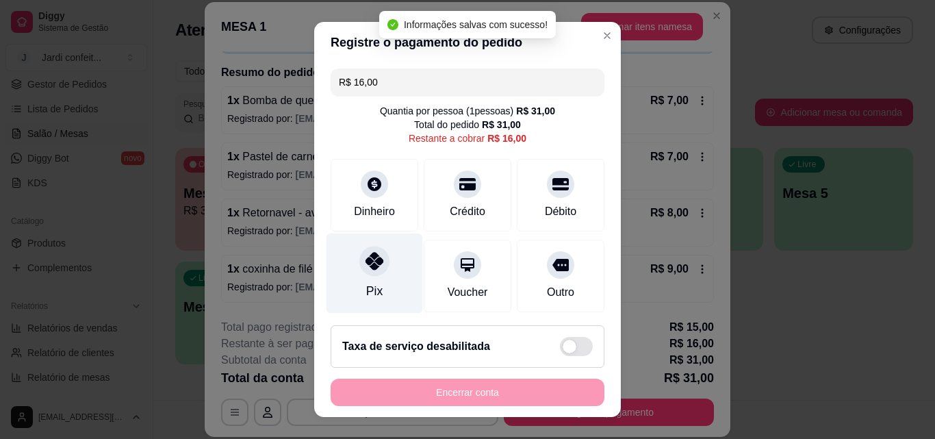
click at [373, 270] on icon at bounding box center [374, 261] width 18 height 18
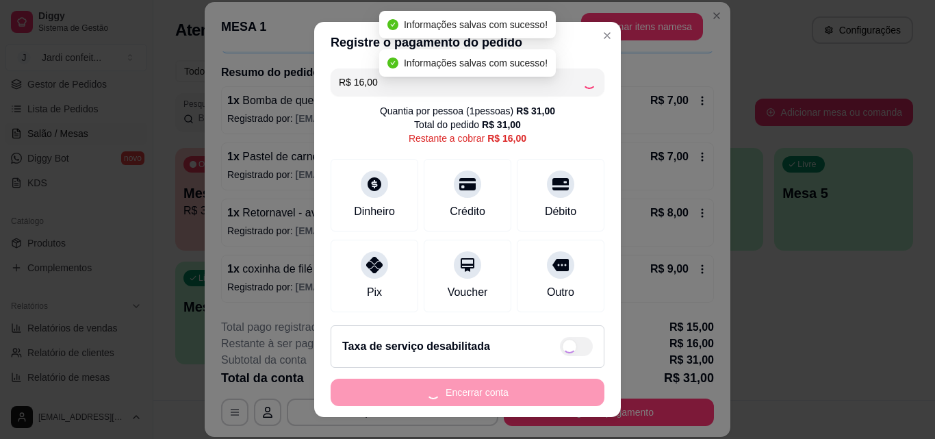
type input "R$ 0,00"
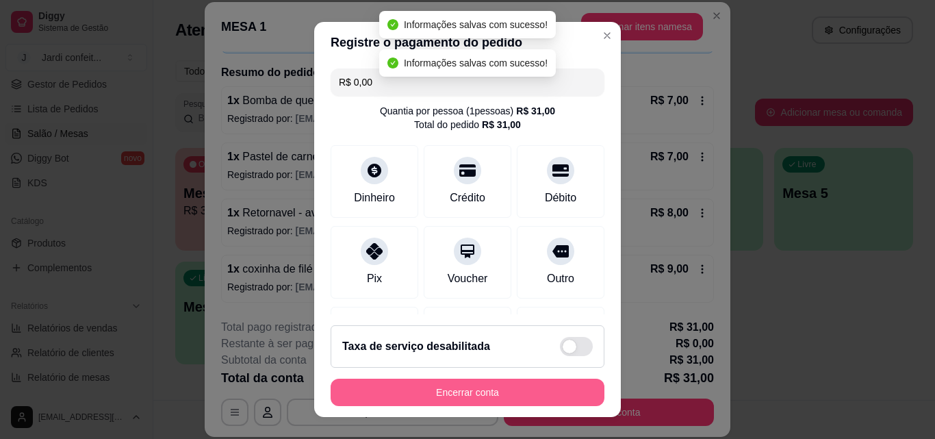
click at [443, 396] on button "Encerrar conta" at bounding box center [468, 392] width 274 height 27
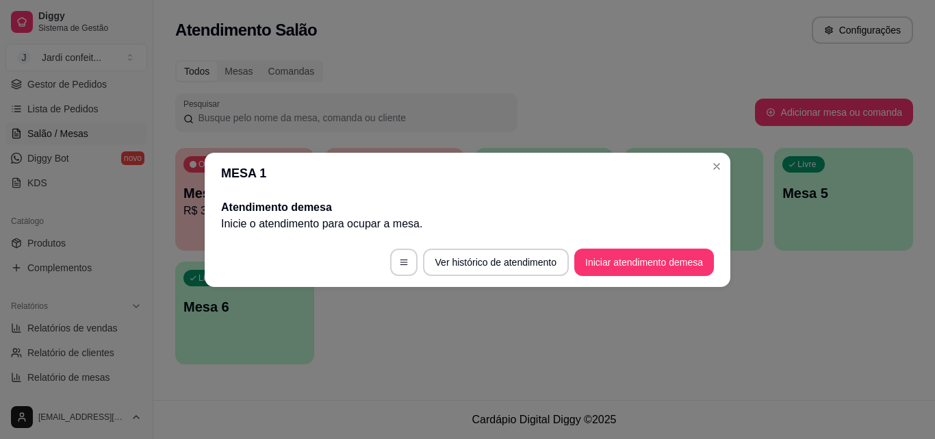
scroll to position [0, 0]
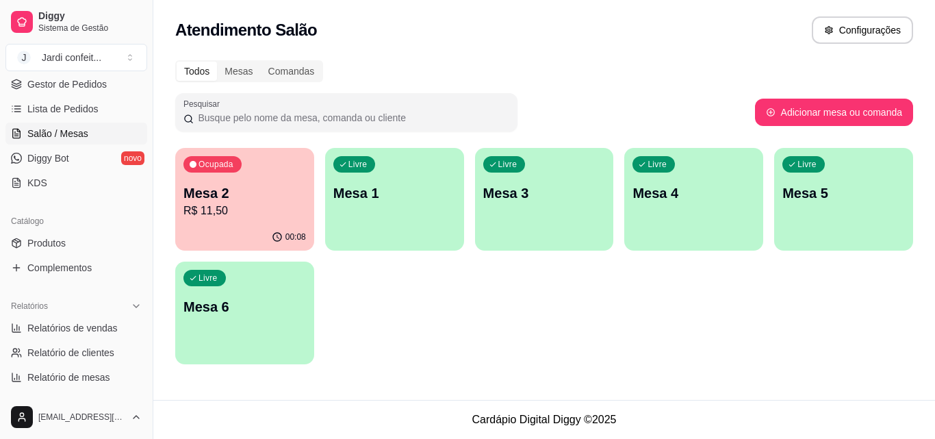
click at [237, 200] on p "Mesa 2" at bounding box center [244, 192] width 123 height 19
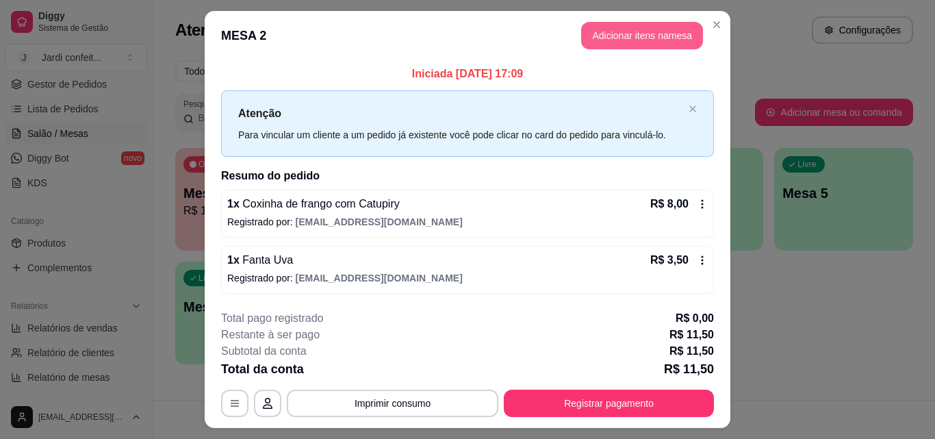
click at [656, 38] on button "Adicionar itens na mesa" at bounding box center [642, 35] width 122 height 27
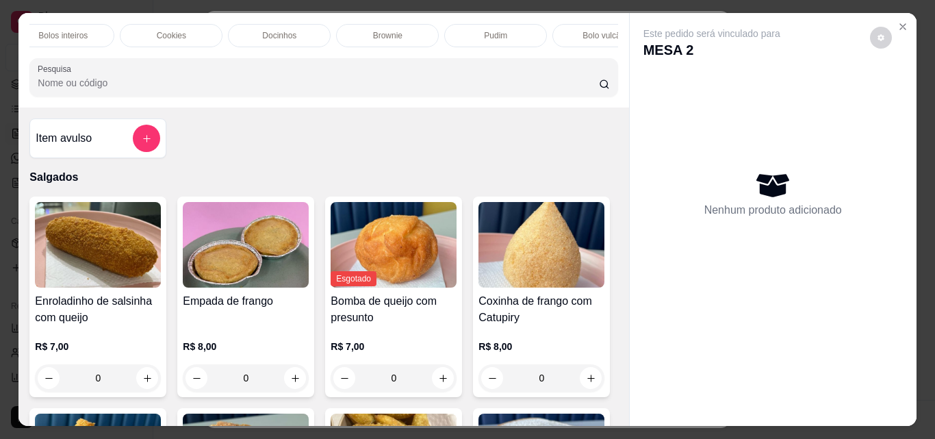
scroll to position [0, 351]
click at [388, 30] on p "Brownie" at bounding box center [378, 35] width 29 height 11
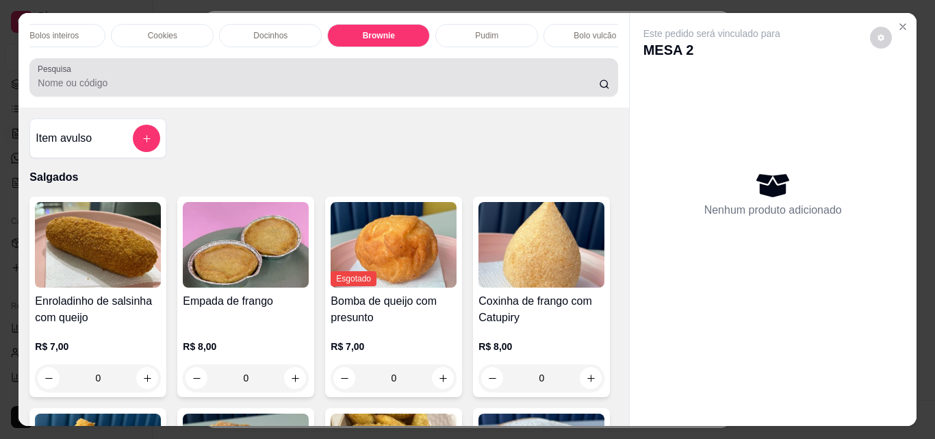
scroll to position [36, 0]
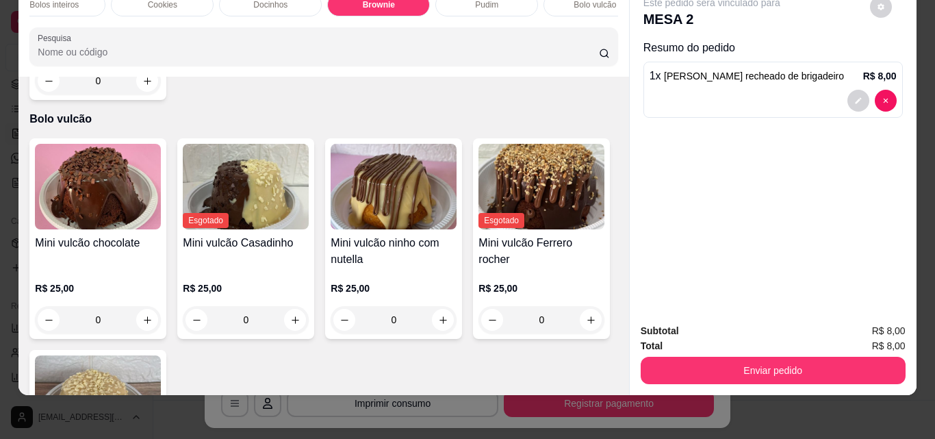
type input "1"
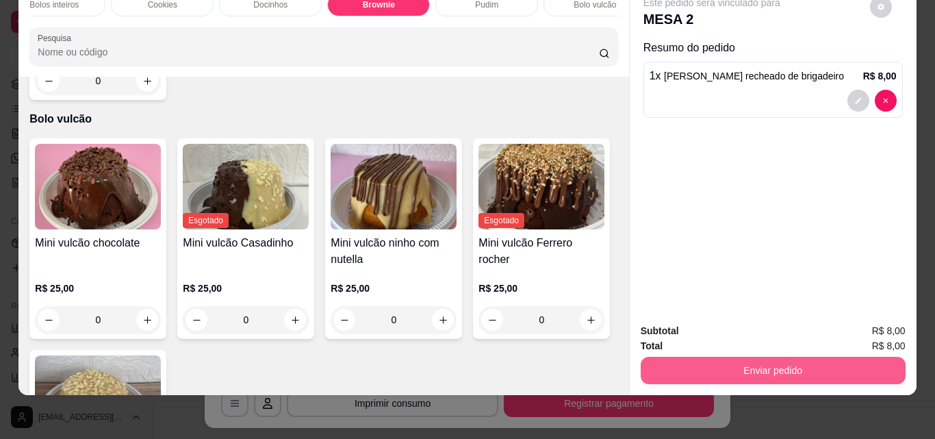
click at [782, 359] on button "Enviar pedido" at bounding box center [773, 370] width 265 height 27
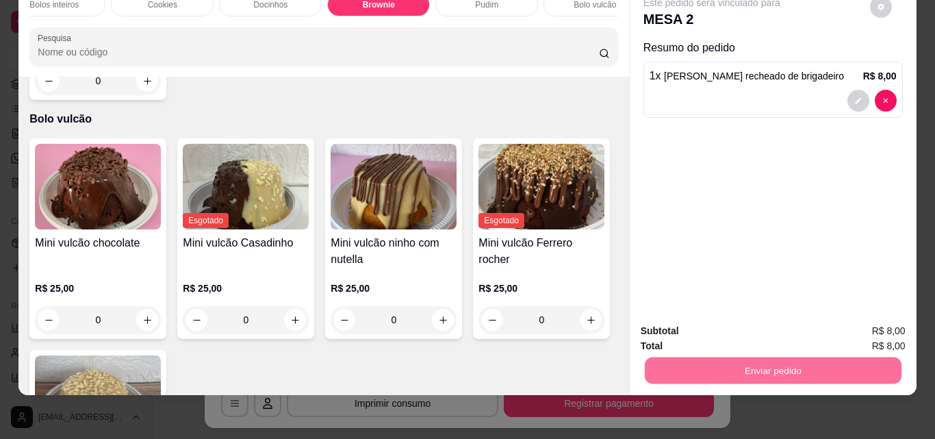
click at [861, 322] on button "Enviar pedido" at bounding box center [869, 326] width 77 height 26
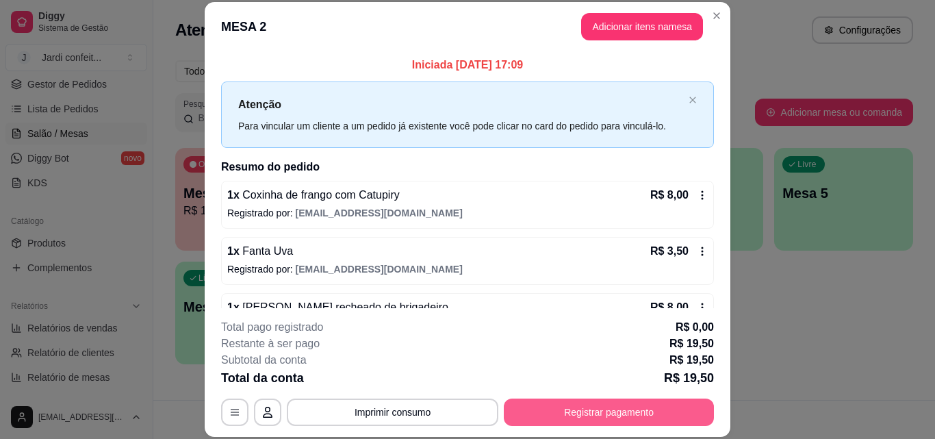
click at [659, 409] on button "Registrar pagamento" at bounding box center [609, 411] width 210 height 27
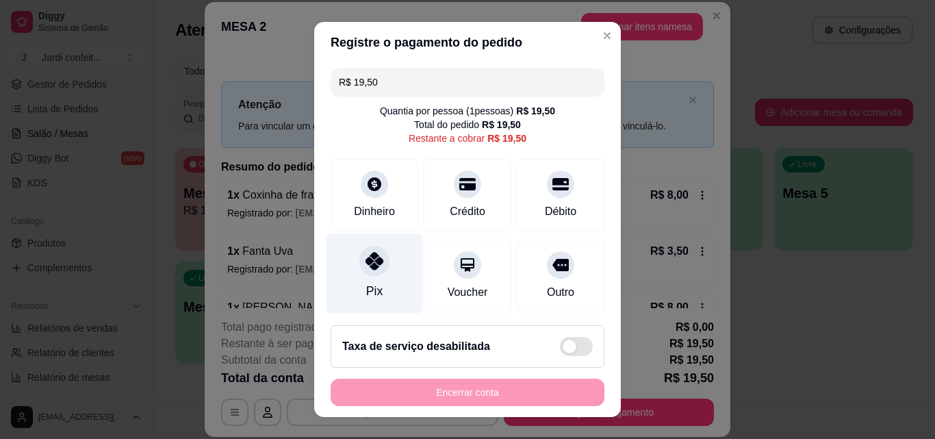
click at [381, 280] on div "Pix" at bounding box center [374, 273] width 97 height 80
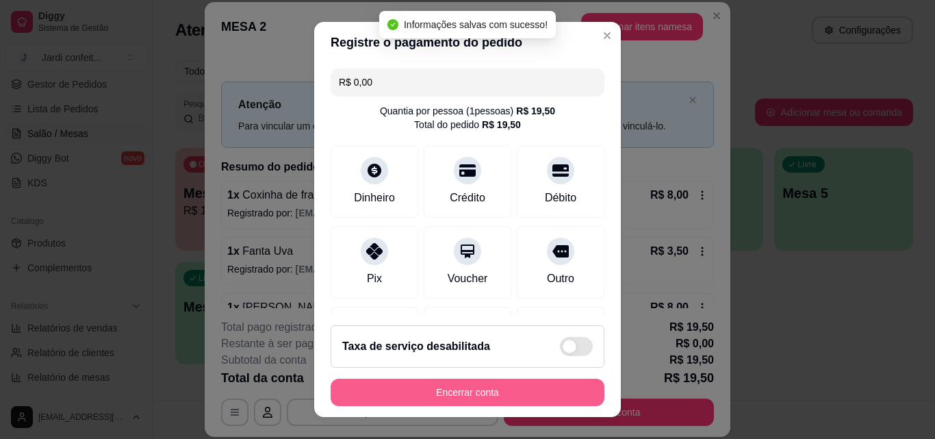
type input "R$ 0,00"
click at [500, 396] on button "Encerrar conta" at bounding box center [468, 392] width 274 height 27
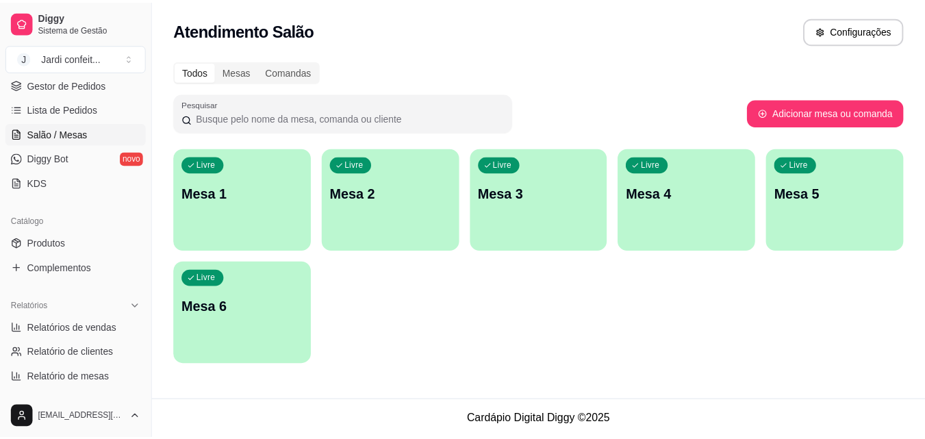
scroll to position [68, 0]
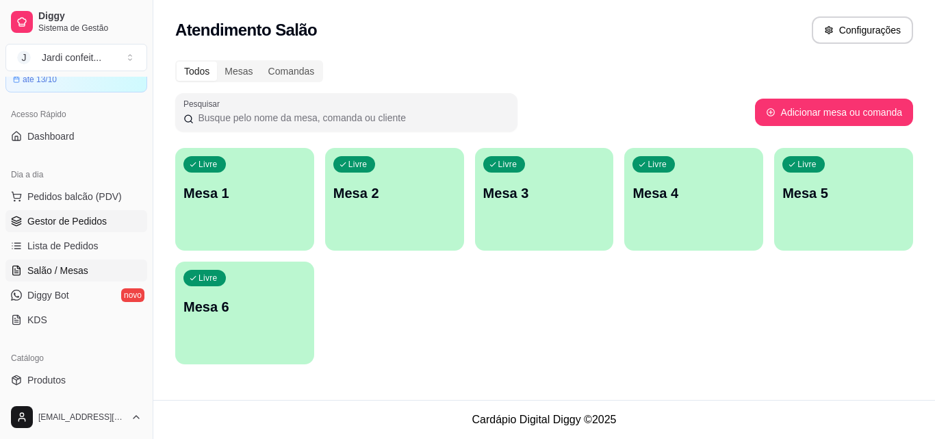
click at [110, 220] on link "Gestor de Pedidos" at bounding box center [76, 221] width 142 height 22
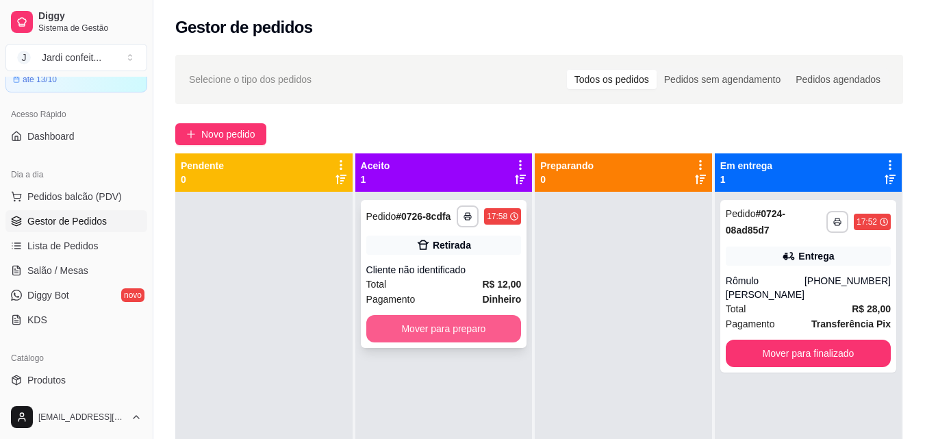
click at [505, 336] on button "Mover para preparo" at bounding box center [443, 328] width 155 height 27
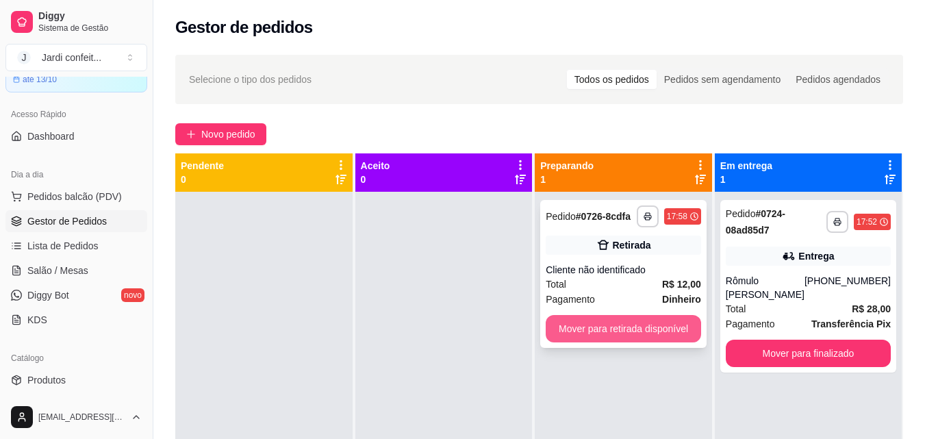
click at [587, 331] on button "Mover para retirada disponível" at bounding box center [623, 328] width 155 height 27
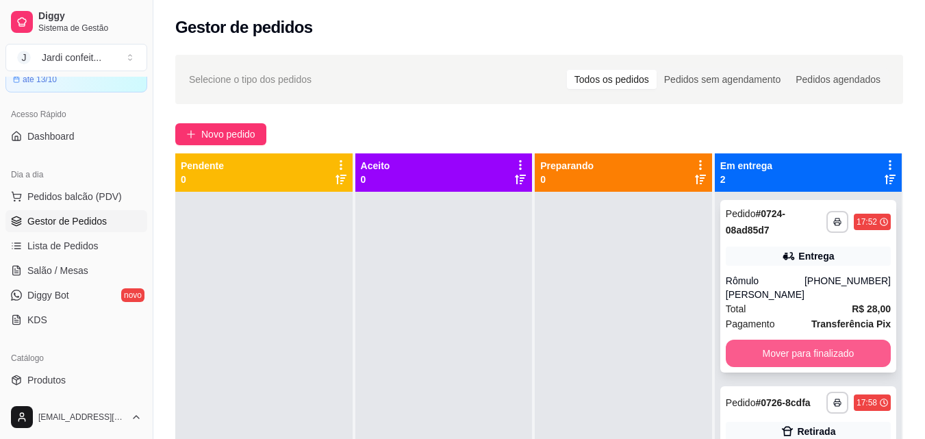
click at [778, 346] on button "Mover para finalizado" at bounding box center [808, 352] width 165 height 27
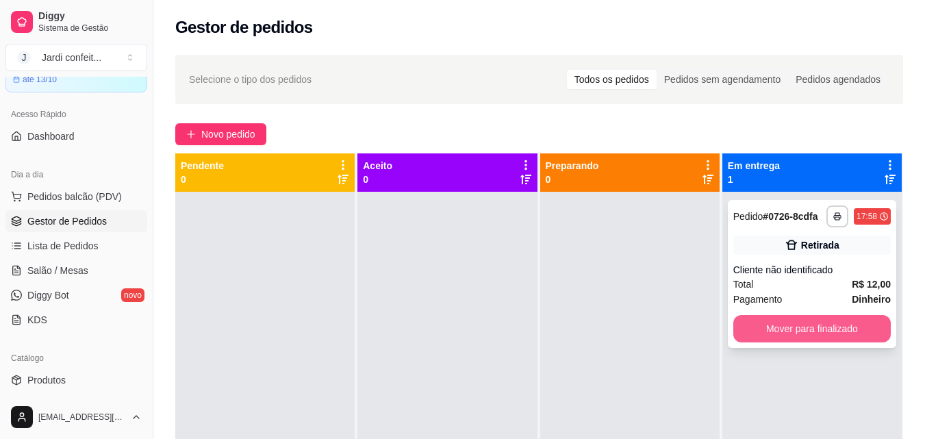
click at [793, 322] on button "Mover para finalizado" at bounding box center [811, 328] width 157 height 27
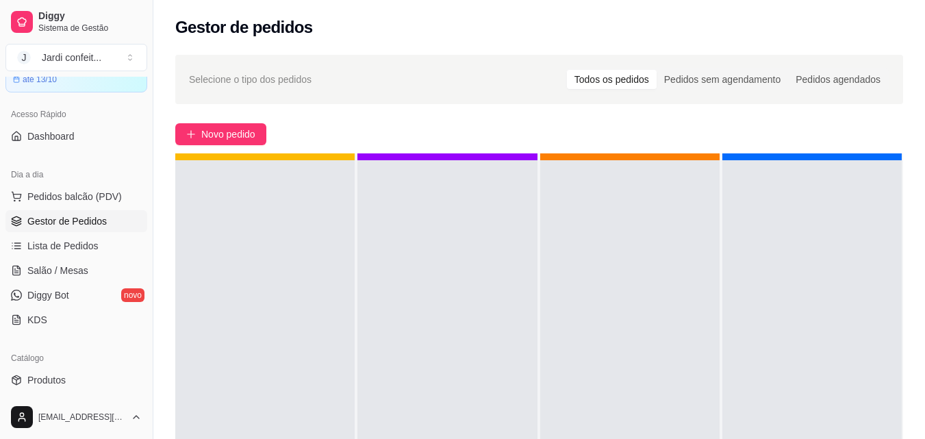
scroll to position [38, 0]
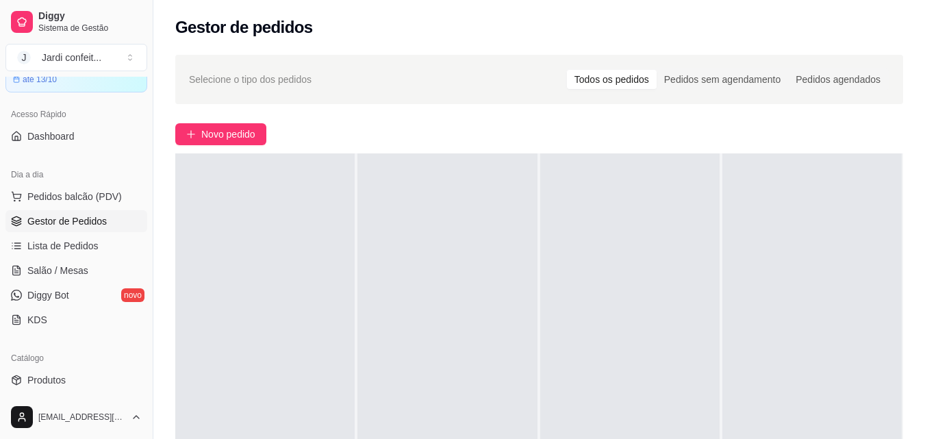
click at [828, 296] on div at bounding box center [811, 372] width 179 height 439
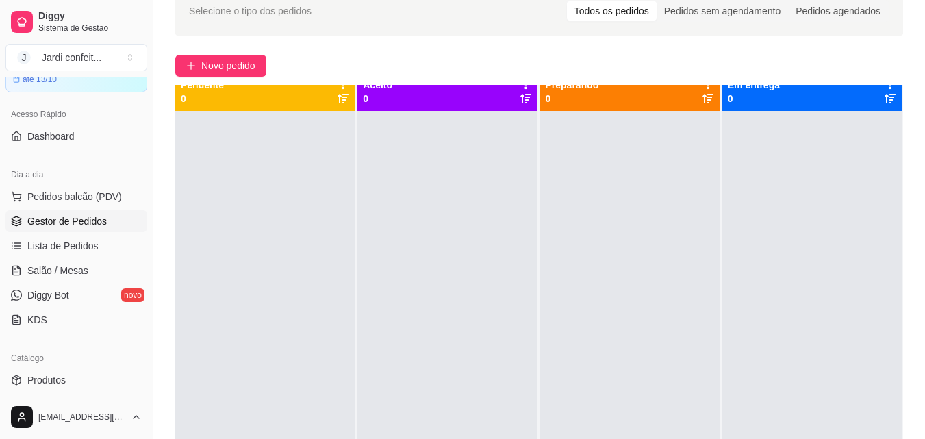
scroll to position [0, 0]
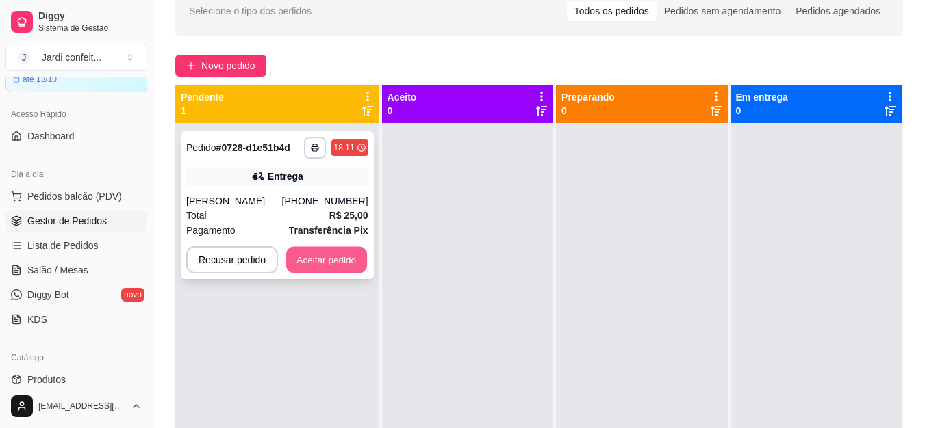
click at [320, 268] on button "Aceitar pedido" at bounding box center [326, 260] width 81 height 27
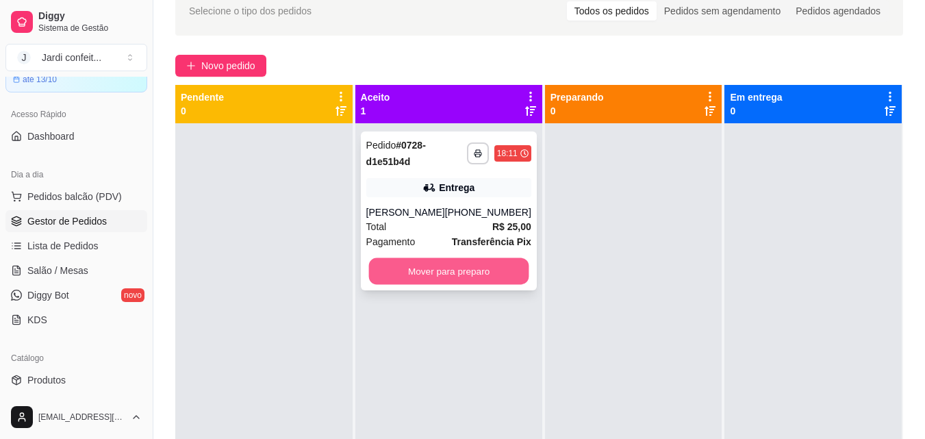
click at [394, 270] on button "Mover para preparo" at bounding box center [448, 271] width 160 height 27
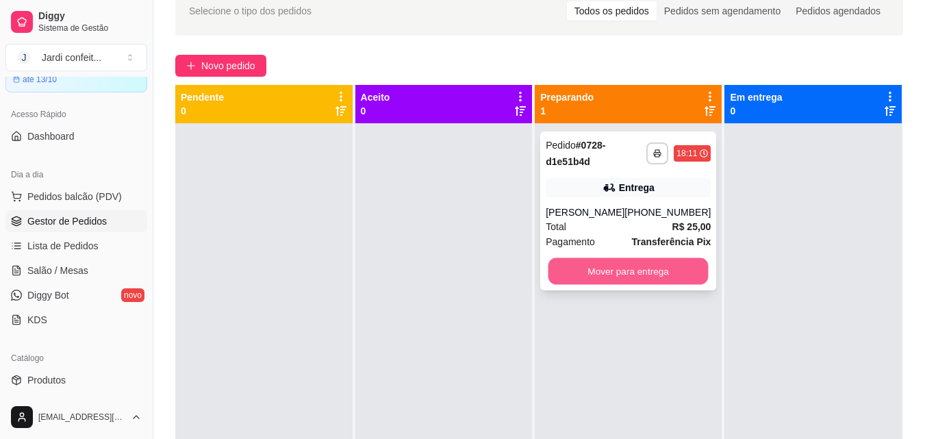
click at [599, 273] on button "Mover para entrega" at bounding box center [628, 271] width 160 height 27
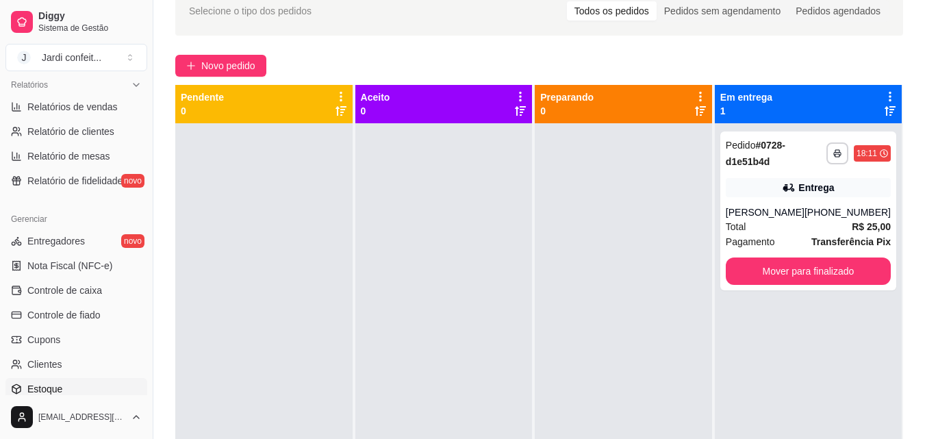
scroll to position [479, 0]
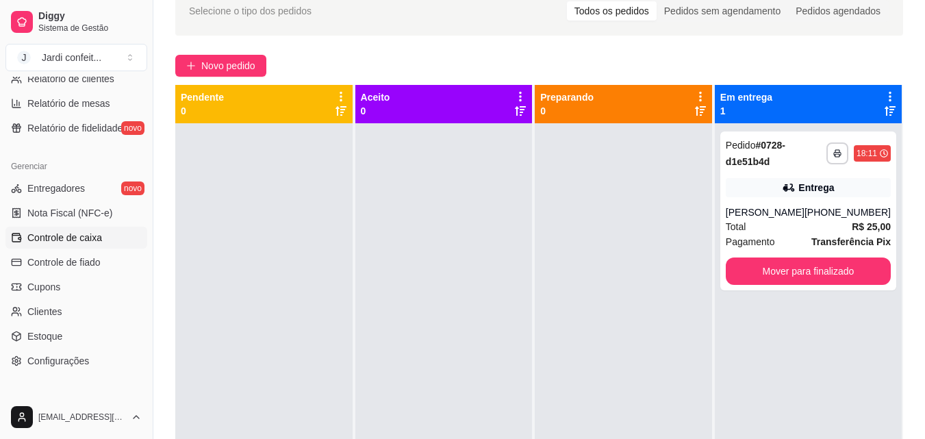
click at [120, 240] on link "Controle de caixa" at bounding box center [76, 238] width 142 height 22
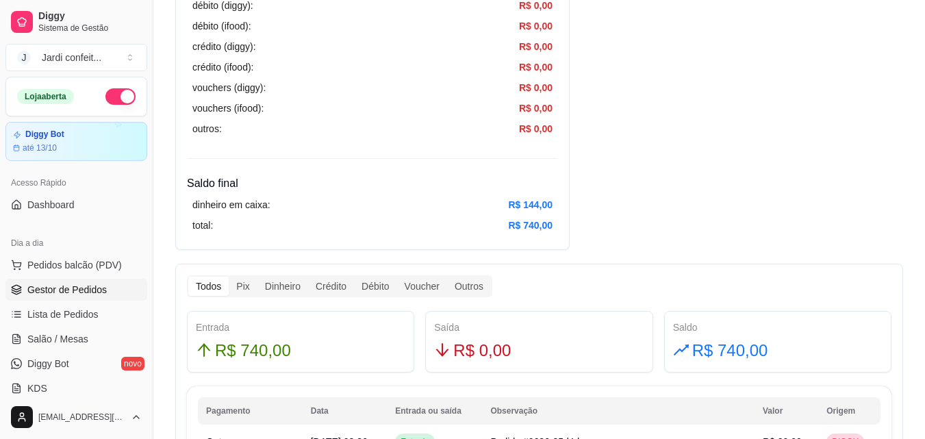
click at [64, 290] on span "Gestor de Pedidos" at bounding box center [66, 290] width 79 height 14
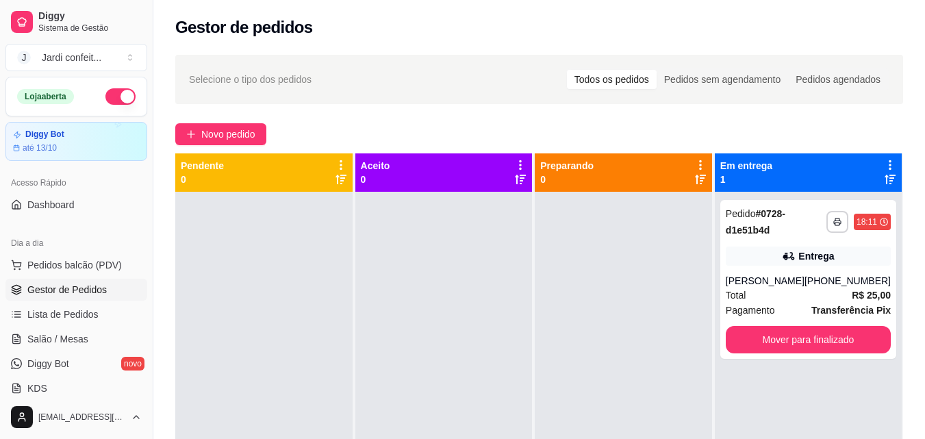
drag, startPoint x: 368, startPoint y: 36, endPoint x: 377, endPoint y: 31, distance: 10.7
click at [372, 34] on div "Gestor de pedidos" at bounding box center [539, 27] width 728 height 22
click at [765, 344] on button "Mover para finalizado" at bounding box center [808, 339] width 165 height 27
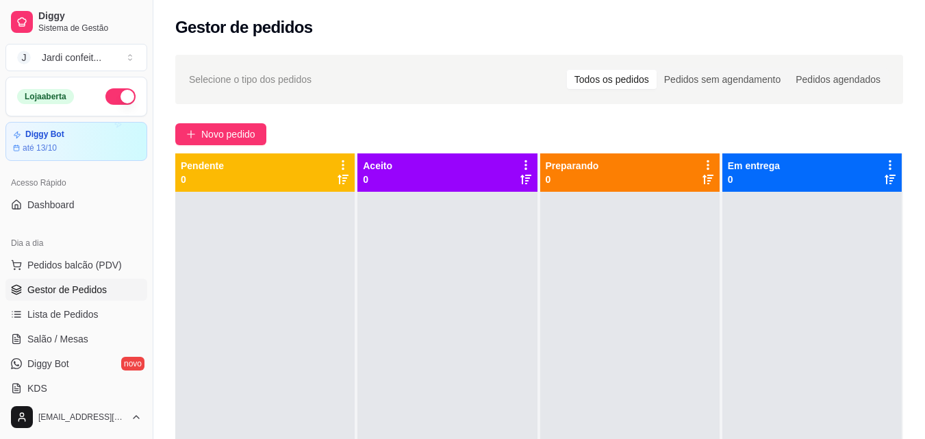
drag, startPoint x: 765, startPoint y: 340, endPoint x: 698, endPoint y: 304, distance: 75.7
click at [764, 339] on div at bounding box center [811, 411] width 179 height 439
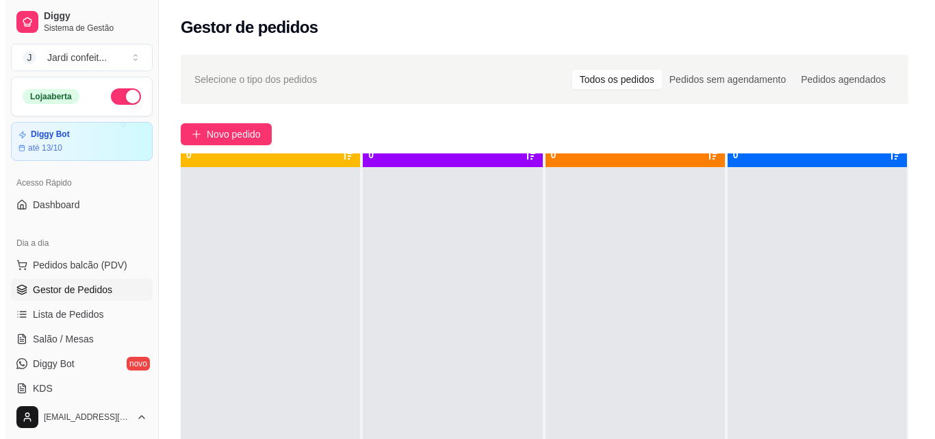
scroll to position [38, 0]
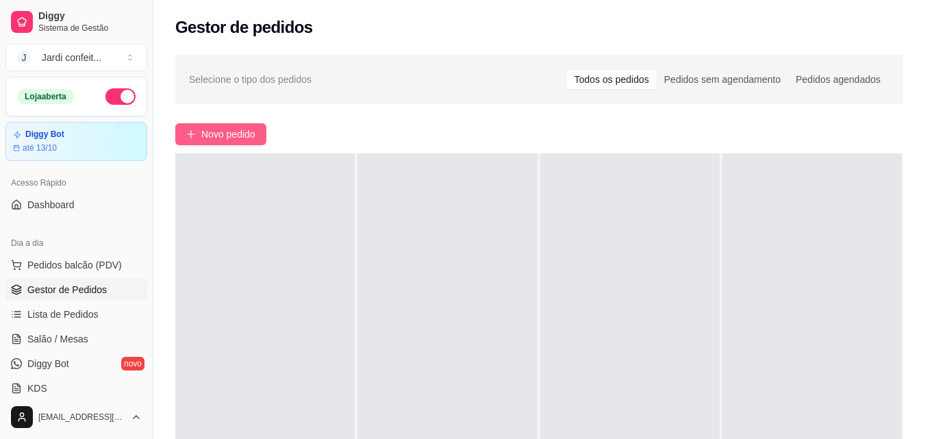
click at [233, 131] on span "Novo pedido" at bounding box center [228, 134] width 54 height 15
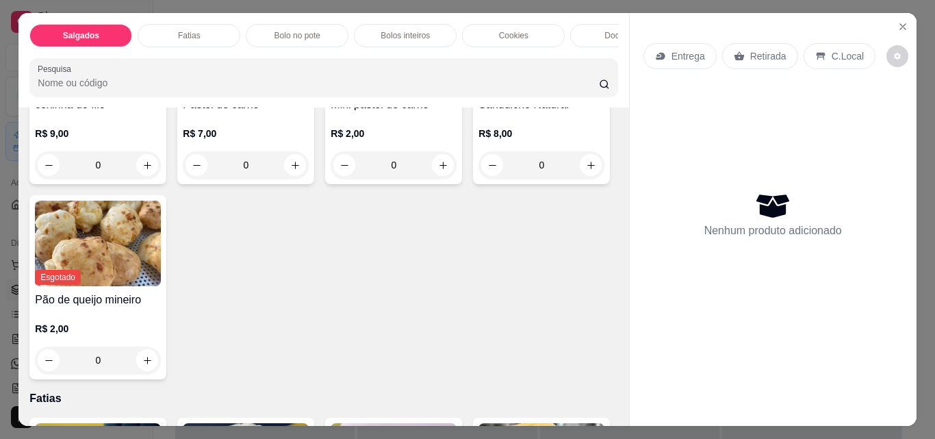
scroll to position [411, 0]
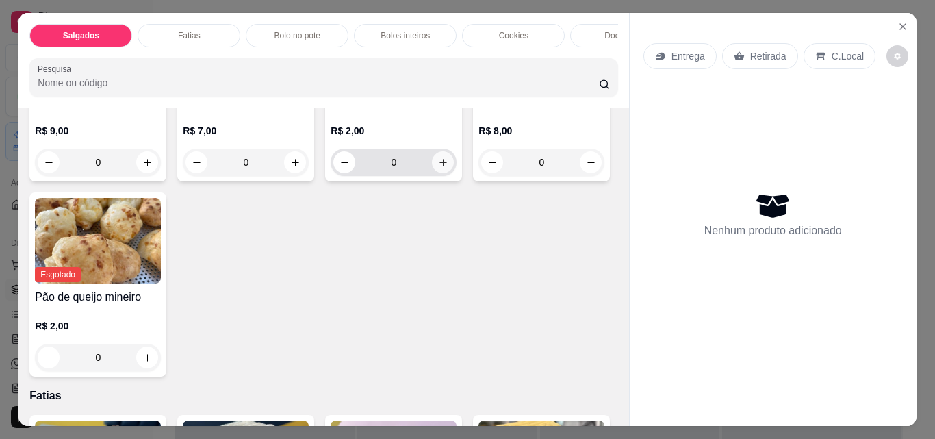
click at [438, 168] on icon "increase-product-quantity" at bounding box center [443, 162] width 10 height 10
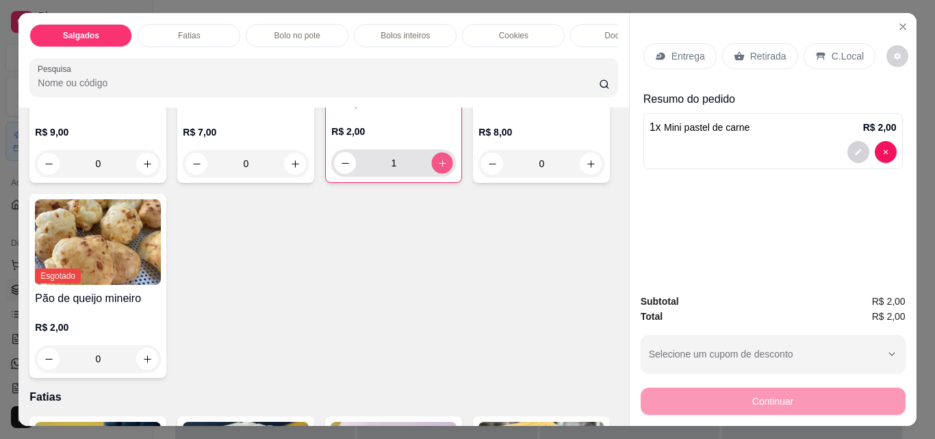
click at [439, 166] on icon "increase-product-quantity" at bounding box center [442, 162] width 7 height 7
type input "2"
click at [439, 166] on icon "increase-product-quantity" at bounding box center [442, 162] width 7 height 7
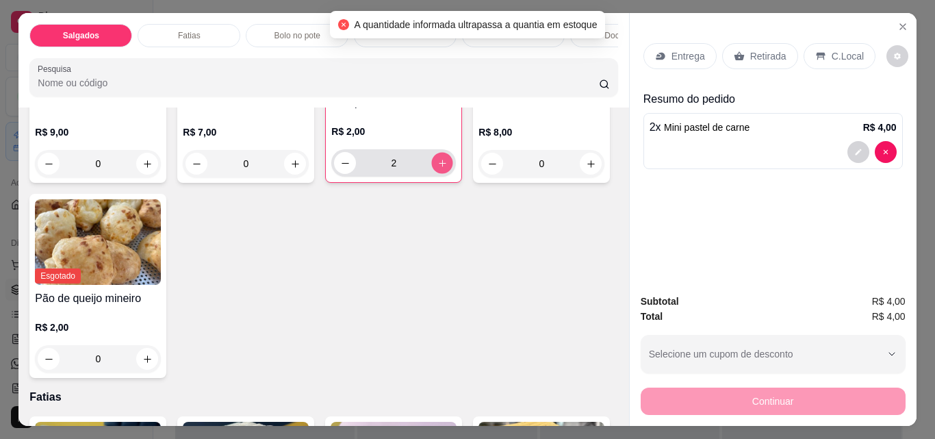
click at [439, 166] on icon "increase-product-quantity" at bounding box center [442, 162] width 7 height 7
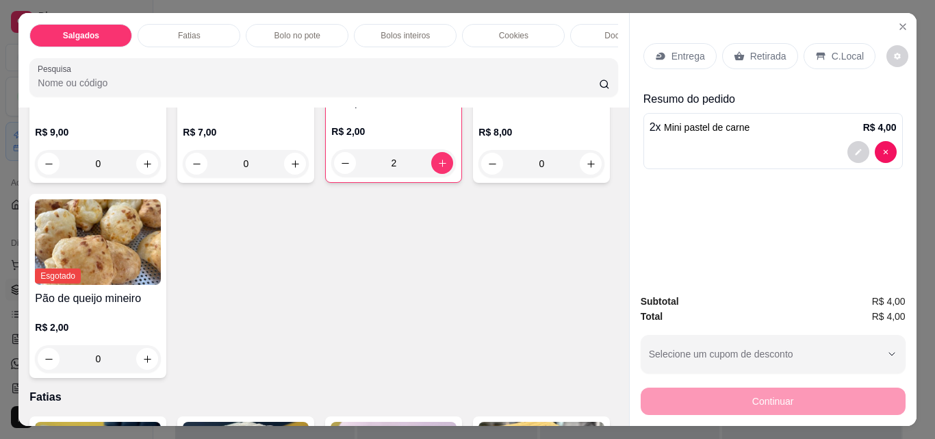
click at [587, 53] on div "Salgados Fatias Bolo no pote Bolos inteiros Cookies Docinhos Brownie Pudim Bolo…" at bounding box center [323, 60] width 610 height 94
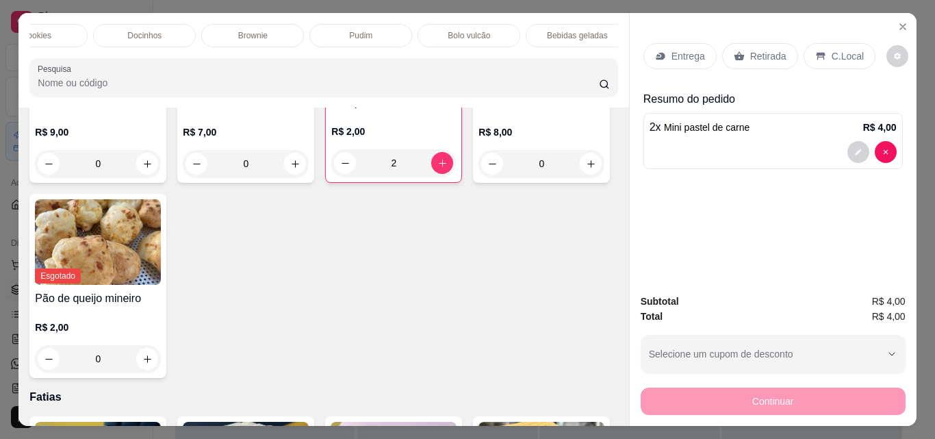
scroll to position [0, 520]
click at [509, 24] on div "Bebidas geladas" at bounding box center [534, 35] width 103 height 23
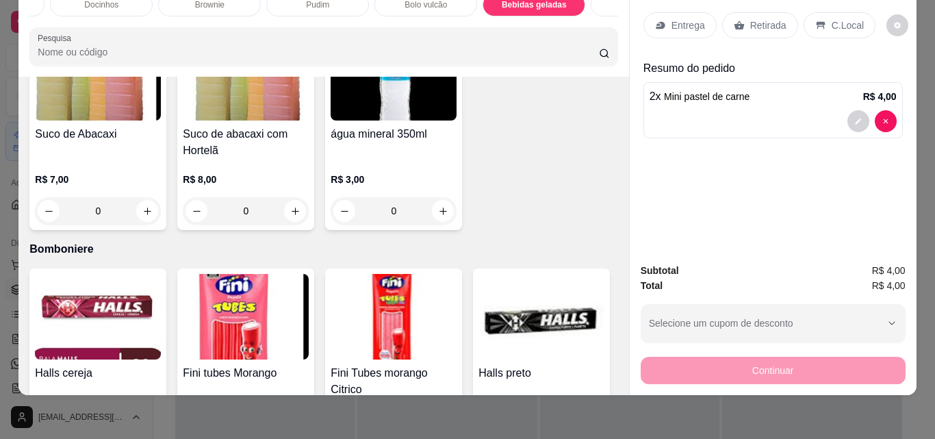
scroll to position [3849, 0]
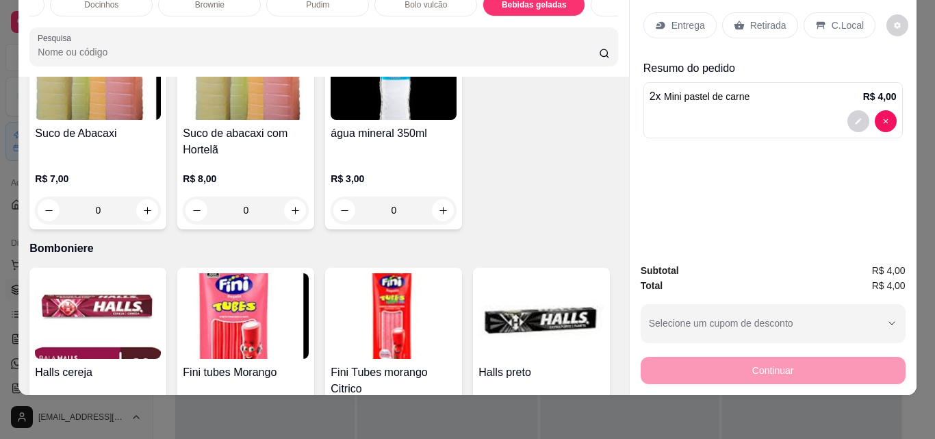
type input "1"
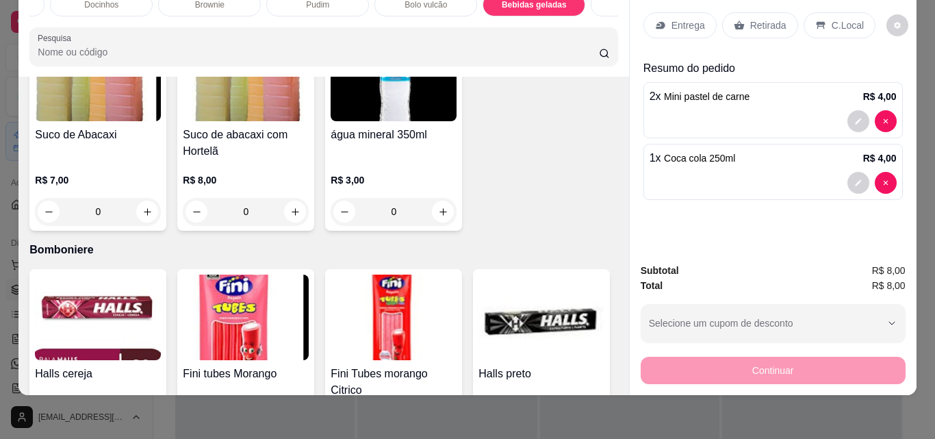
click at [757, 18] on p "Retirada" at bounding box center [768, 25] width 36 height 14
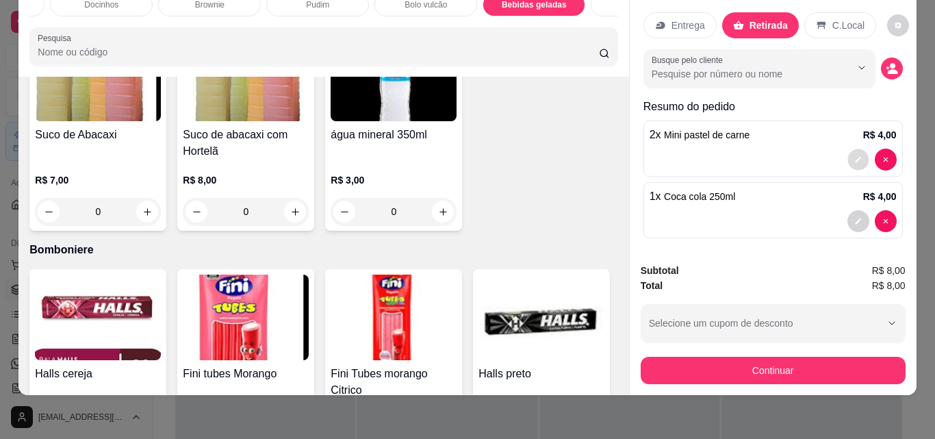
click at [848, 153] on button "decrease-product-quantity" at bounding box center [857, 159] width 21 height 21
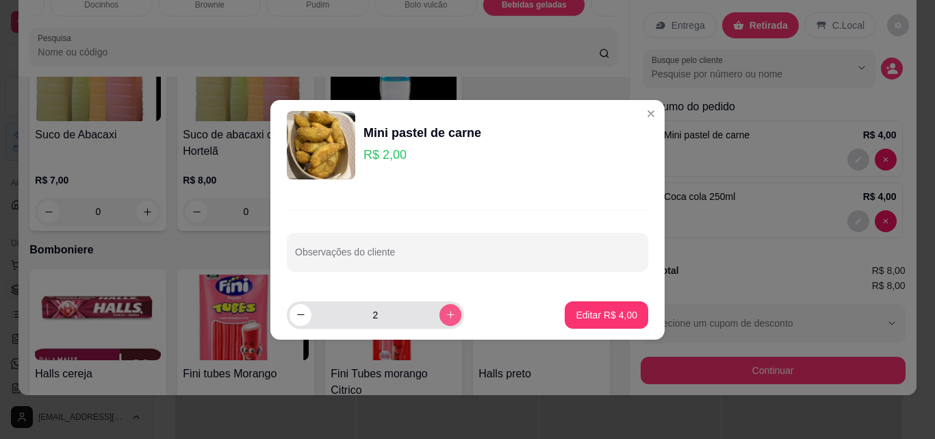
click at [444, 320] on button "increase-product-quantity" at bounding box center [450, 315] width 22 height 22
type input "3"
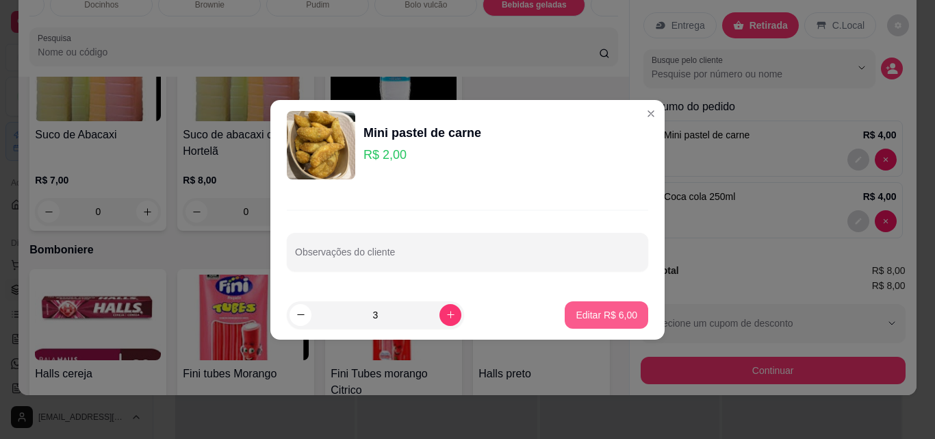
click at [615, 316] on p "Editar R$ 6,00" at bounding box center [607, 315] width 62 height 14
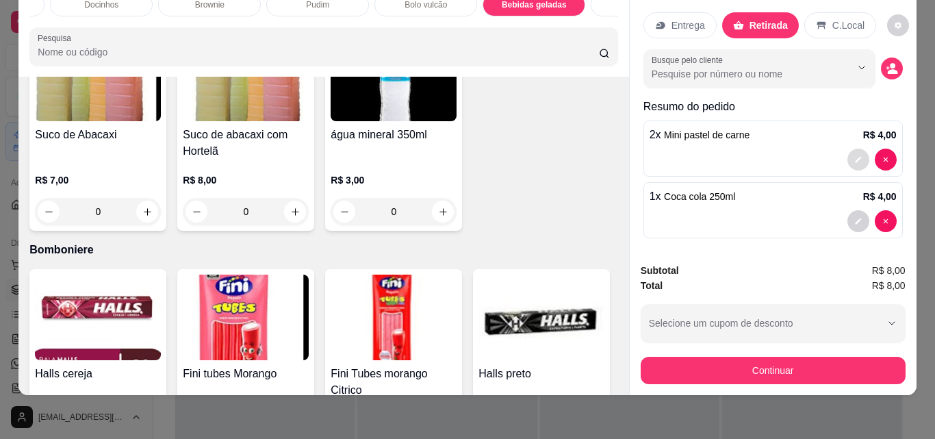
click at [847, 149] on button "decrease-product-quantity" at bounding box center [858, 160] width 22 height 22
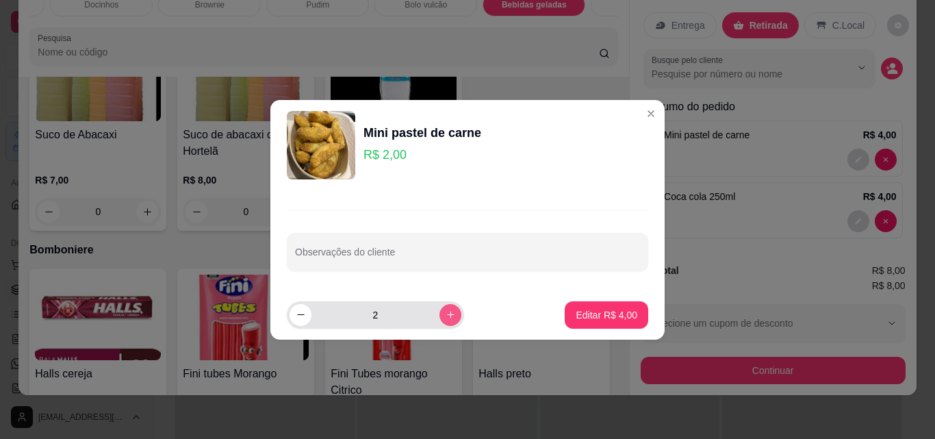
click at [445, 311] on button "increase-product-quantity" at bounding box center [450, 315] width 22 height 22
type input "3"
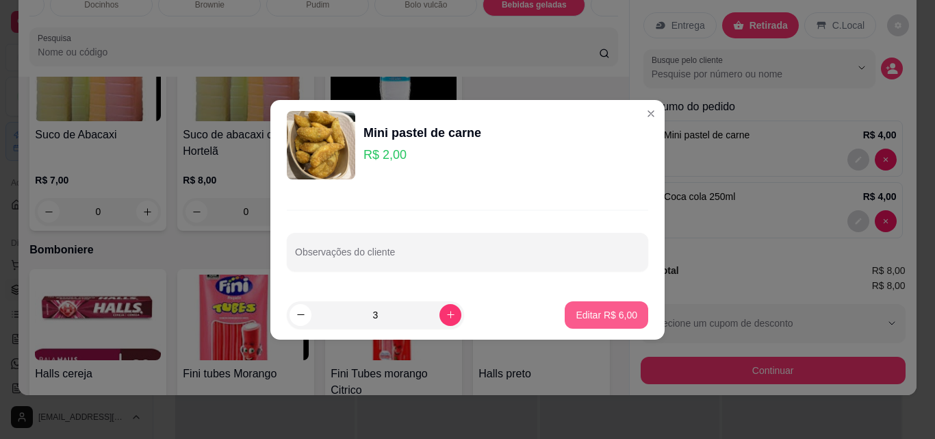
click at [568, 309] on button "Editar R$ 6,00" at bounding box center [607, 314] width 84 height 27
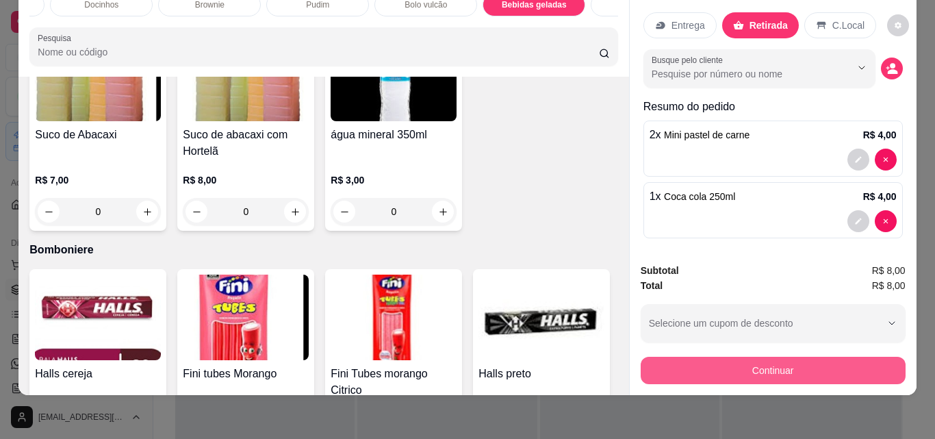
click at [724, 365] on button "Continuar" at bounding box center [773, 370] width 265 height 27
click at [779, 359] on button "Continuar" at bounding box center [772, 370] width 257 height 27
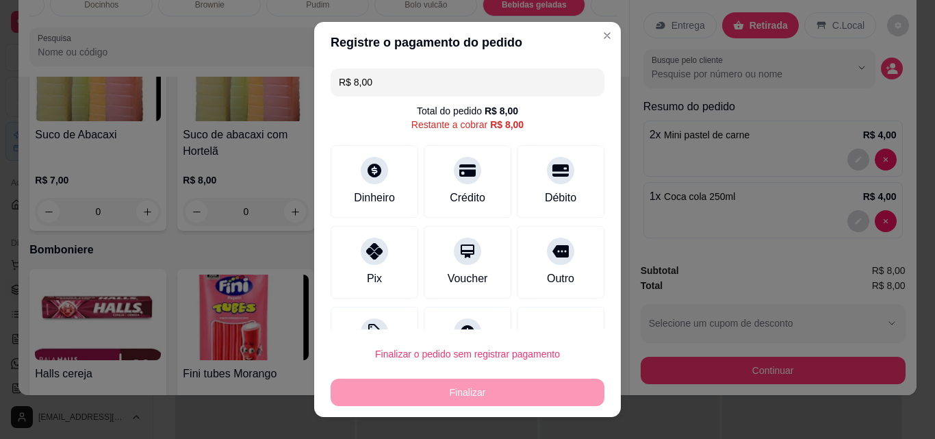
click at [409, 86] on input "R$ 8,00" at bounding box center [467, 81] width 257 height 27
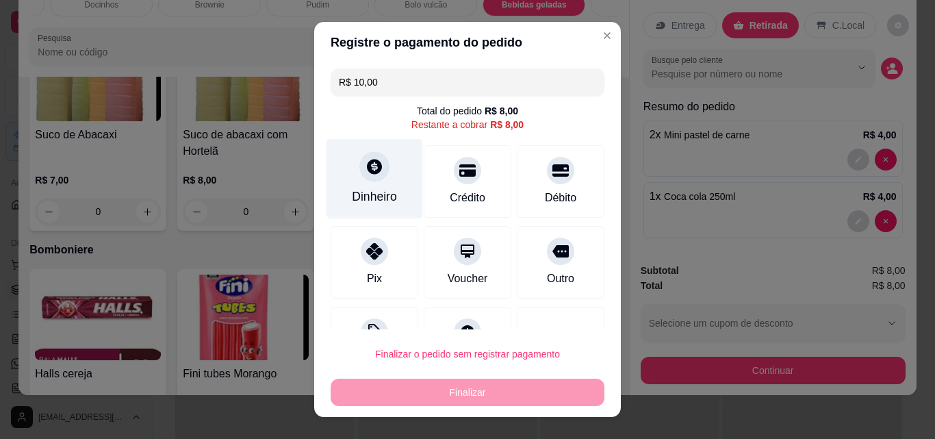
type input "R$ 10,00"
click at [368, 188] on div "Dinheiro" at bounding box center [374, 197] width 45 height 18
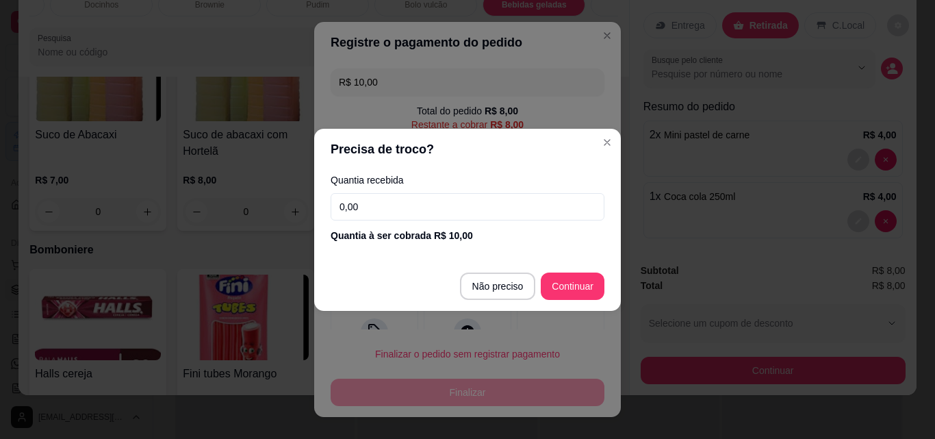
click at [446, 218] on input "0,00" at bounding box center [468, 206] width 274 height 27
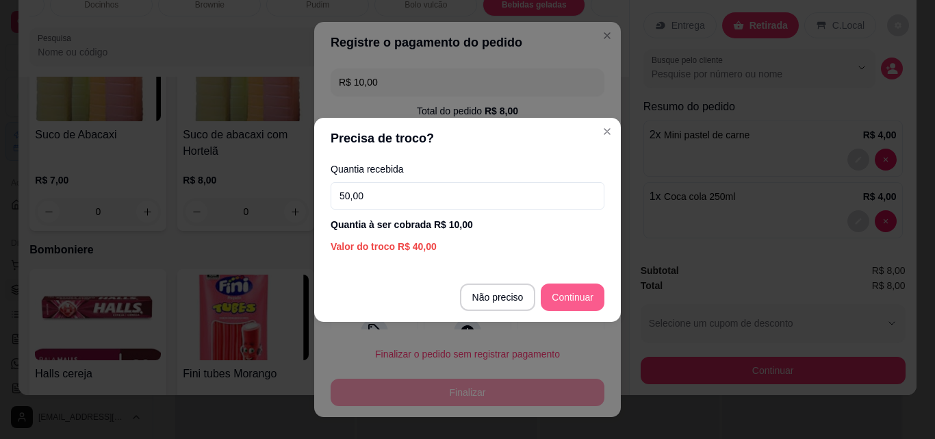
type input "50,00"
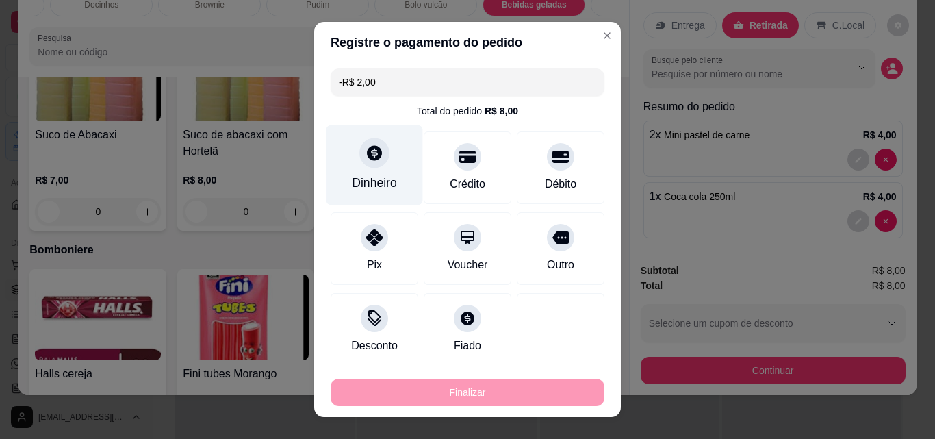
click at [367, 180] on div "Dinheiro" at bounding box center [374, 183] width 45 height 18
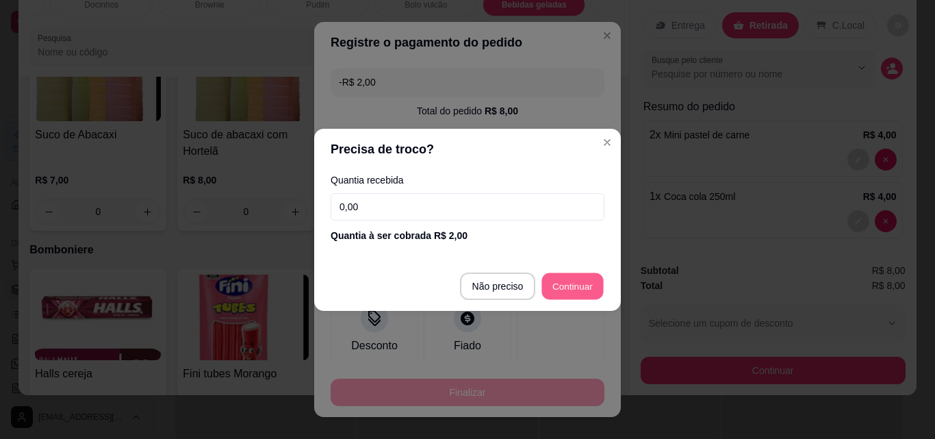
type input "-R$ 4,00"
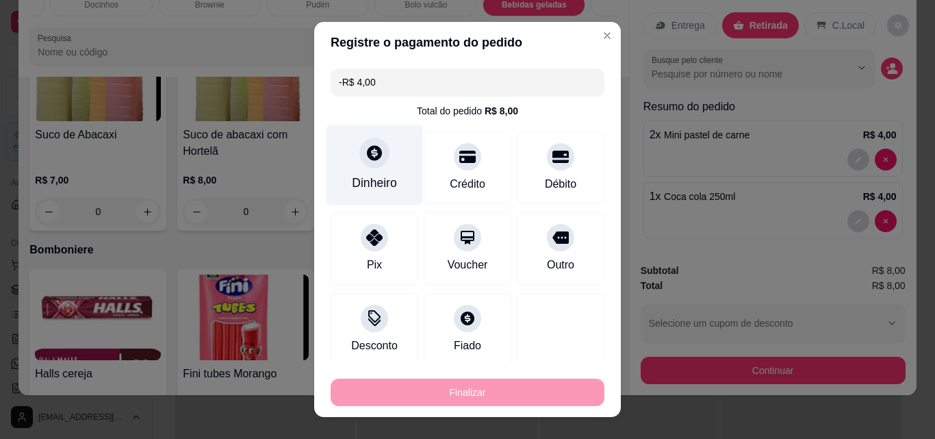
click at [374, 180] on div "Dinheiro" at bounding box center [374, 183] width 45 height 18
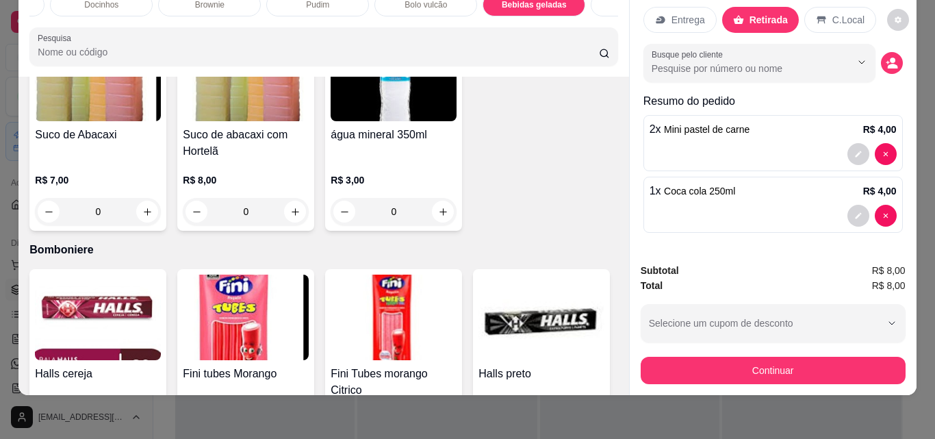
scroll to position [0, 0]
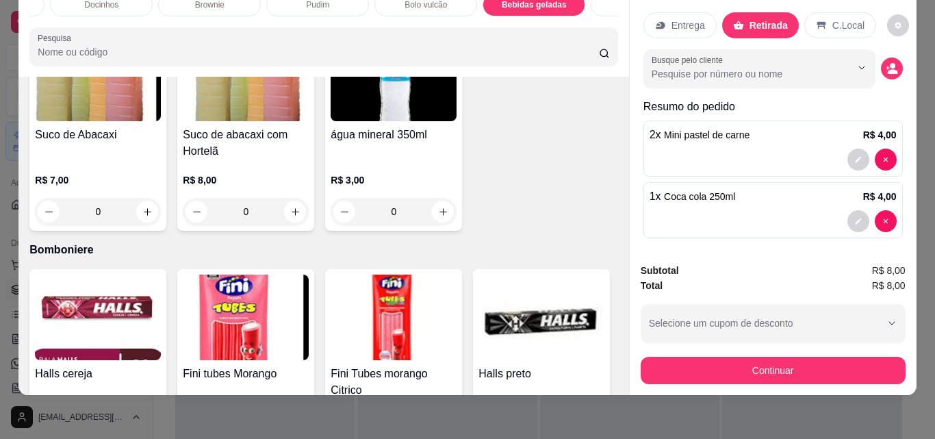
click at [751, 149] on div at bounding box center [773, 160] width 247 height 22
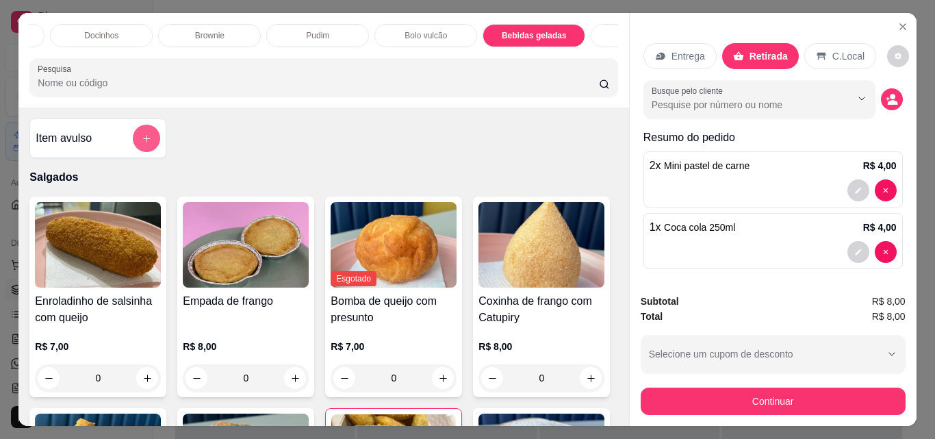
click at [146, 142] on icon "add-separate-item" at bounding box center [147, 138] width 10 height 10
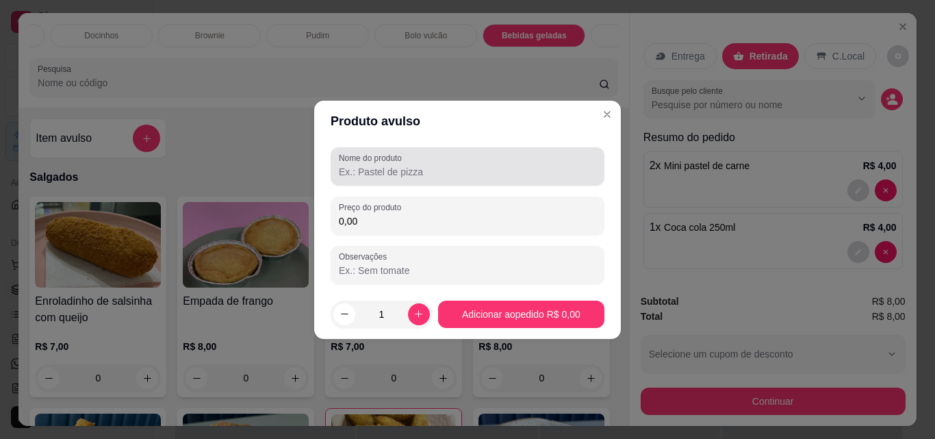
click at [381, 174] on input "Nome do produto" at bounding box center [467, 172] width 257 height 14
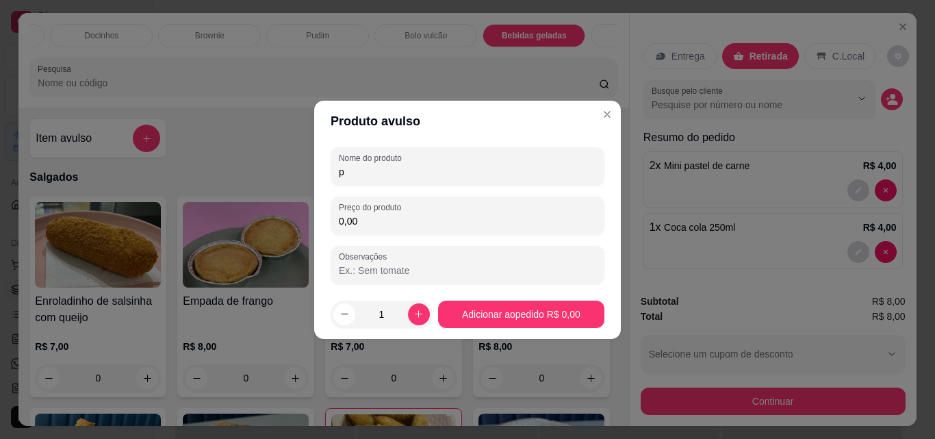
type input "p"
click at [398, 221] on input "0,00" at bounding box center [467, 221] width 257 height 14
type input "2,00"
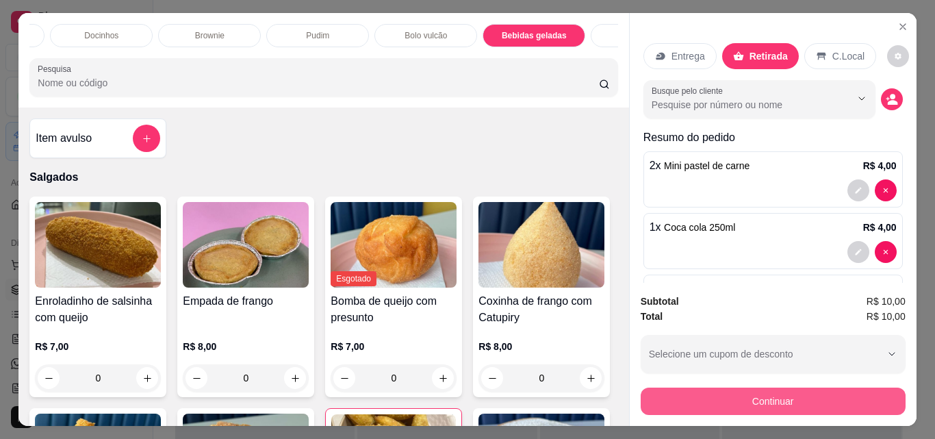
click at [727, 389] on button "Continuar" at bounding box center [773, 400] width 265 height 27
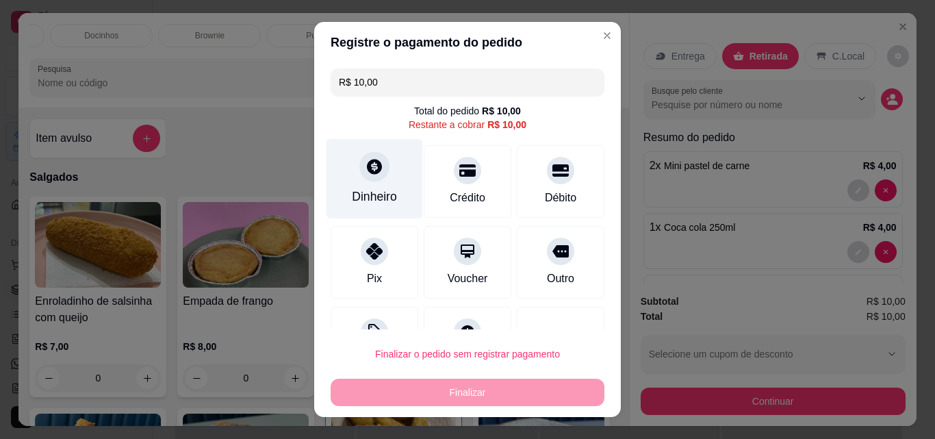
click at [372, 188] on div "Dinheiro" at bounding box center [374, 197] width 45 height 18
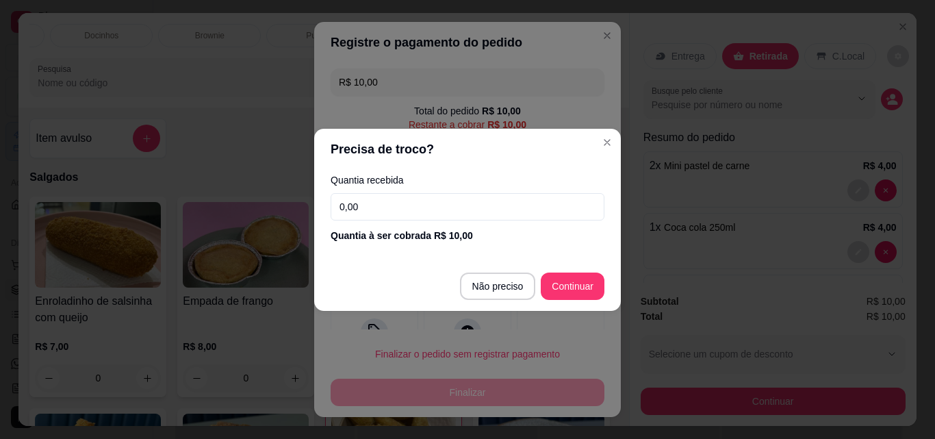
click at [555, 198] on input "0,00" at bounding box center [468, 206] width 274 height 27
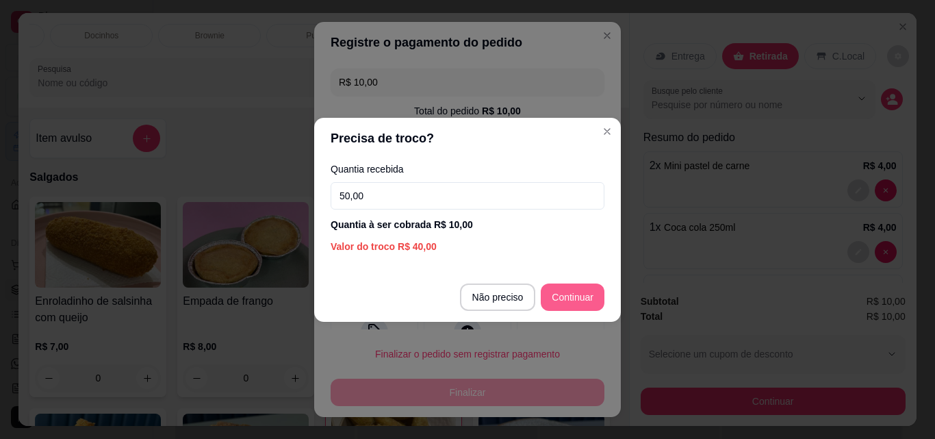
type input "50,00"
type input "R$ 0,00"
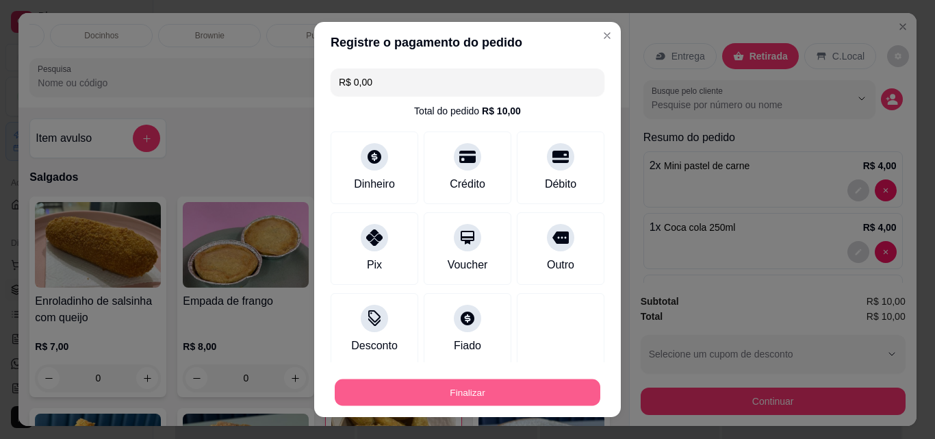
click at [484, 395] on button "Finalizar" at bounding box center [468, 392] width 266 height 27
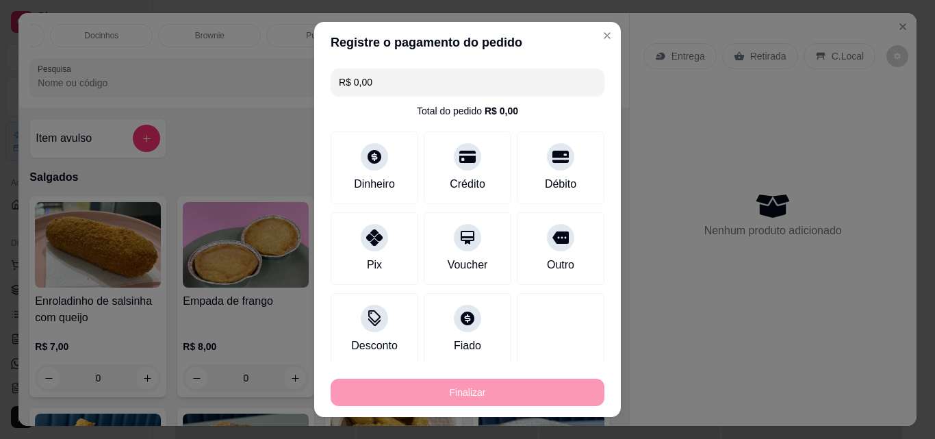
type input "0"
type input "-R$ 10,00"
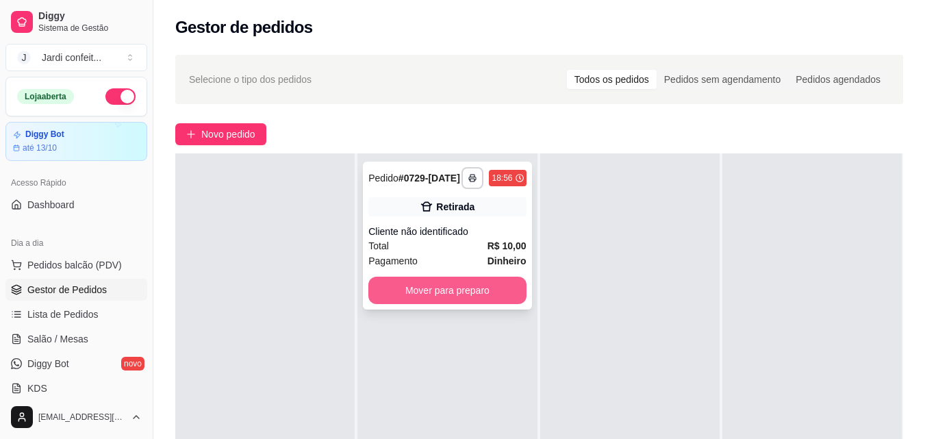
click at [480, 293] on button "Mover para preparo" at bounding box center [446, 290] width 157 height 27
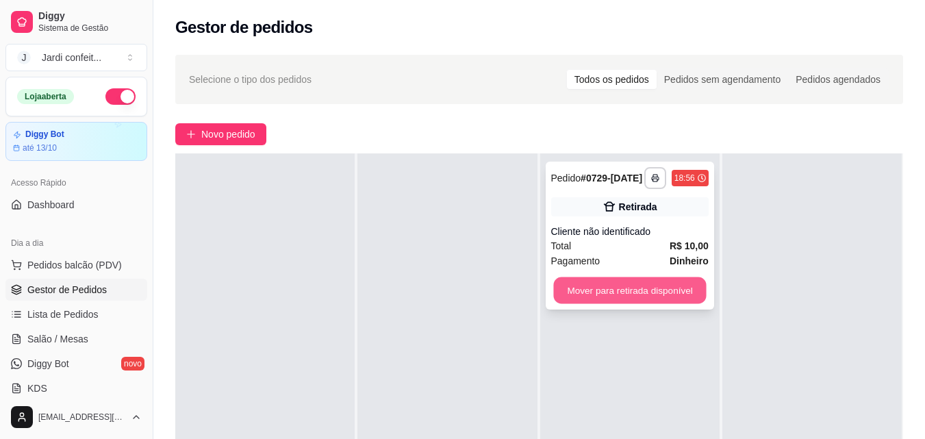
click at [587, 300] on button "Mover para retirada disponível" at bounding box center [629, 290] width 153 height 27
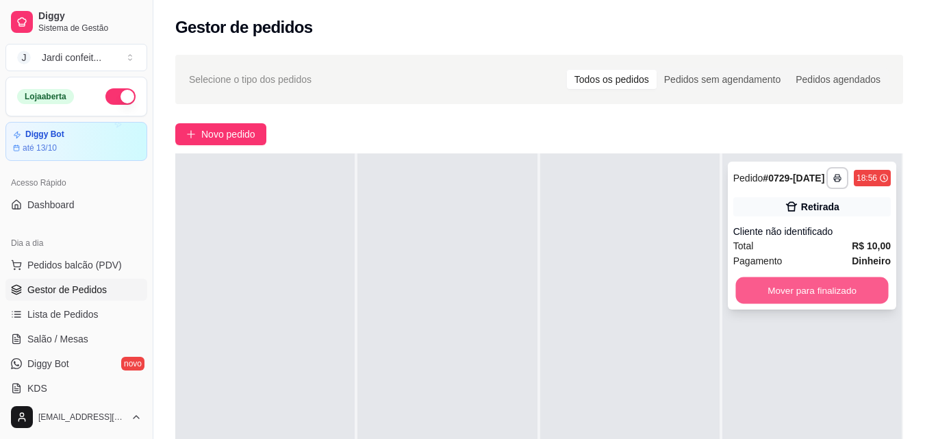
click at [785, 294] on button "Mover para finalizado" at bounding box center [811, 290] width 153 height 27
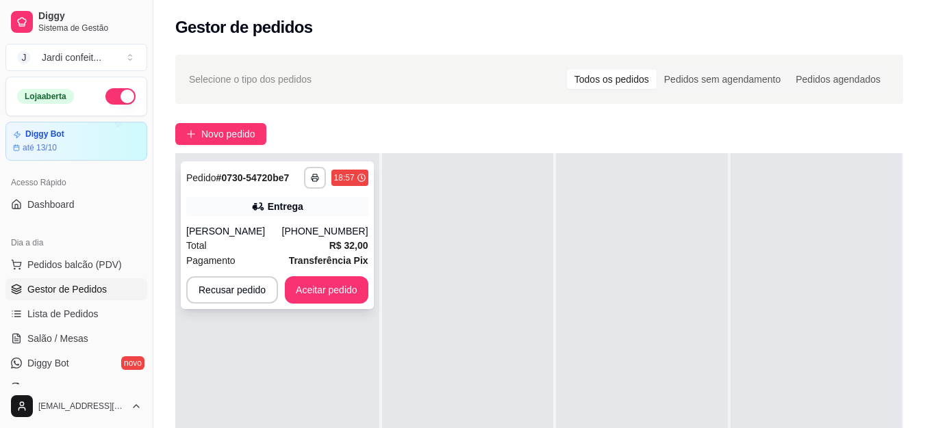
click at [310, 217] on div "**********" at bounding box center [277, 236] width 193 height 148
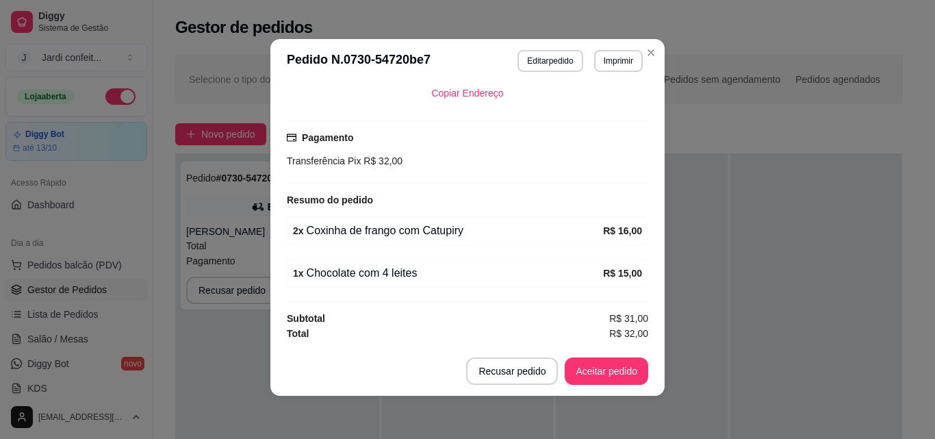
scroll to position [3, 0]
click at [612, 383] on button "Aceitar pedido" at bounding box center [607, 370] width 84 height 27
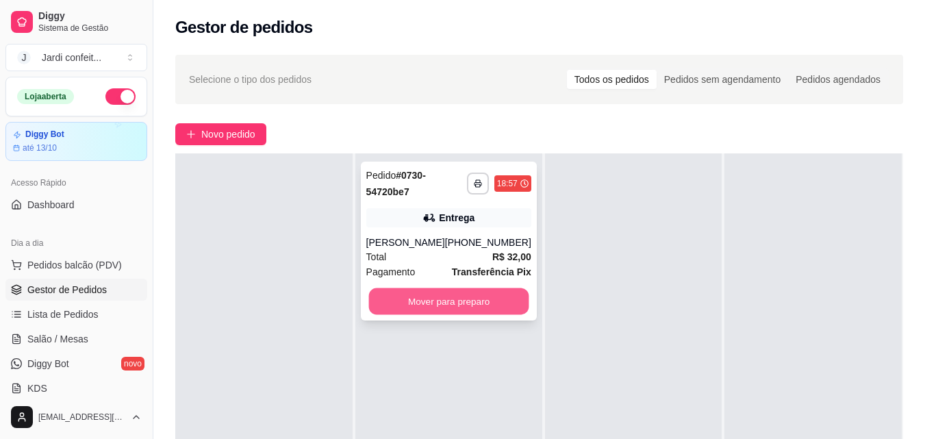
click at [509, 298] on button "Mover para preparo" at bounding box center [448, 301] width 160 height 27
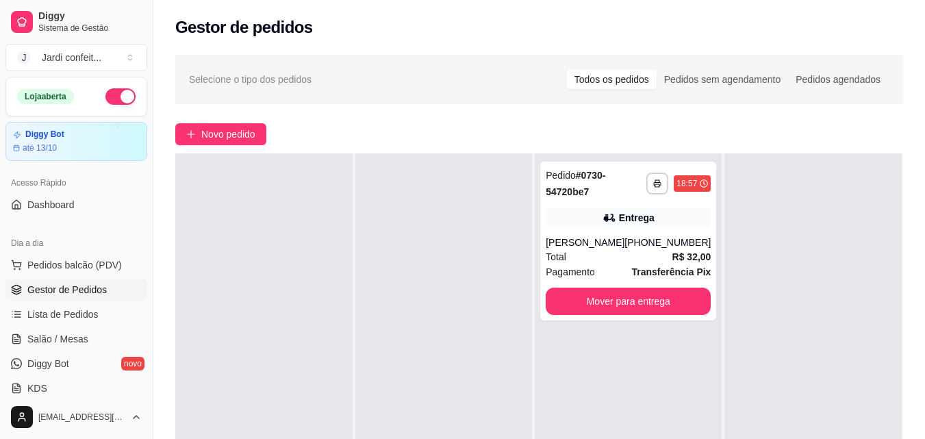
click at [105, 92] on button "button" at bounding box center [120, 96] width 30 height 16
click at [659, 257] on div "Total R$ 32,00" at bounding box center [628, 256] width 165 height 15
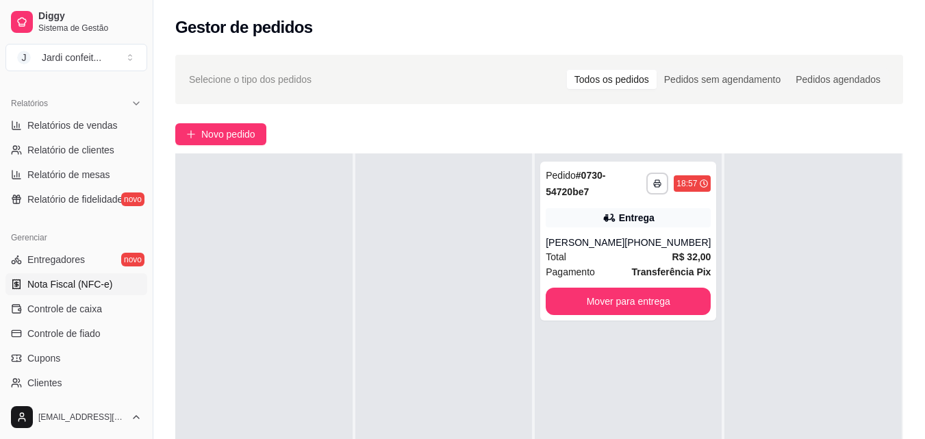
scroll to position [411, 0]
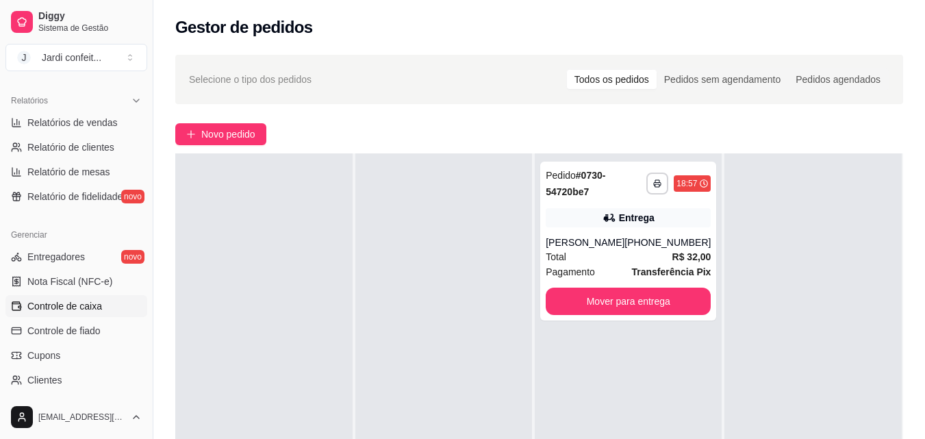
click at [99, 301] on span "Controle de caixa" at bounding box center [64, 306] width 75 height 14
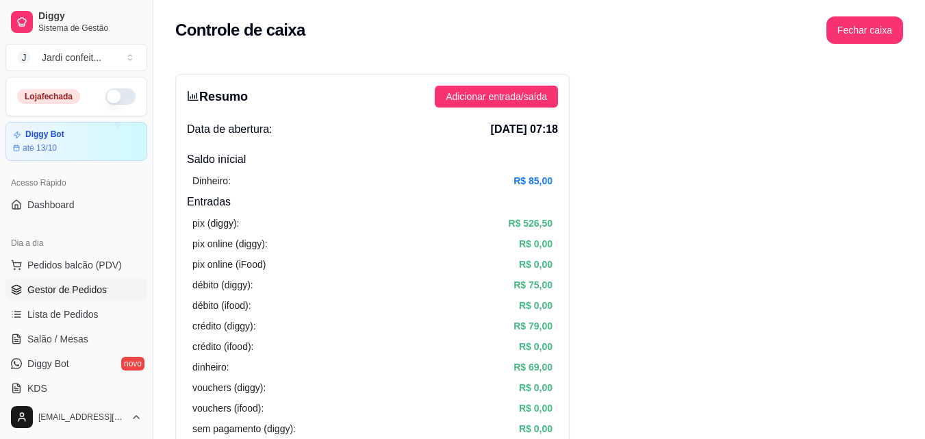
click at [105, 285] on link "Gestor de Pedidos" at bounding box center [76, 290] width 142 height 22
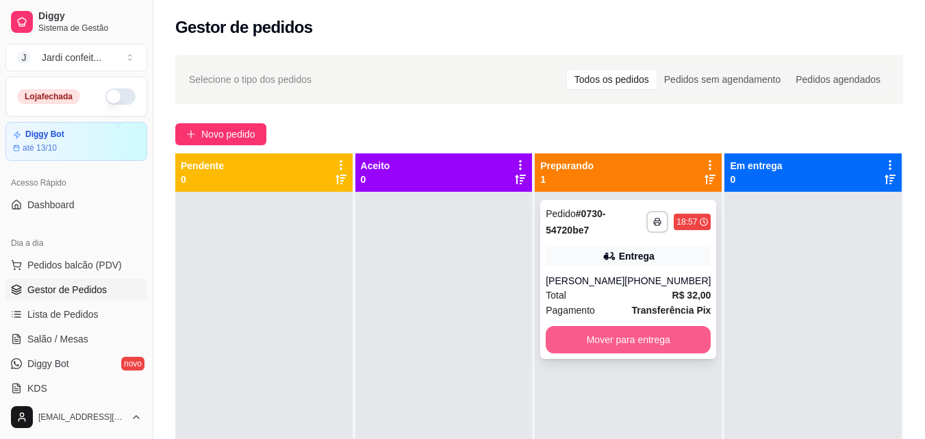
click at [642, 332] on button "Mover para entrega" at bounding box center [628, 339] width 165 height 27
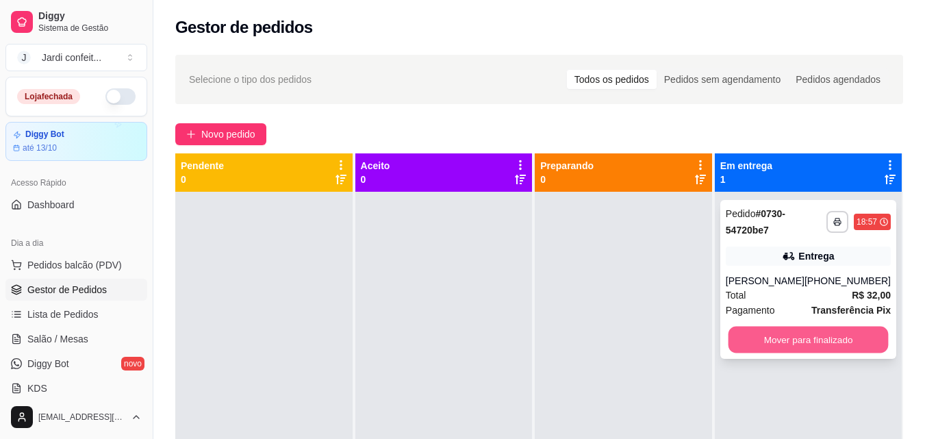
click at [804, 339] on button "Mover para finalizado" at bounding box center [808, 339] width 160 height 27
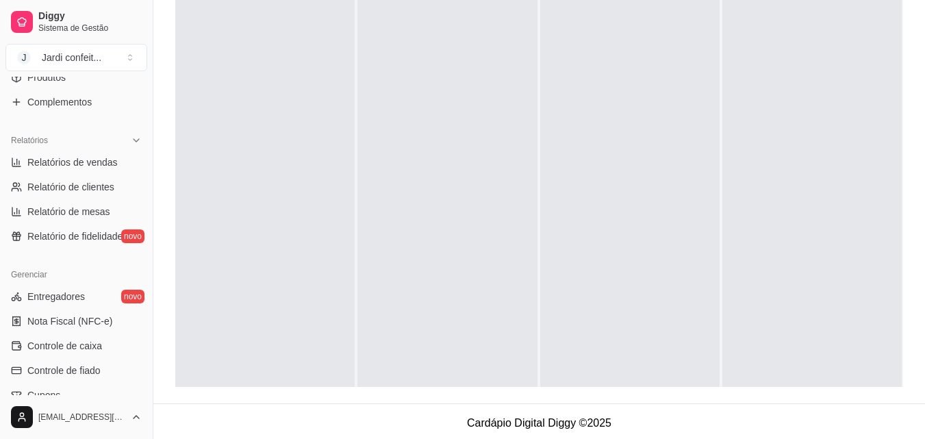
scroll to position [479, 0]
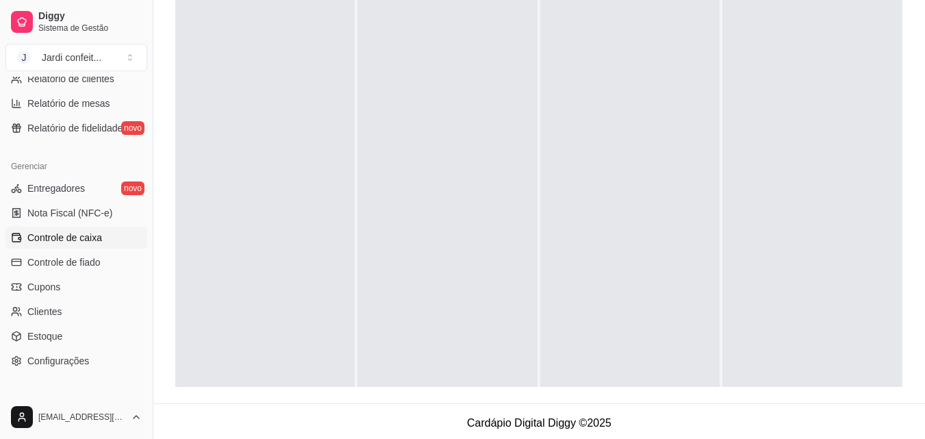
click at [99, 228] on link "Controle de caixa" at bounding box center [76, 238] width 142 height 22
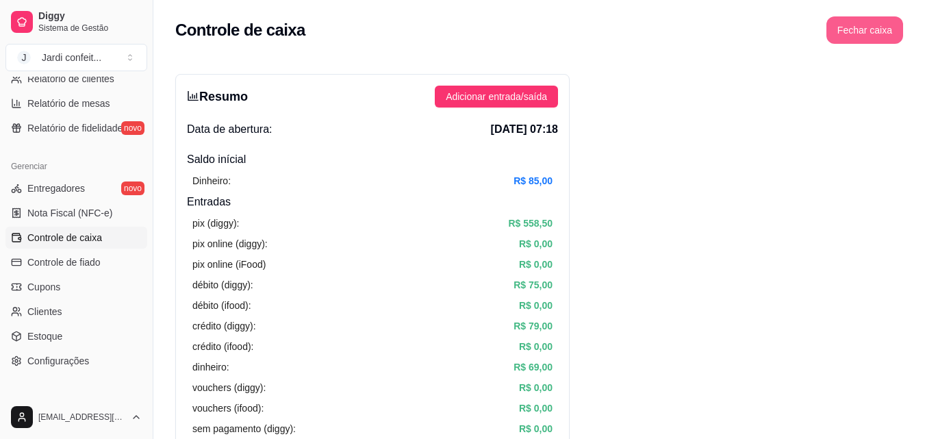
click at [882, 24] on button "Fechar caixa" at bounding box center [864, 29] width 77 height 27
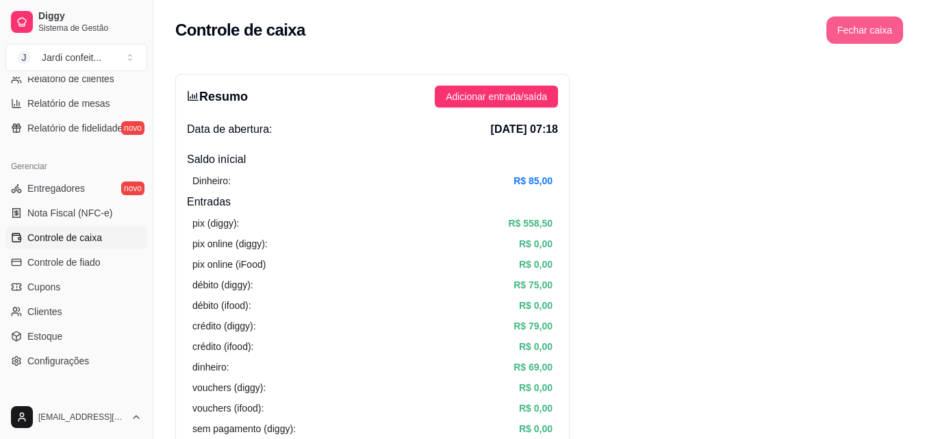
click at [870, 32] on button "Fechar caixa" at bounding box center [864, 29] width 77 height 27
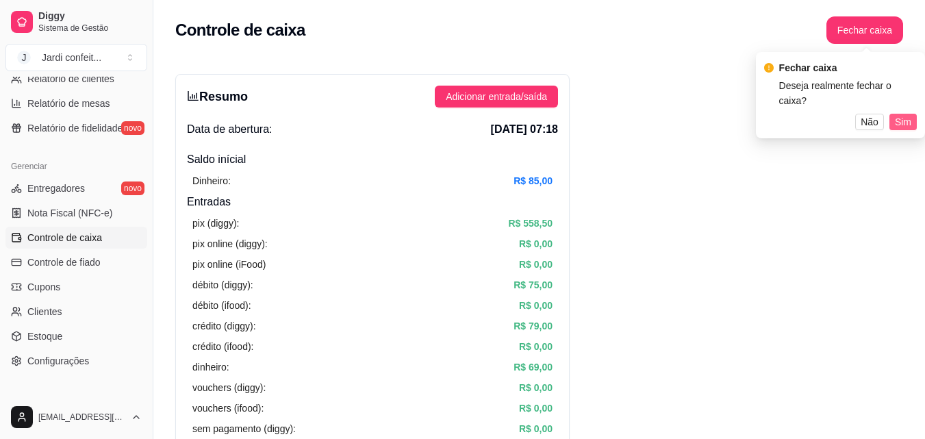
click at [903, 114] on span "Sim" at bounding box center [903, 121] width 16 height 15
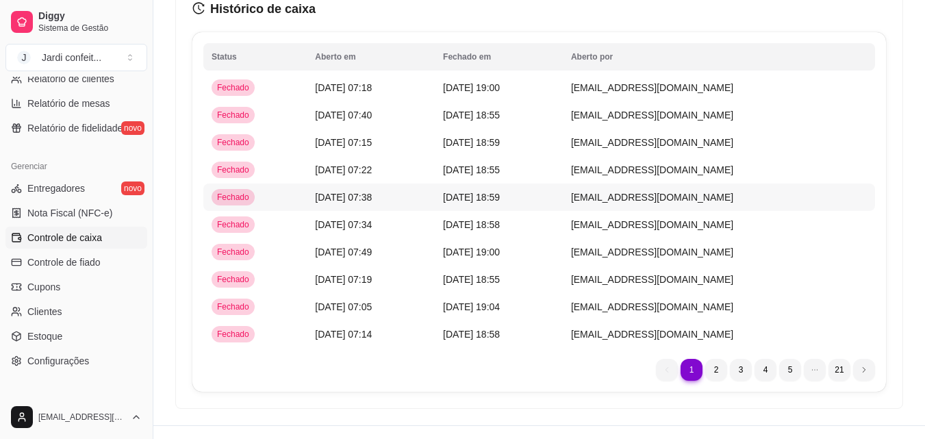
scroll to position [117, 0]
